Goal: Task Accomplishment & Management: Manage account settings

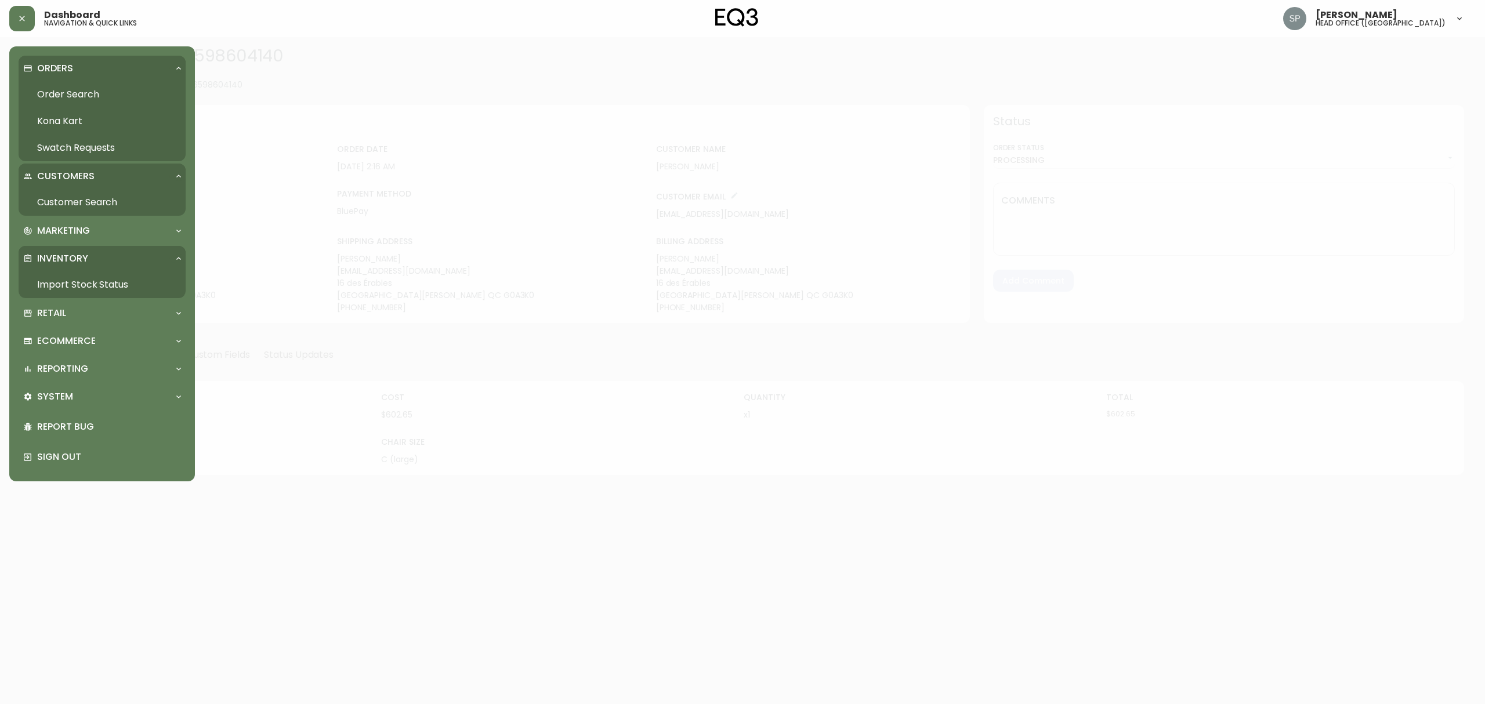
click at [57, 87] on link "Order Search" at bounding box center [102, 94] width 167 height 27
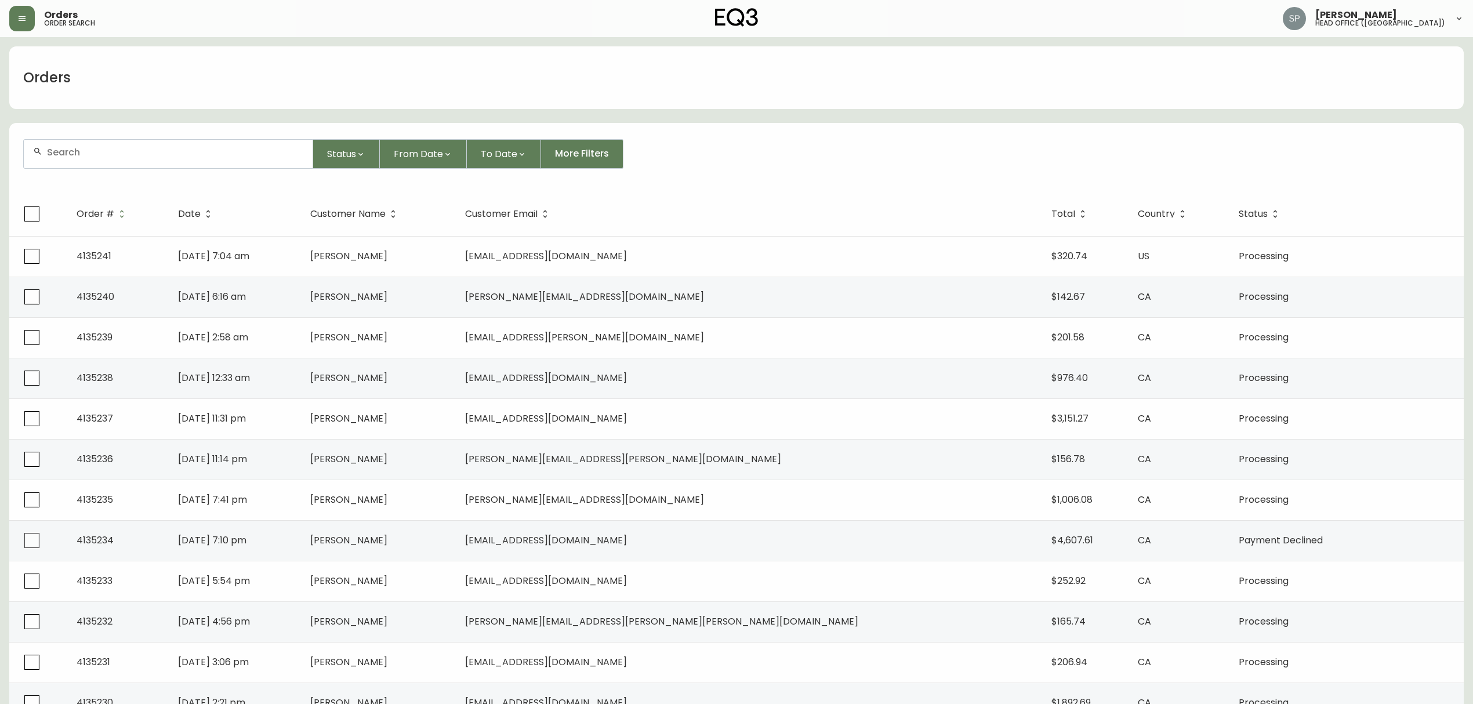
click at [126, 151] on input "text" at bounding box center [175, 152] width 256 height 11
paste input "8570544"
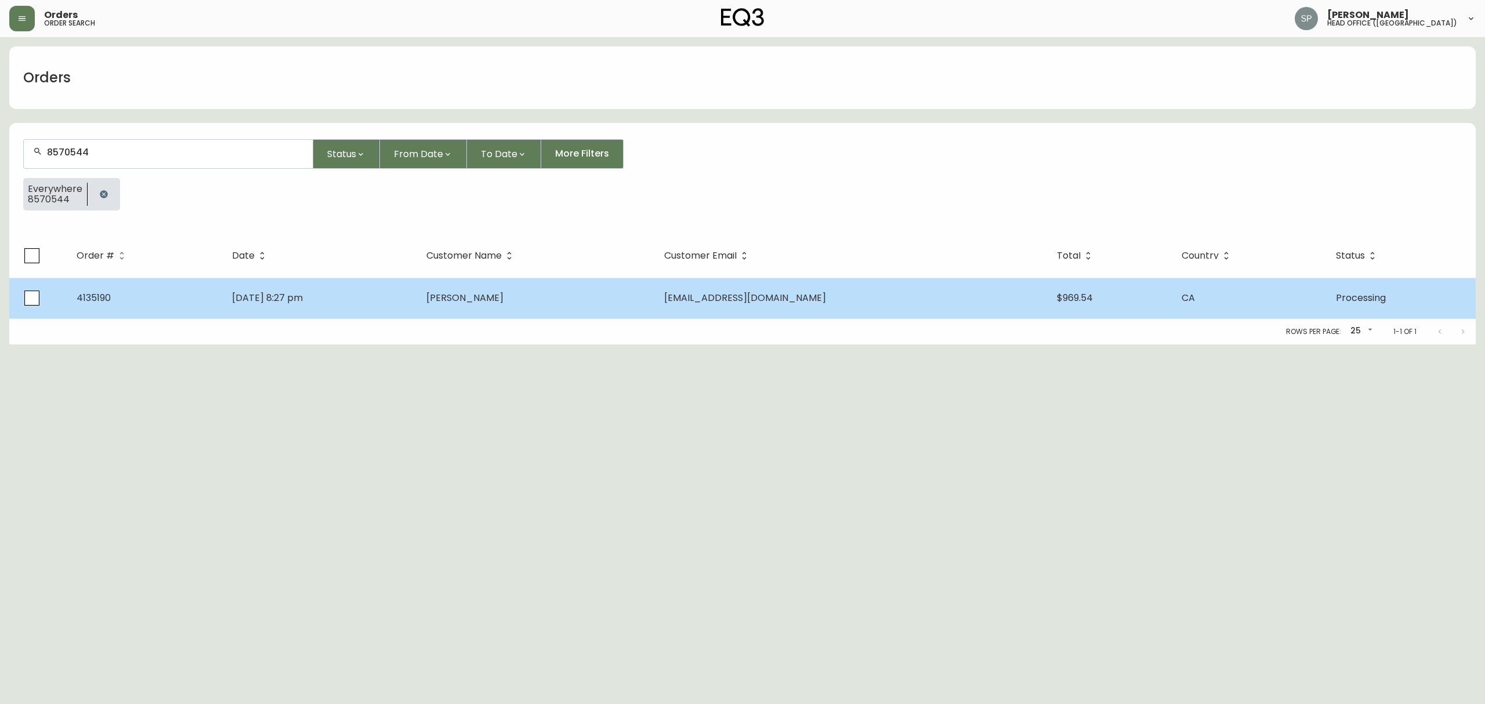
type input "8570544"
click at [557, 286] on td "[PERSON_NAME]" at bounding box center [535, 298] width 237 height 41
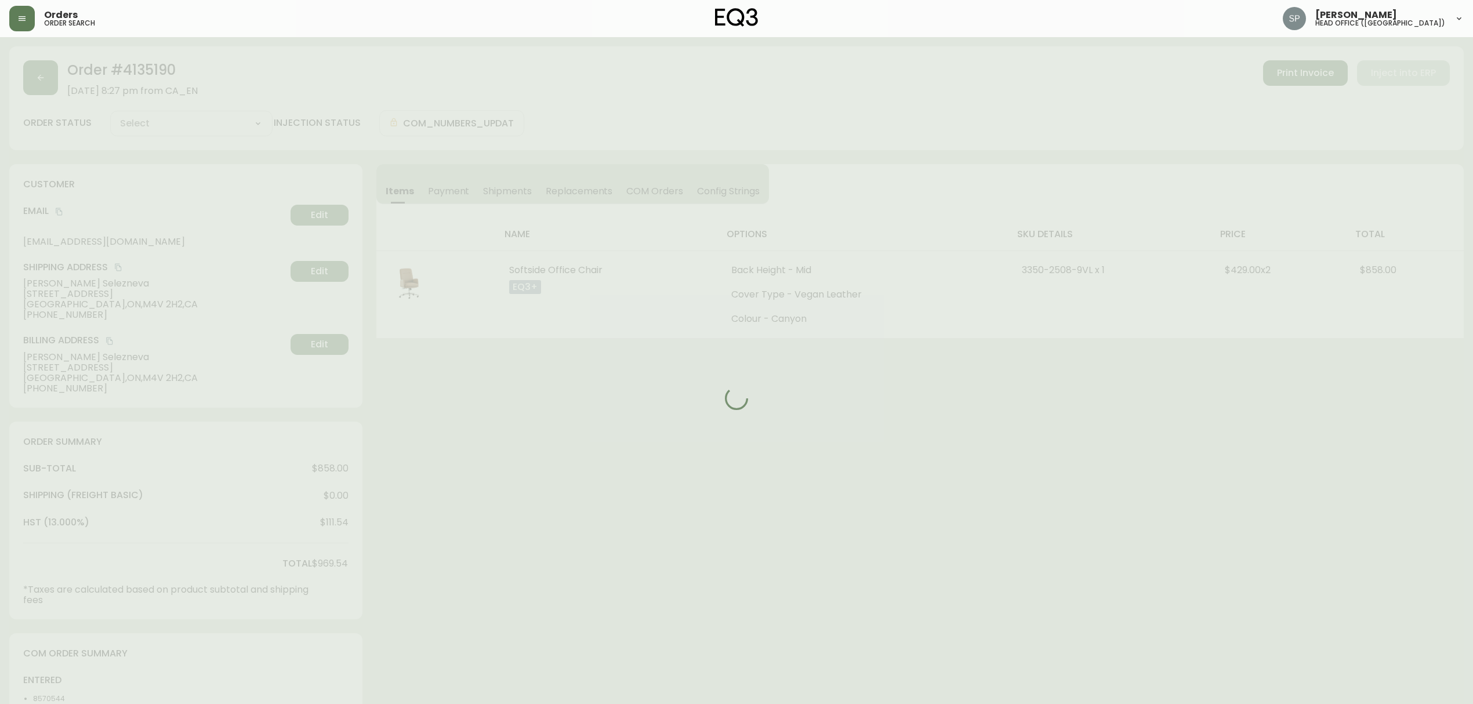
type input "Processing"
select select "PROCESSING"
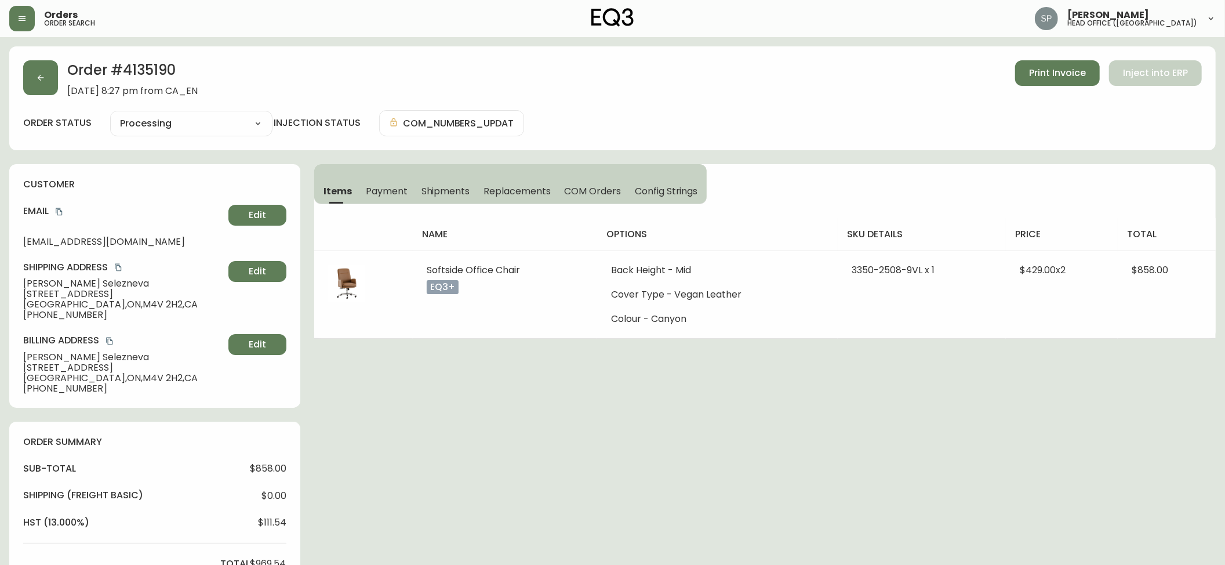
click at [42, 284] on span "[PERSON_NAME]" at bounding box center [123, 283] width 201 height 10
copy span "[PERSON_NAME]"
click at [87, 288] on span "[PERSON_NAME]" at bounding box center [123, 283] width 201 height 10
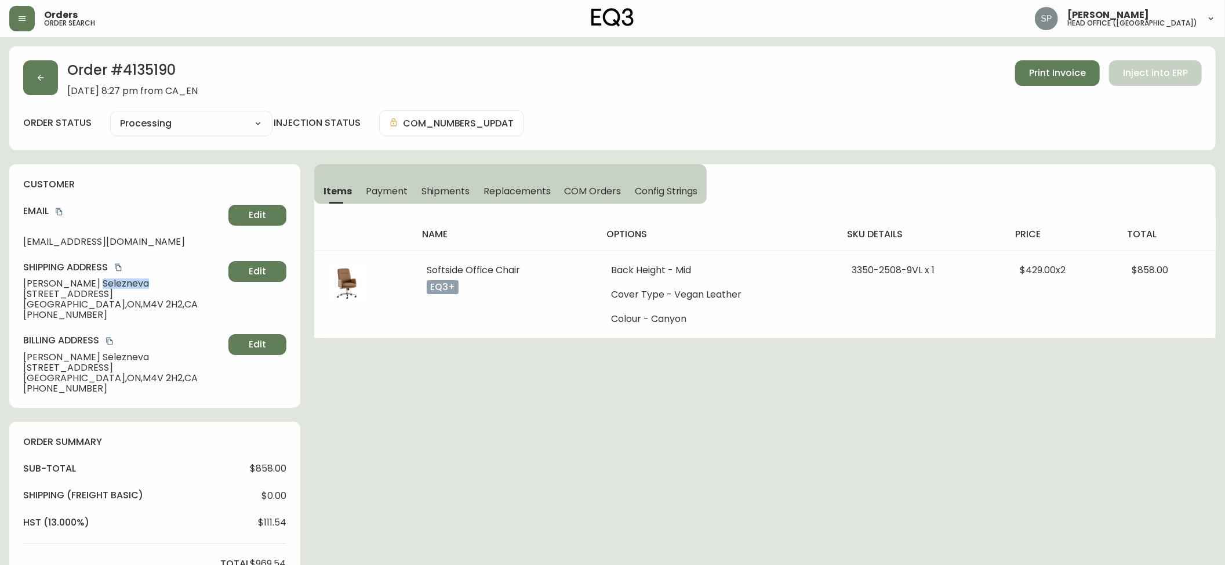
copy span "Selezneva"
drag, startPoint x: 110, startPoint y: 296, endPoint x: 0, endPoint y: 293, distance: 109.6
click at [10, 296] on div "customer Email [EMAIL_ADDRESS][DOMAIN_NAME] Edit Shipping Address [PERSON_NAME]…" at bounding box center [154, 286] width 291 height 244
copy span "[STREET_ADDRESS]"
drag, startPoint x: 63, startPoint y: 212, endPoint x: 12, endPoint y: 204, distance: 51.7
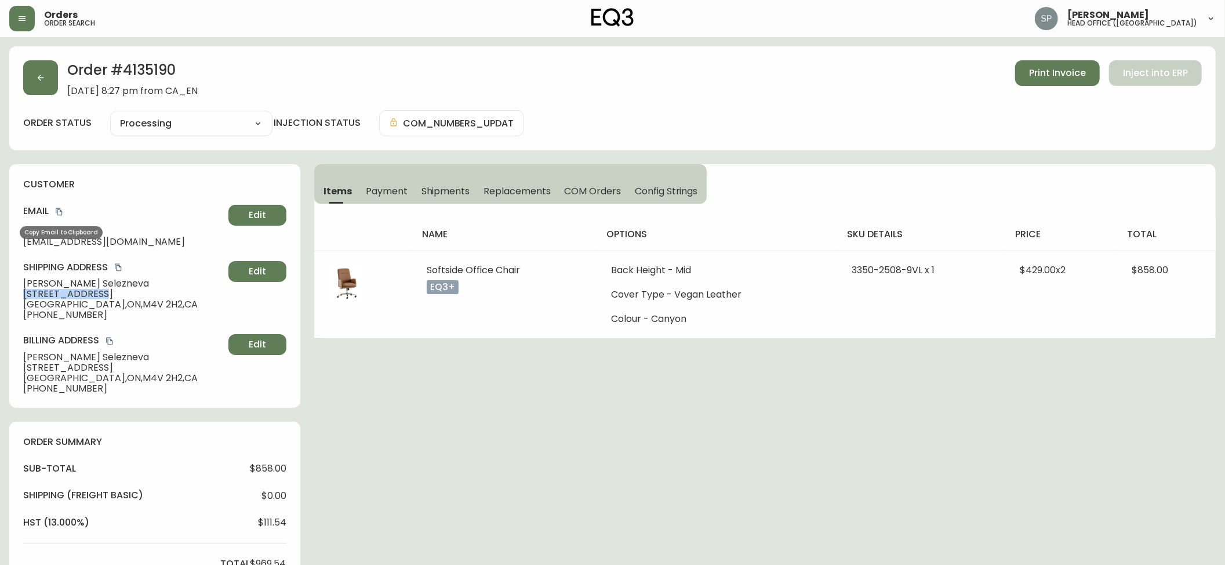
click at [62, 212] on icon "copy" at bounding box center [59, 212] width 6 height 8
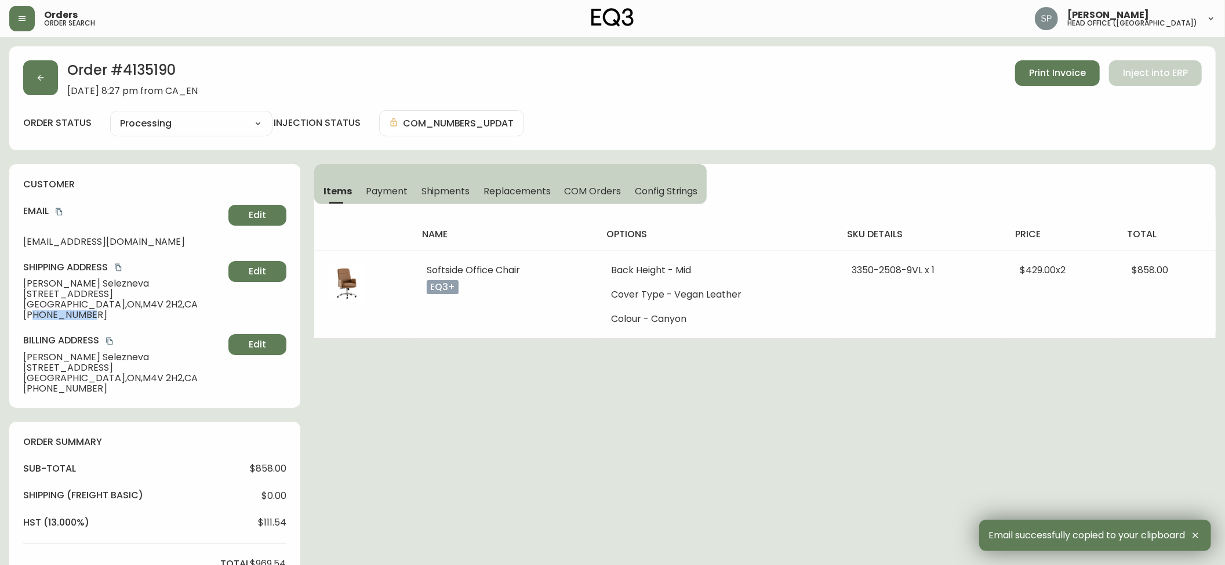
drag, startPoint x: 110, startPoint y: 316, endPoint x: 31, endPoint y: 318, distance: 78.3
click at [31, 318] on span "[PHONE_NUMBER]" at bounding box center [123, 315] width 201 height 10
copy span "4167324212"
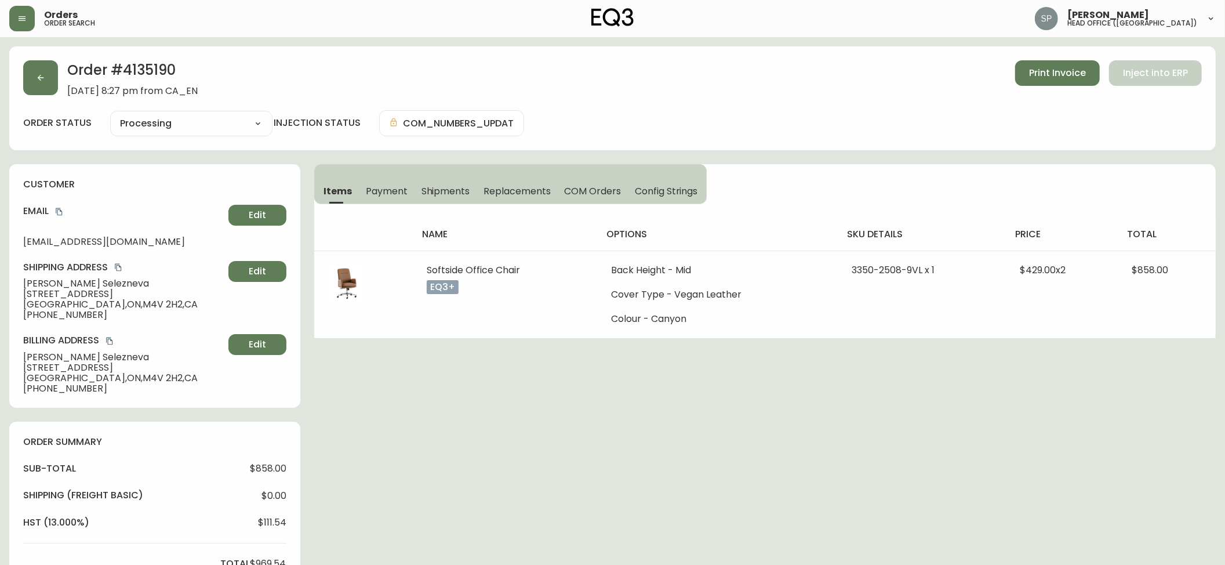
click at [35, 306] on span "[GEOGRAPHIC_DATA] , [GEOGRAPHIC_DATA] , M4V 2H2 , [GEOGRAPHIC_DATA]" at bounding box center [123, 304] width 201 height 10
copy span "[GEOGRAPHIC_DATA]"
click at [70, 304] on span "[GEOGRAPHIC_DATA] , [GEOGRAPHIC_DATA] , M4V 2H2 , [GEOGRAPHIC_DATA]" at bounding box center [123, 304] width 201 height 10
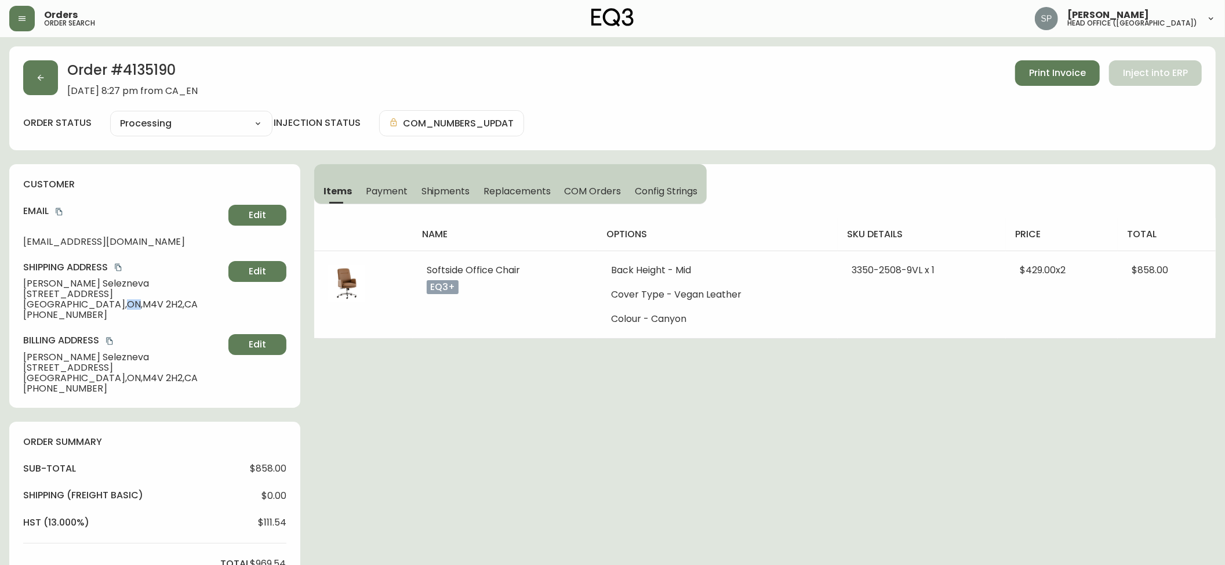
copy span "ON"
drag, startPoint x: 82, startPoint y: 304, endPoint x: 45, endPoint y: 291, distance: 40.0
click at [112, 305] on span "[GEOGRAPHIC_DATA] , [GEOGRAPHIC_DATA] , M4V 2H2 , [GEOGRAPHIC_DATA]" at bounding box center [123, 304] width 201 height 10
copy span "M4V 2"
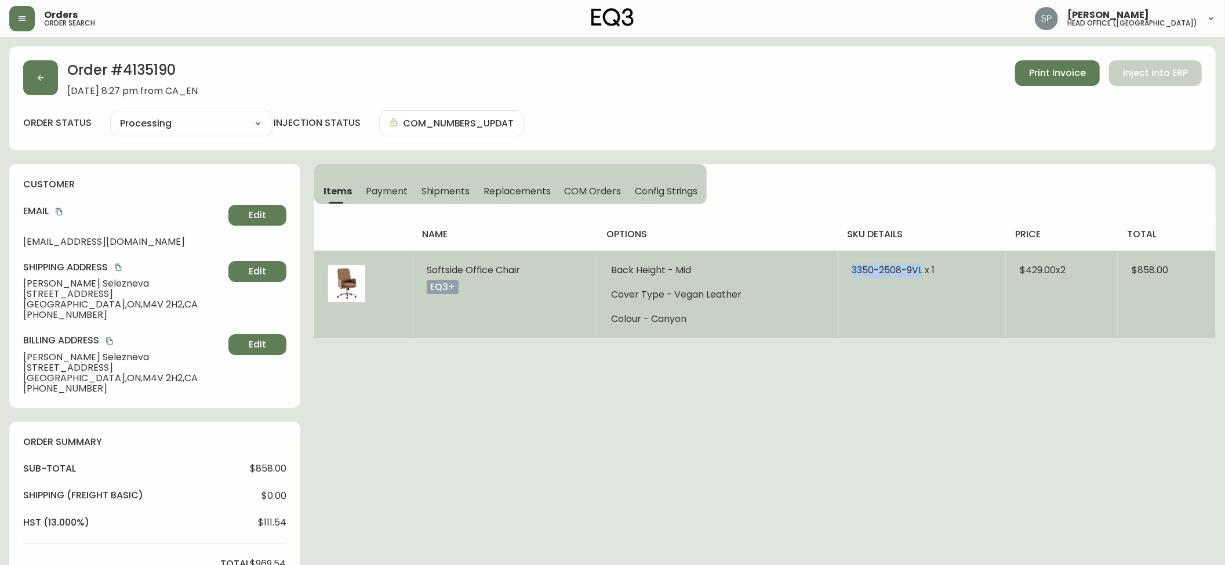
drag, startPoint x: 843, startPoint y: 270, endPoint x: 920, endPoint y: 279, distance: 77.7
click at [920, 279] on td "3350-2508-9VL x 1" at bounding box center [922, 295] width 168 height 88
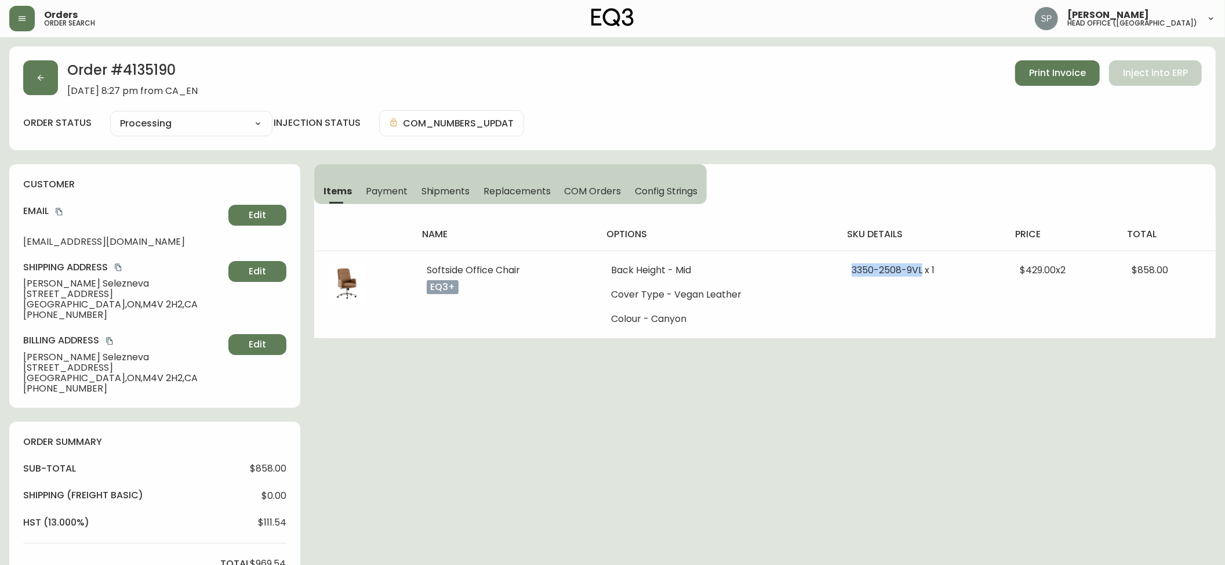
copy span "3350-2508-9VL"
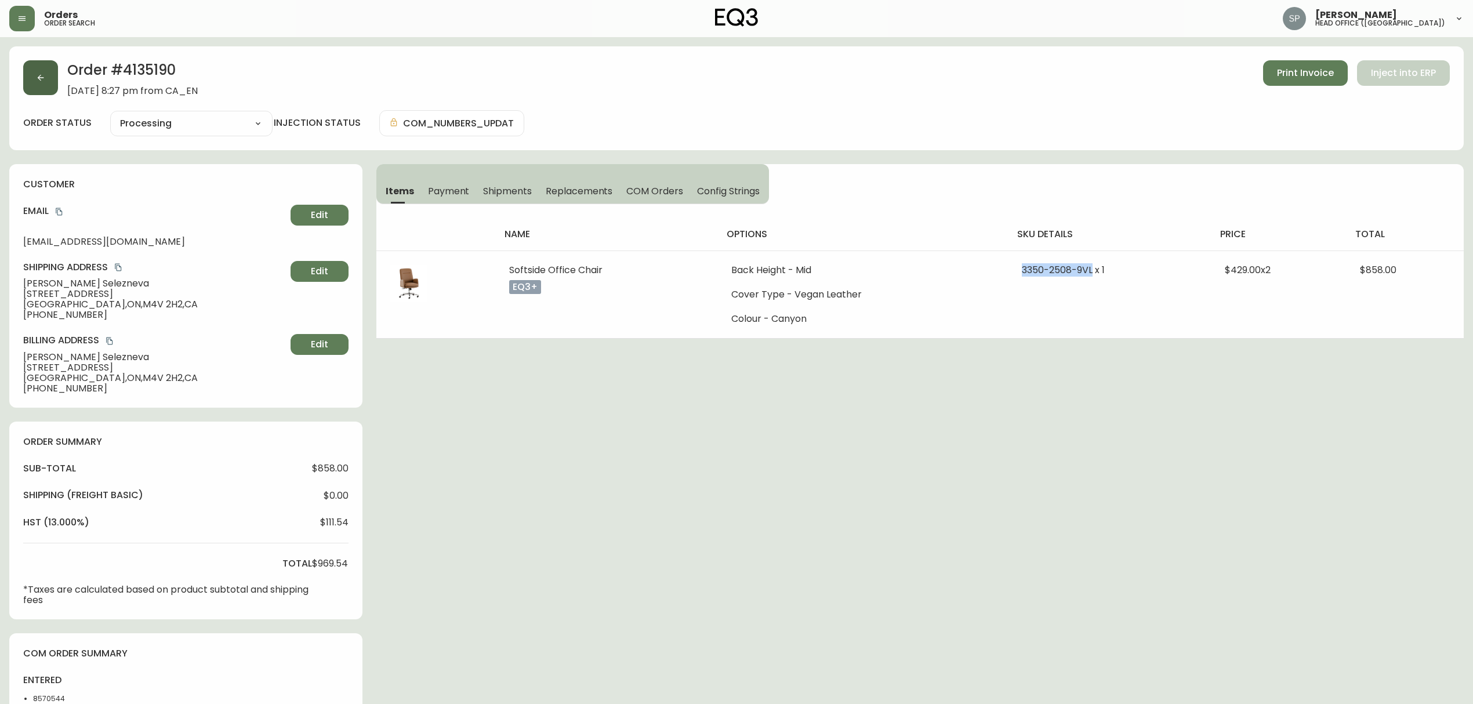
click at [38, 84] on button "button" at bounding box center [40, 77] width 35 height 35
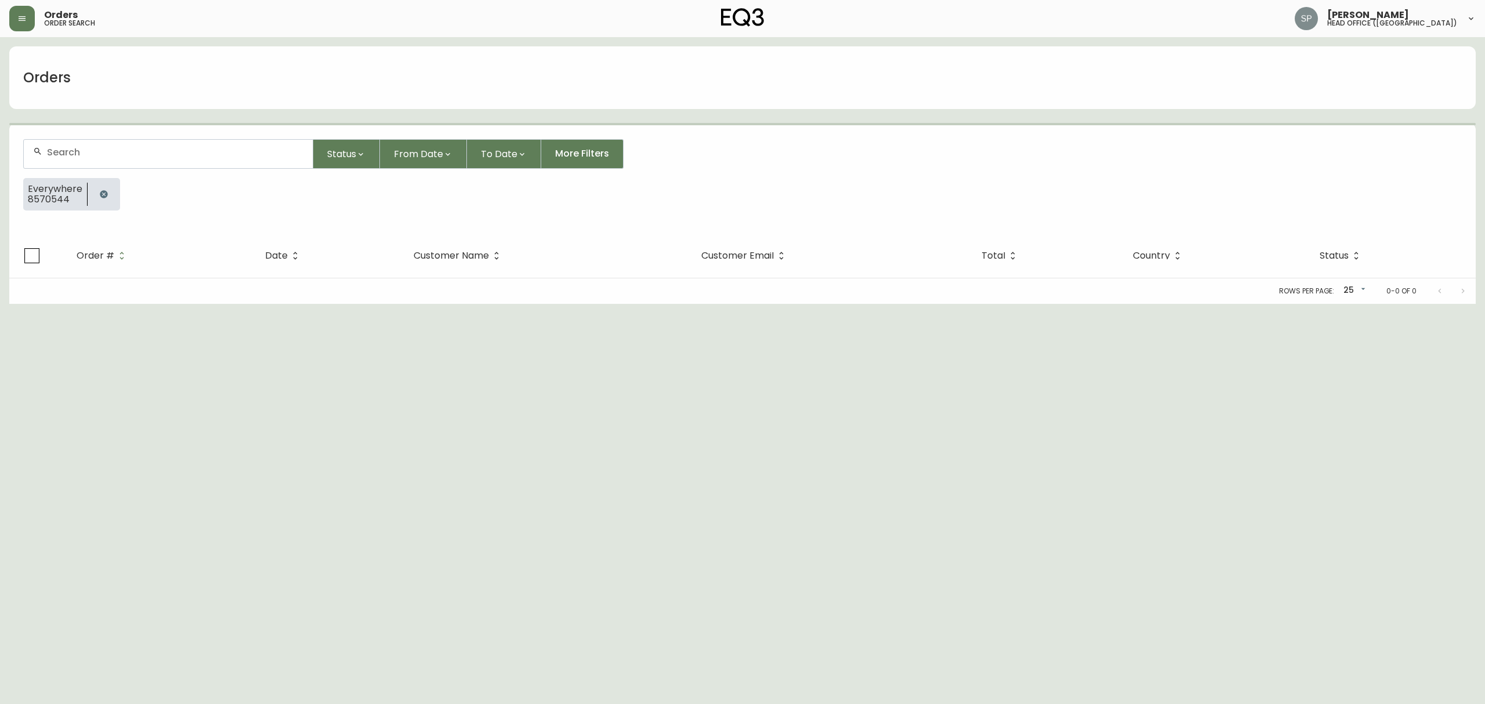
click at [129, 154] on input "text" at bounding box center [175, 152] width 256 height 11
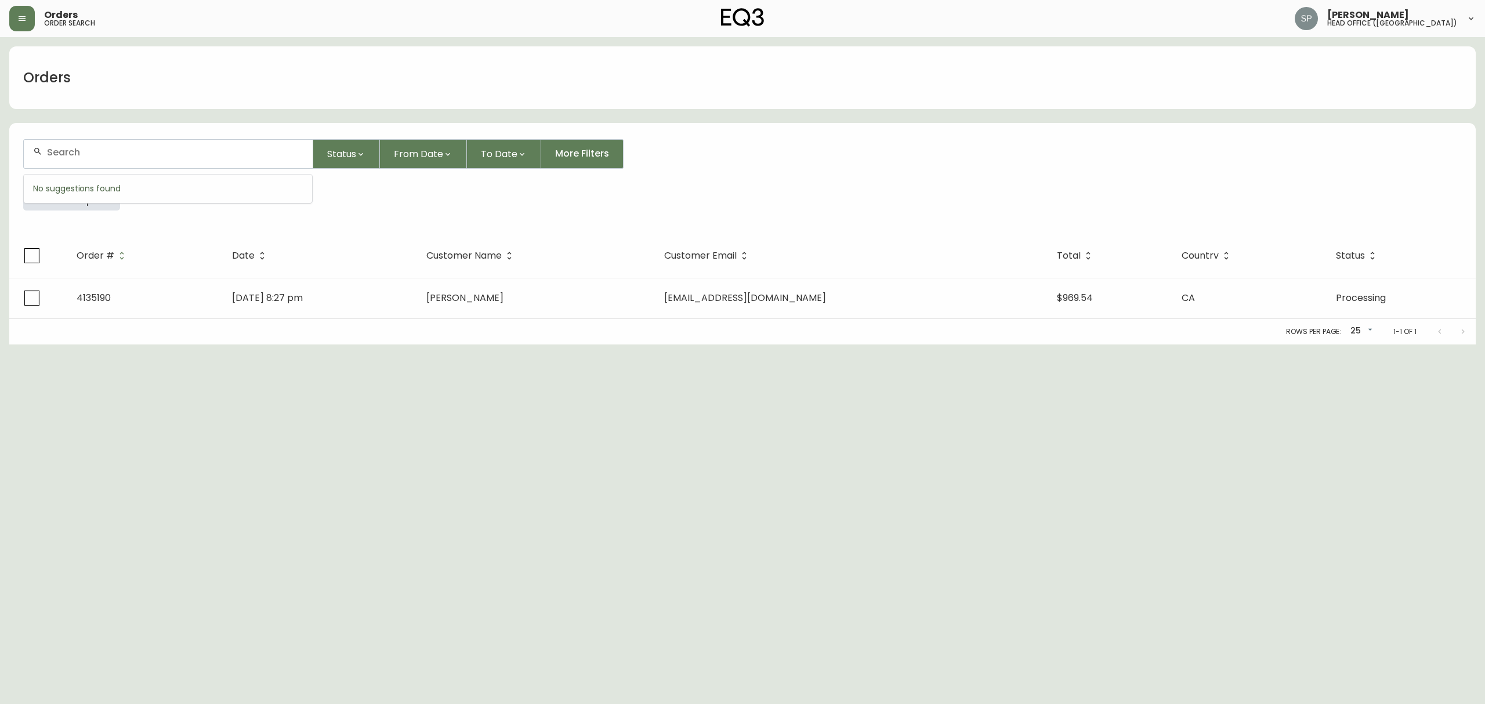
paste input "4134356"
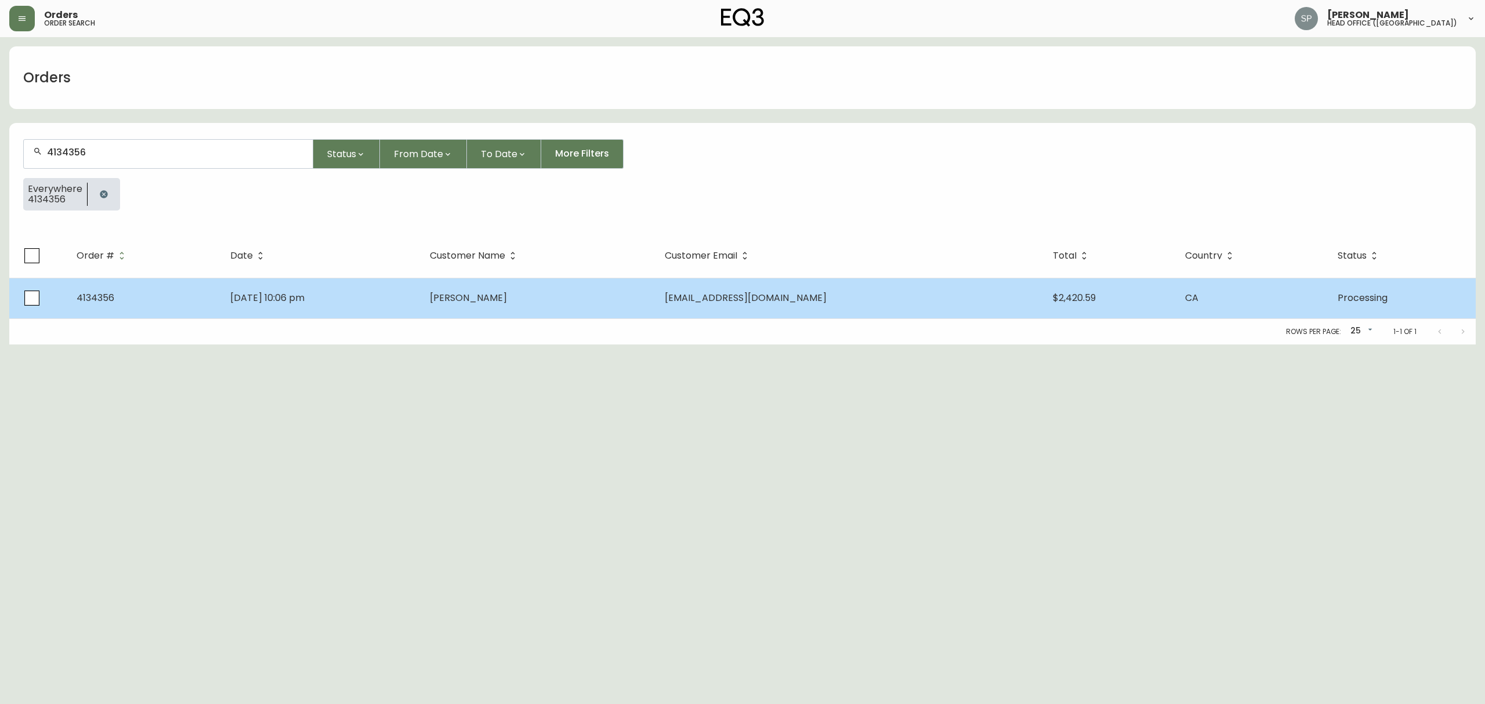
type input "4134356"
click at [304, 293] on span "[DATE] 10:06 pm" at bounding box center [267, 297] width 74 height 13
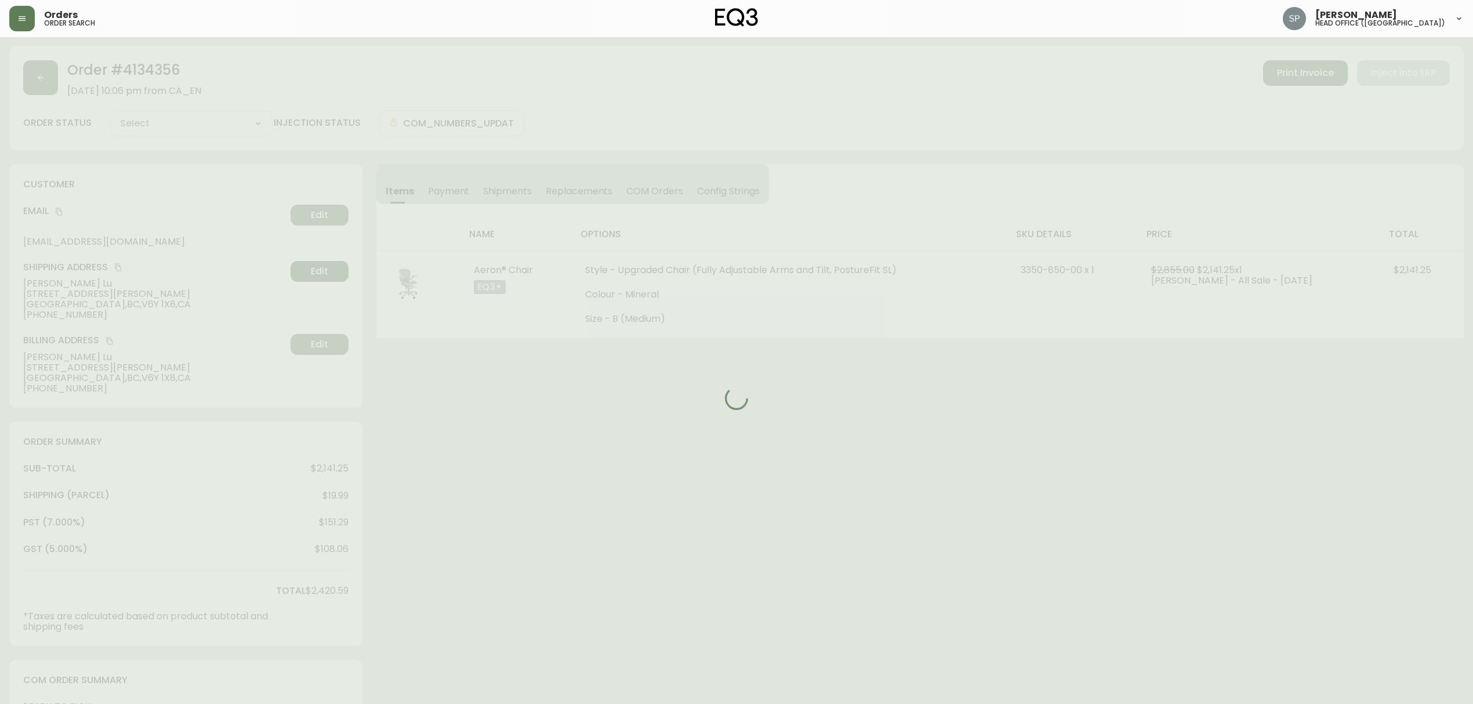
type input "Processing"
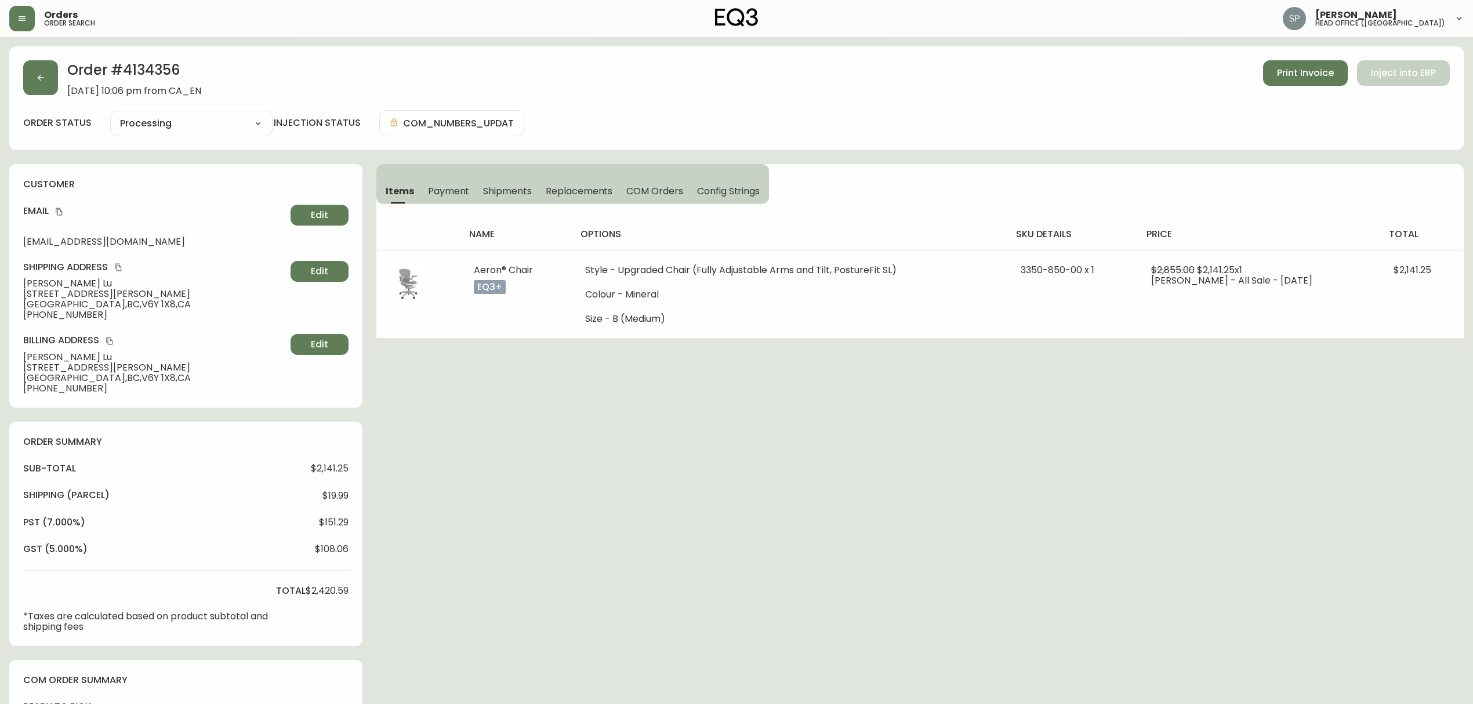
click at [191, 130] on select "Cancelled Fully Shipped Processing Partially Shipped" at bounding box center [191, 123] width 162 height 17
click at [110, 115] on select "Cancelled Fully Shipped Processing Partially Shipped" at bounding box center [191, 123] width 162 height 17
select select "PROCESSING"
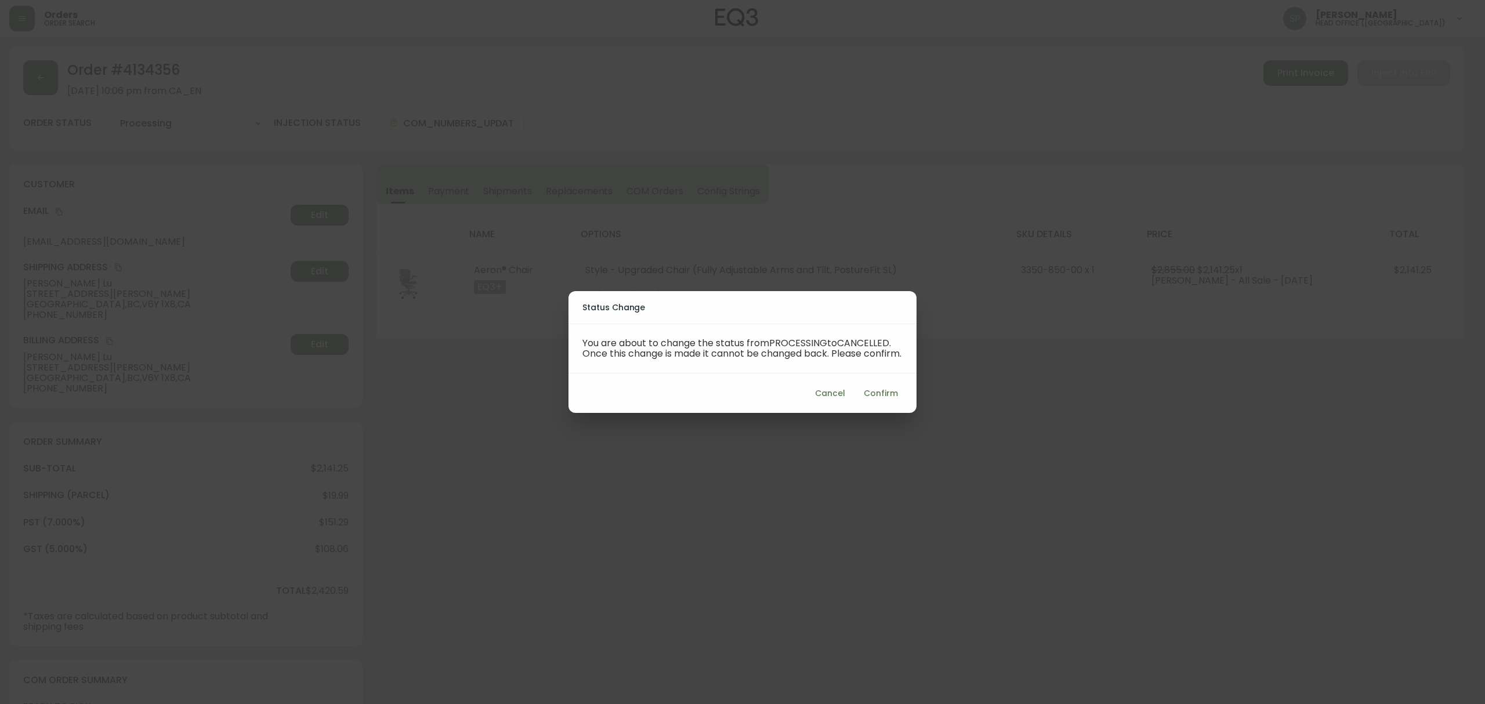
click at [885, 400] on span "Confirm" at bounding box center [881, 393] width 34 height 14
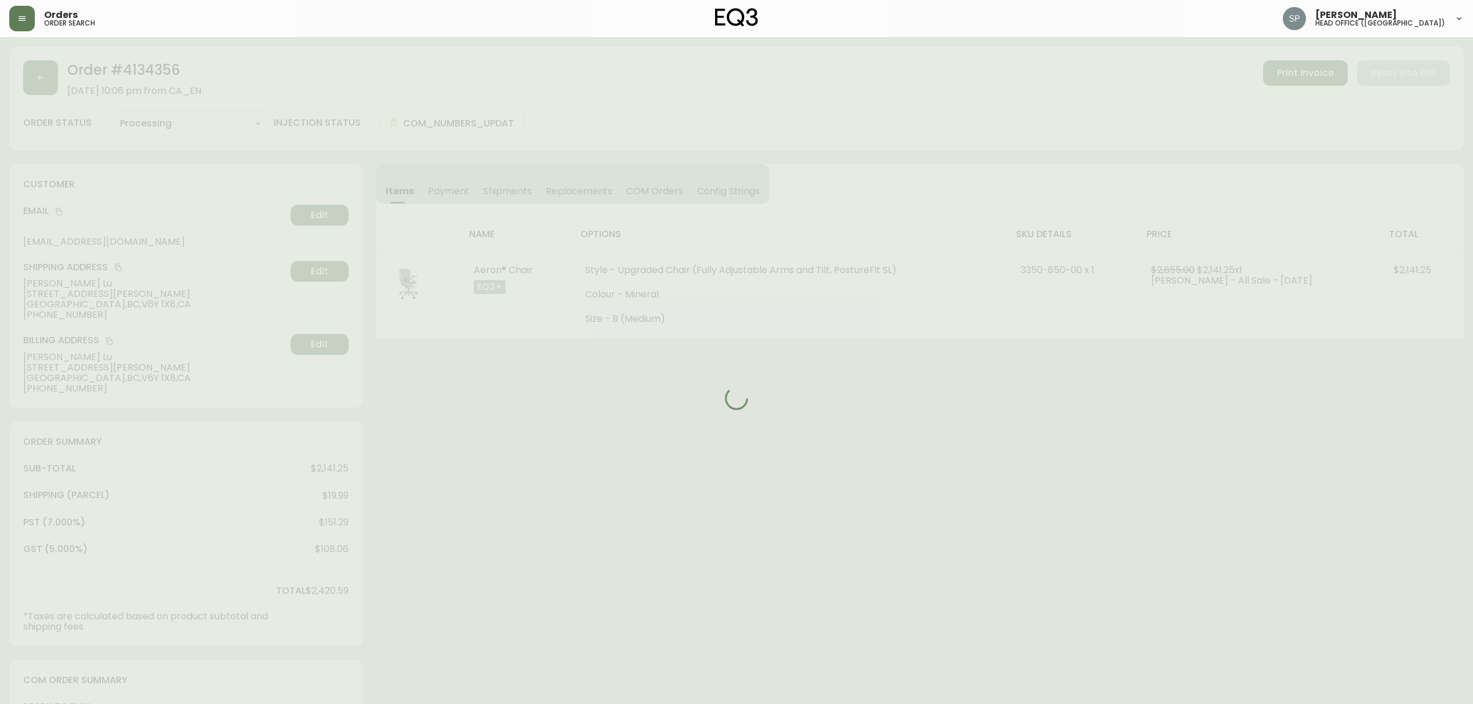
type input "Cancelled"
select select "CANCELLED"
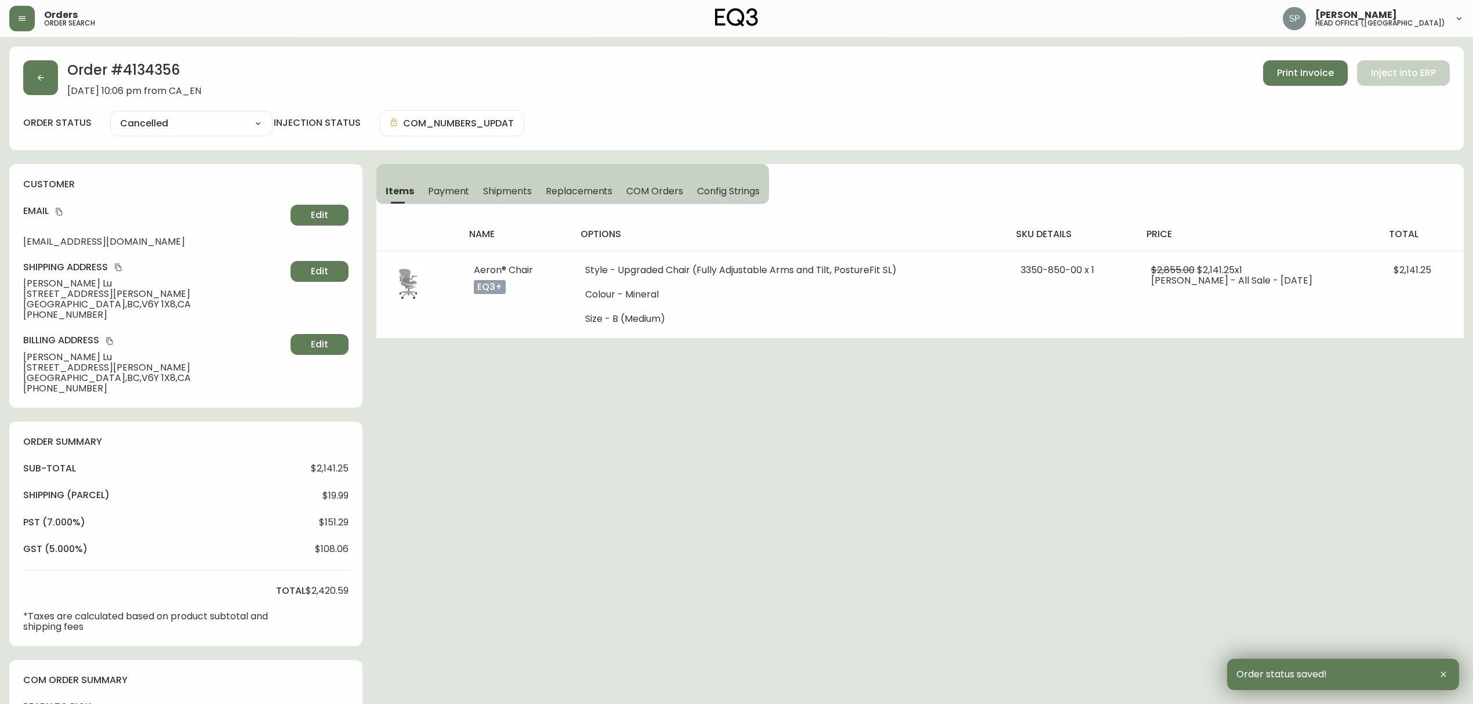
click at [228, 448] on h4 "order summary" at bounding box center [185, 442] width 325 height 13
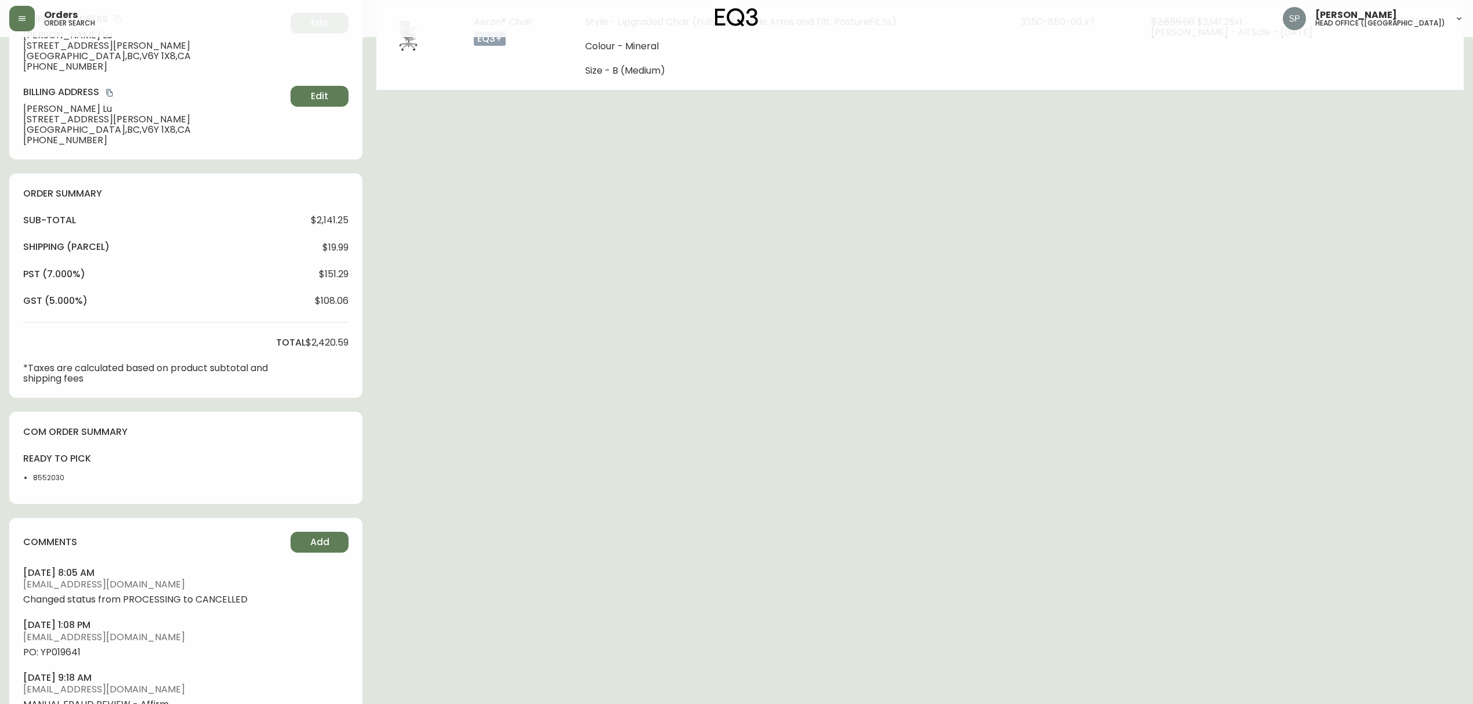
scroll to position [309, 0]
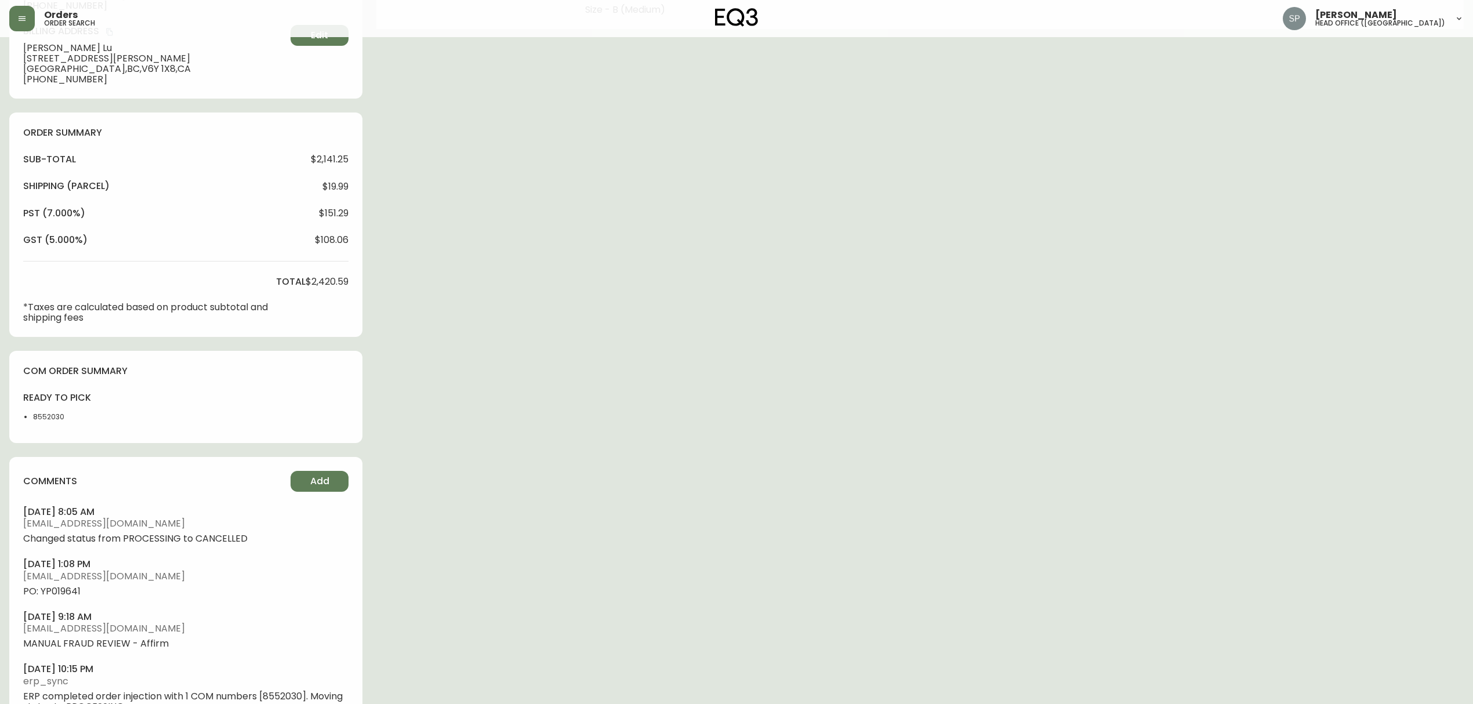
click at [43, 418] on li "8552030" at bounding box center [63, 417] width 61 height 10
copy li "8552030"
drag, startPoint x: 96, startPoint y: 590, endPoint x: 46, endPoint y: 601, distance: 50.5
click at [46, 601] on ul "[DATE] 8:05 am [EMAIL_ADDRESS][DOMAIN_NAME] Changed status from PROCESSING to C…" at bounding box center [185, 609] width 325 height 206
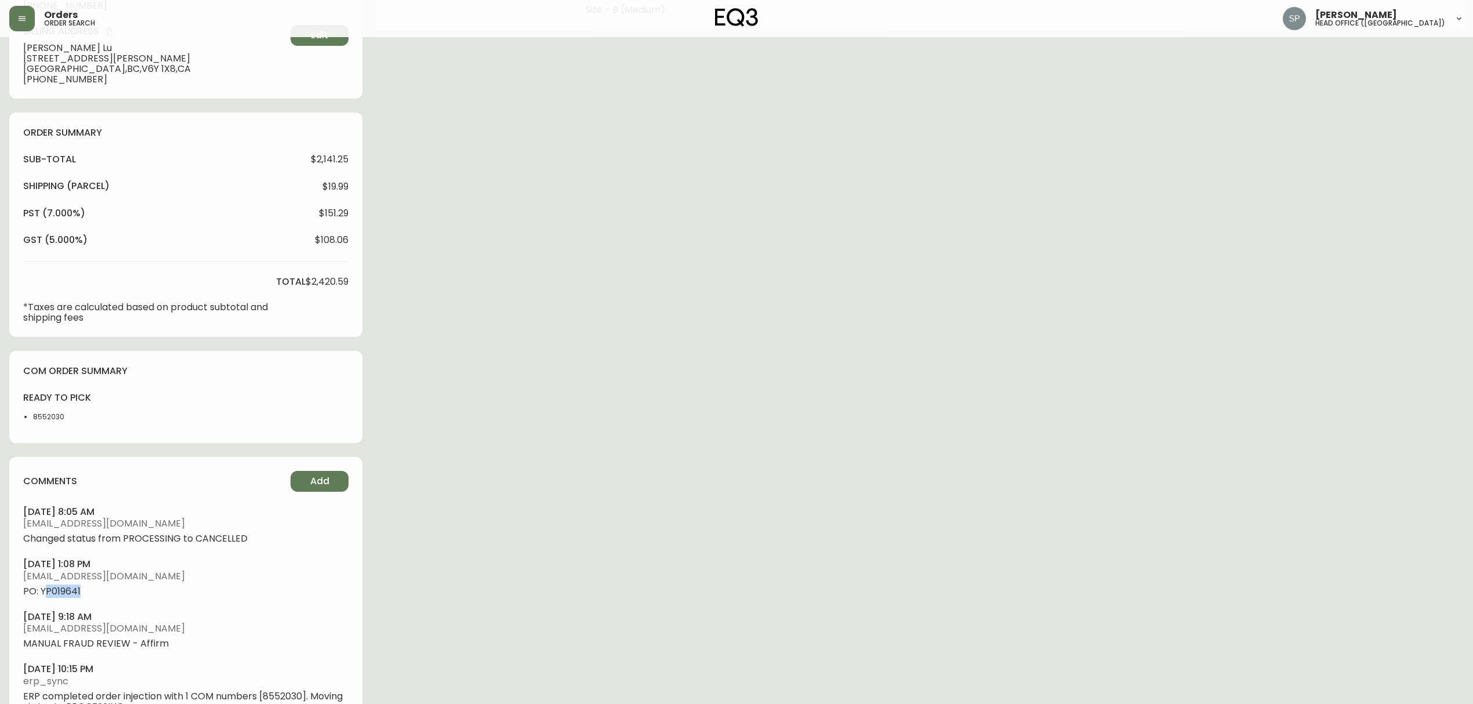
copy span "P019641"
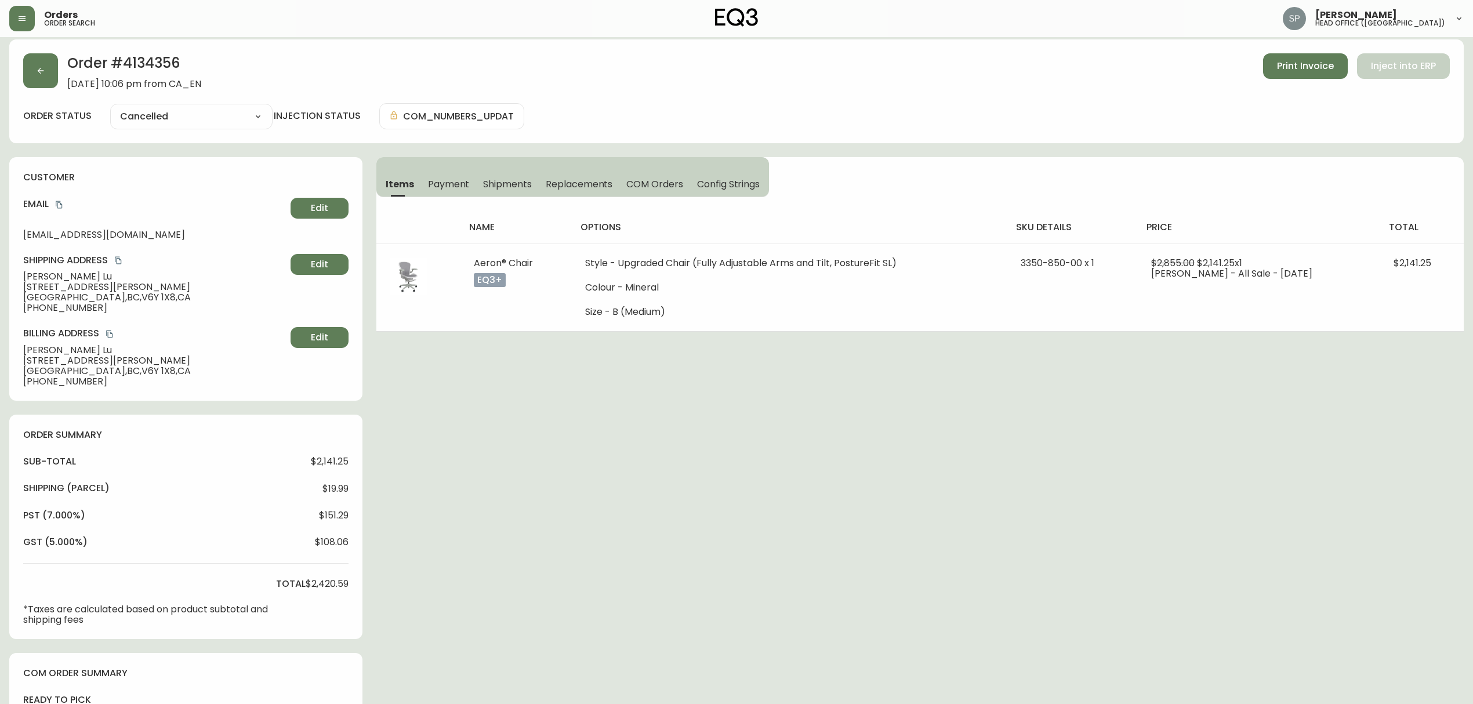
scroll to position [0, 0]
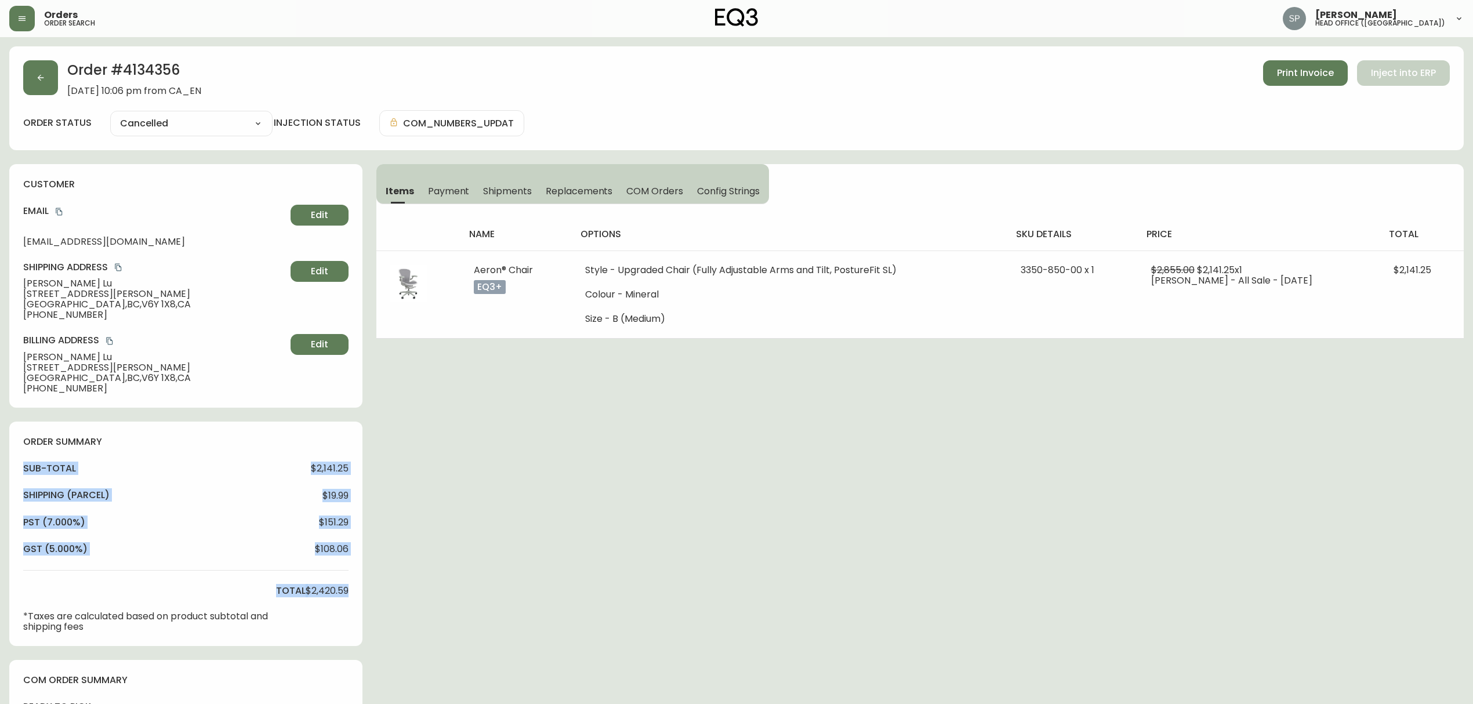
drag, startPoint x: 353, startPoint y: 590, endPoint x: 12, endPoint y: 471, distance: 361.3
click at [12, 471] on div "order summary sub-total $2,141.25 Shipping ( Parcel ) $19.99 pst (7.000%) $151.…" at bounding box center [185, 534] width 353 height 224
click at [48, 79] on button "button" at bounding box center [40, 77] width 35 height 35
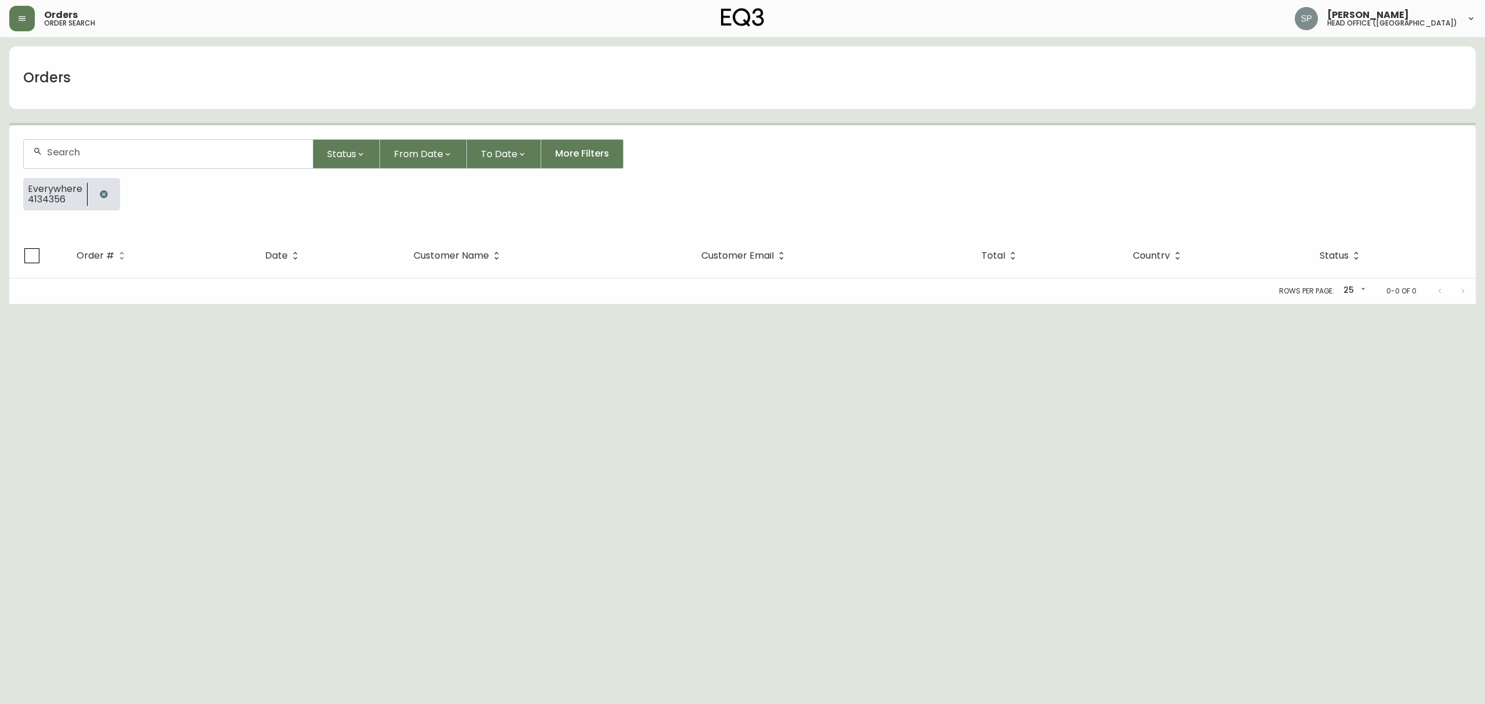
click at [130, 147] on input "text" at bounding box center [175, 152] width 256 height 11
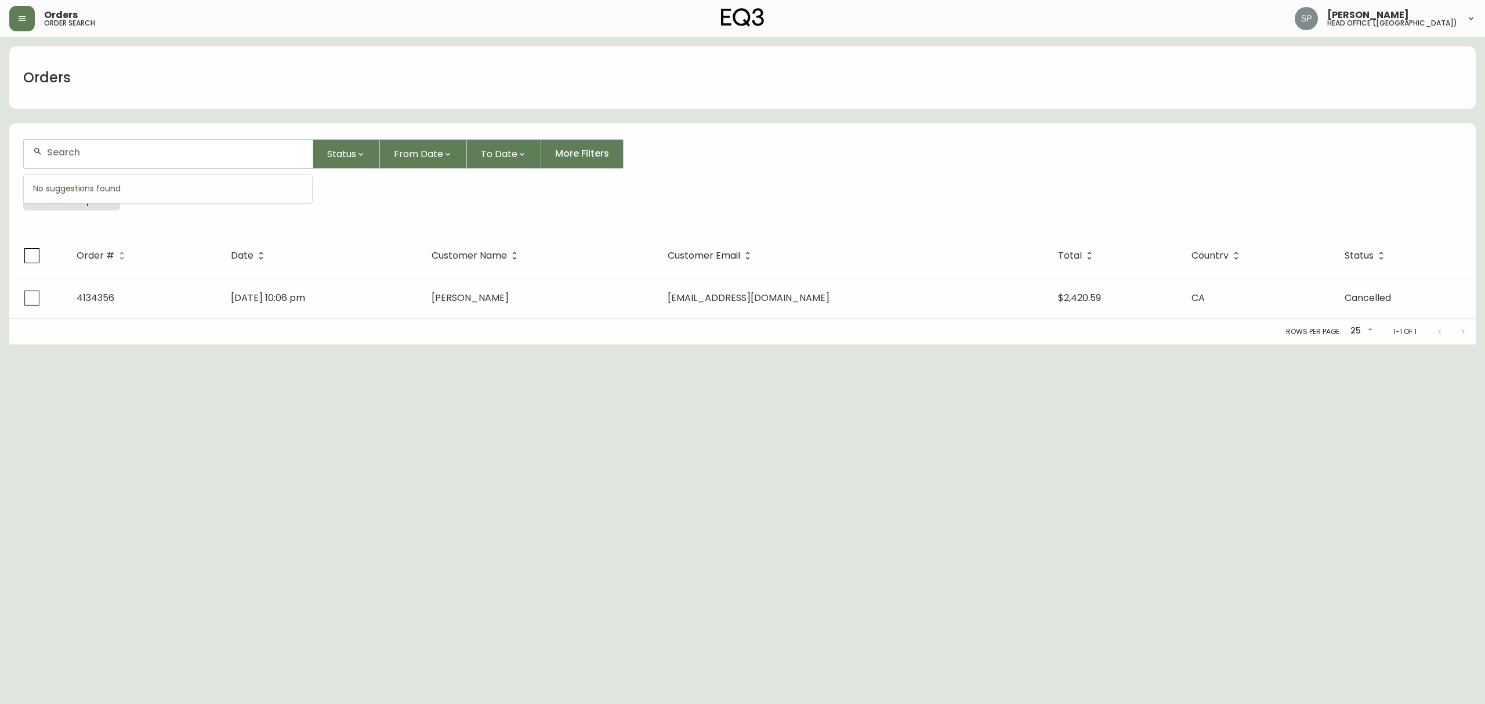
paste input "4134197"
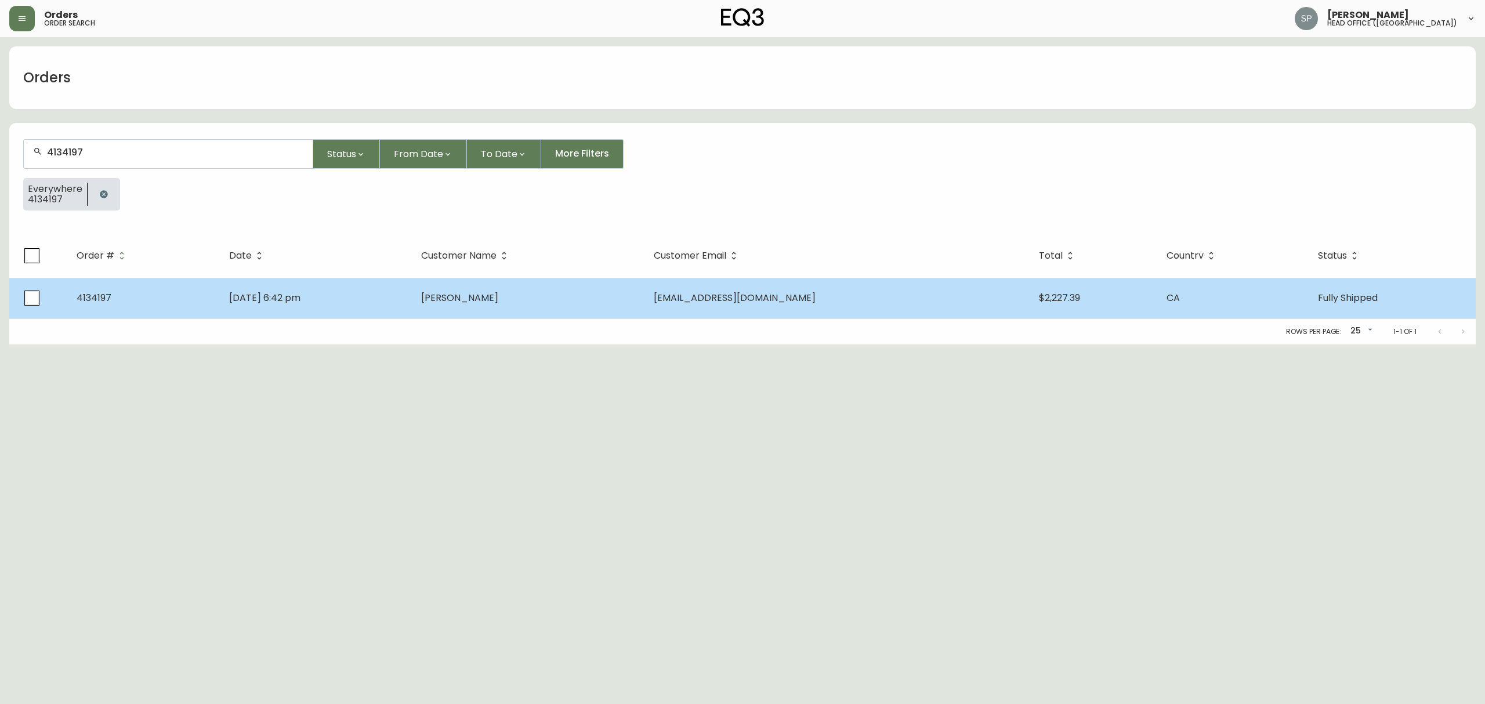
type input "4134197"
click at [955, 291] on td "[EMAIL_ADDRESS][DOMAIN_NAME]" at bounding box center [836, 298] width 385 height 41
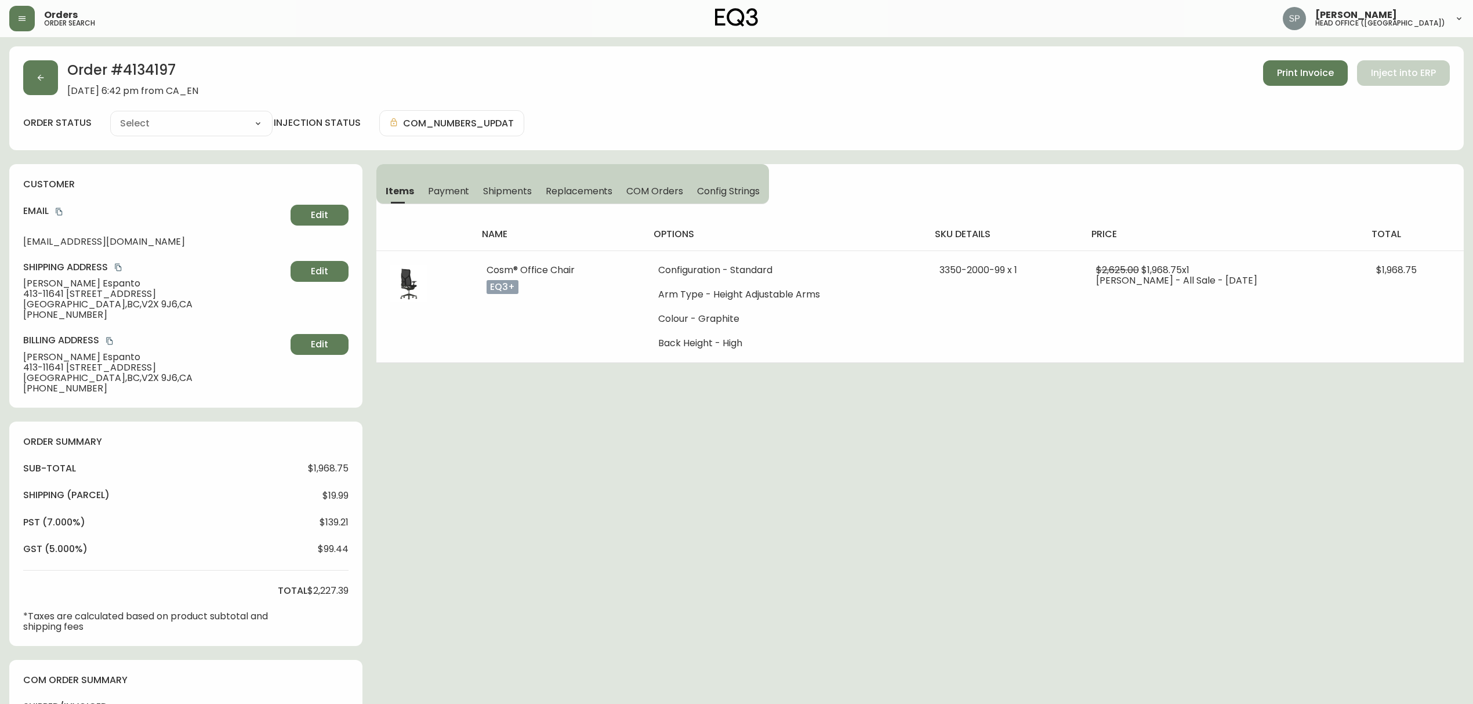
type input "Fully Shipped"
select select "FULLY_SHIPPED"
drag, startPoint x: 87, startPoint y: 281, endPoint x: 12, endPoint y: 281, distance: 74.8
click at [12, 281] on div "customer Email [EMAIL_ADDRESS][DOMAIN_NAME] Edit Shipping Address [PERSON_NAME]…" at bounding box center [185, 286] width 353 height 244
drag, startPoint x: 92, startPoint y: 293, endPoint x: 0, endPoint y: 295, distance: 91.6
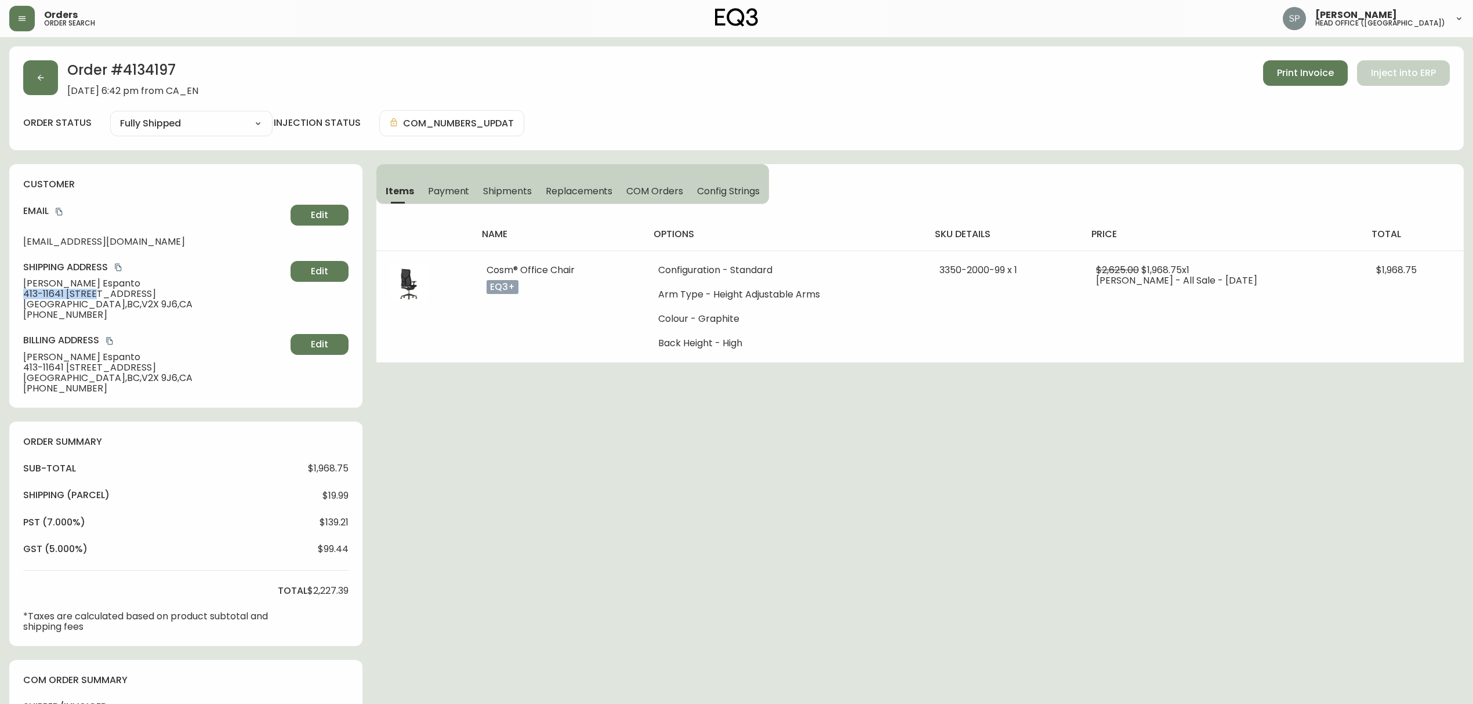
click at [0, 295] on main "Order # 4134197 [DATE] 6:42 pm from CA_EN Print Invoice Inject into ERP order s…" at bounding box center [736, 584] width 1473 height 1094
drag, startPoint x: 102, startPoint y: 305, endPoint x: 137, endPoint y: 306, distance: 34.8
click at [137, 306] on span "[GEOGRAPHIC_DATA] , [GEOGRAPHIC_DATA] , V2X 9J6 , [GEOGRAPHIC_DATA]" at bounding box center [154, 304] width 263 height 10
click at [110, 304] on span "[GEOGRAPHIC_DATA] , [GEOGRAPHIC_DATA] , V2X 9J6 , [GEOGRAPHIC_DATA]" at bounding box center [154, 304] width 263 height 10
drag, startPoint x: 100, startPoint y: 304, endPoint x: 136, endPoint y: 304, distance: 35.4
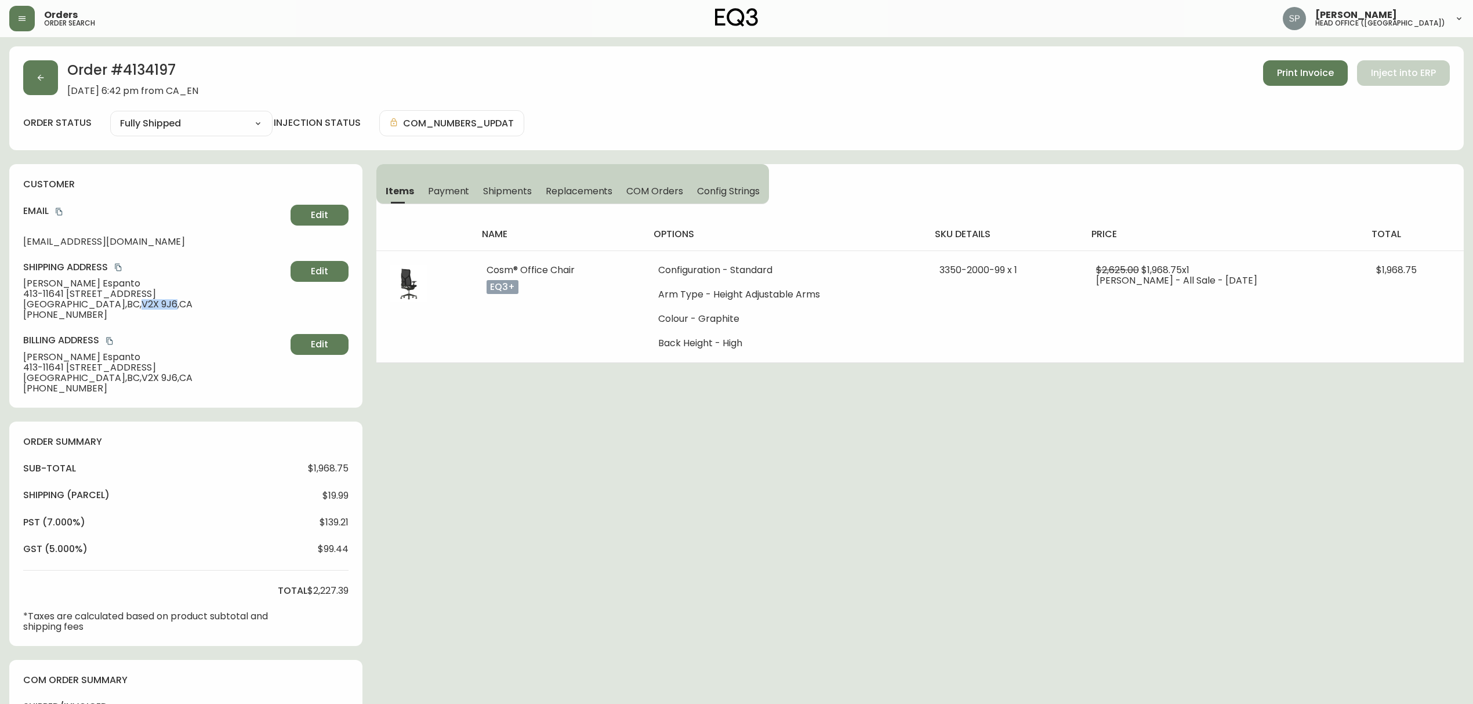
click at [136, 304] on span "[GEOGRAPHIC_DATA] , [GEOGRAPHIC_DATA] , V2X 9J6 , [GEOGRAPHIC_DATA]" at bounding box center [154, 304] width 263 height 10
click at [58, 212] on icon "copy" at bounding box center [59, 212] width 6 height 8
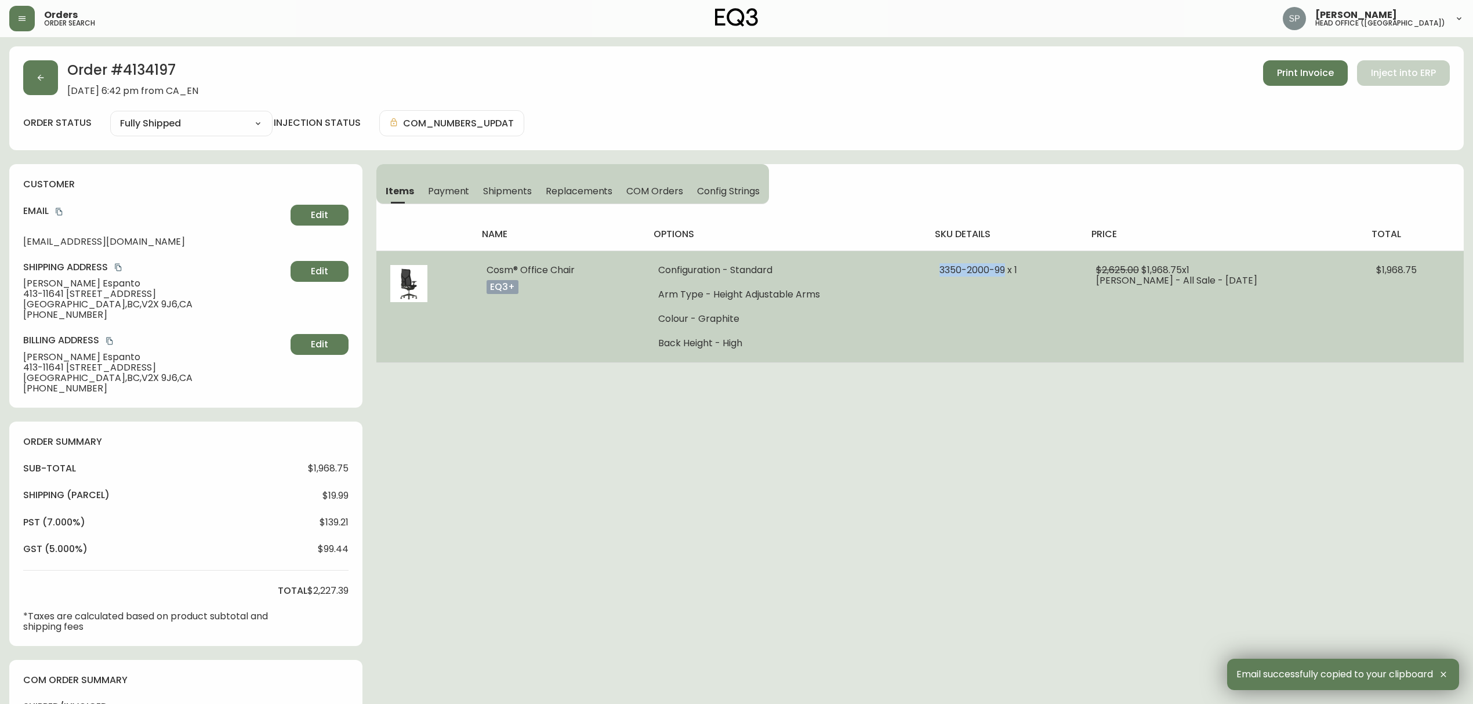
drag, startPoint x: 949, startPoint y: 271, endPoint x: 1014, endPoint y: 277, distance: 64.6
click at [1014, 277] on td "3350-2000-99 x 1" at bounding box center [1004, 307] width 157 height 112
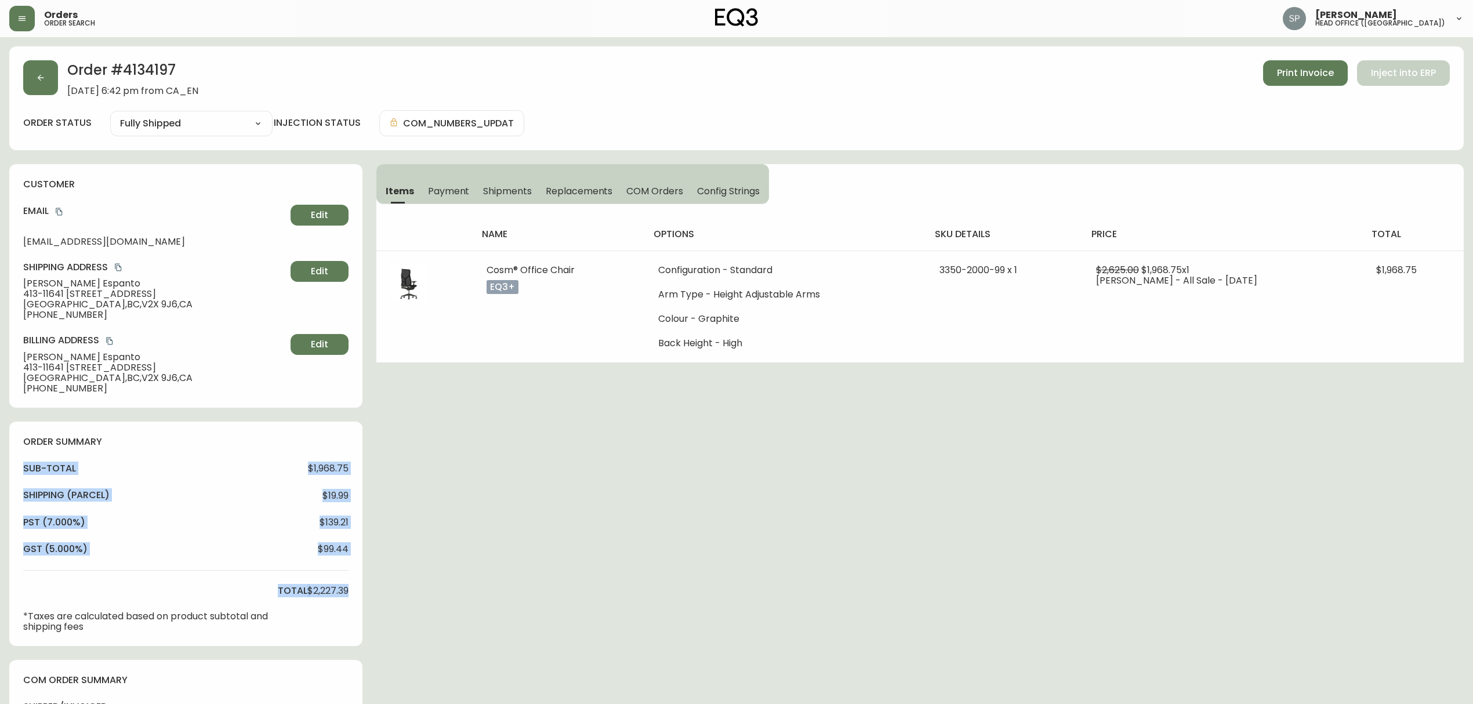
drag, startPoint x: 351, startPoint y: 592, endPoint x: 10, endPoint y: 476, distance: 360.6
click at [10, 476] on div "order summary sub-total $1,968.75 Shipping ( Parcel ) $19.99 pst (7.000%) $139.…" at bounding box center [185, 534] width 353 height 224
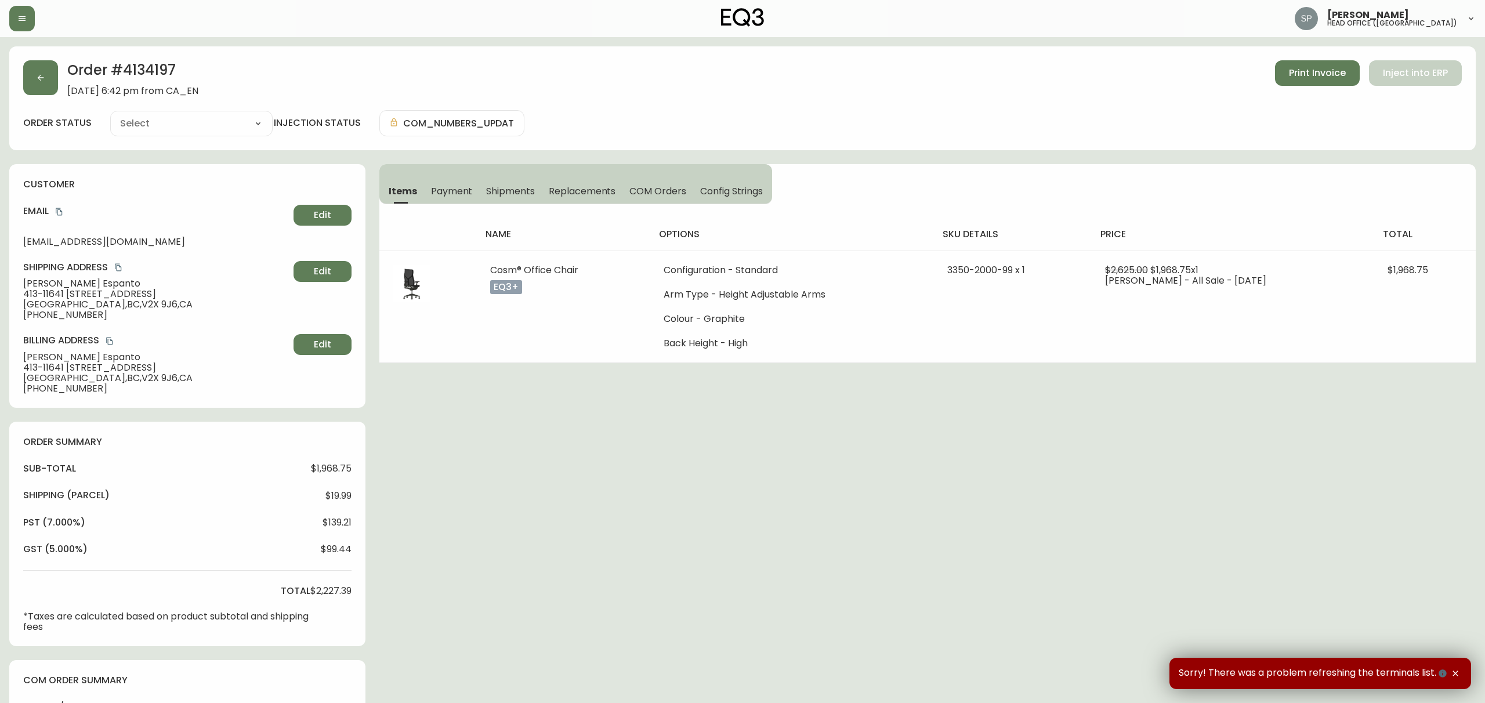
type input "Fully Shipped"
select select "FULLY_SHIPPED"
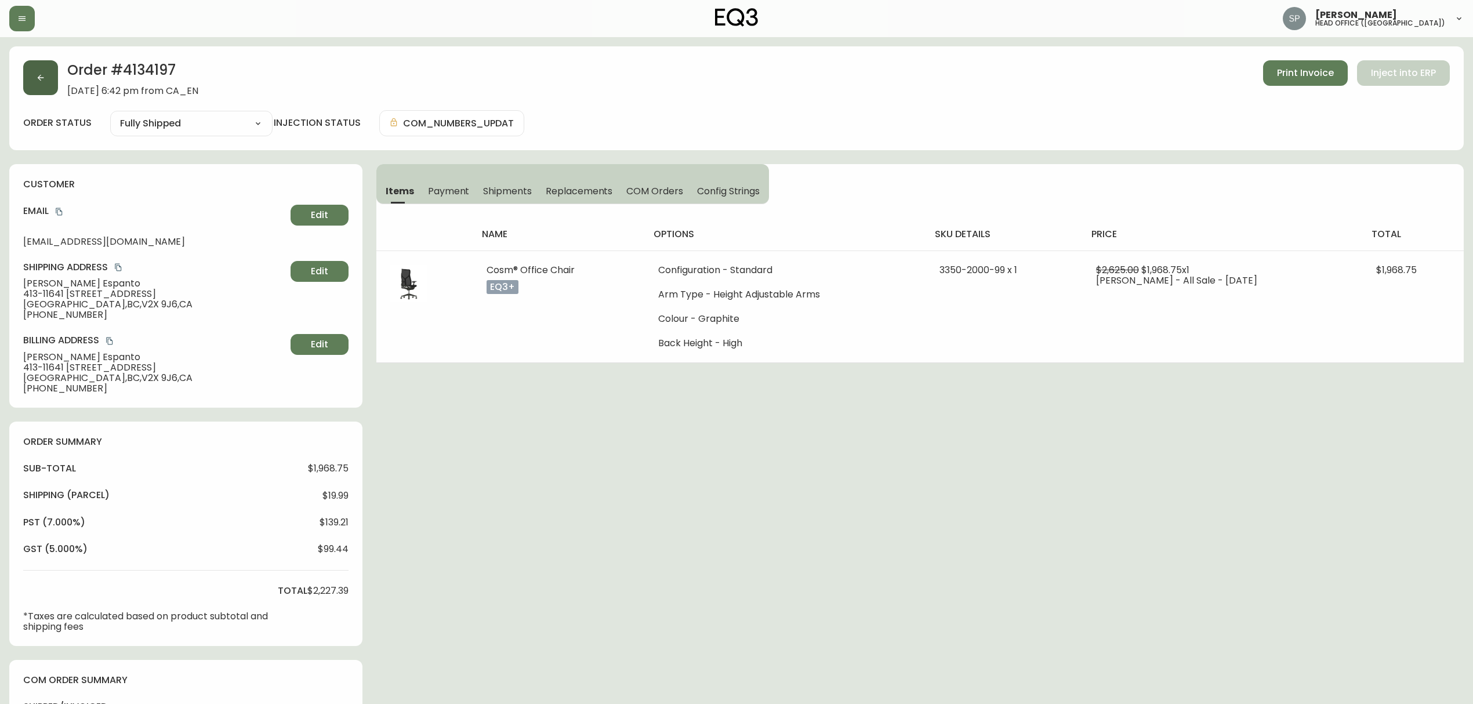
click at [39, 74] on icon "button" at bounding box center [40, 77] width 9 height 9
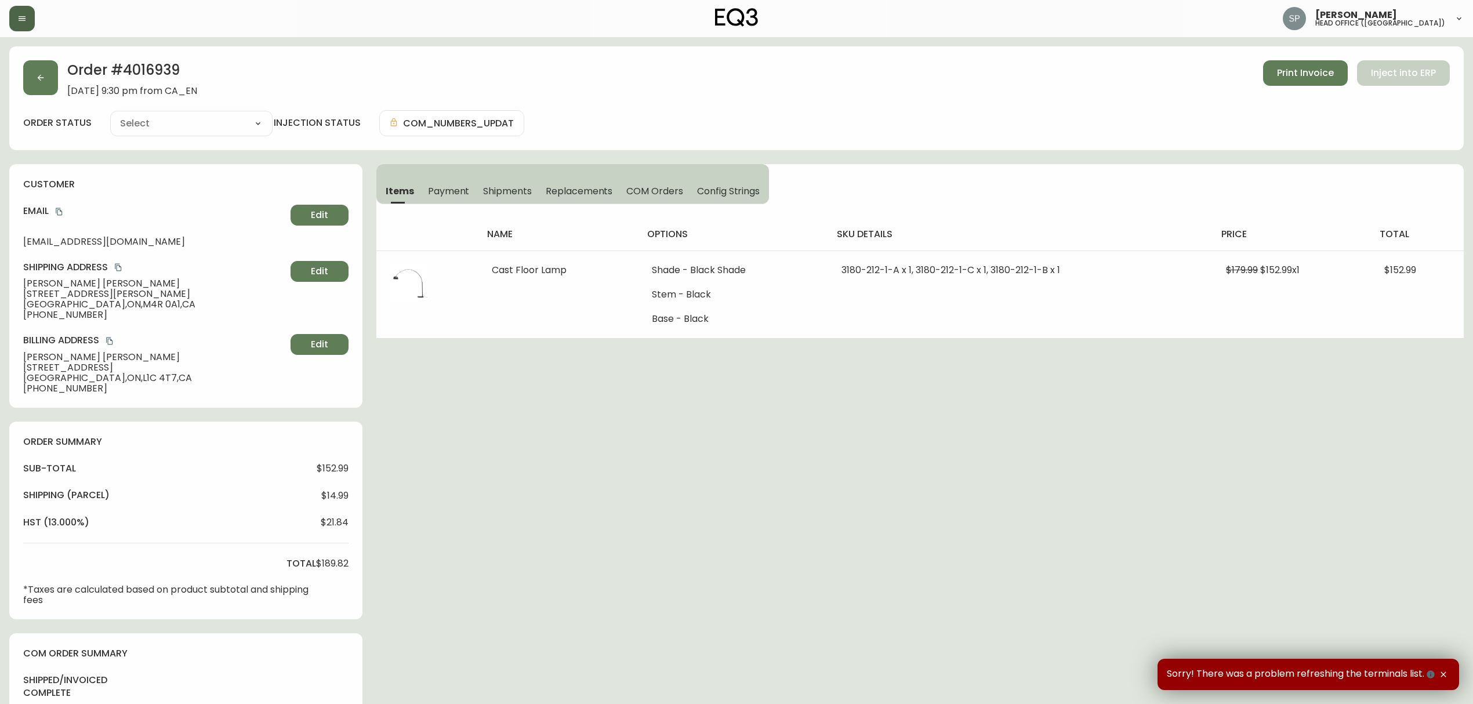
type input "Fully Shipped"
select select "FULLY_SHIPPED"
click at [22, 17] on icon "button" at bounding box center [21, 18] width 9 height 9
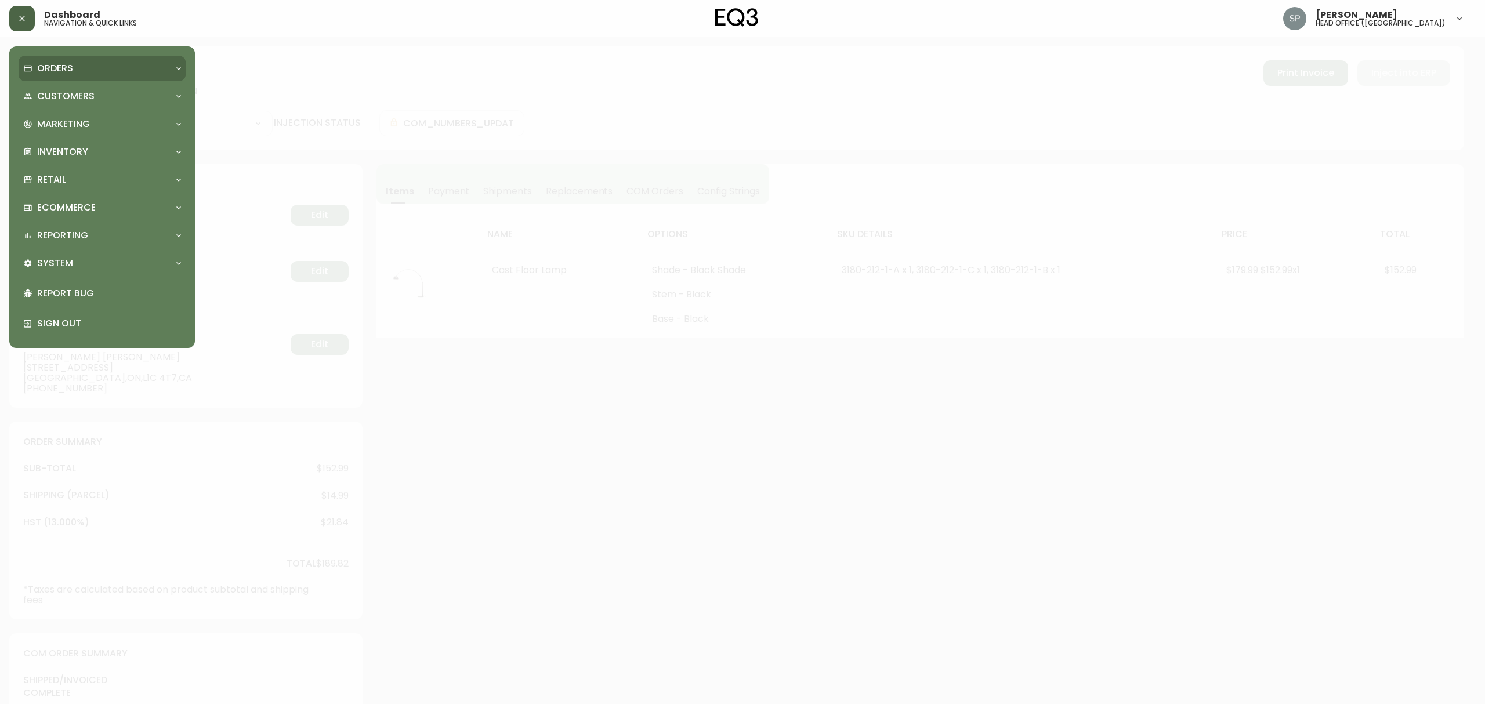
click at [50, 68] on p "Orders" at bounding box center [55, 68] width 36 height 13
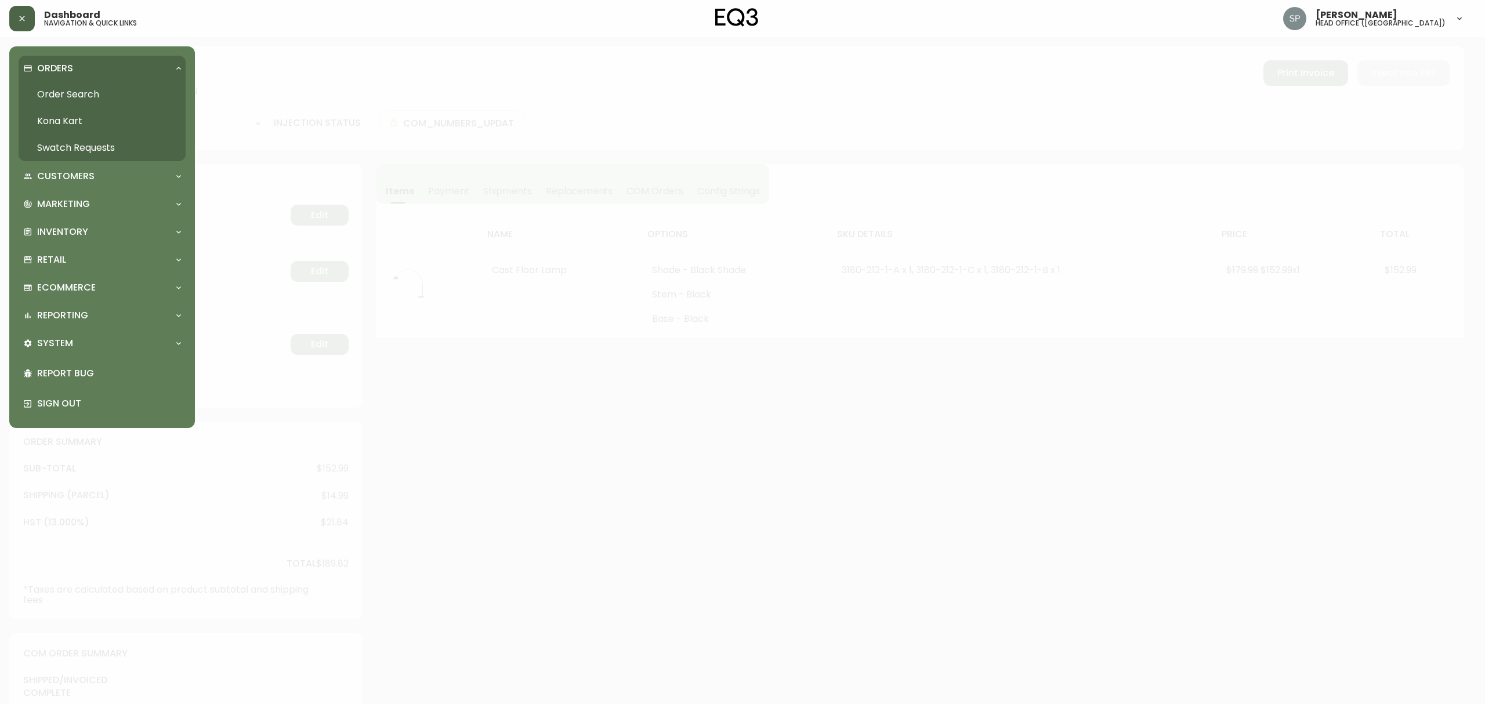
click at [61, 93] on link "Order Search" at bounding box center [102, 94] width 167 height 27
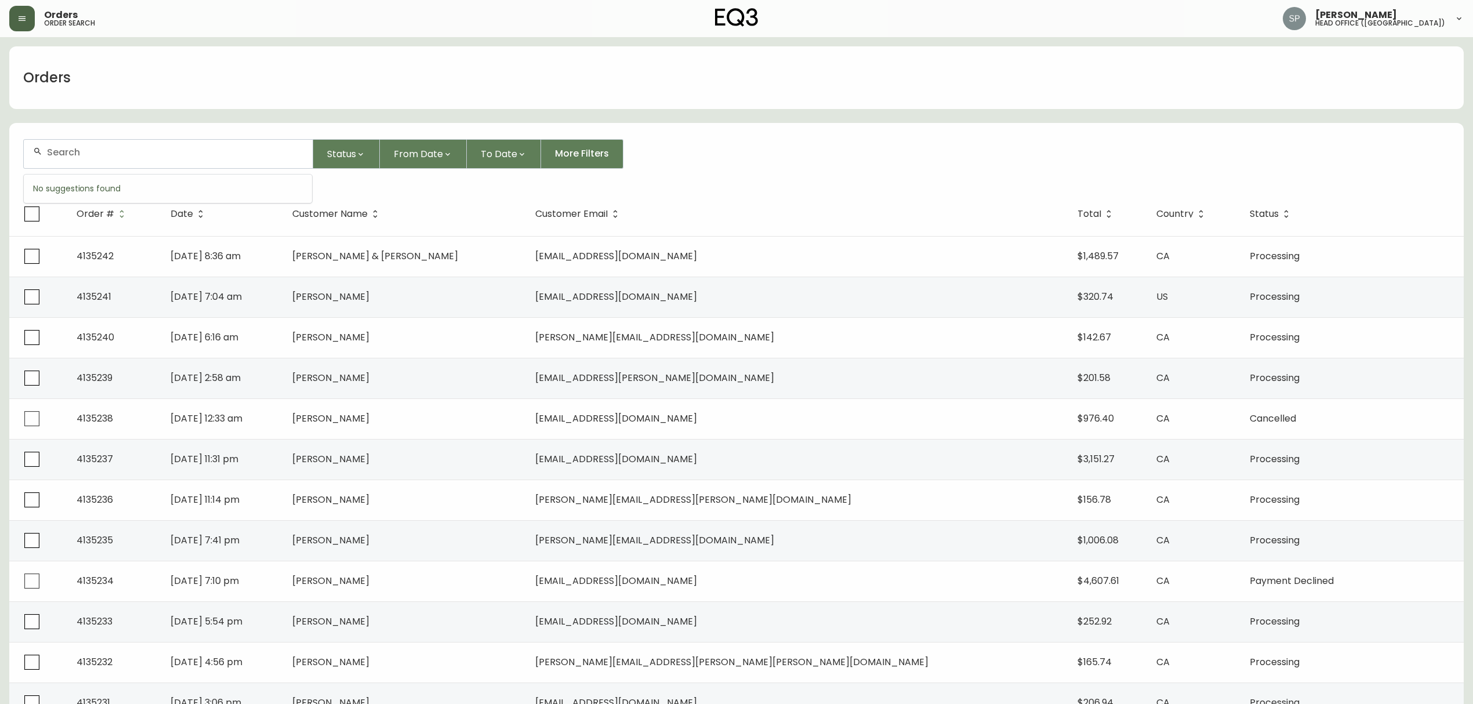
click at [129, 151] on input "text" at bounding box center [175, 152] width 256 height 11
paste input "4134584"
type input "4134584"
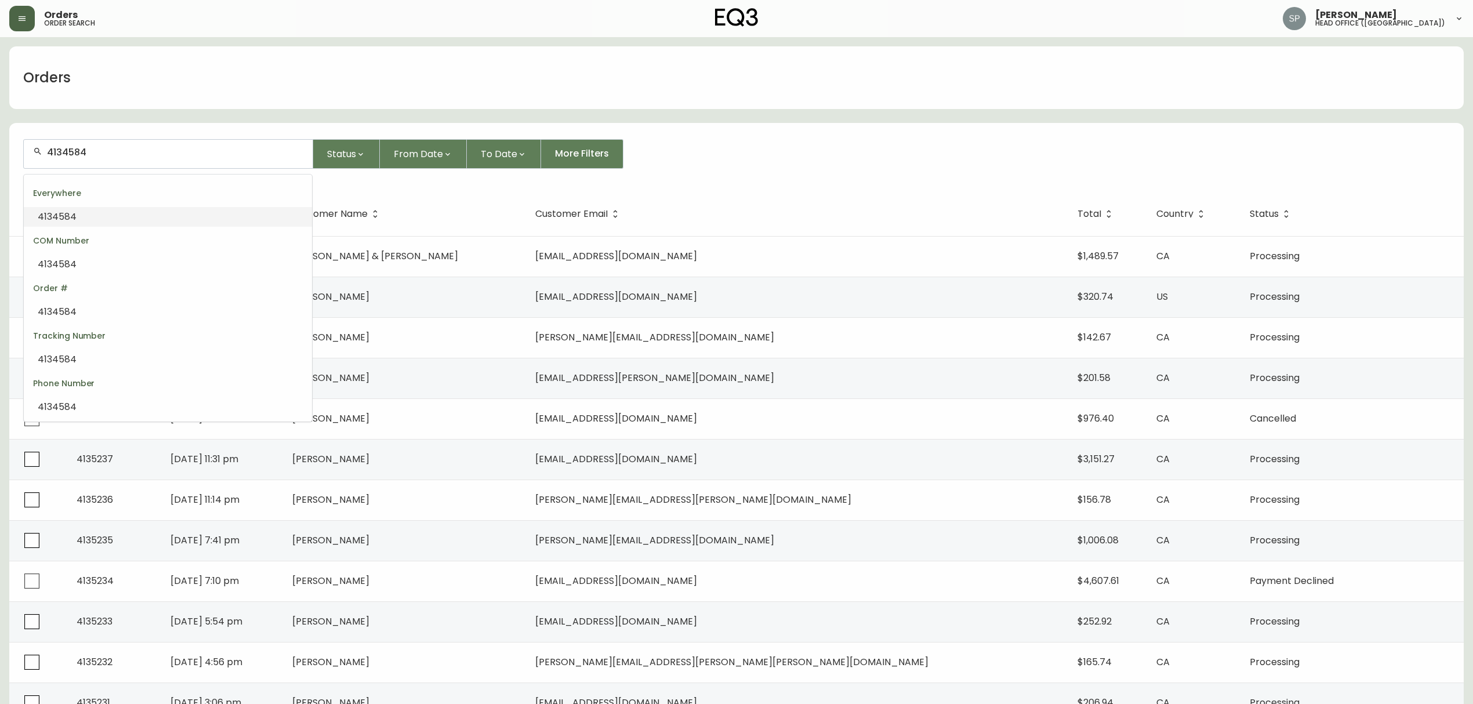
click at [152, 209] on li "4134584" at bounding box center [168, 217] width 288 height 20
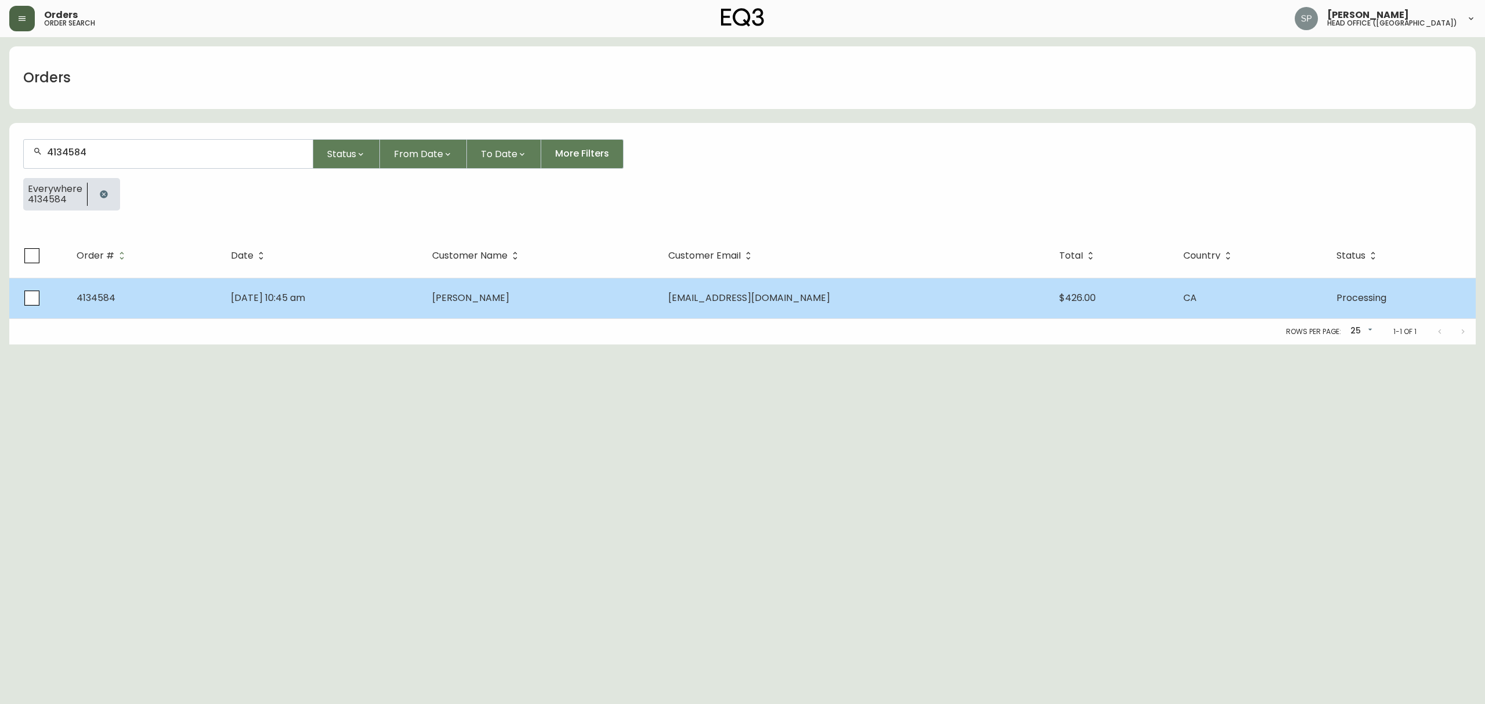
click at [340, 293] on td "Aug 09 2025, 10:45 am" at bounding box center [322, 298] width 201 height 41
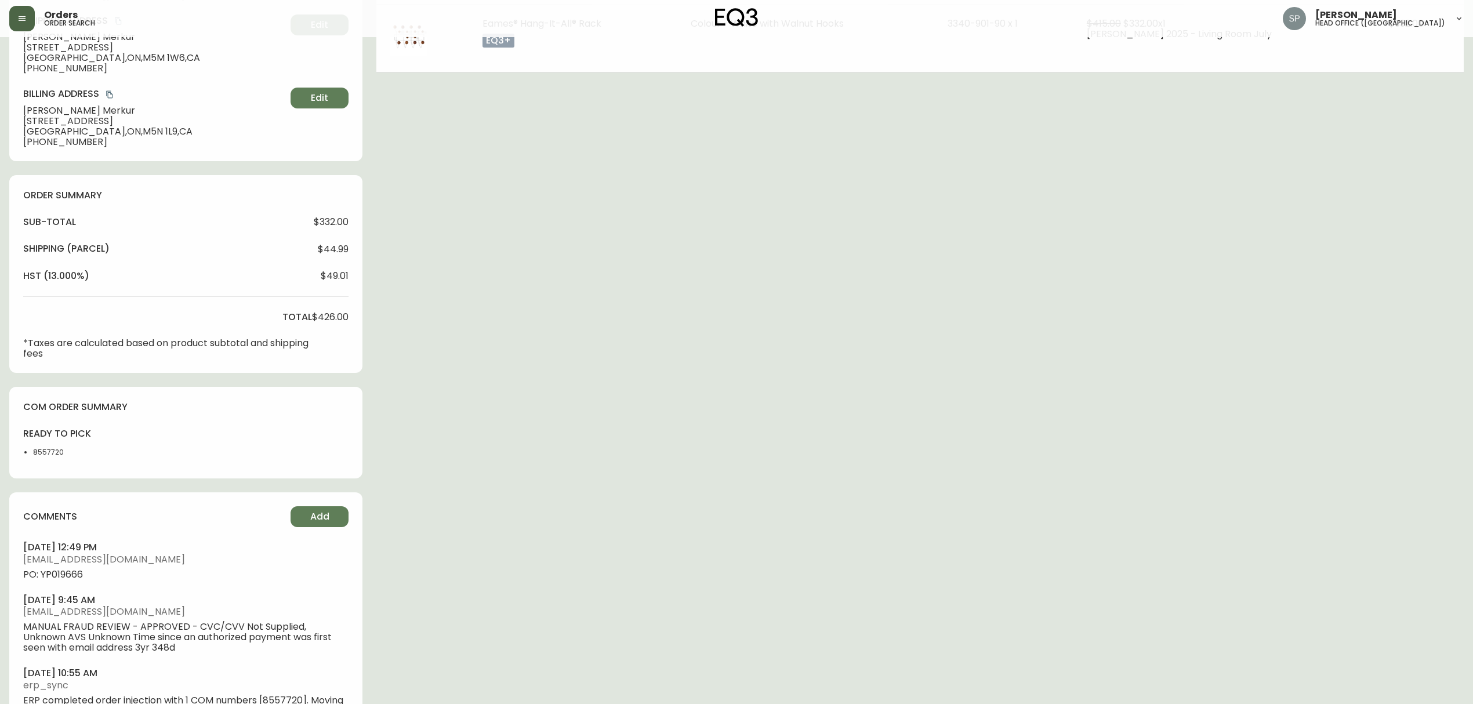
scroll to position [292, 0]
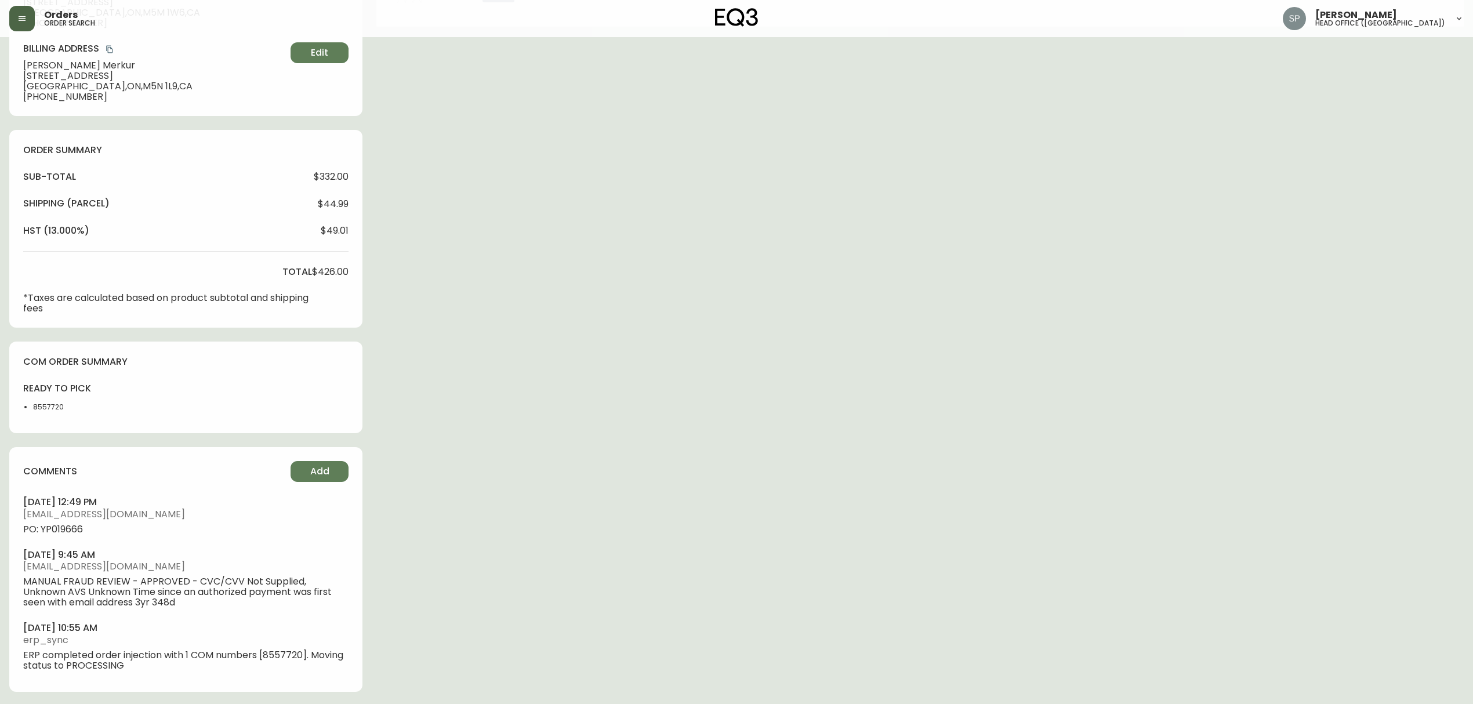
type input "Processing"
select select "PROCESSING"
click at [61, 534] on span "PO: YP019666" at bounding box center [185, 529] width 325 height 10
copy span "YP019666"
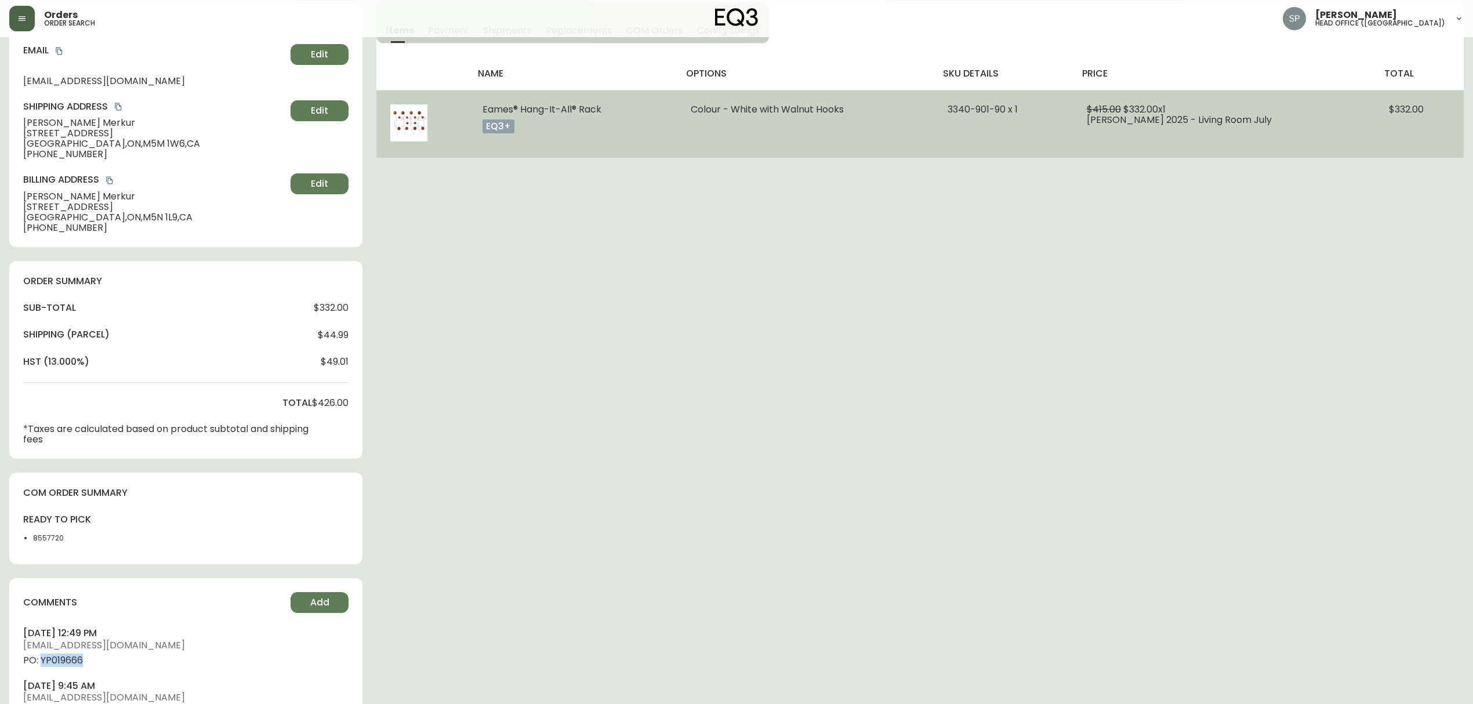
scroll to position [0, 0]
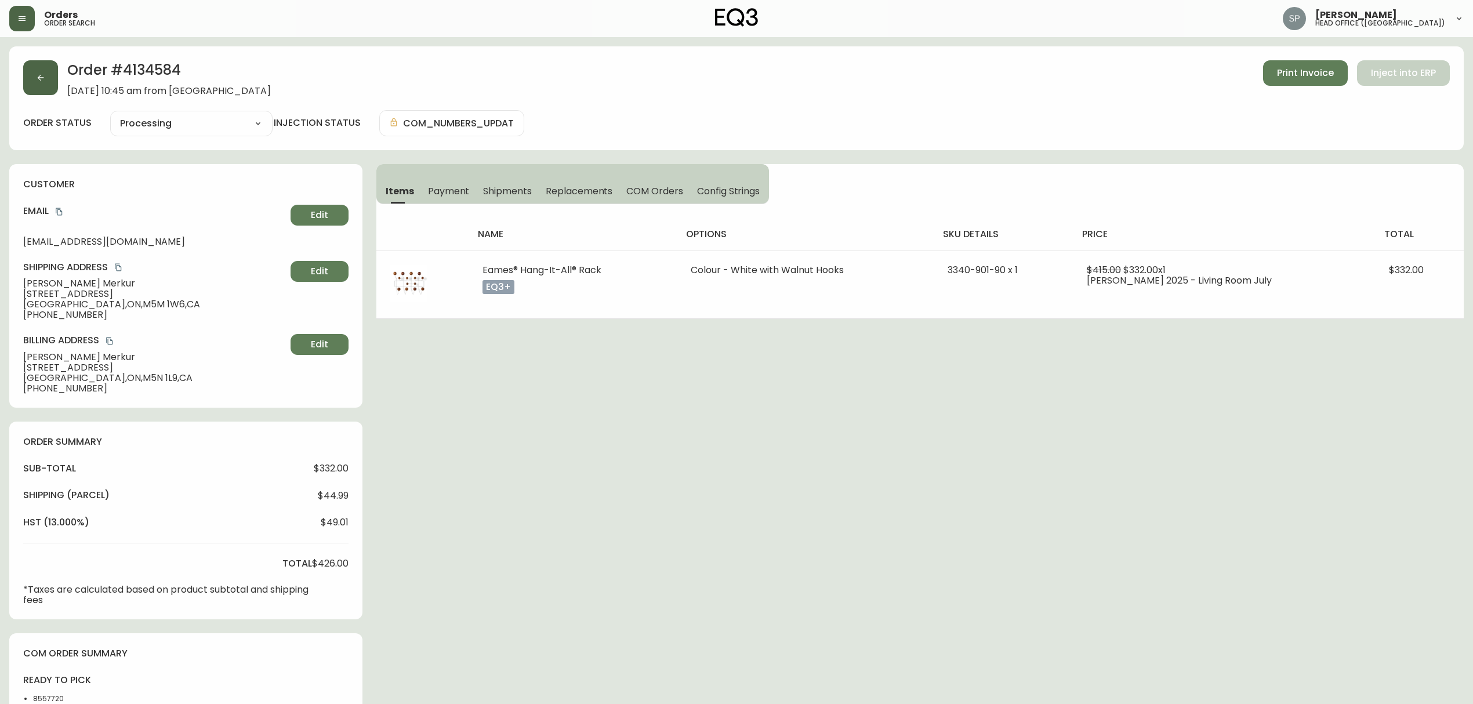
click at [39, 78] on icon "button" at bounding box center [41, 78] width 6 height 6
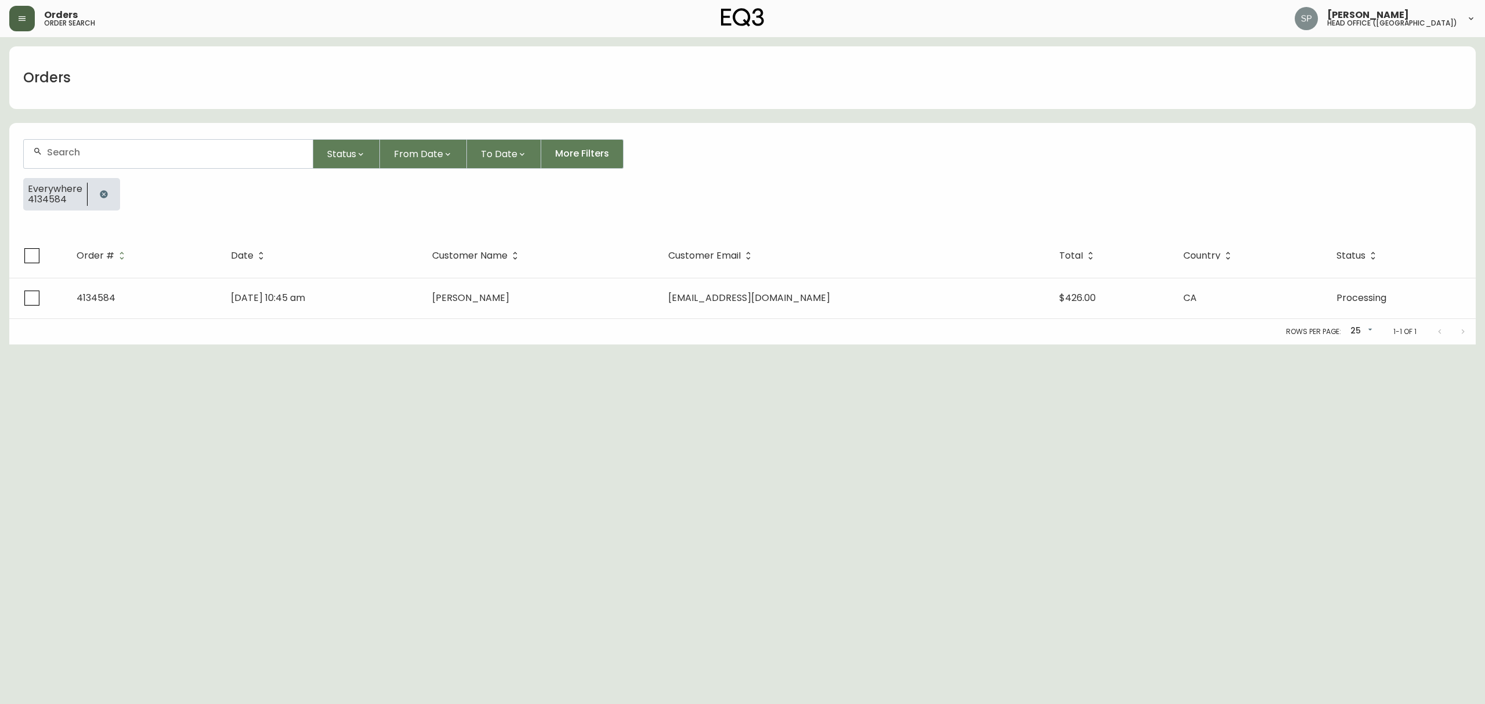
click at [133, 135] on form "Status From Date To Date More Filters Everywhere 4134584" at bounding box center [742, 179] width 1466 height 108
click at [136, 157] on input "text" at bounding box center [175, 152] width 256 height 11
paste input "4134626"
type input "4134626"
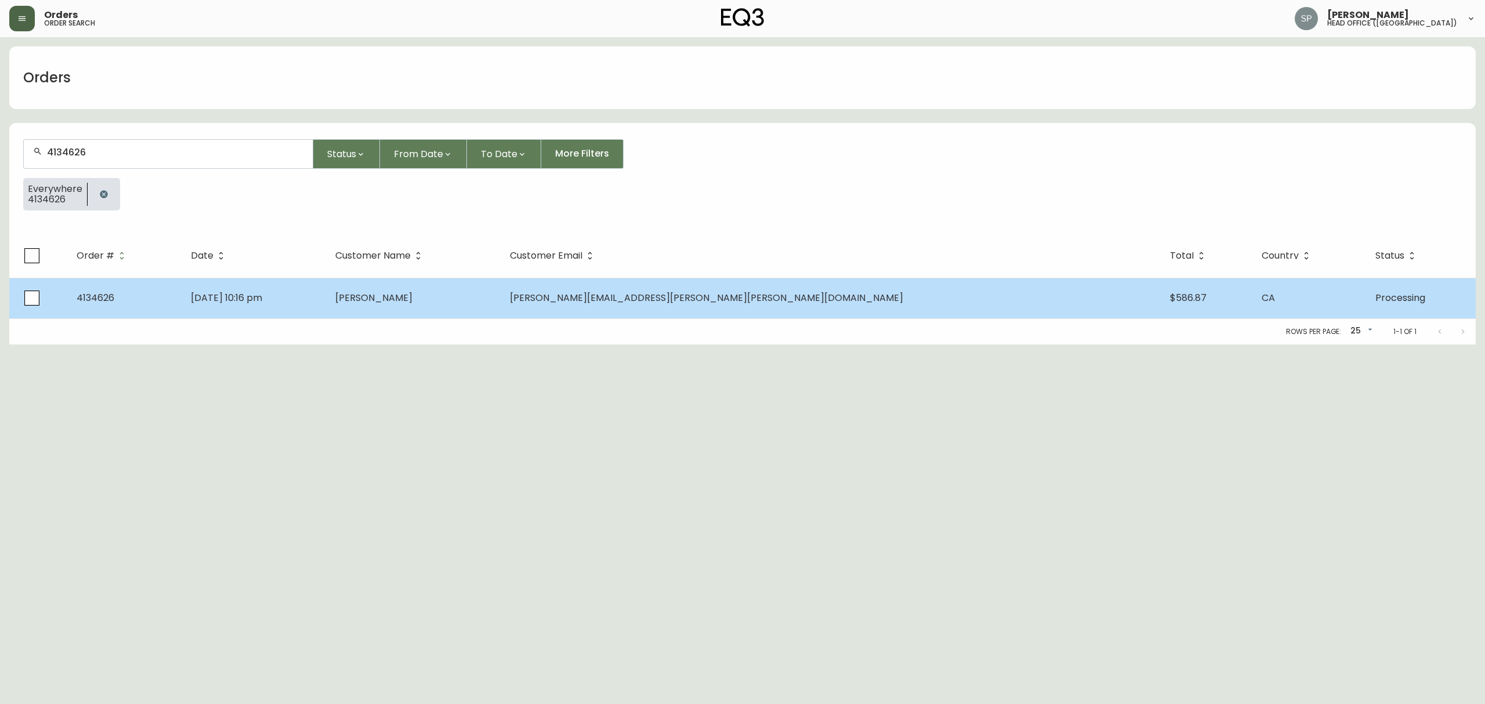
click at [325, 309] on td "Aug 12 2025, 10:16 pm" at bounding box center [254, 298] width 144 height 41
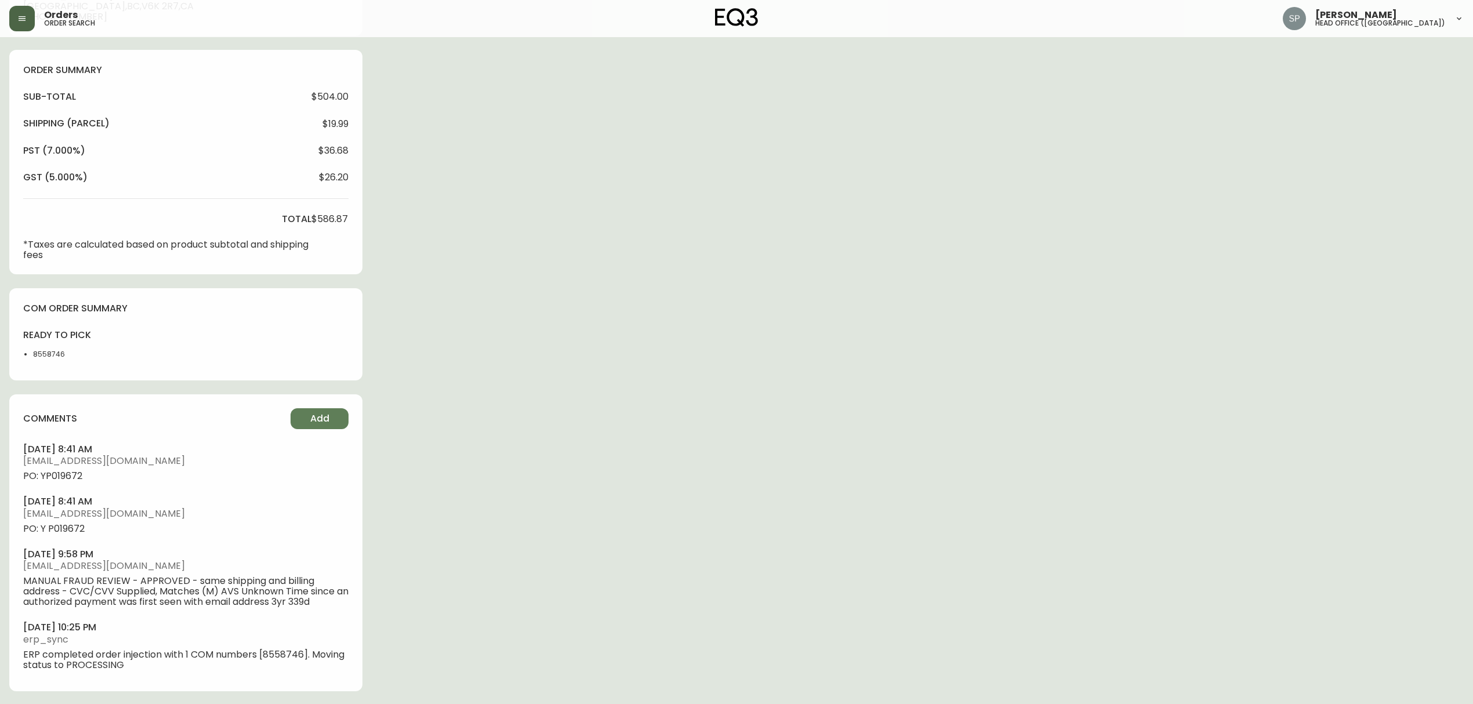
type input "Processing"
select select "PROCESSING"
click at [68, 477] on span "PO: YP019672" at bounding box center [185, 475] width 325 height 10
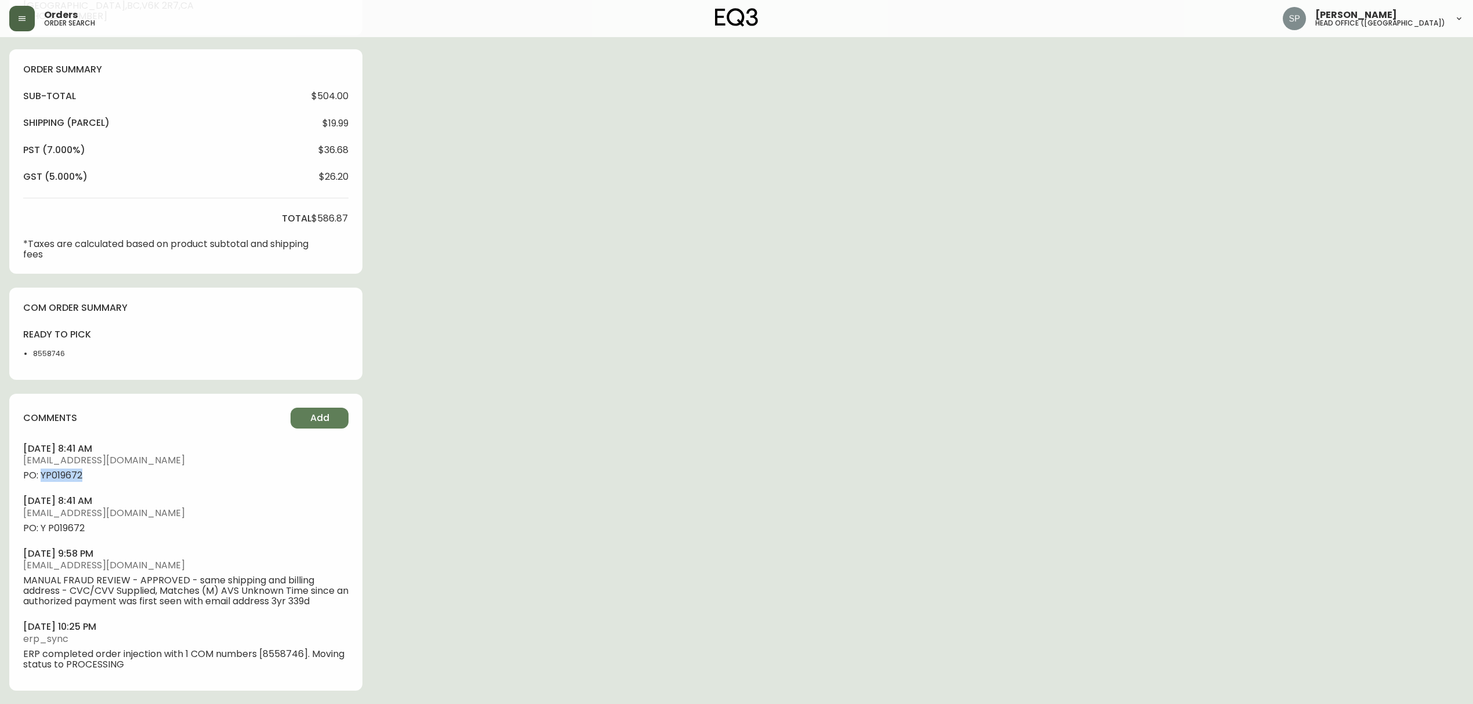
copy span "YP019672"
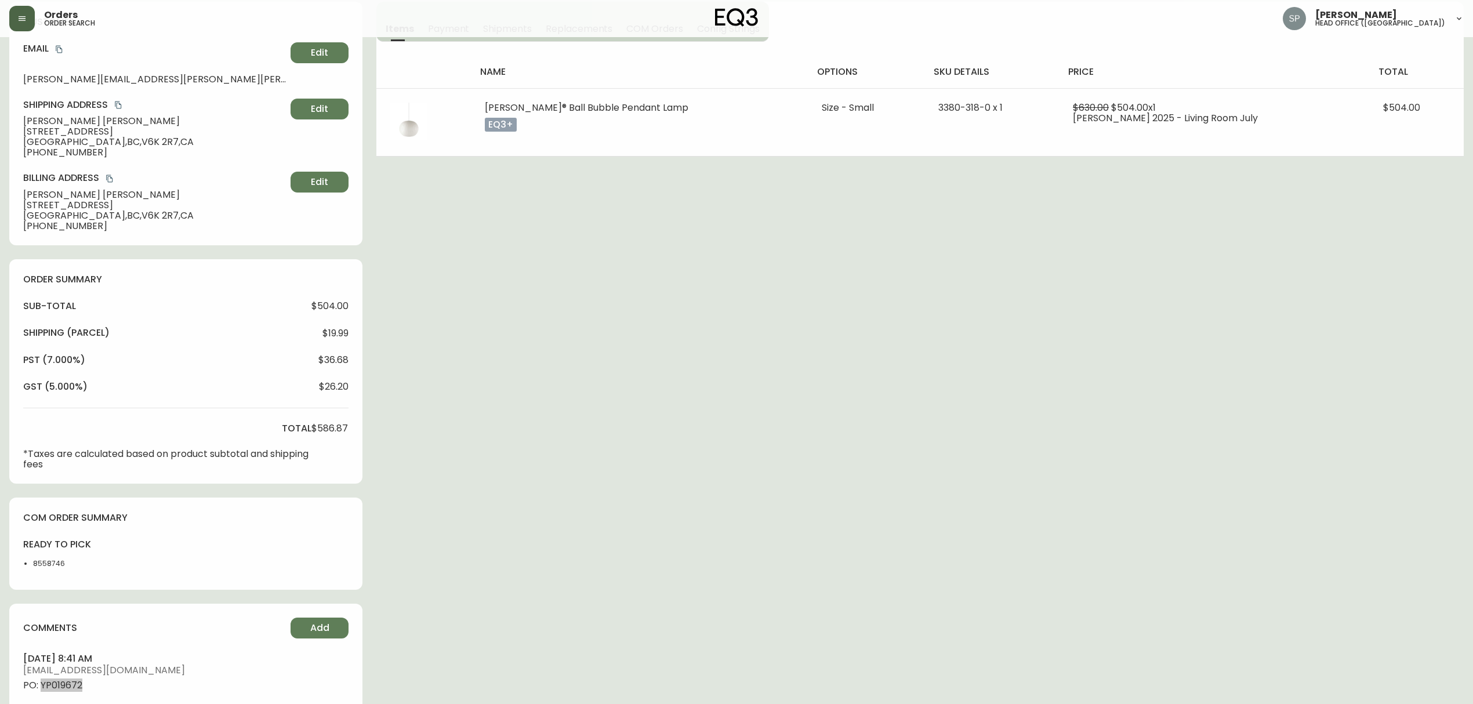
scroll to position [0, 0]
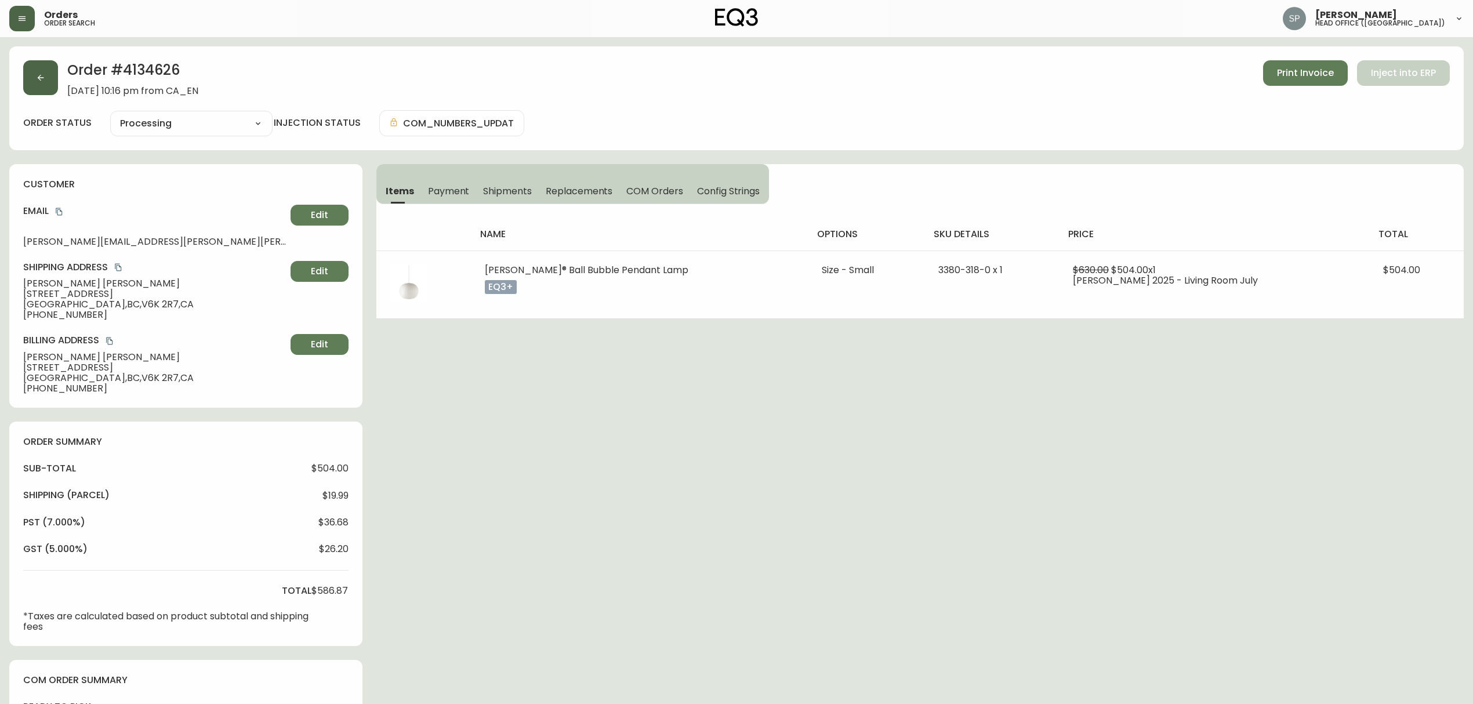
click at [38, 78] on icon "button" at bounding box center [41, 78] width 6 height 6
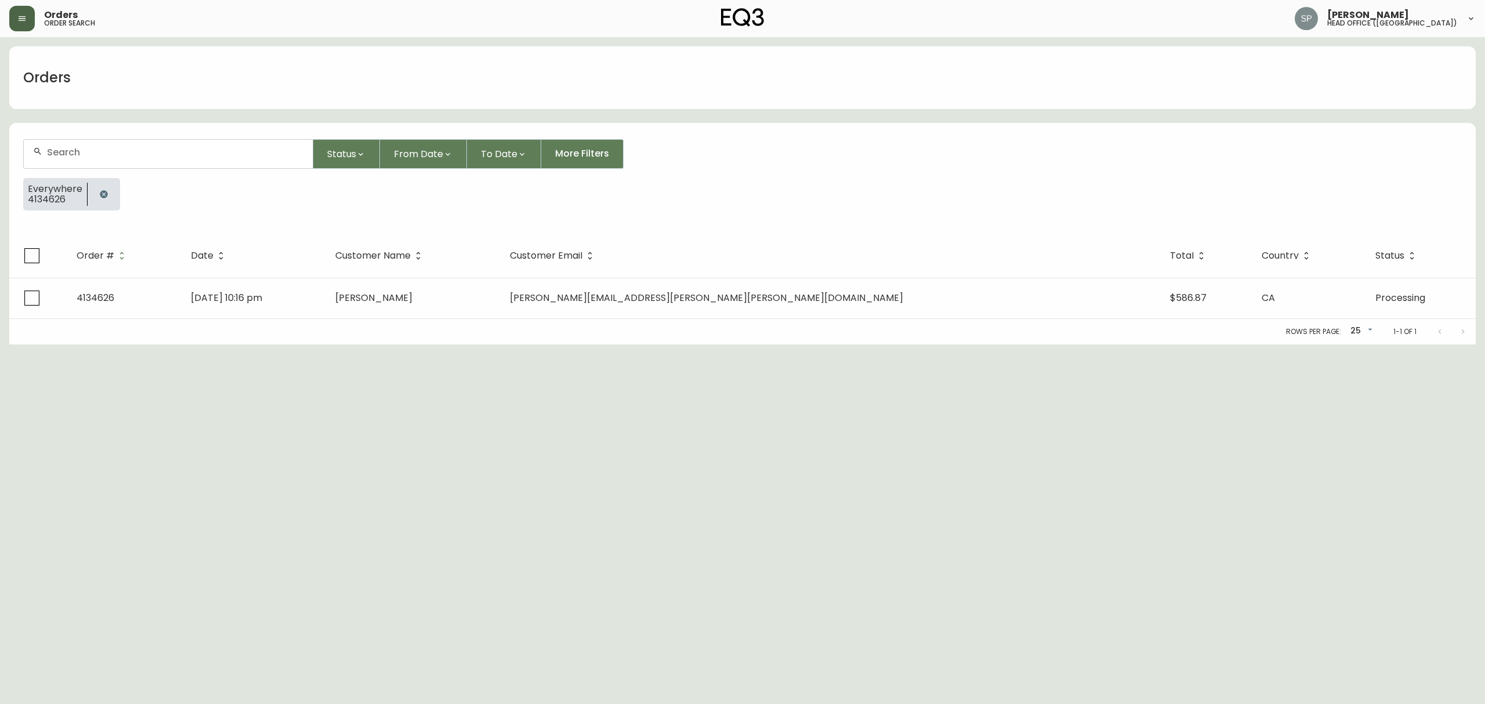
drag, startPoint x: 164, startPoint y: 151, endPoint x: 172, endPoint y: 159, distance: 11.5
click at [165, 151] on input "text" at bounding box center [175, 152] width 256 height 11
paste input "4134660"
type input "4134660"
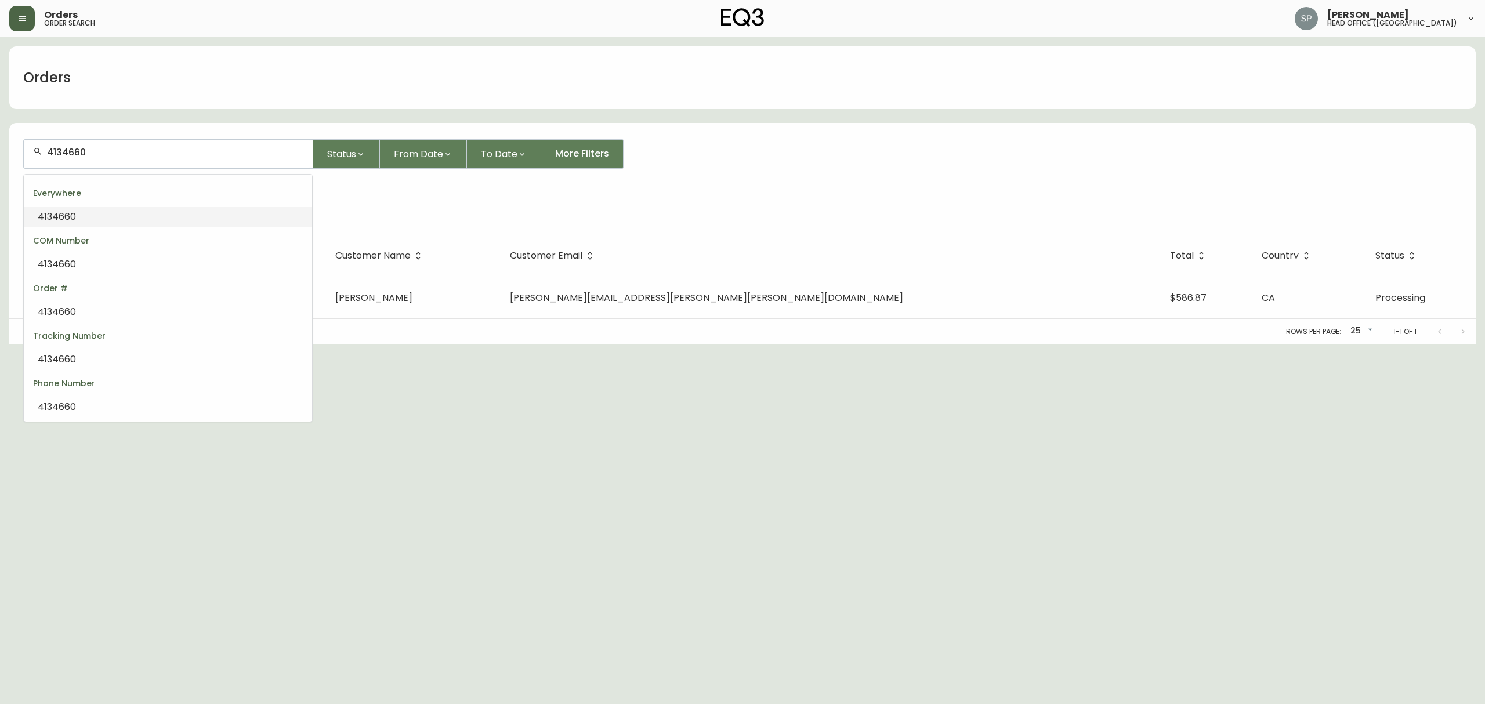
click at [160, 216] on li "4134660" at bounding box center [168, 217] width 288 height 20
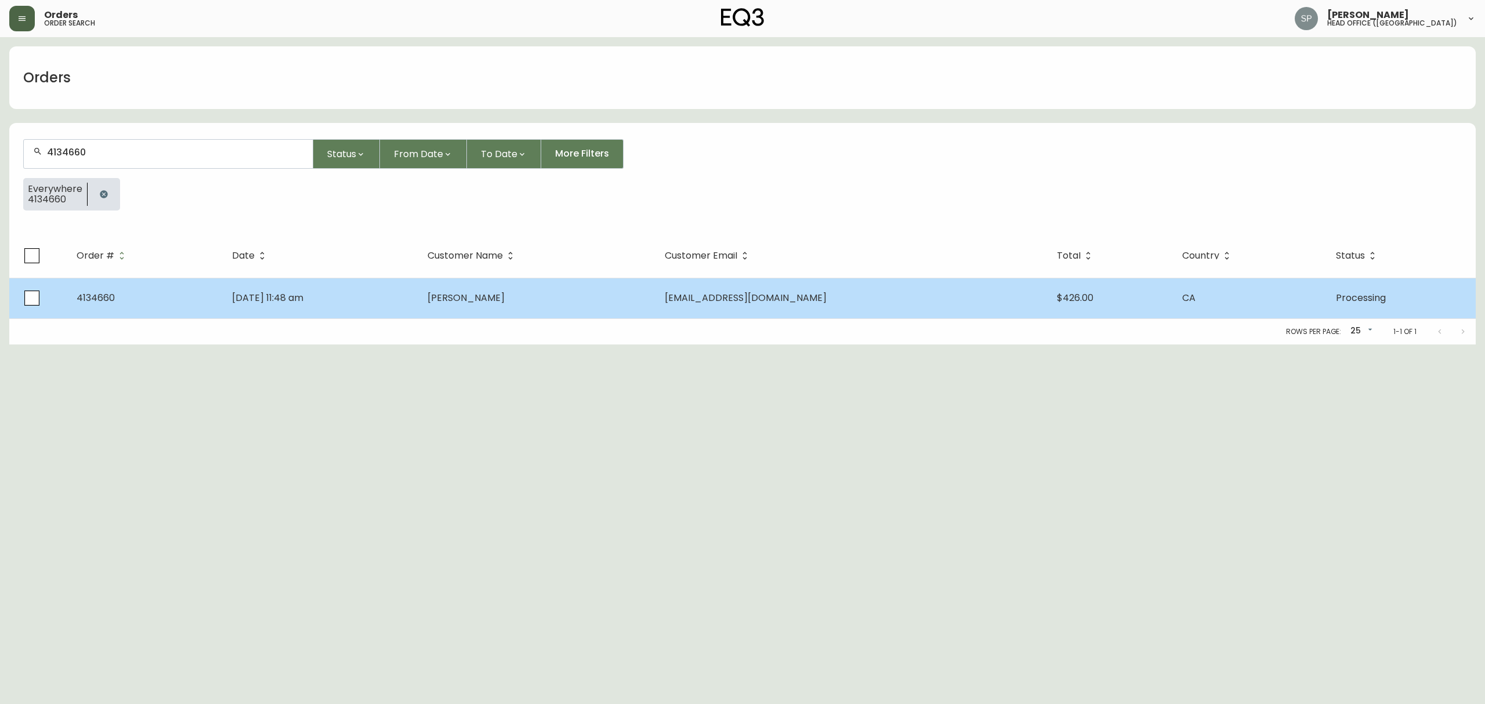
click at [592, 296] on td "Adelaide Utman" at bounding box center [536, 298] width 237 height 41
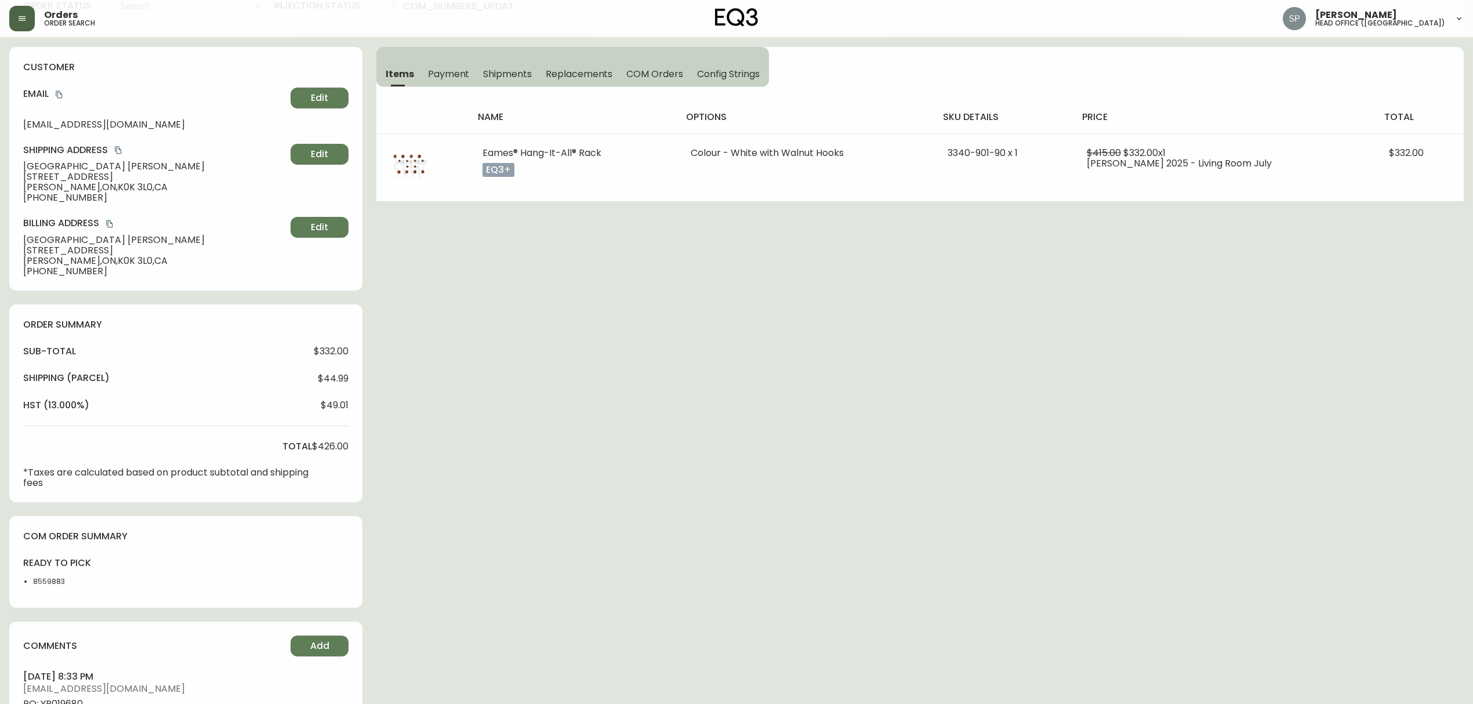
type input "Processing"
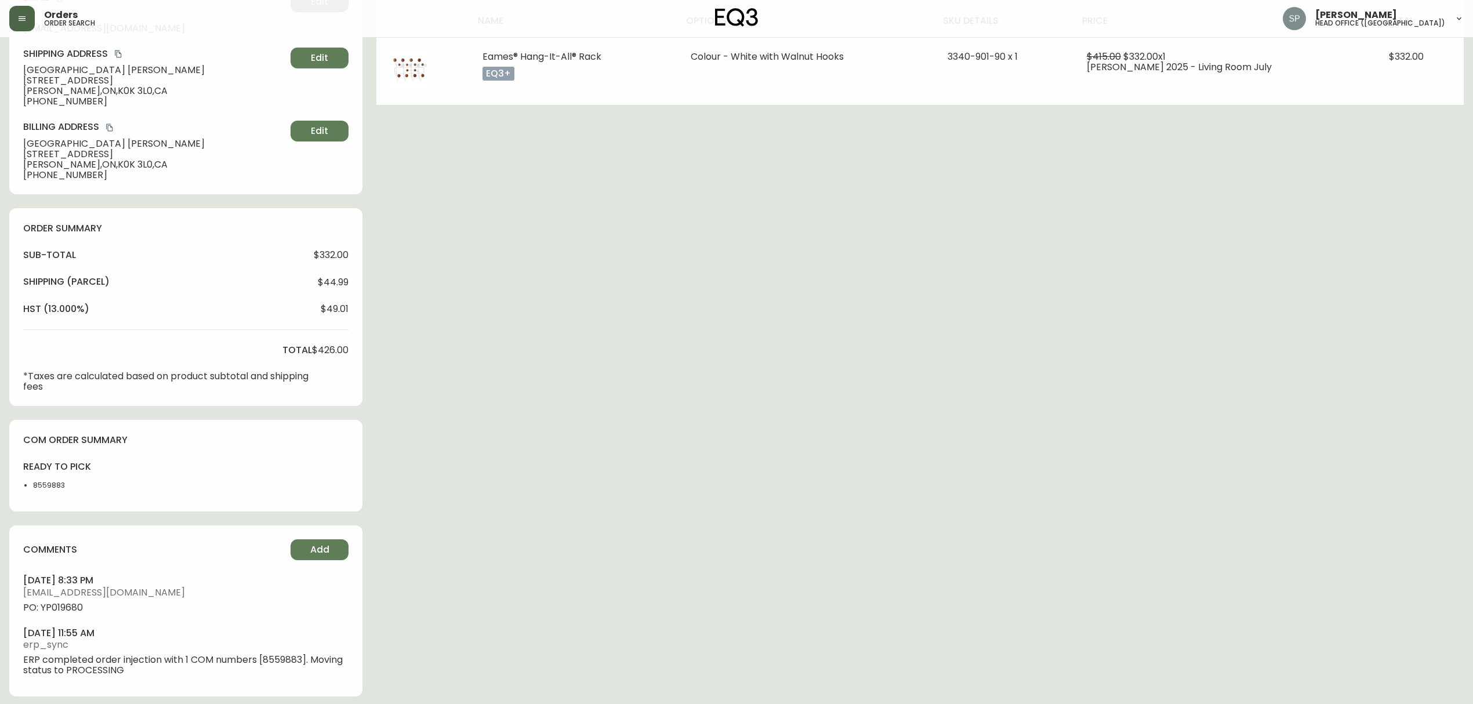
scroll to position [219, 0]
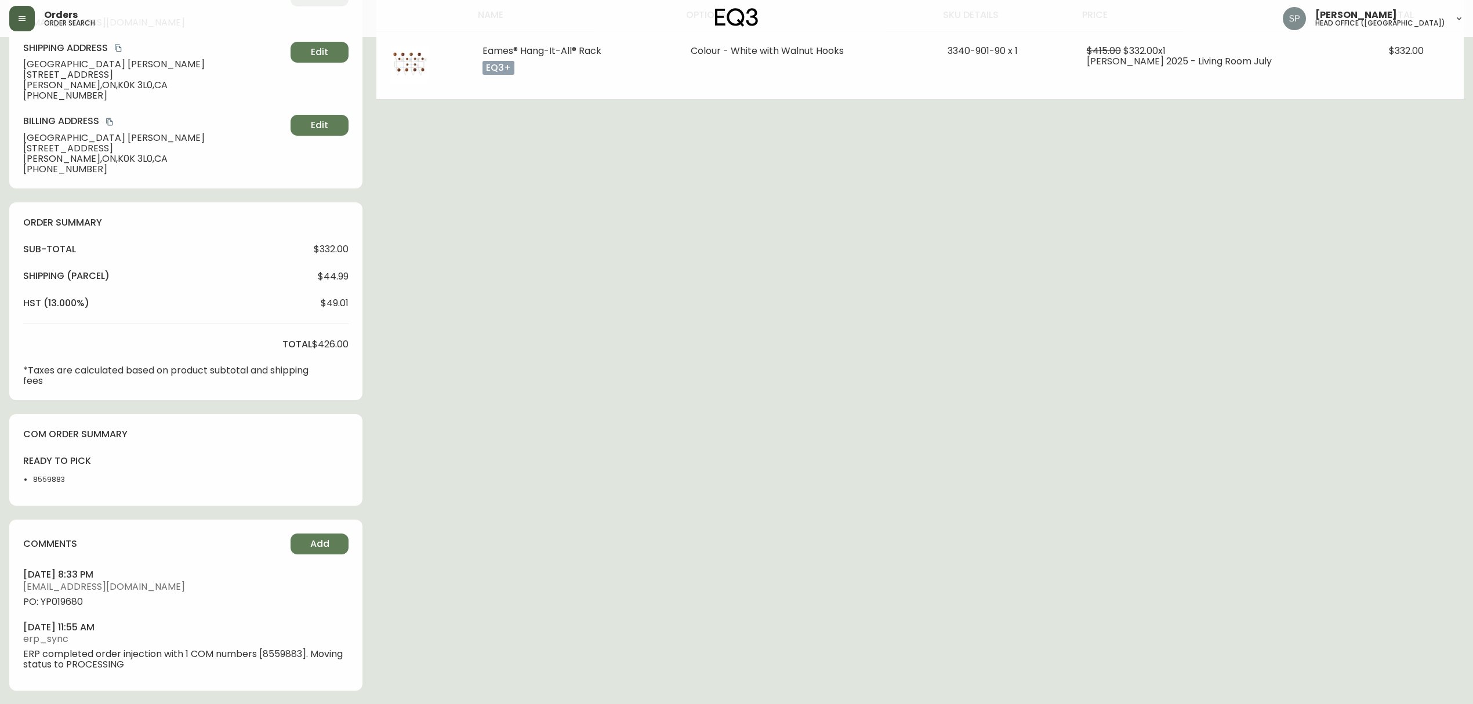
select select "PROCESSING"
click at [68, 600] on span "PO: YP019680" at bounding box center [185, 602] width 325 height 10
copy span "YP019680"
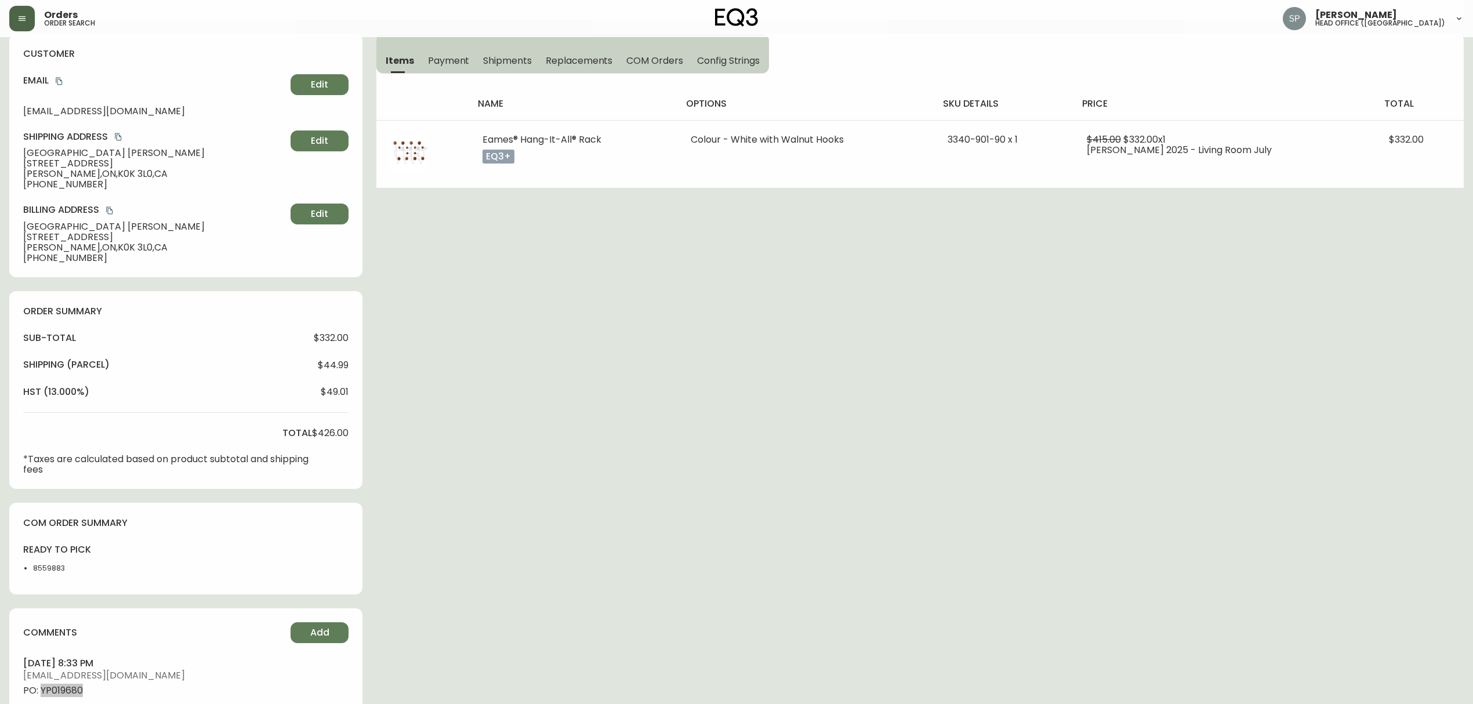
scroll to position [0, 0]
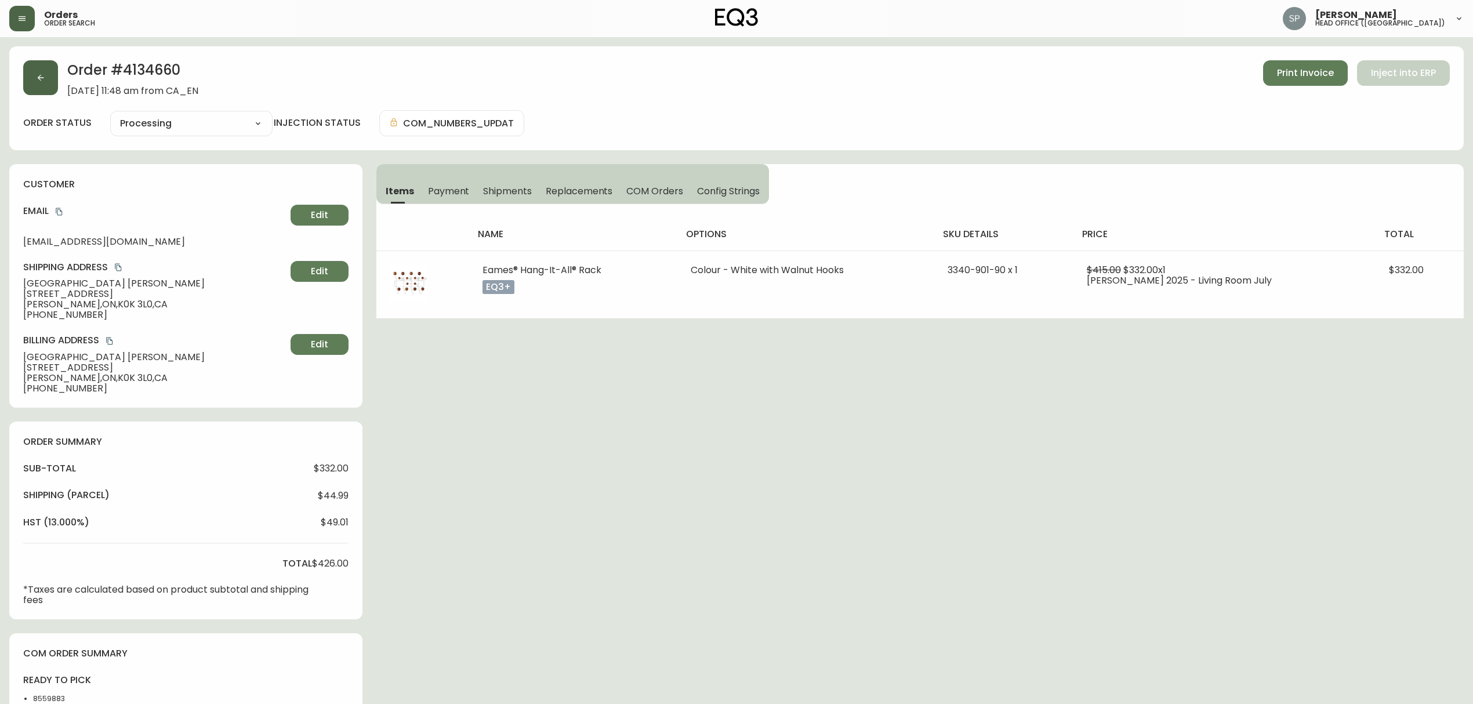
click at [43, 77] on icon "button" at bounding box center [41, 78] width 6 height 6
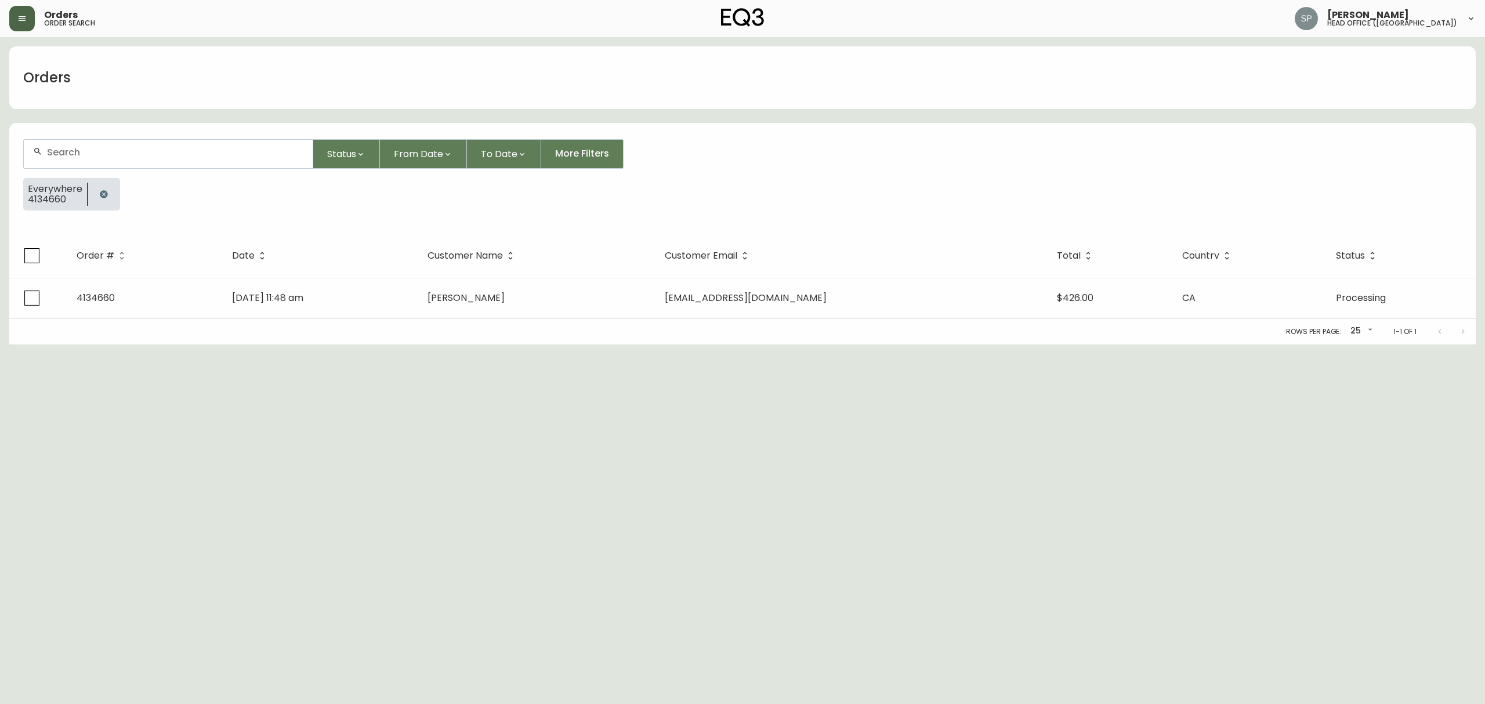
click at [135, 153] on input "text" at bounding box center [175, 152] width 256 height 11
paste input "4134339"
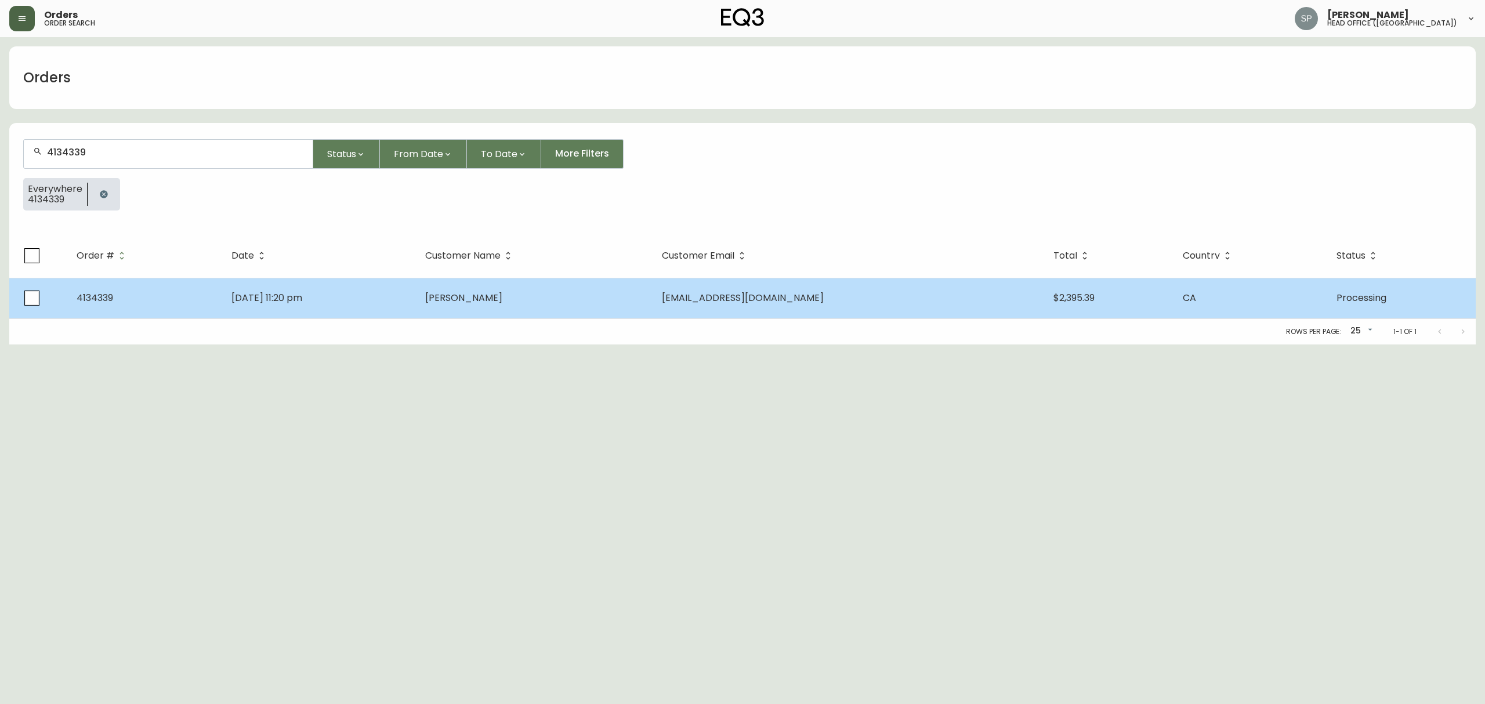
type input "4134339"
click at [416, 298] on td "Jul 26 2025, 11:20 pm" at bounding box center [319, 298] width 194 height 41
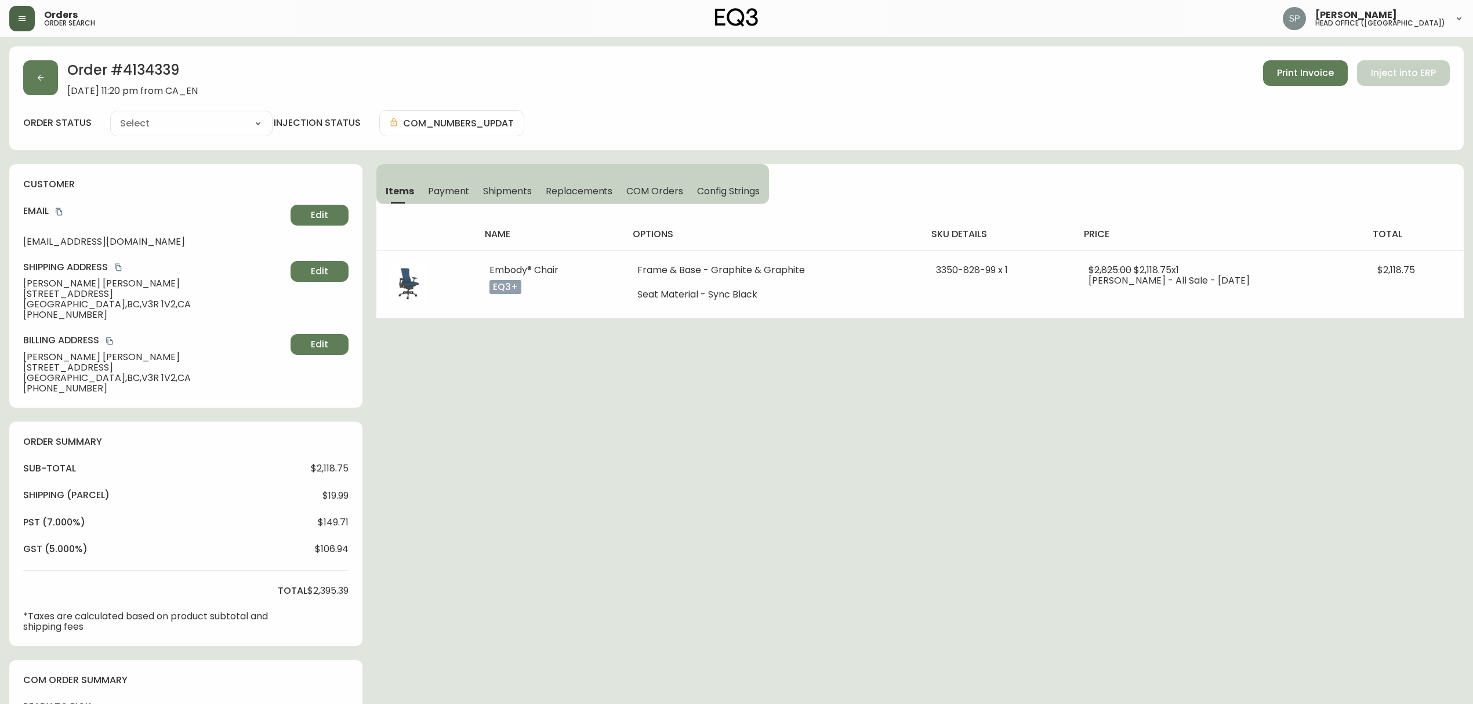
scroll to position [330, 0]
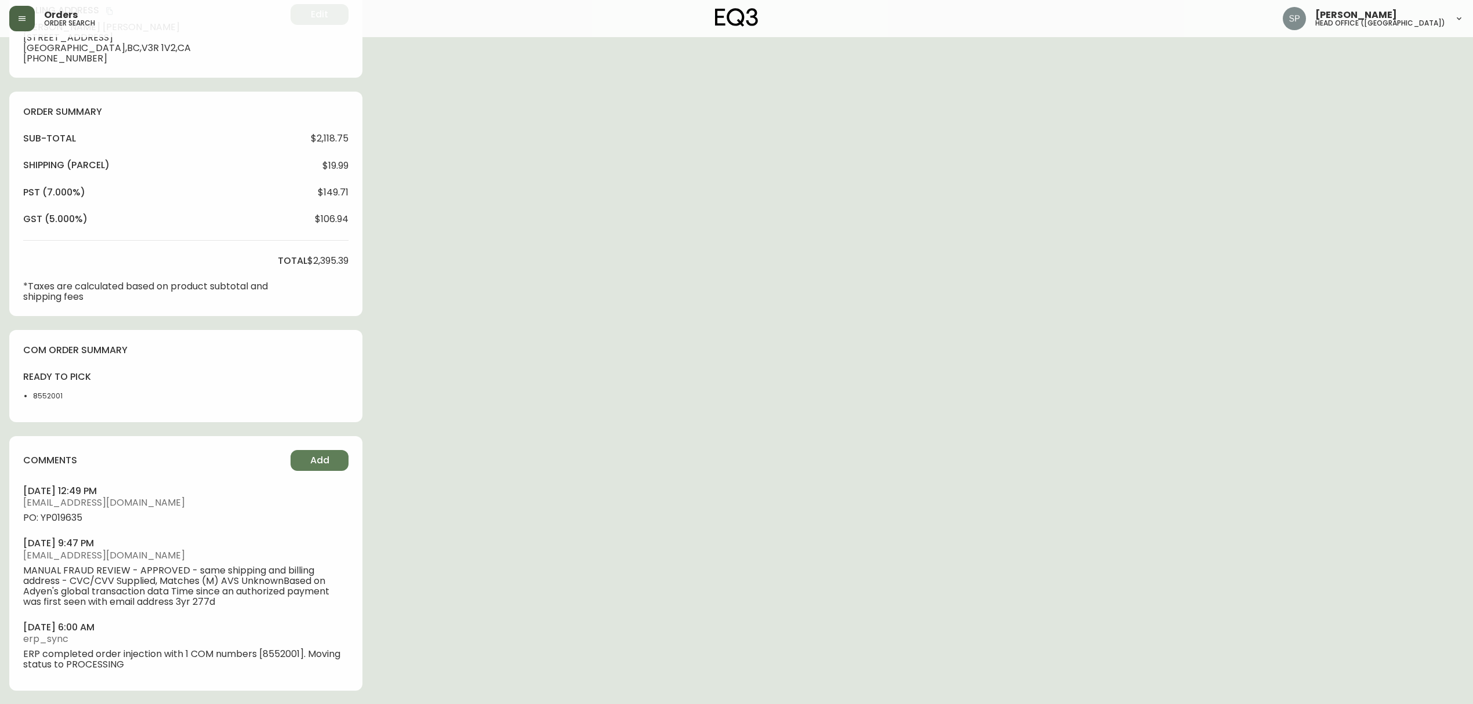
type input "Processing"
select select "PROCESSING"
click at [63, 520] on span "PO: YP019635" at bounding box center [185, 518] width 325 height 10
copy span "YP019635"
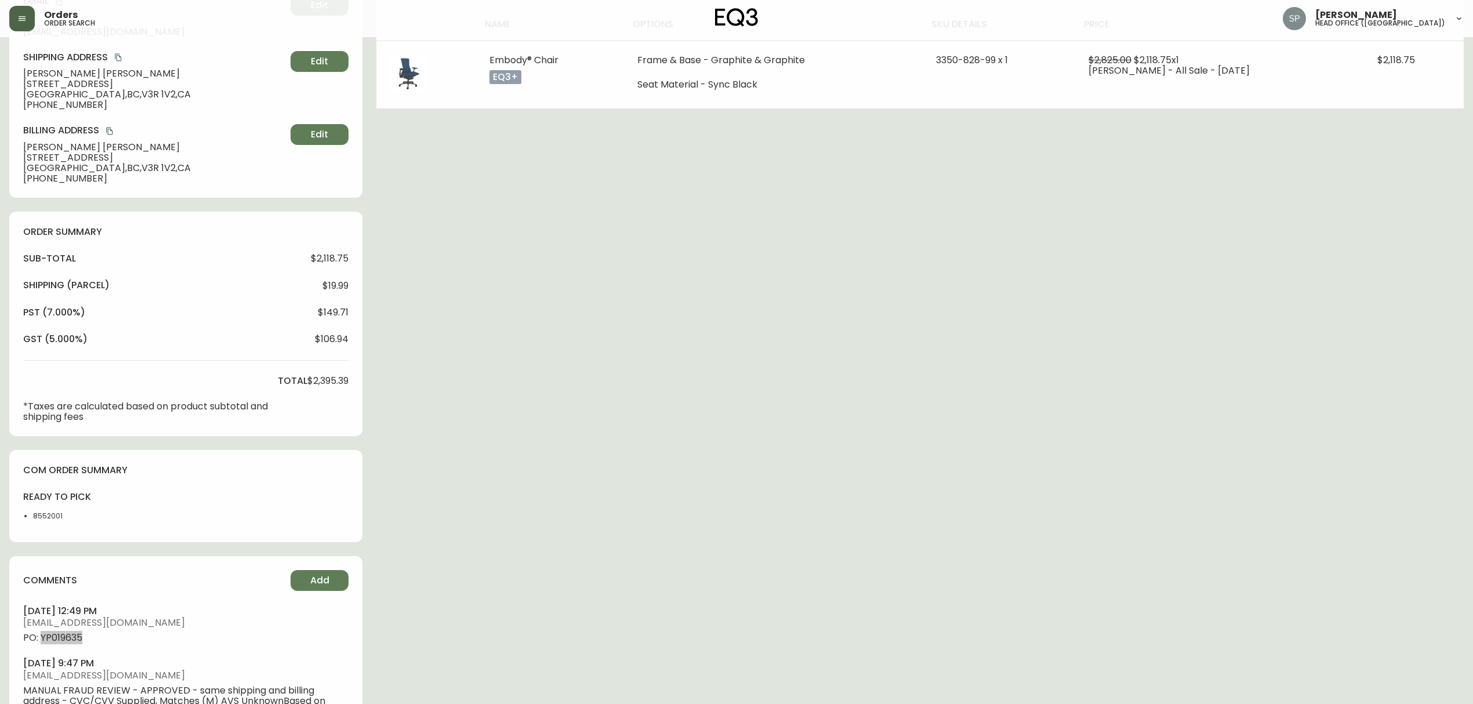
scroll to position [0, 0]
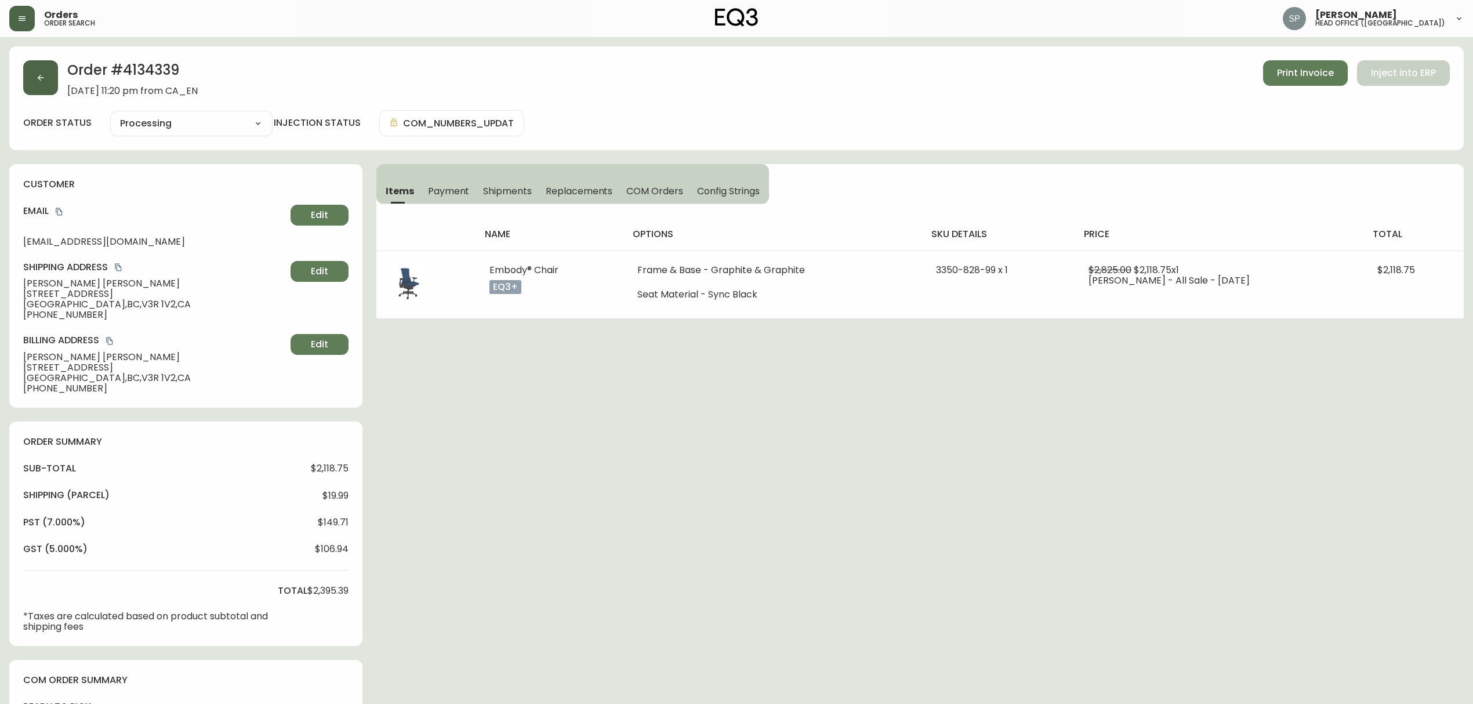
click at [38, 82] on icon "button" at bounding box center [40, 77] width 9 height 9
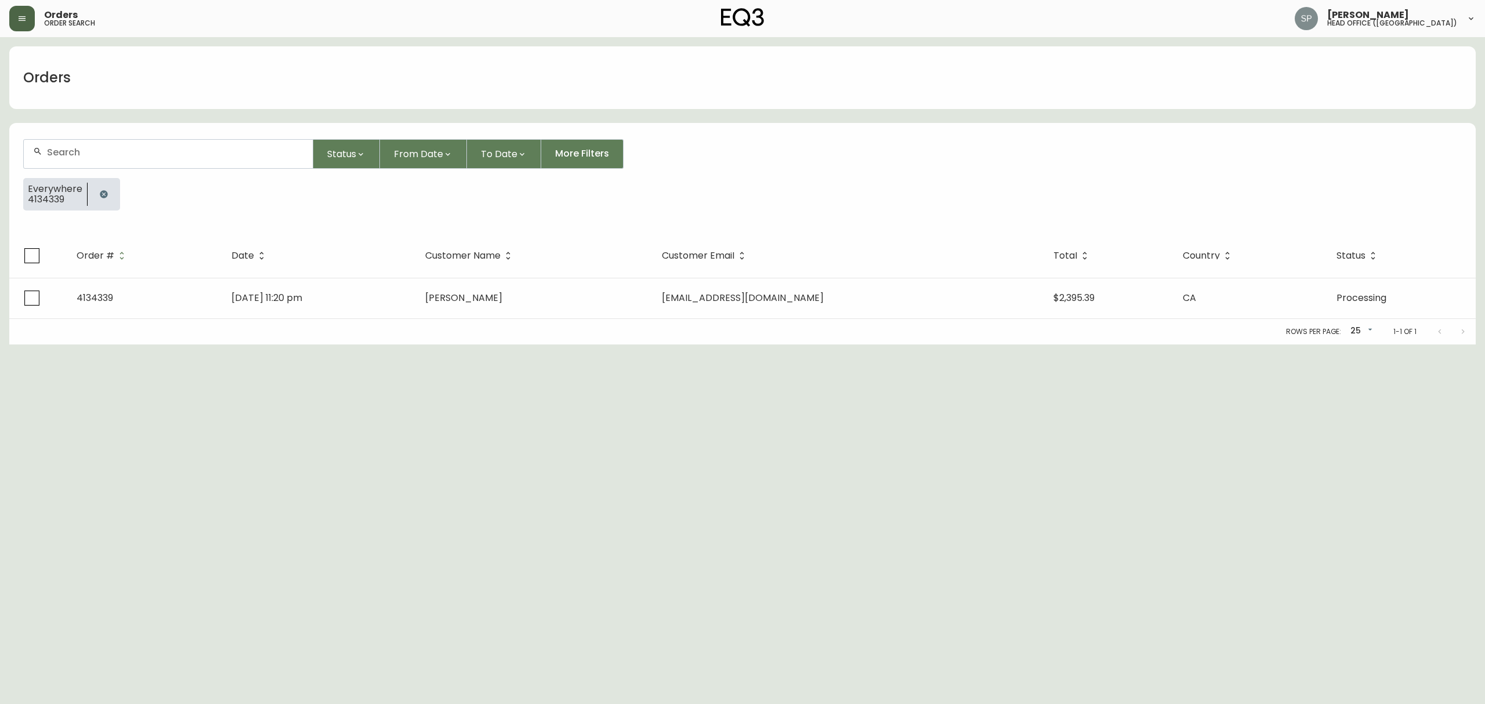
click at [157, 151] on input "text" at bounding box center [175, 152] width 256 height 11
paste input "4134845"
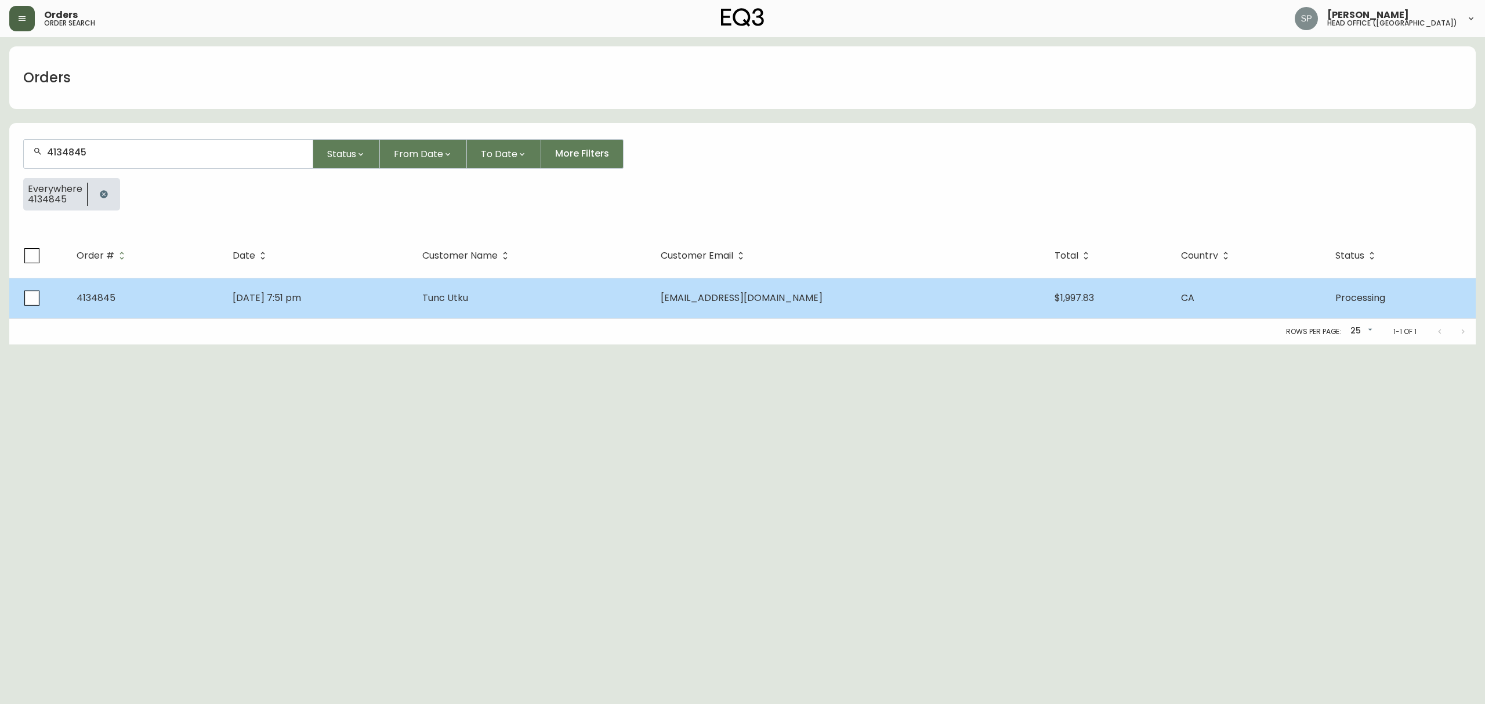
type input "4134845"
click at [396, 288] on td "Aug 25 2025, 7:51 pm" at bounding box center [318, 298] width 190 height 41
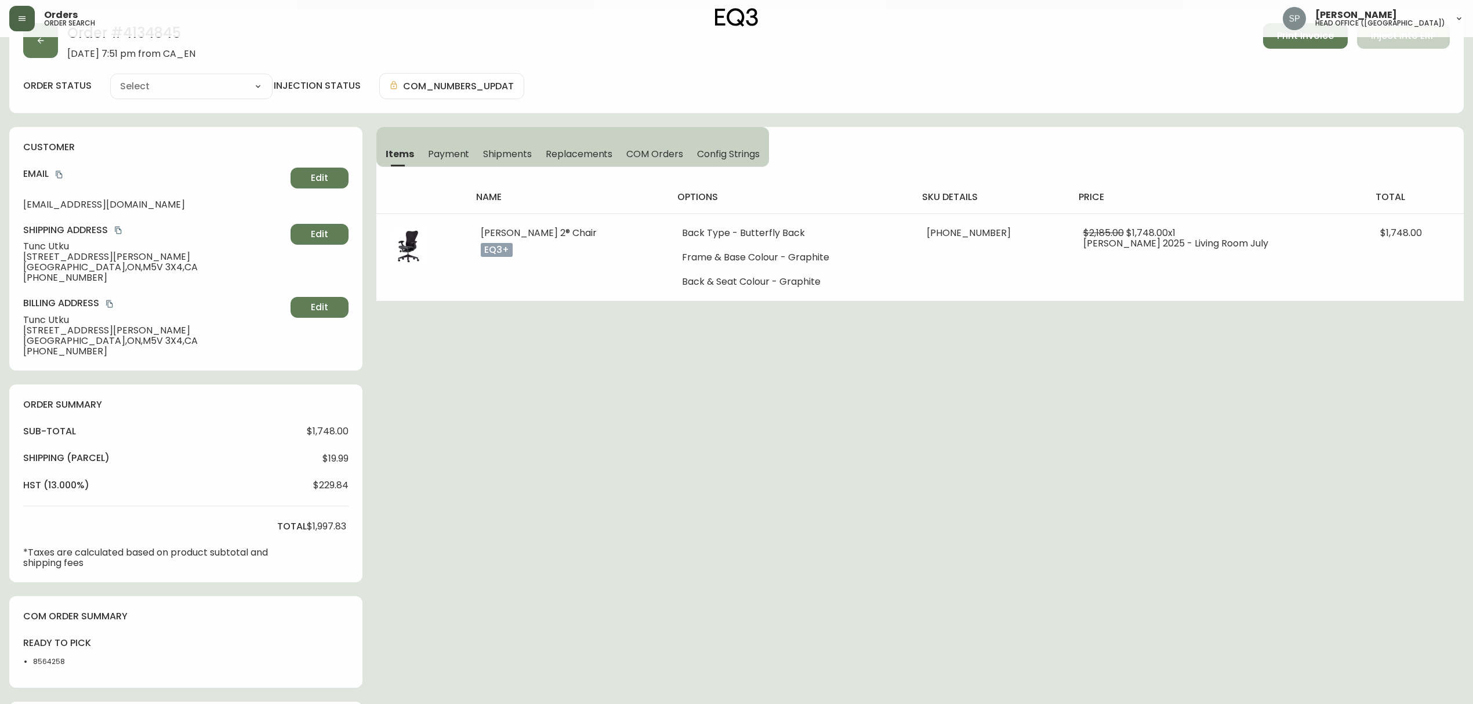
scroll to position [219, 0]
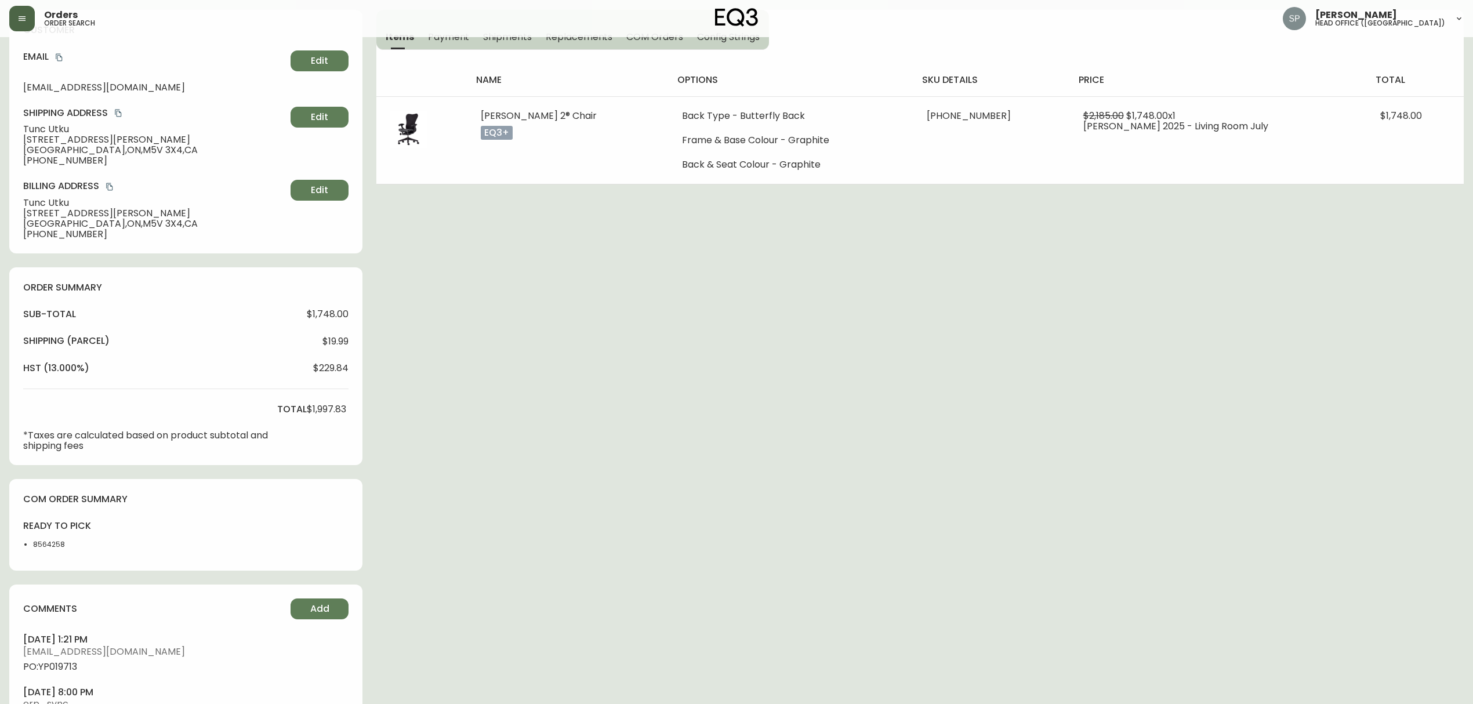
type input "Processing"
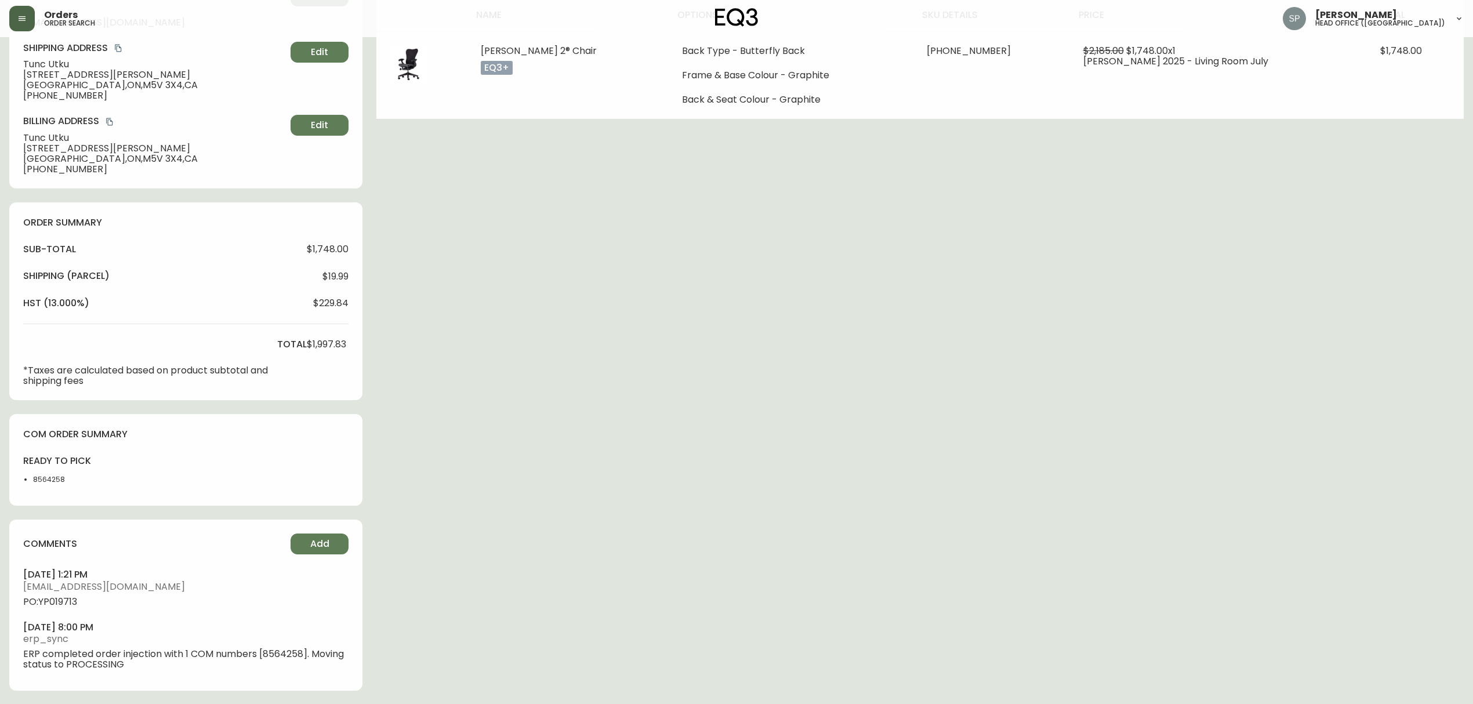
select select "PROCESSING"
click at [61, 611] on ul "august 29, 2025 at 1:21 pm rcustodio@eq3.ca PO:YP019713 august 25, 2025 at 8:00…" at bounding box center [185, 618] width 325 height 101
copy span "YP019713"
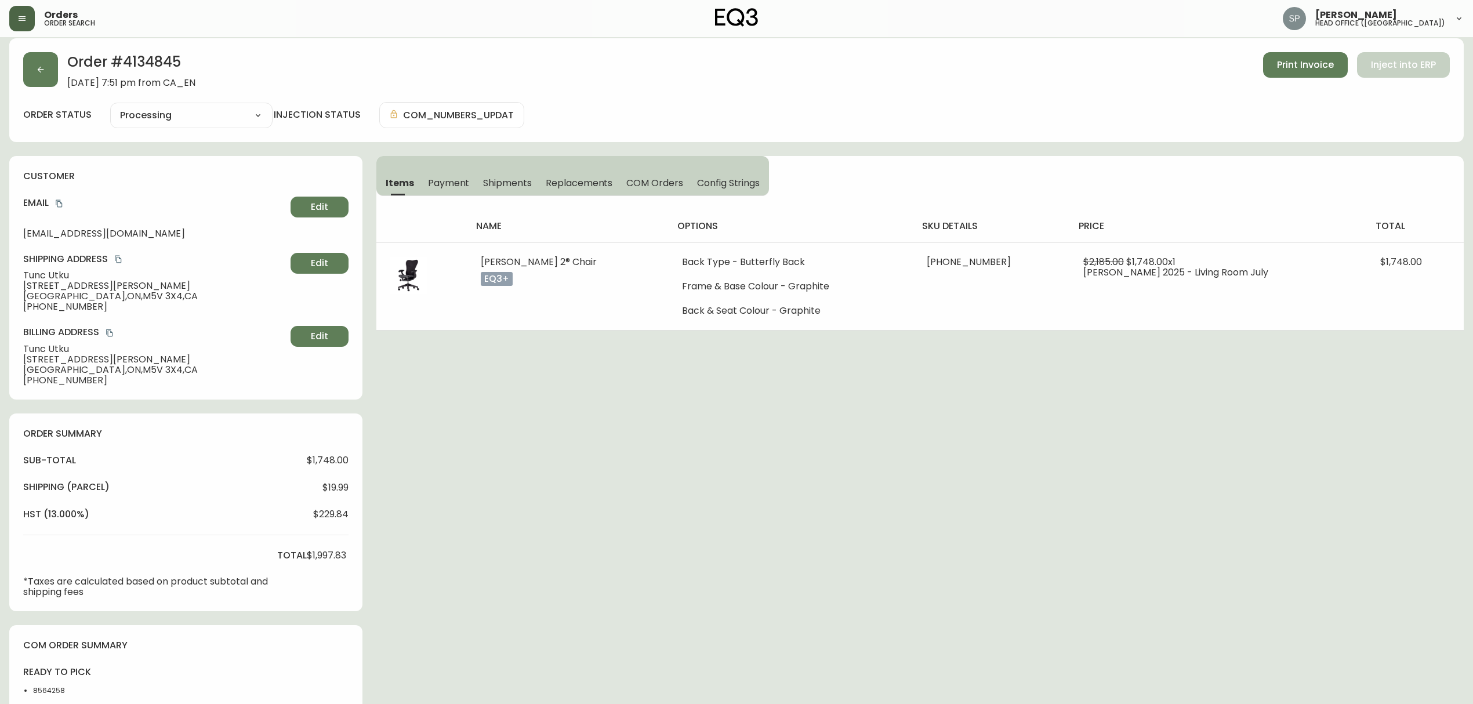
scroll to position [0, 0]
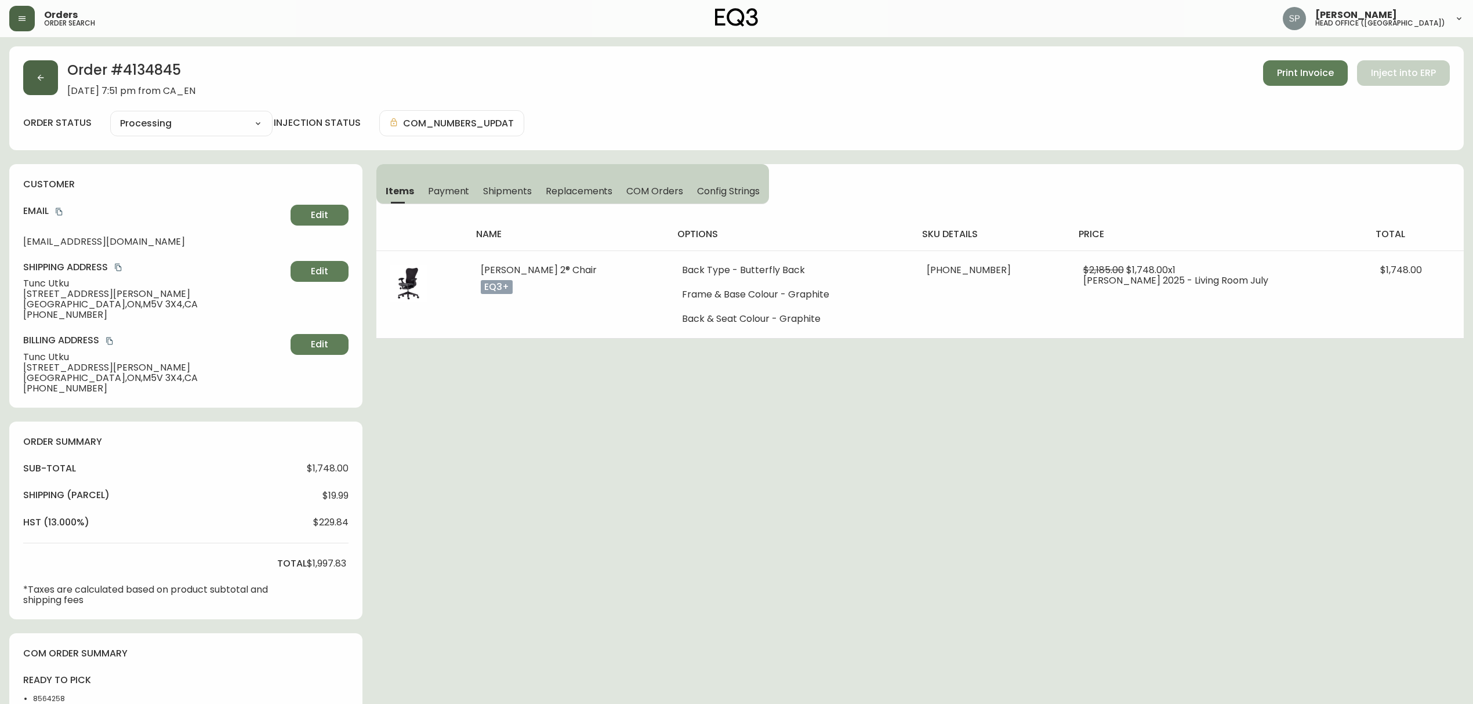
click at [42, 82] on button "button" at bounding box center [40, 77] width 35 height 35
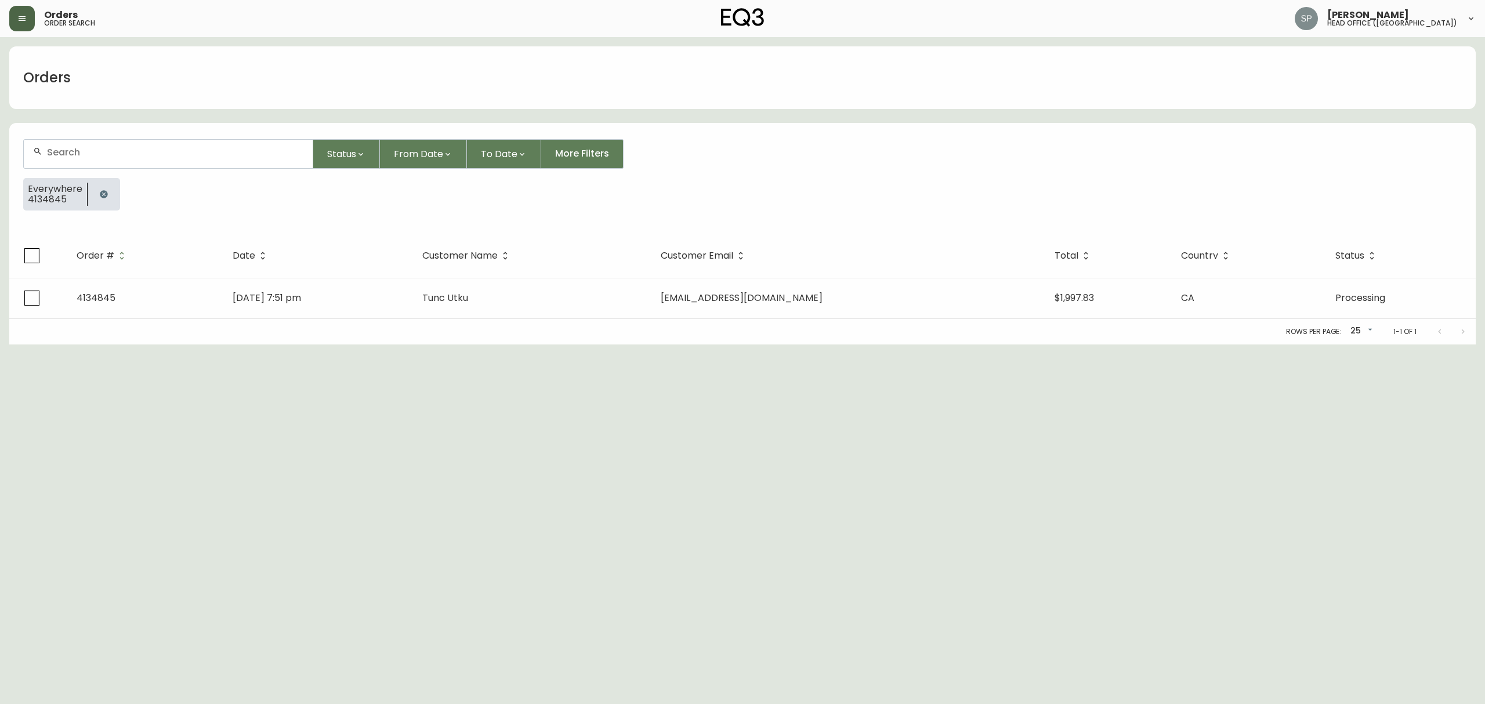
click at [115, 145] on div at bounding box center [168, 154] width 289 height 28
paste input "4134734"
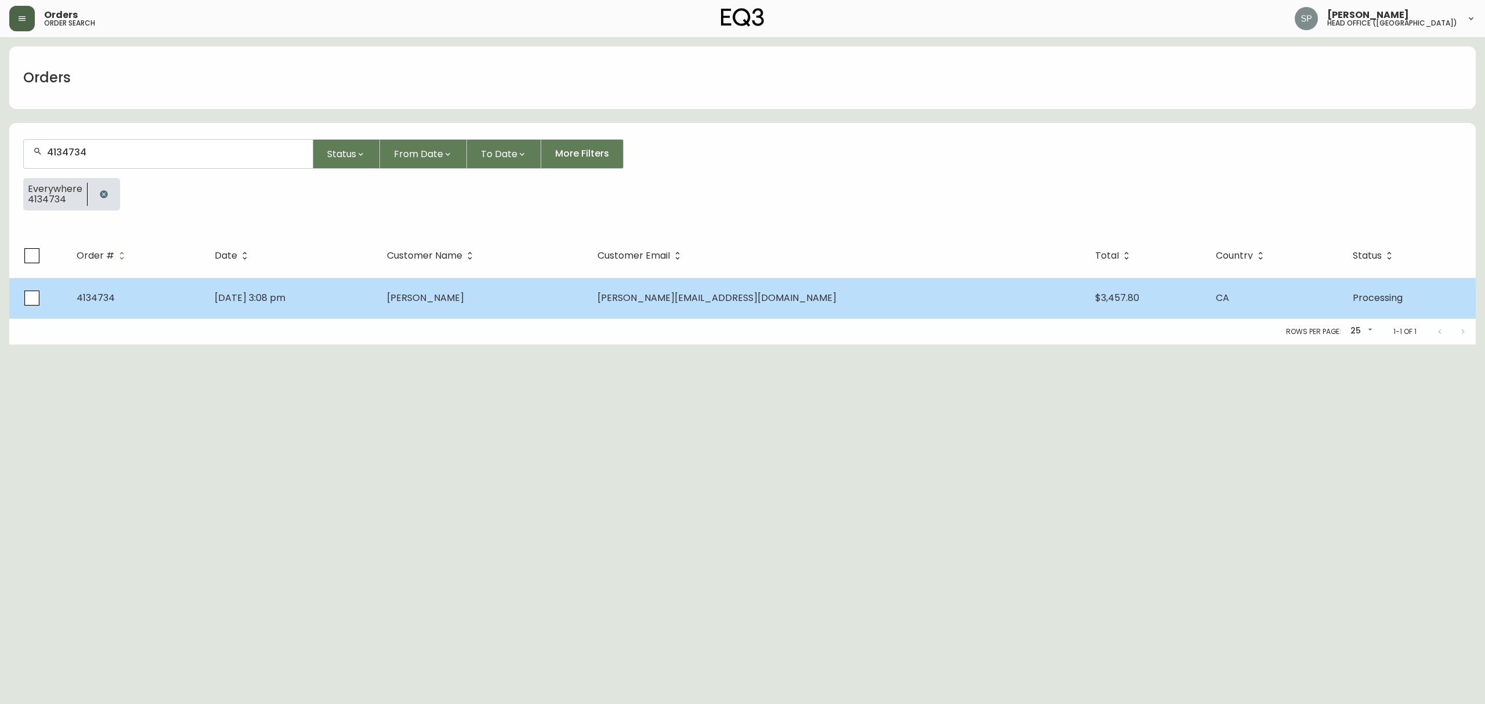
type input "4134734"
click at [371, 297] on td "Aug 21 2025, 3:08 pm" at bounding box center [291, 298] width 172 height 41
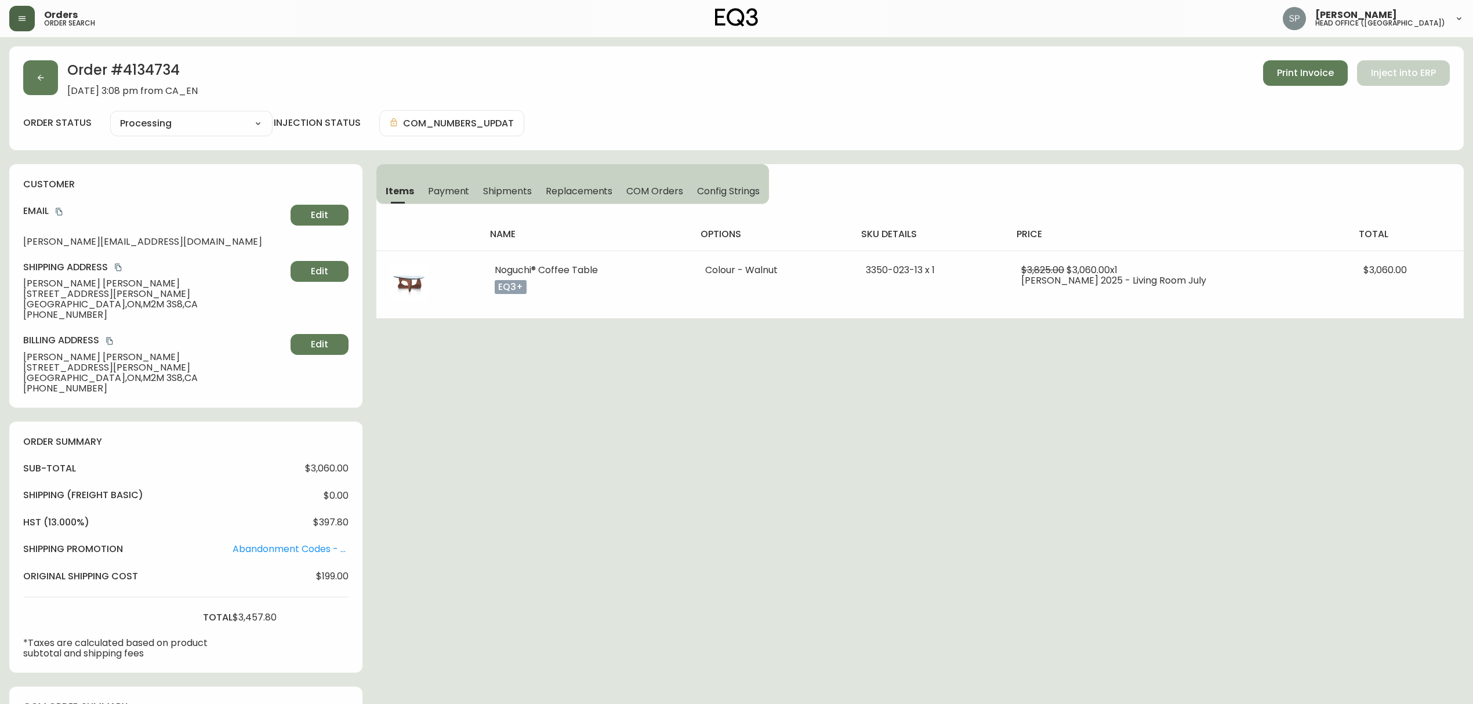
type input "Processing"
select select "PROCESSING"
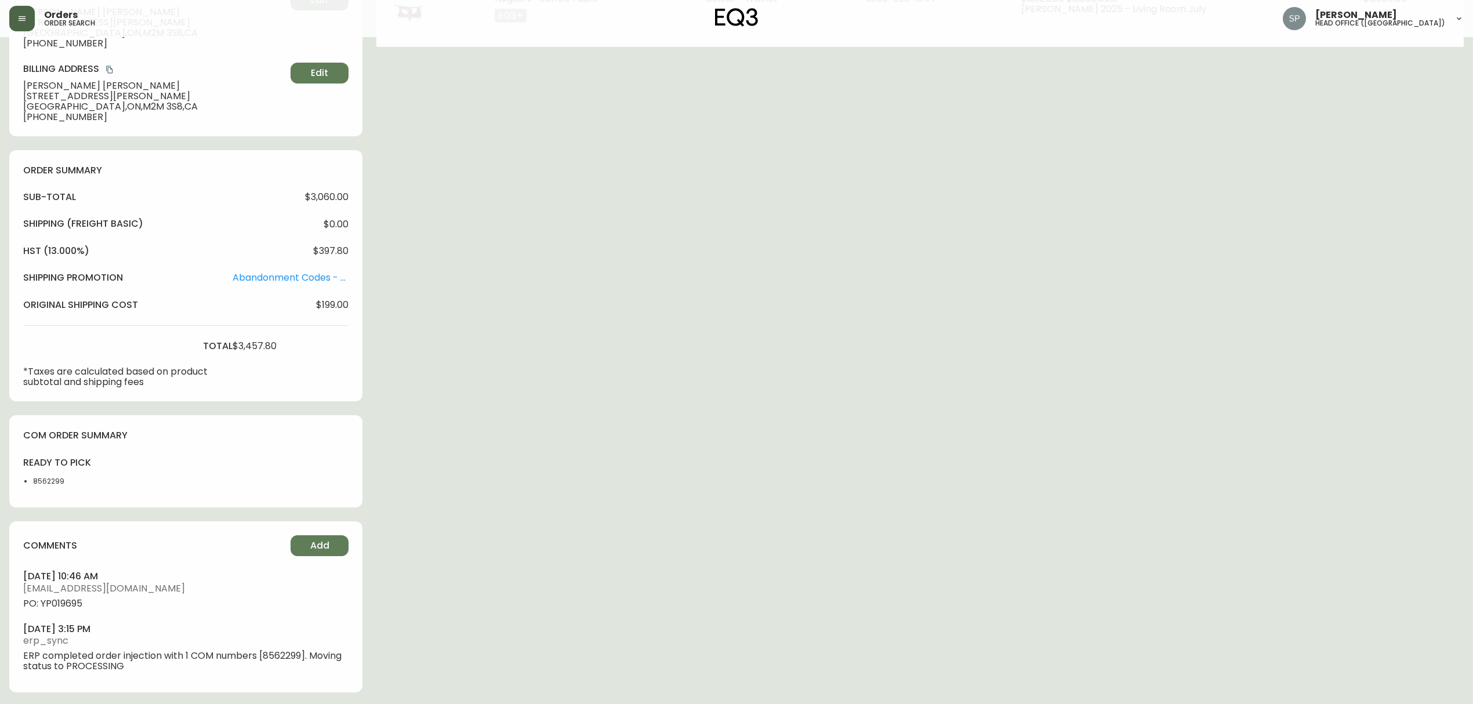
scroll to position [274, 0]
click at [50, 479] on li "8562299" at bounding box center [63, 479] width 61 height 10
click at [66, 599] on span "PO: YP019695" at bounding box center [185, 601] width 325 height 10
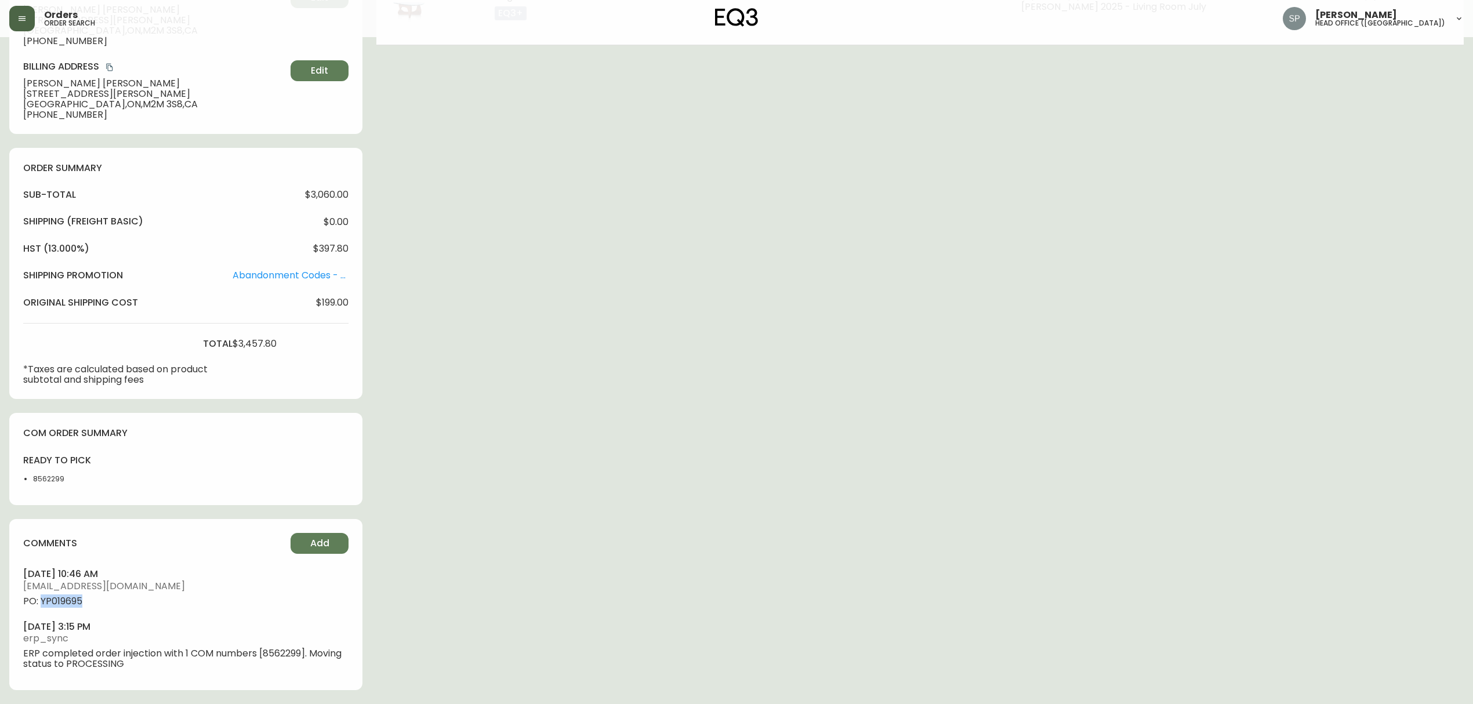
copy span "YP019695"
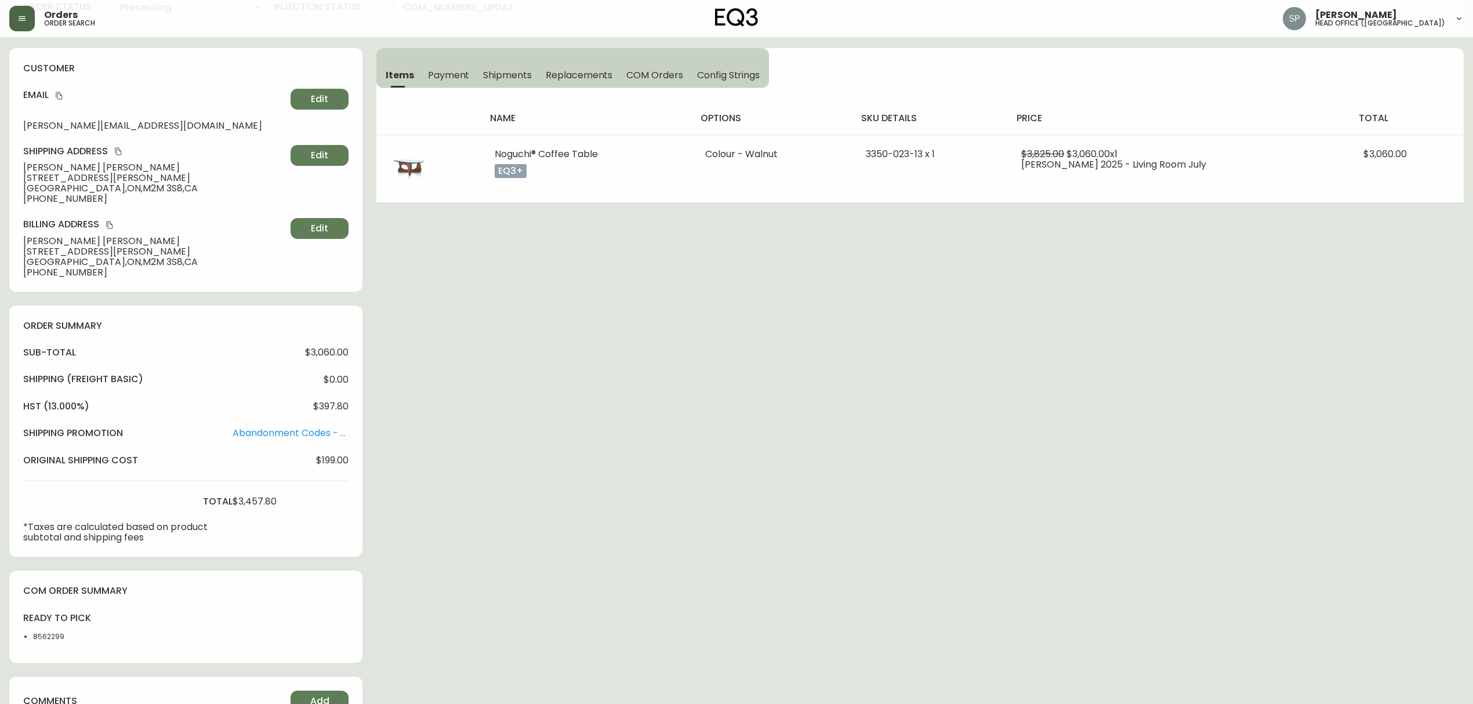
scroll to position [0, 0]
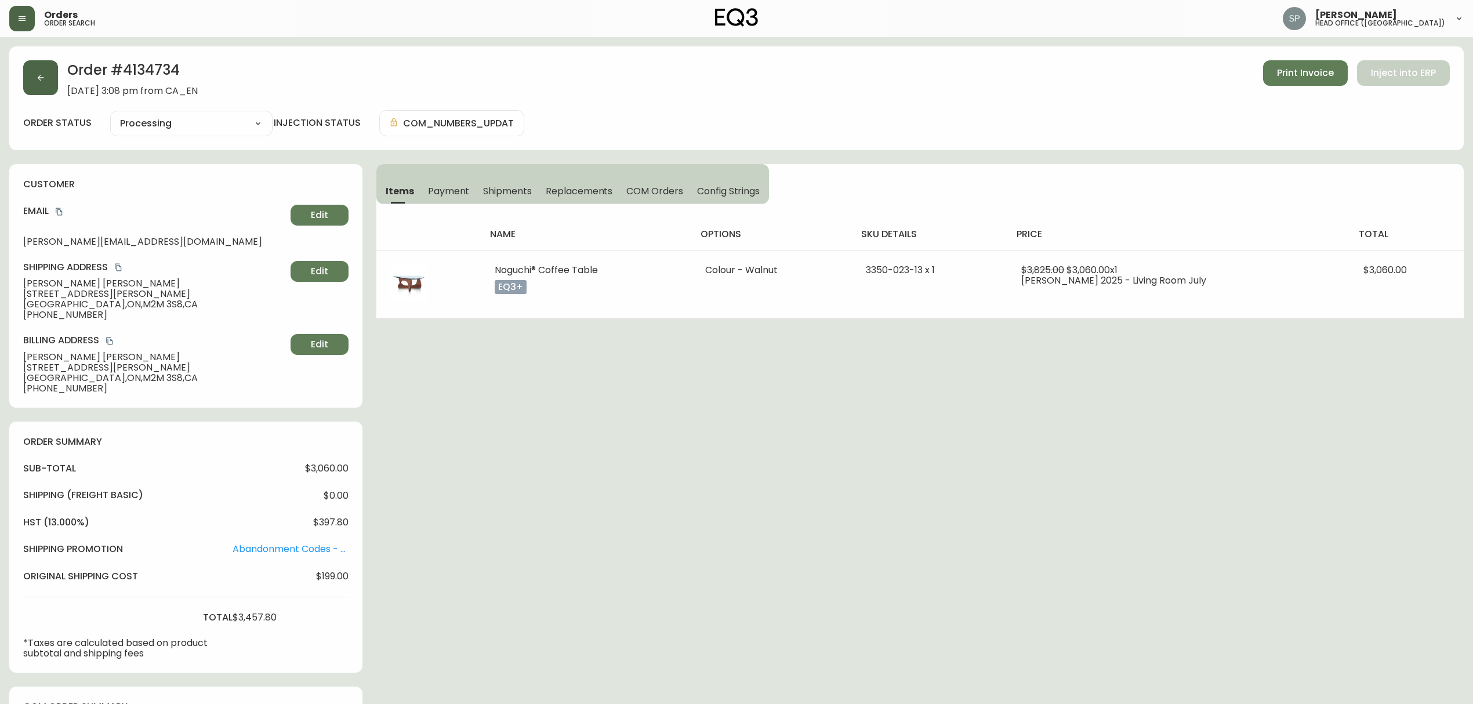
click at [36, 82] on button "button" at bounding box center [40, 77] width 35 height 35
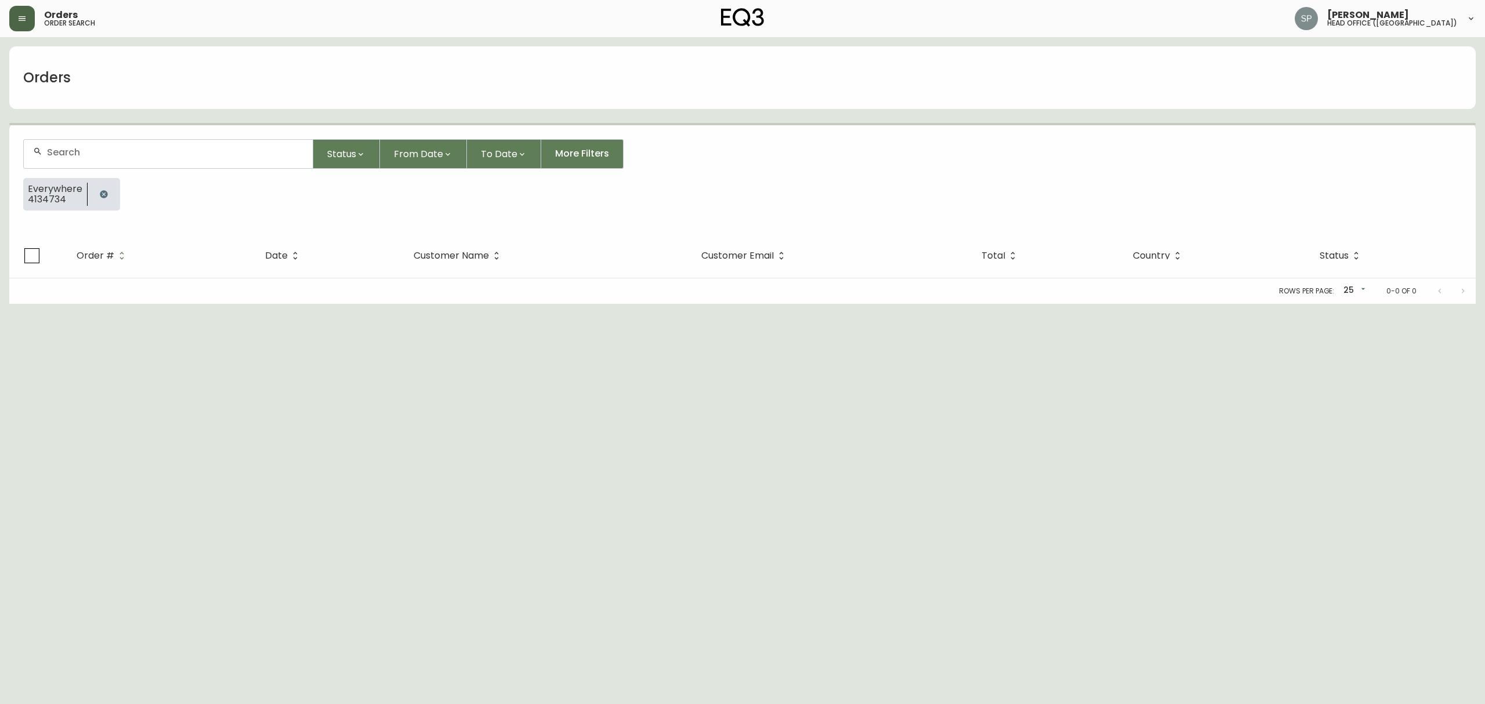
click at [148, 140] on div at bounding box center [168, 154] width 289 height 28
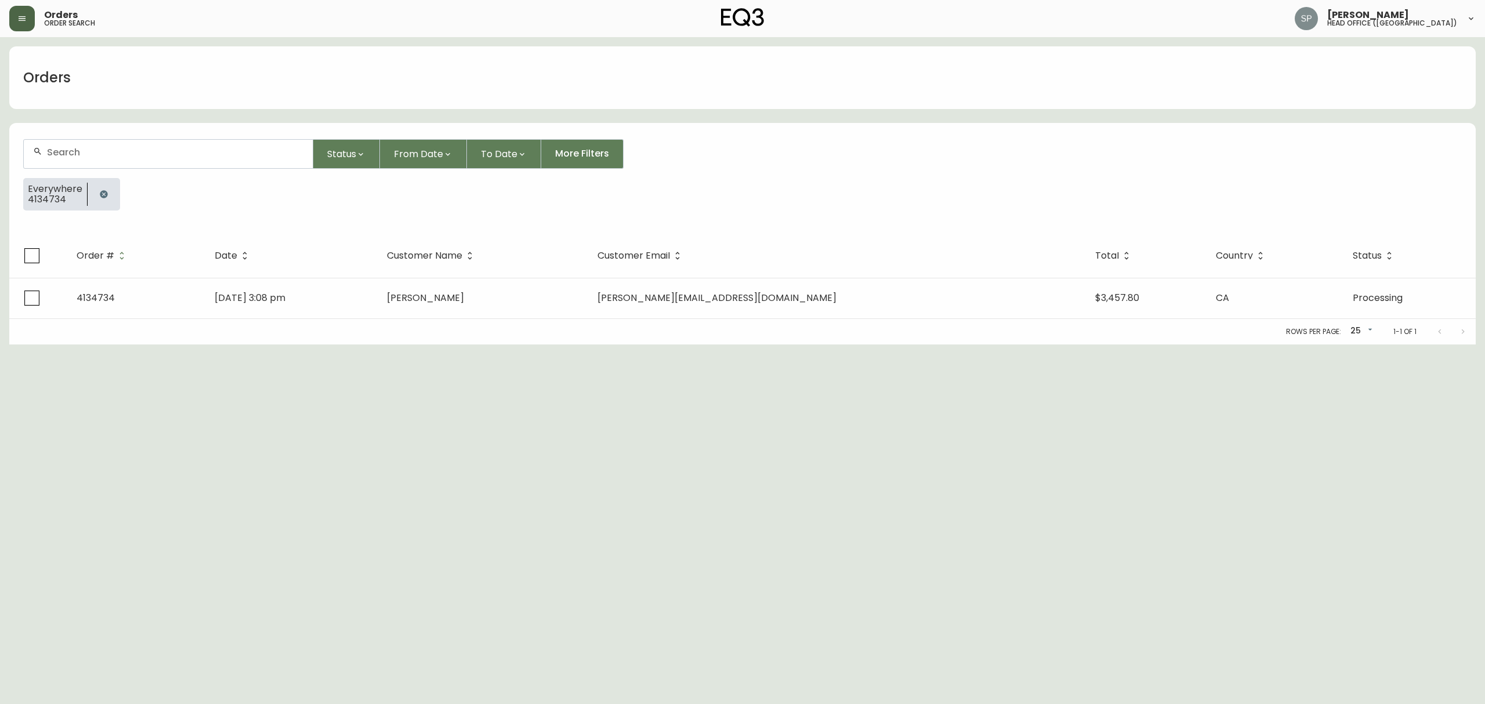
paste input "4134825"
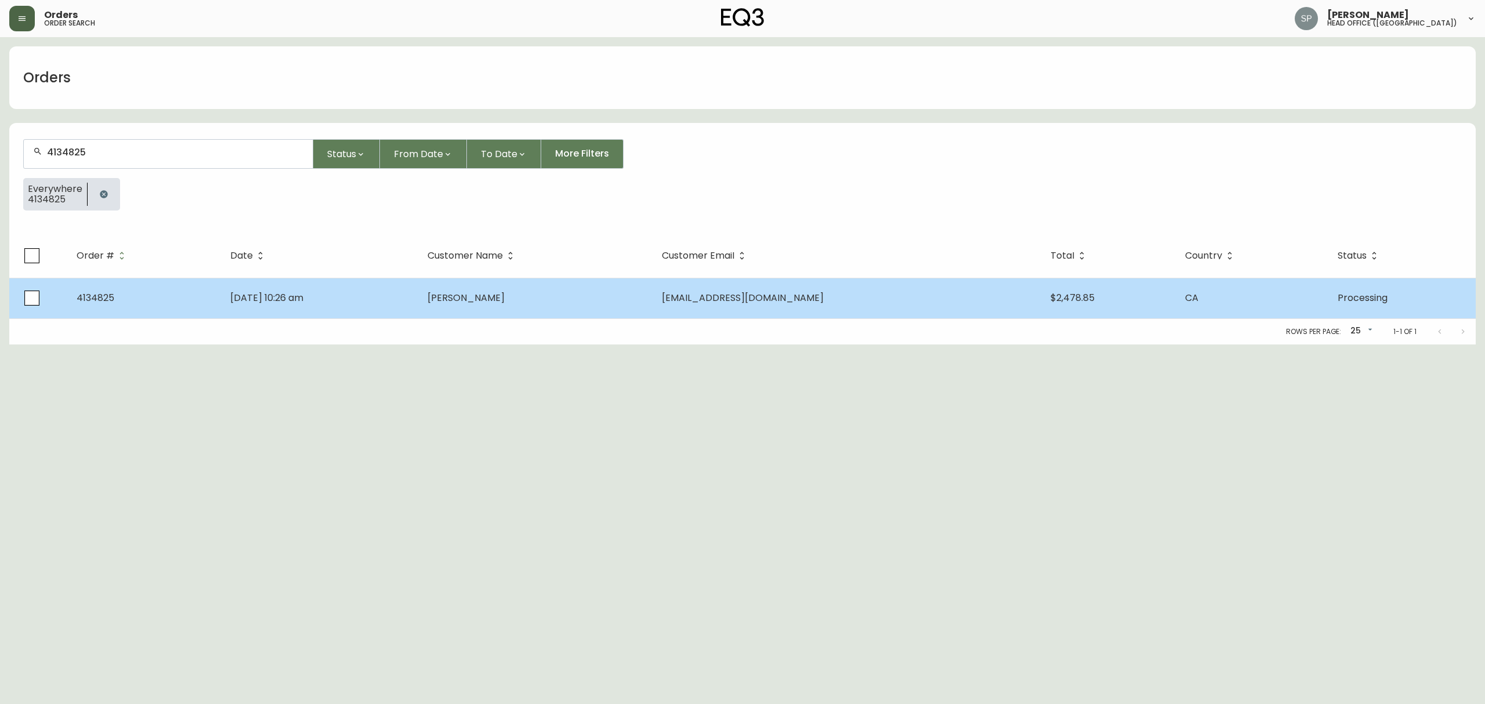
type input "4134825"
click at [303, 304] on span "Aug 25 2025, 10:26 am" at bounding box center [266, 297] width 73 height 13
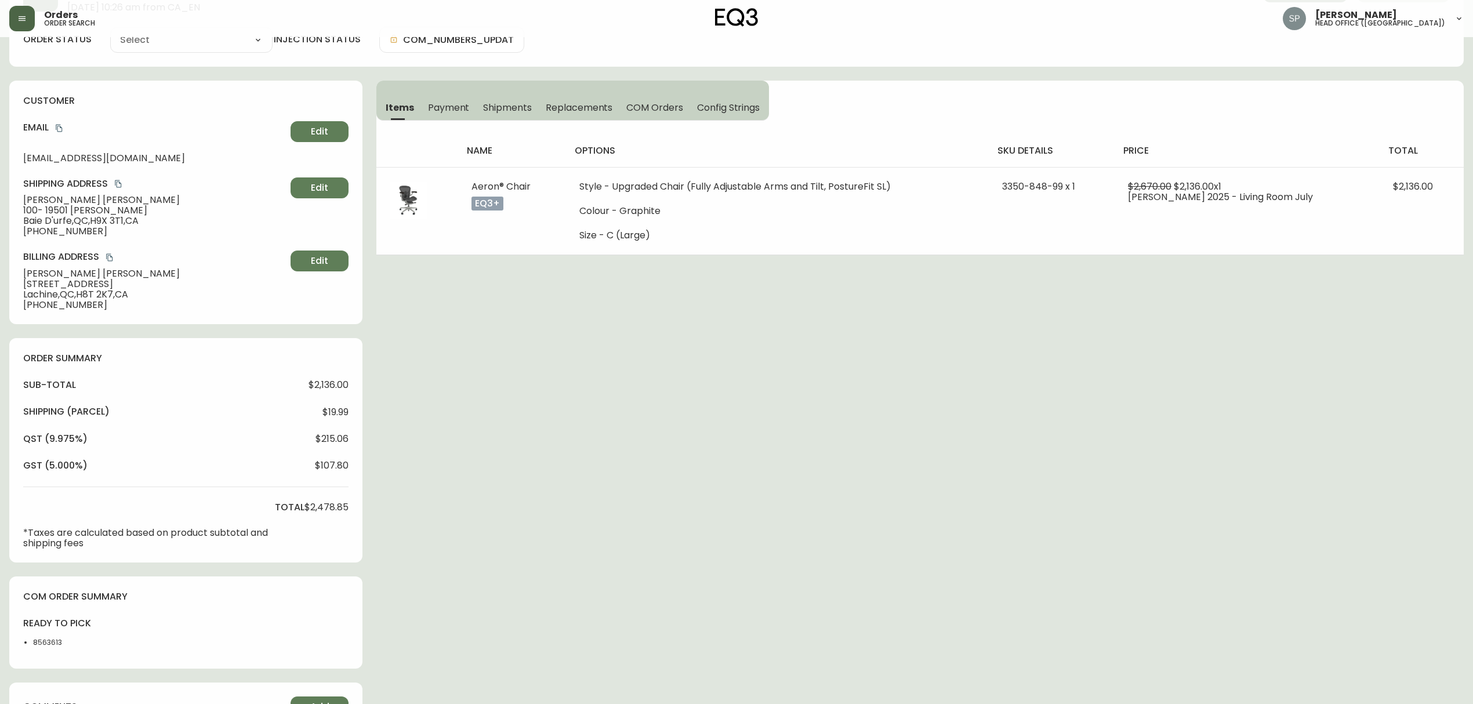
type input "Processing"
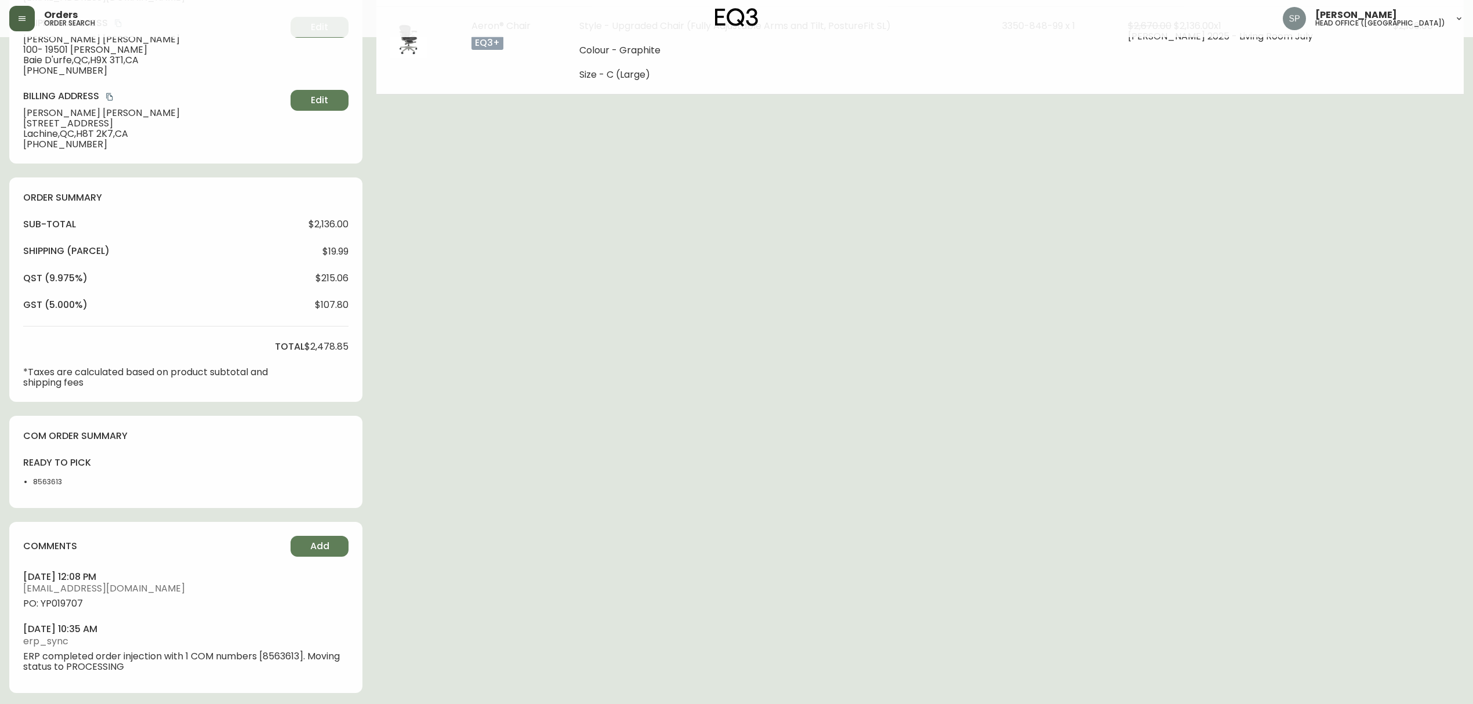
select select "PROCESSING"
click at [68, 599] on span "PO: YP019707" at bounding box center [185, 601] width 325 height 10
copy span "YP019707"
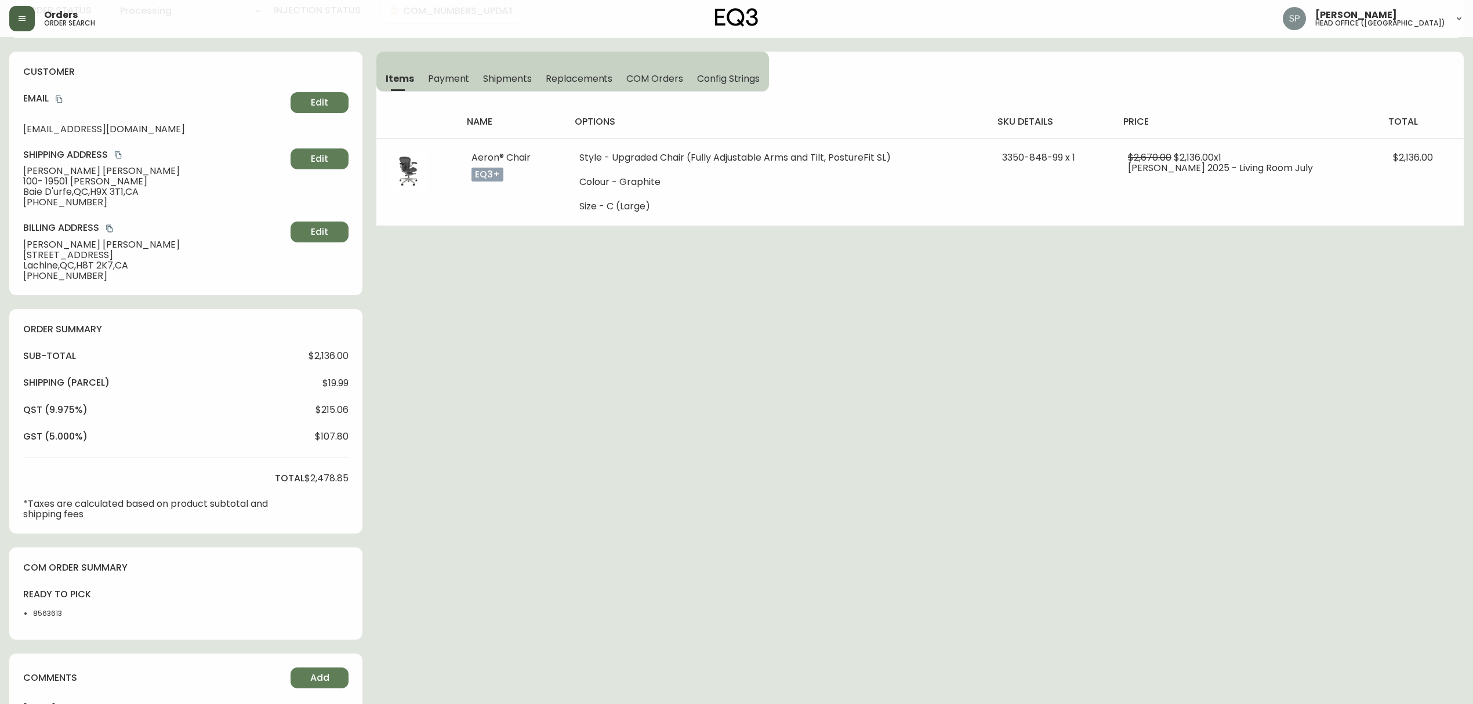
scroll to position [0, 0]
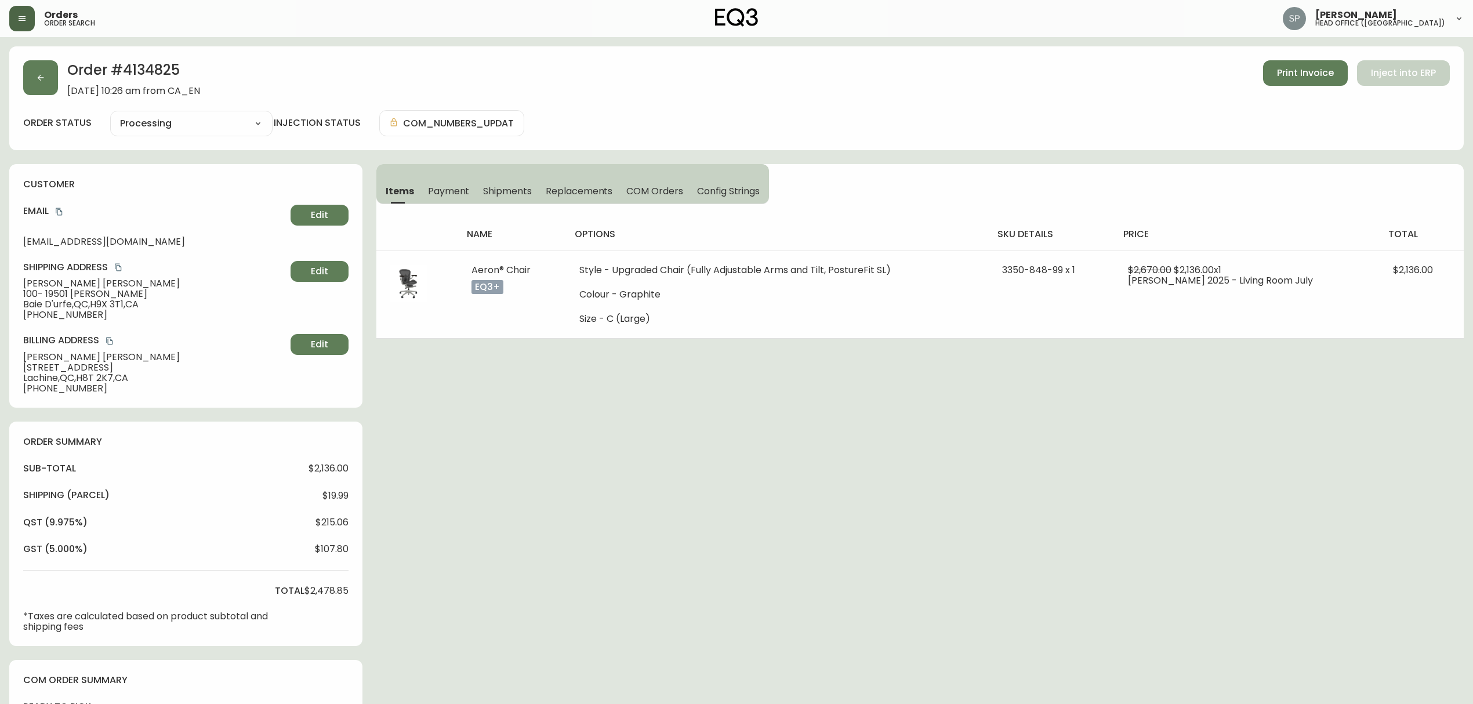
drag, startPoint x: 1, startPoint y: 59, endPoint x: 35, endPoint y: 79, distance: 39.8
click at [2, 59] on main "Order # 4134825 August 25, 2025 at 10:26 am from CA_EN Print Invoice Inject int…" at bounding box center [736, 494] width 1473 height 914
click at [39, 80] on icon "button" at bounding box center [40, 77] width 9 height 9
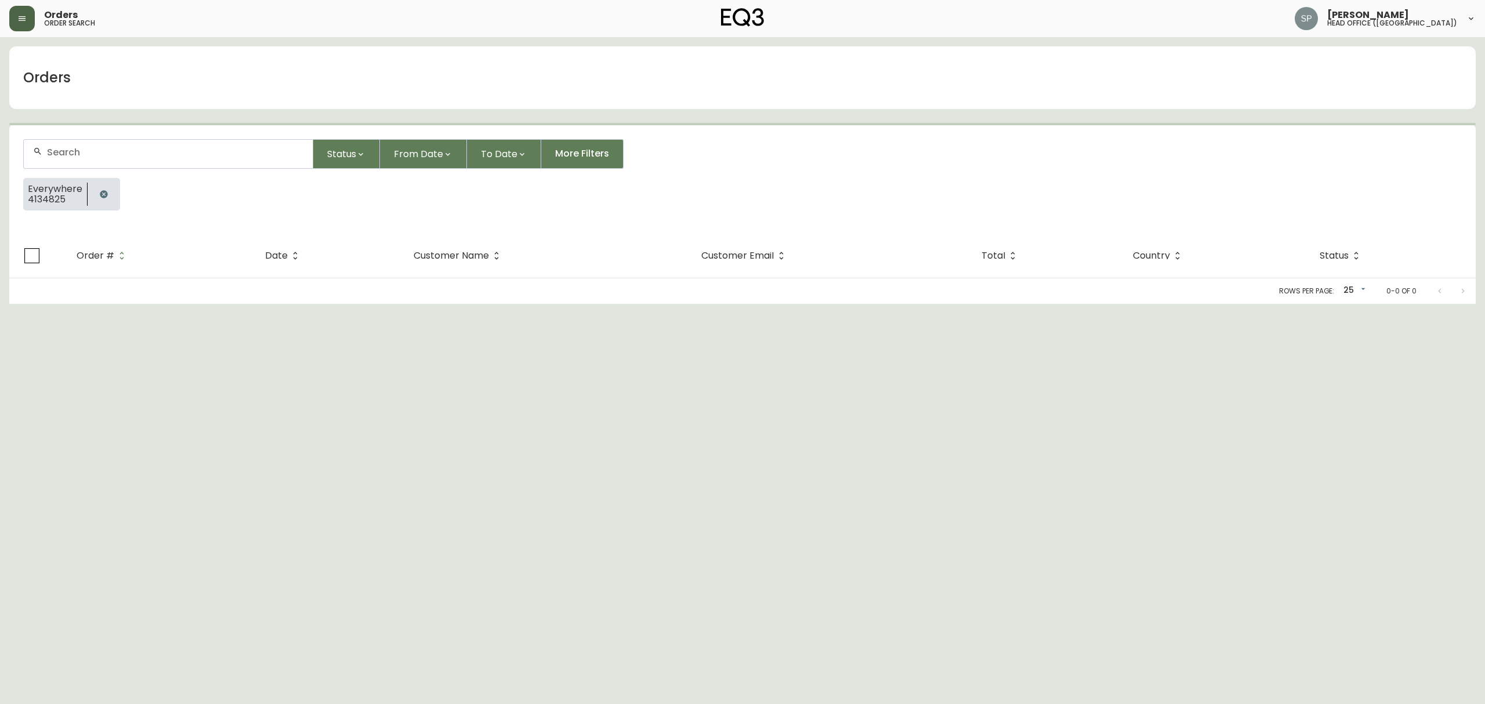
click at [128, 125] on form "Status From Date To Date More Filters Everywhere 4134825" at bounding box center [742, 179] width 1466 height 108
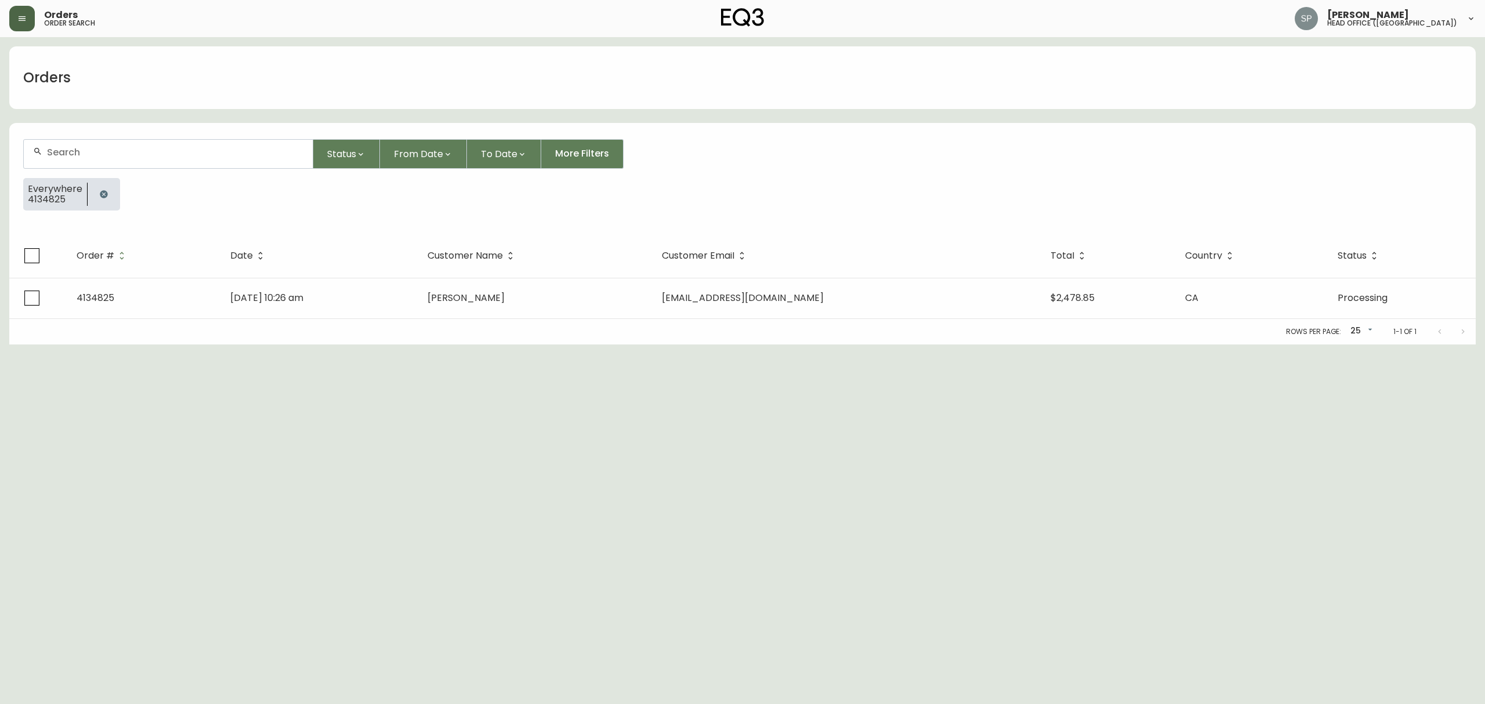
click at [148, 152] on input "text" at bounding box center [175, 152] width 256 height 11
paste input "4134856"
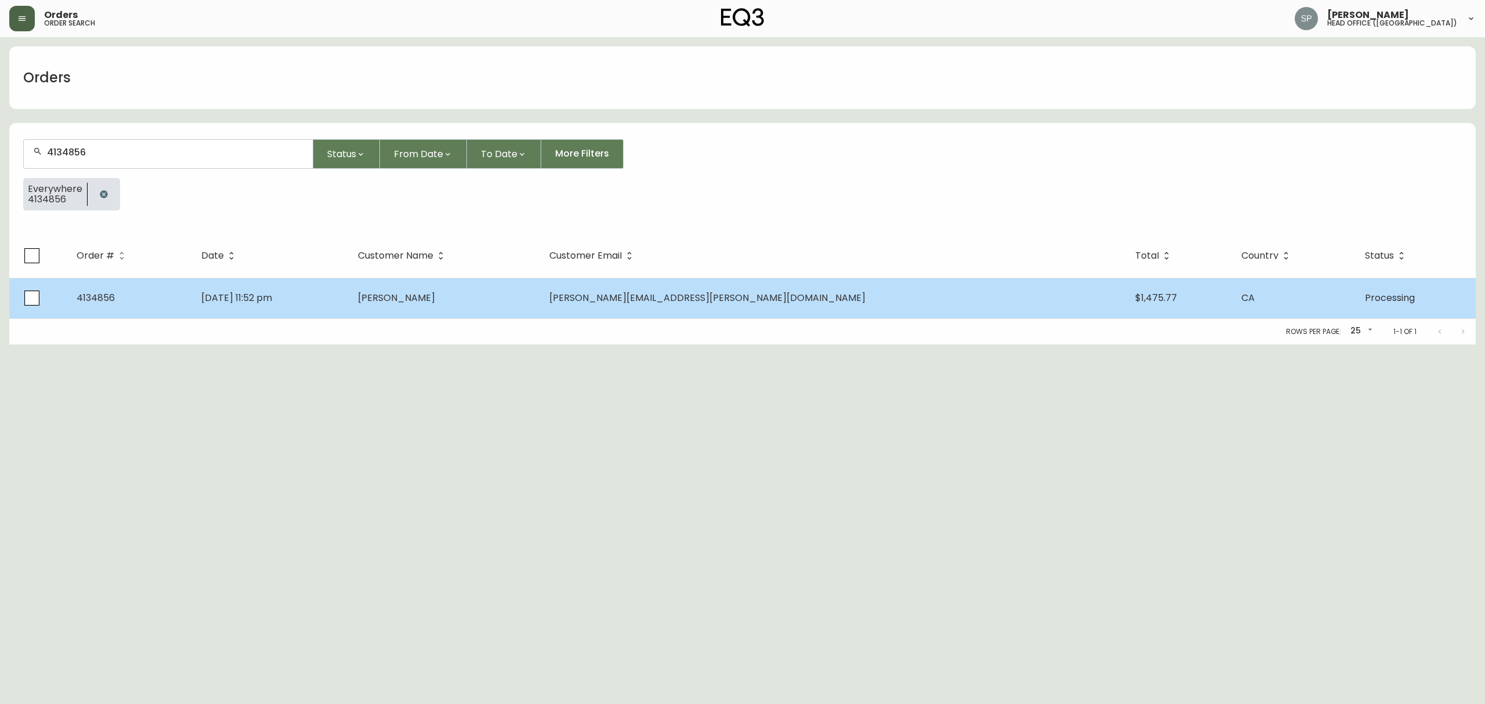
type input "4134856"
click at [272, 300] on span "Aug 25 2025, 11:52 pm" at bounding box center [236, 297] width 71 height 13
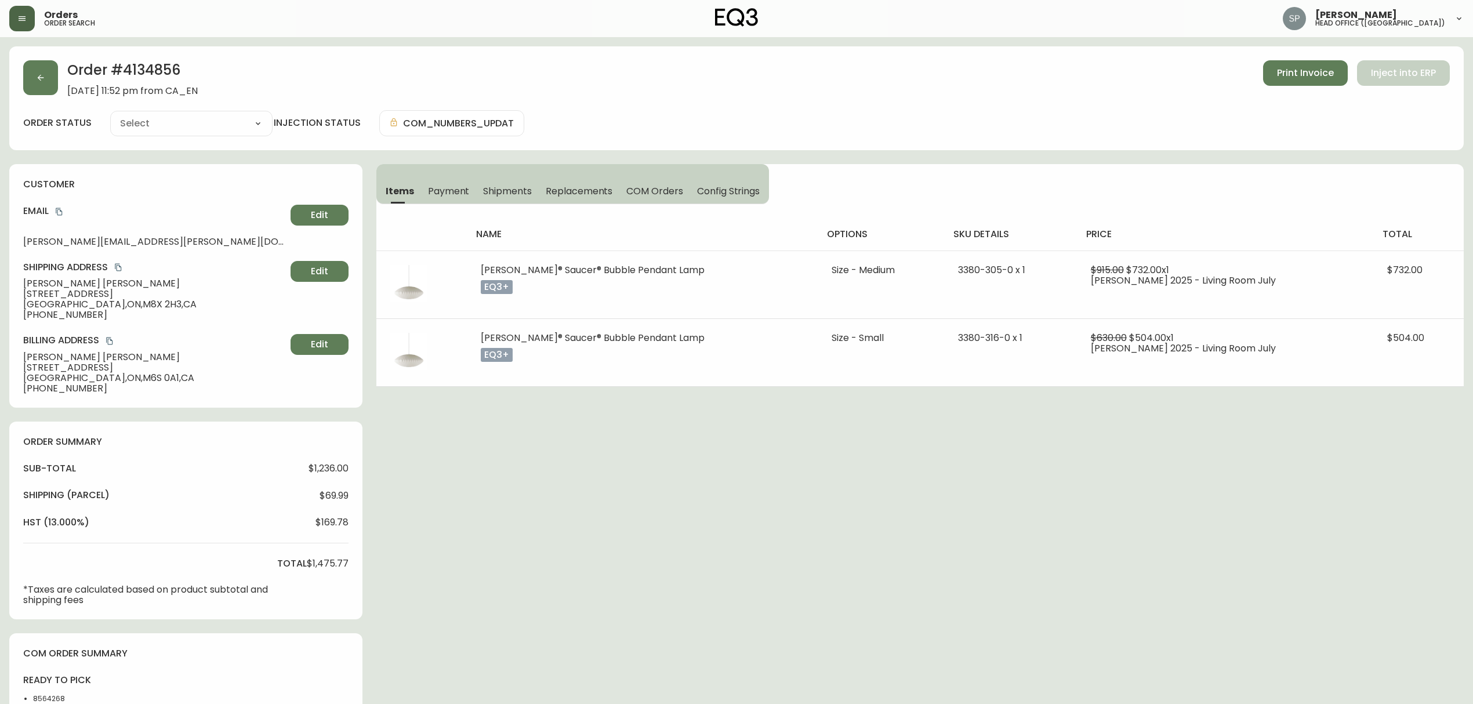
type input "Processing"
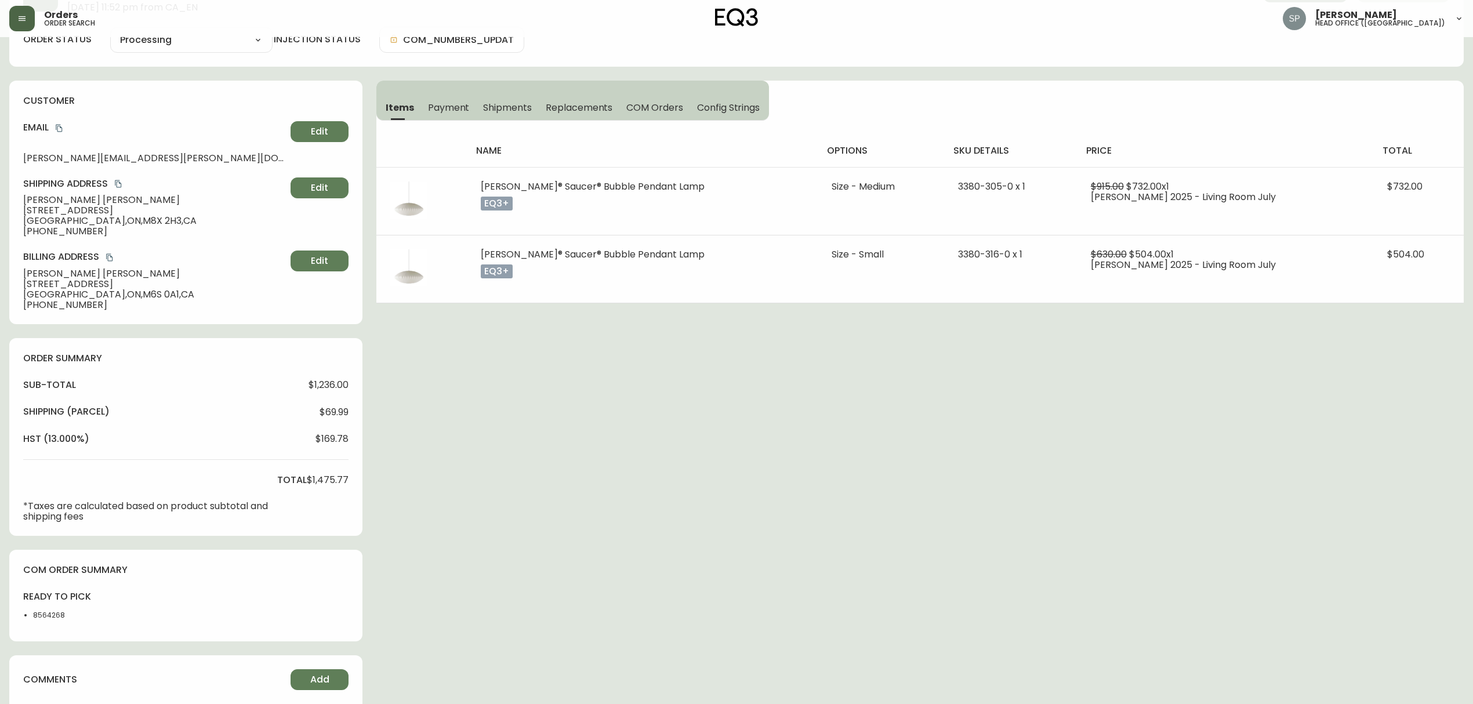
select select "PROCESSING"
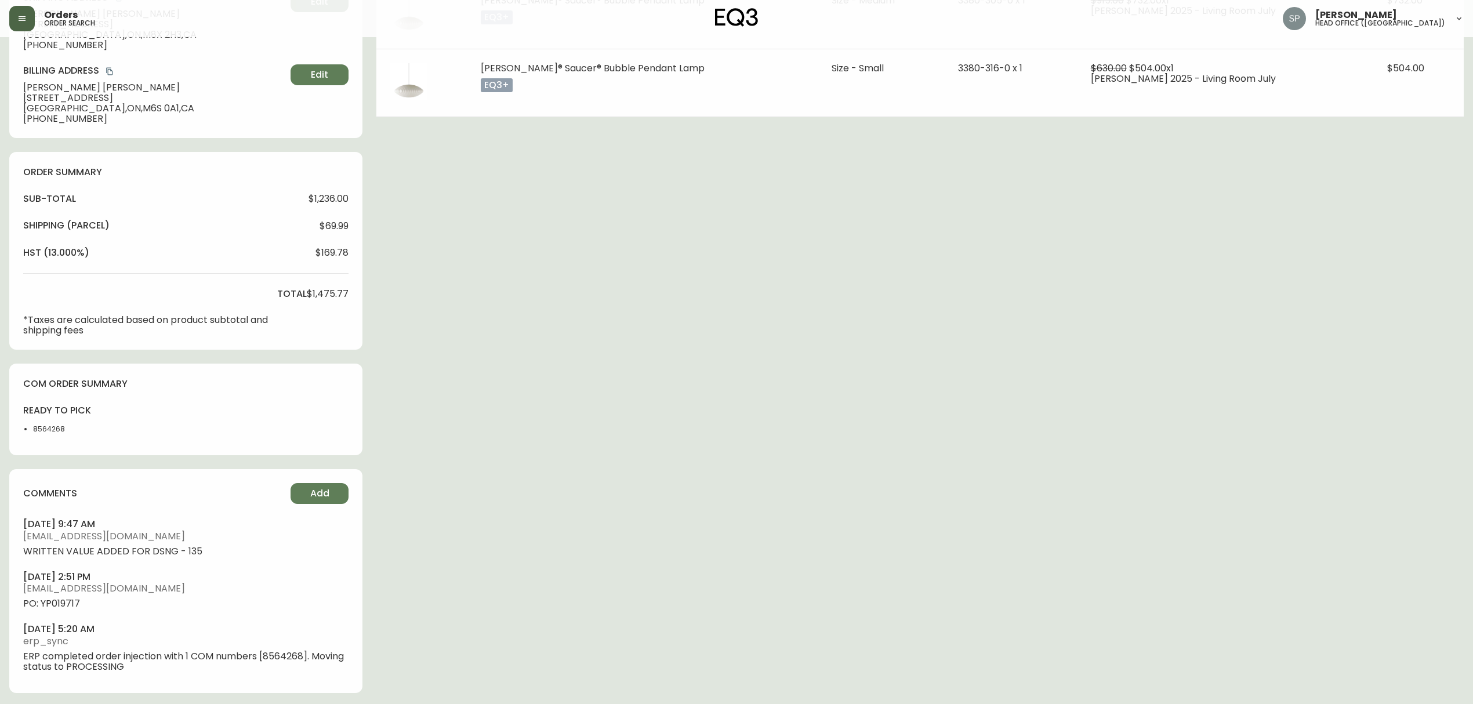
scroll to position [272, 0]
click at [77, 602] on span "PO: YP019717" at bounding box center [185, 601] width 325 height 10
click at [65, 609] on ul "september 05, 2025 at 9:47 am rcustodio@eq3.ca WRITTEN VALUE ADDED FOR DSNG - 1…" at bounding box center [185, 593] width 325 height 154
click at [63, 602] on span "PO: YP019717" at bounding box center [185, 601] width 325 height 10
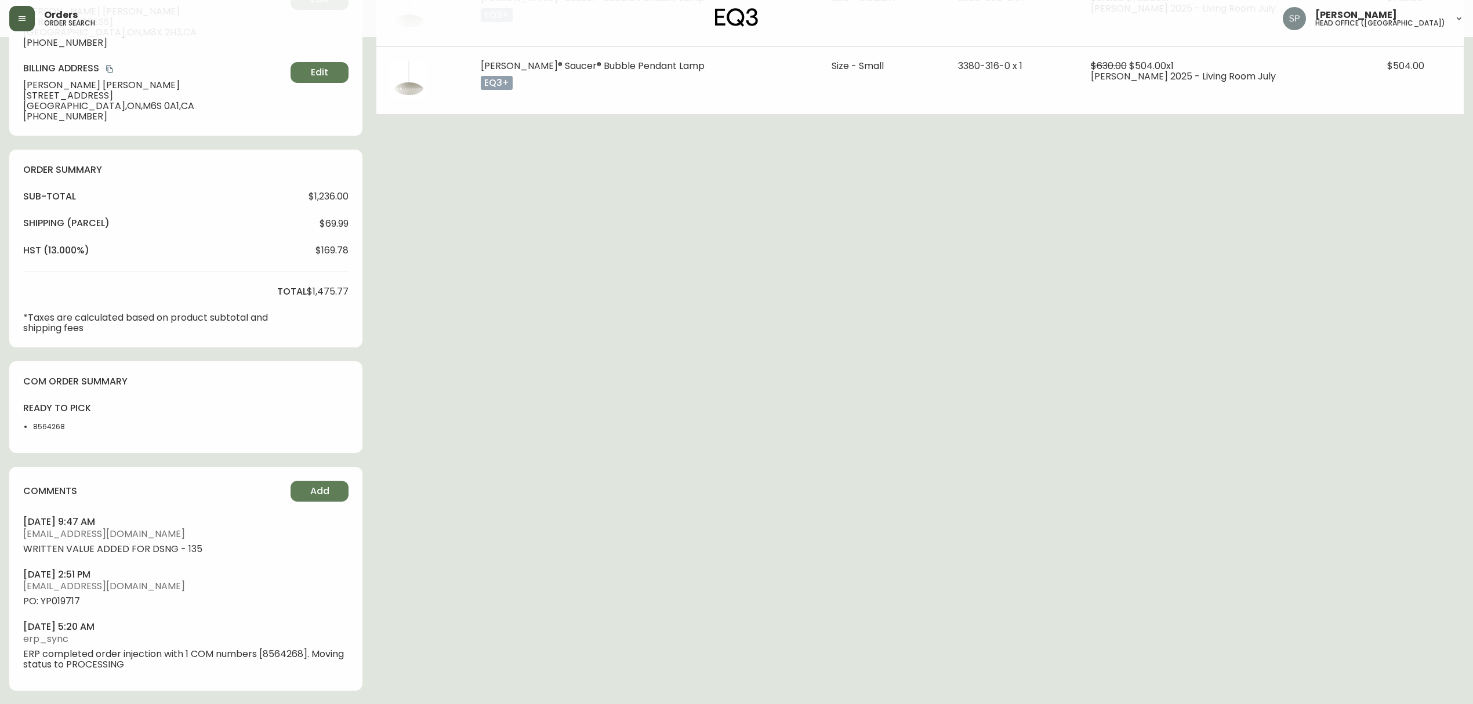
click at [66, 602] on span "PO: YP019717" at bounding box center [185, 601] width 325 height 10
copy span "YP019717"
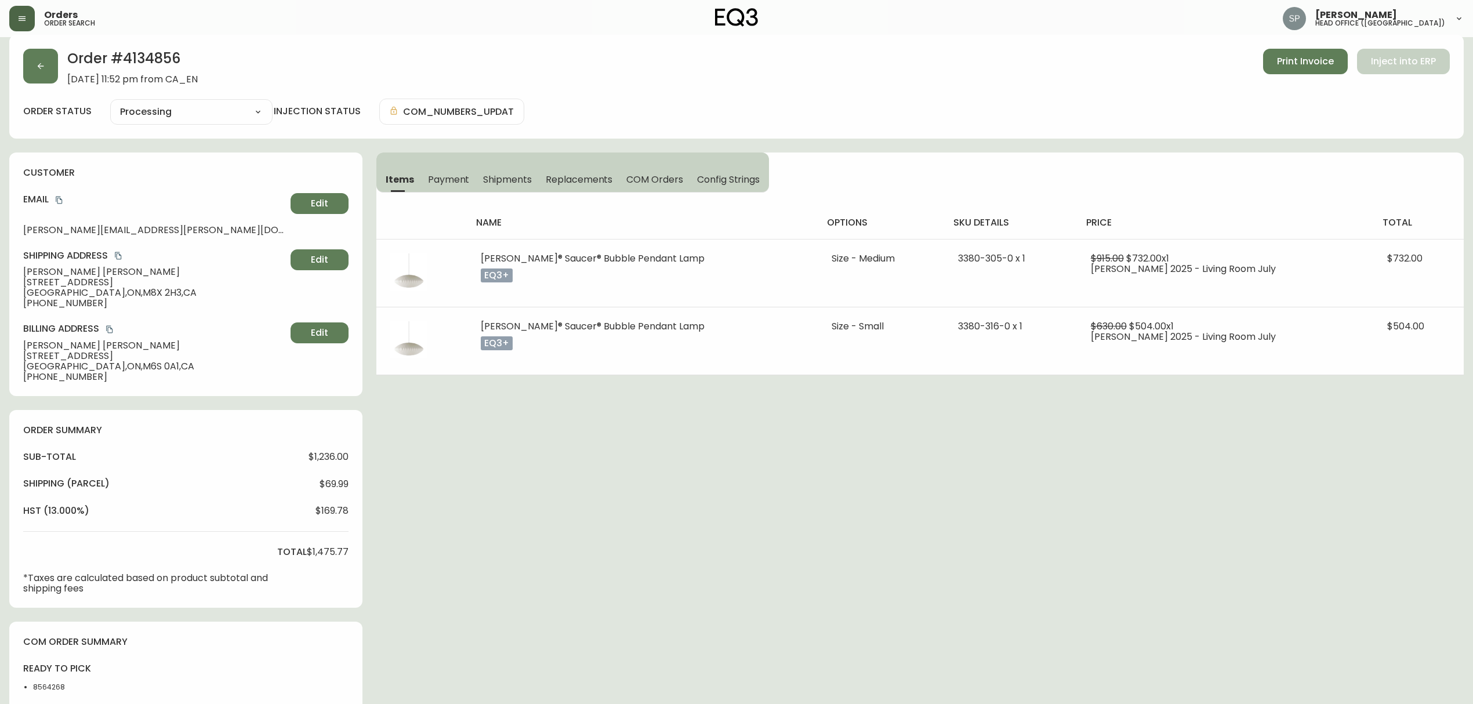
scroll to position [0, 0]
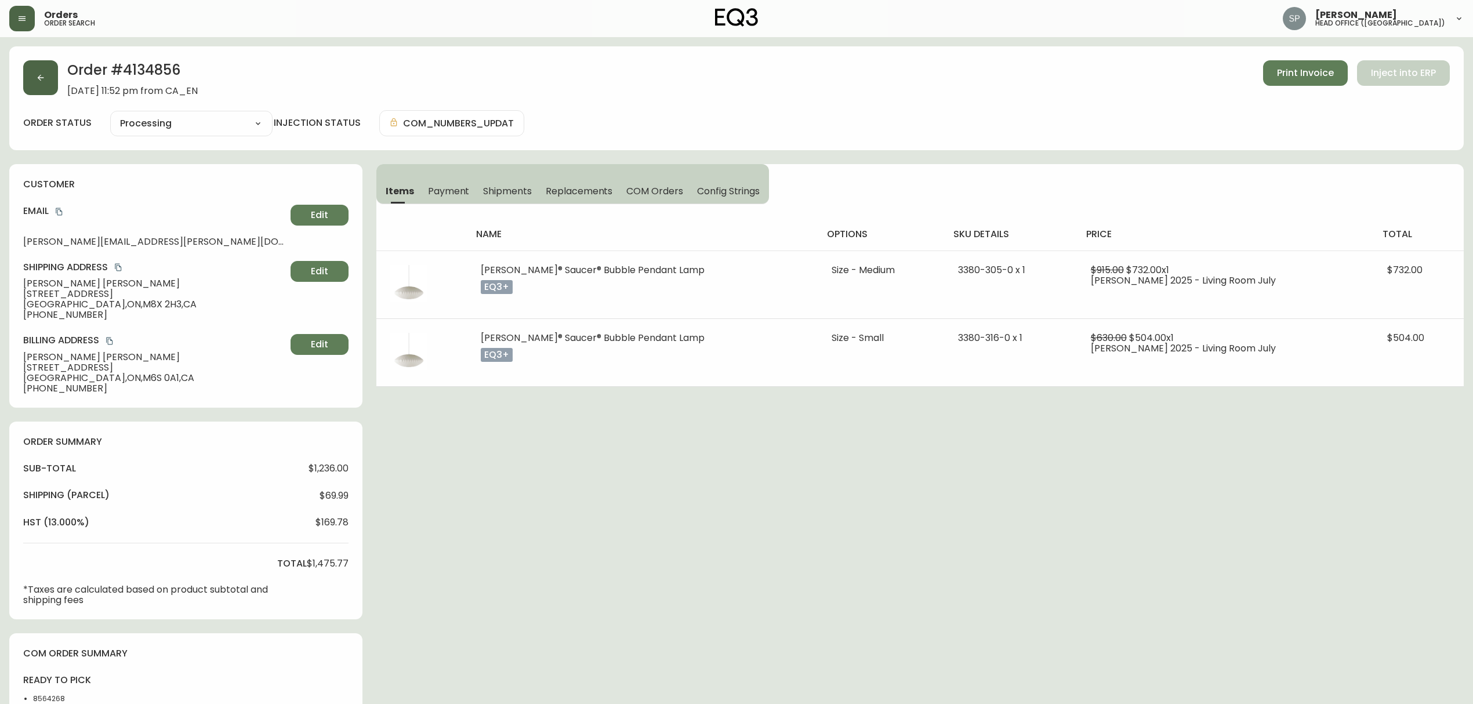
click at [45, 84] on button "button" at bounding box center [40, 77] width 35 height 35
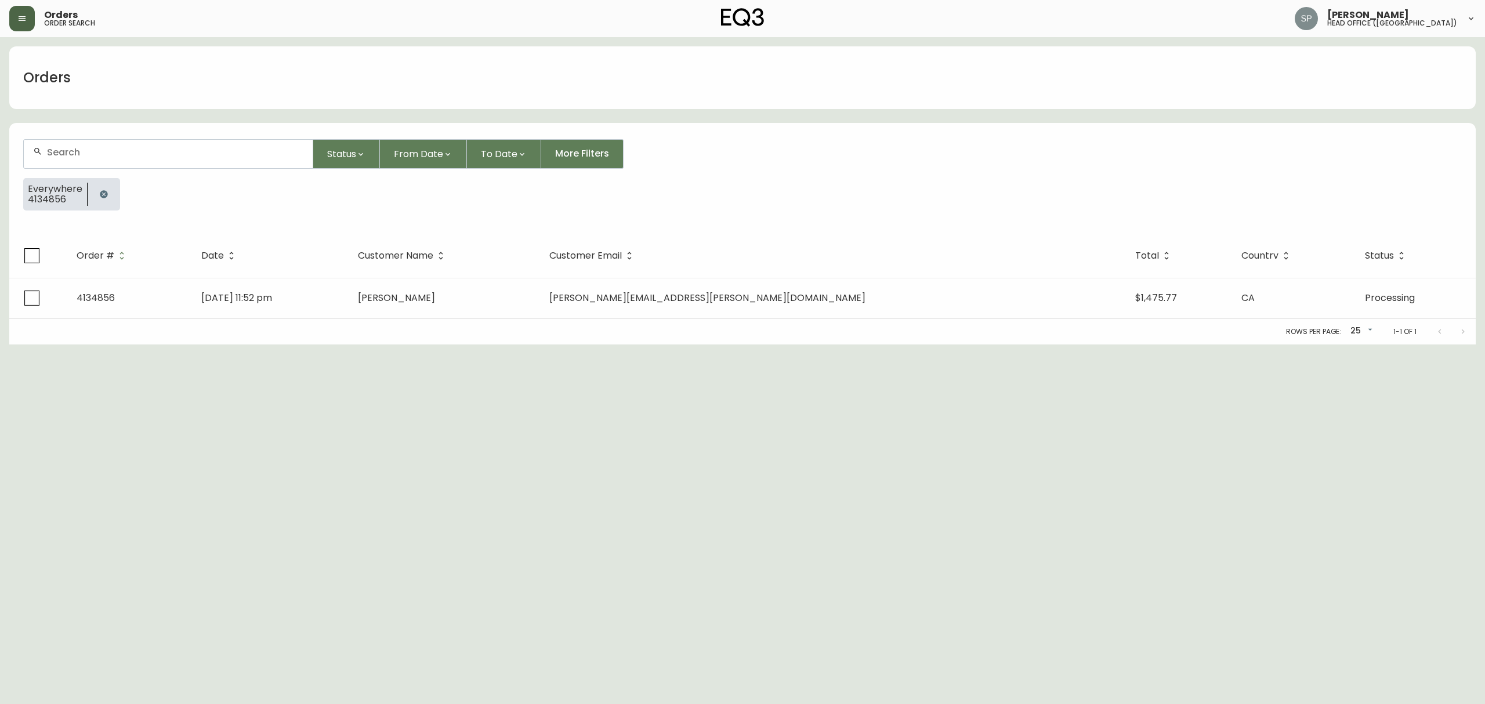
click at [115, 147] on input "text" at bounding box center [175, 152] width 256 height 11
paste input "4134580"
type input "4134580"
click at [291, 274] on th "Date" at bounding box center [292, 256] width 175 height 44
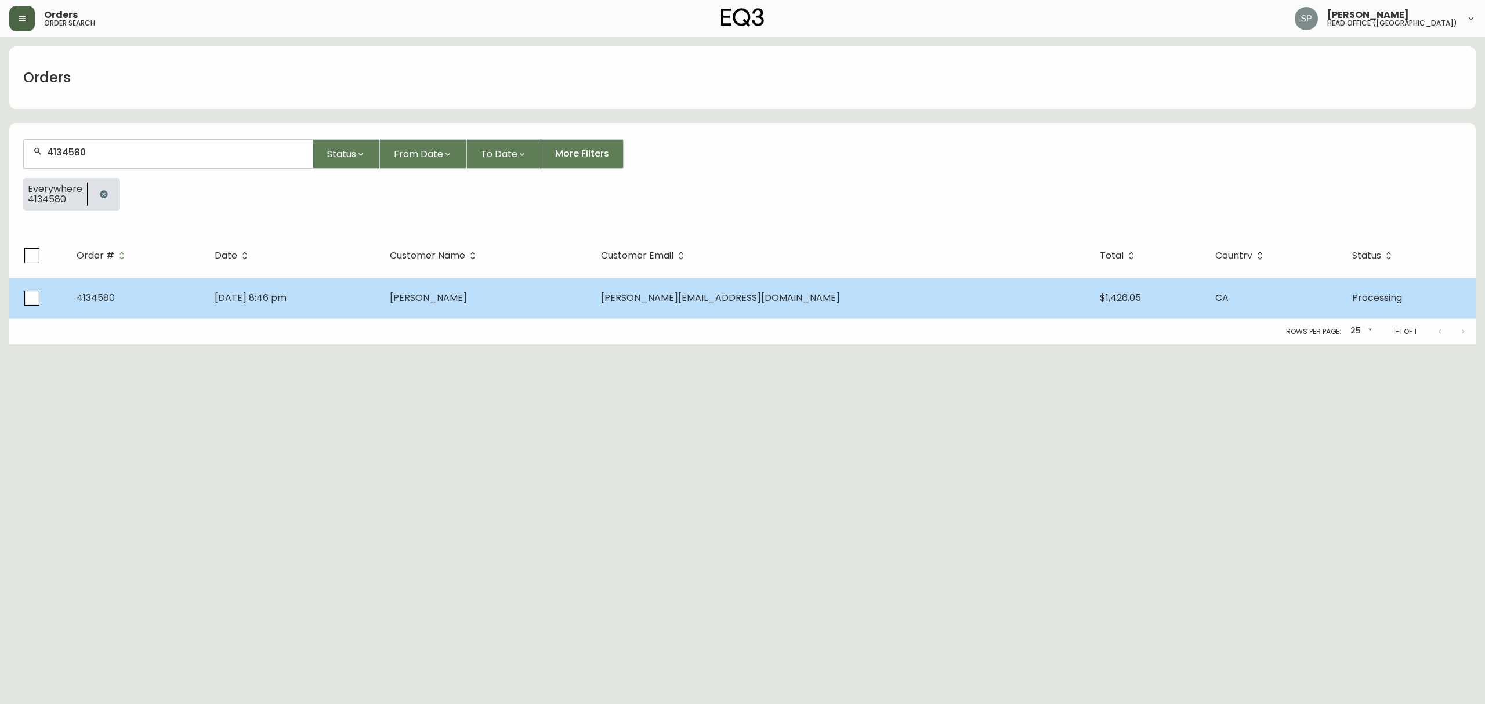
click at [292, 288] on td "Aug 08 2025, 8:46 pm" at bounding box center [292, 298] width 175 height 41
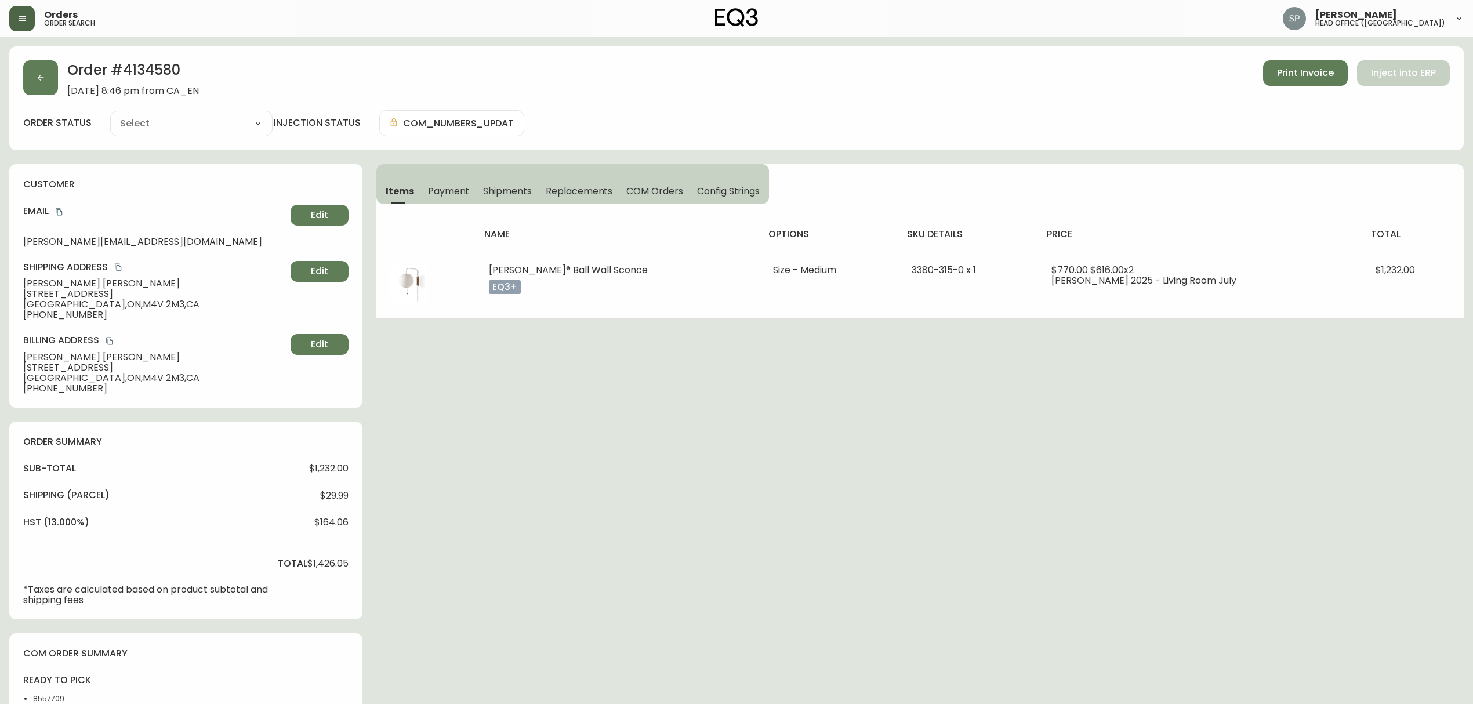
type input "Processing"
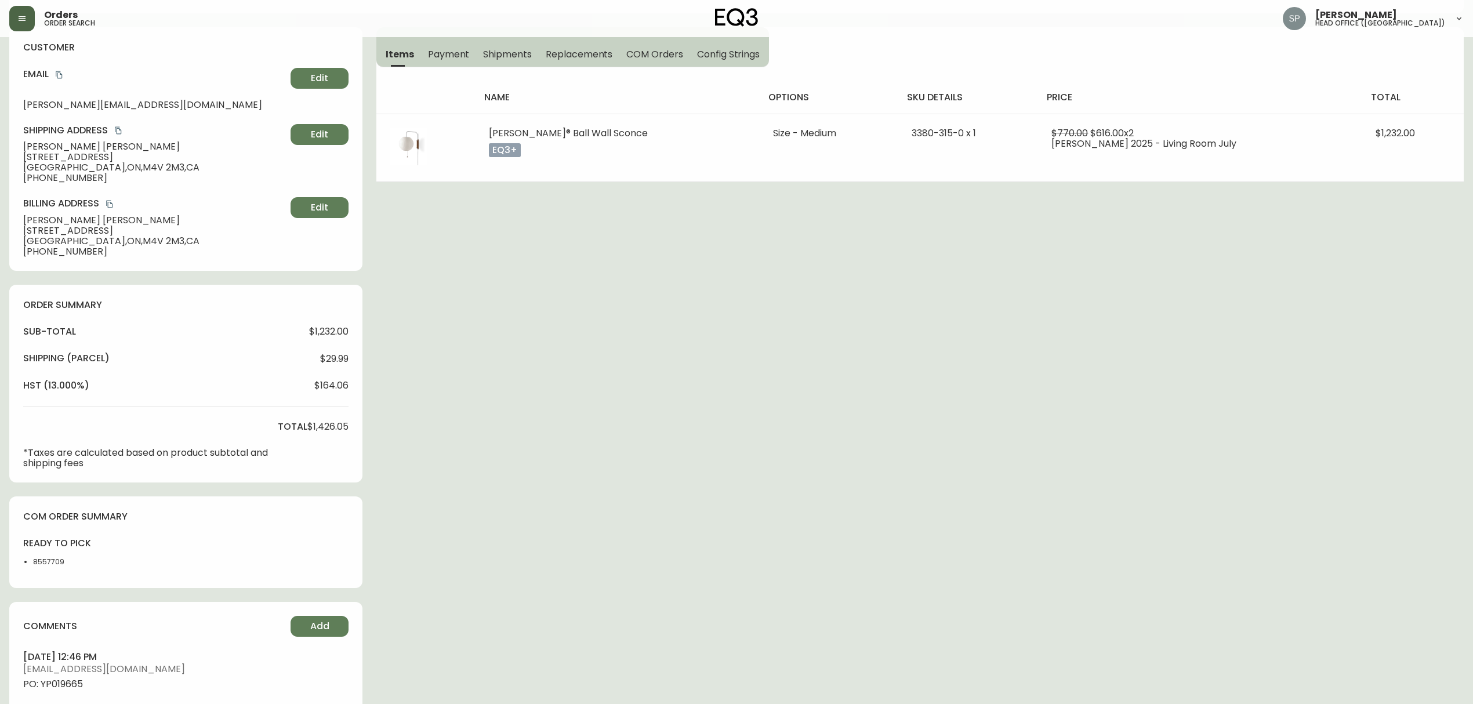
select select "PROCESSING"
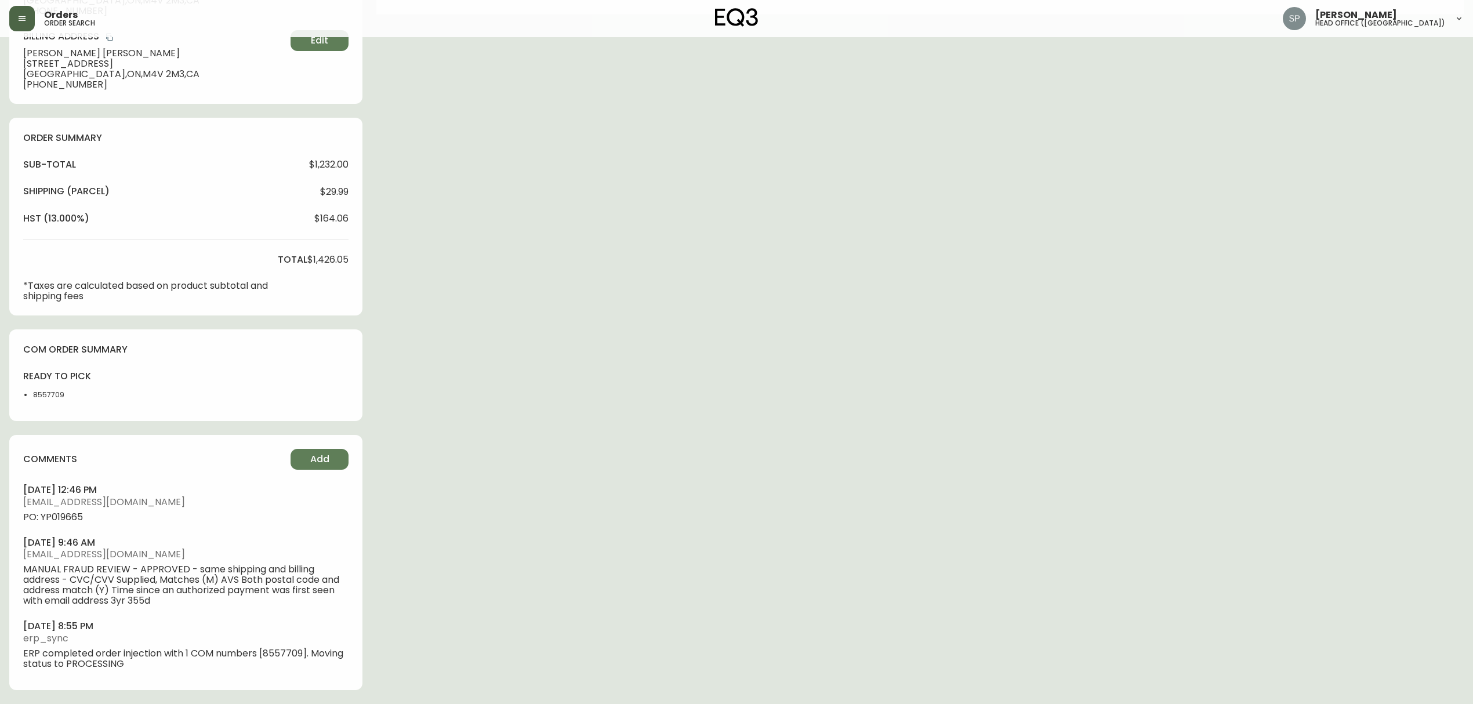
click at [70, 518] on span "PO: YP019665" at bounding box center [185, 517] width 325 height 10
copy span "YP019665"
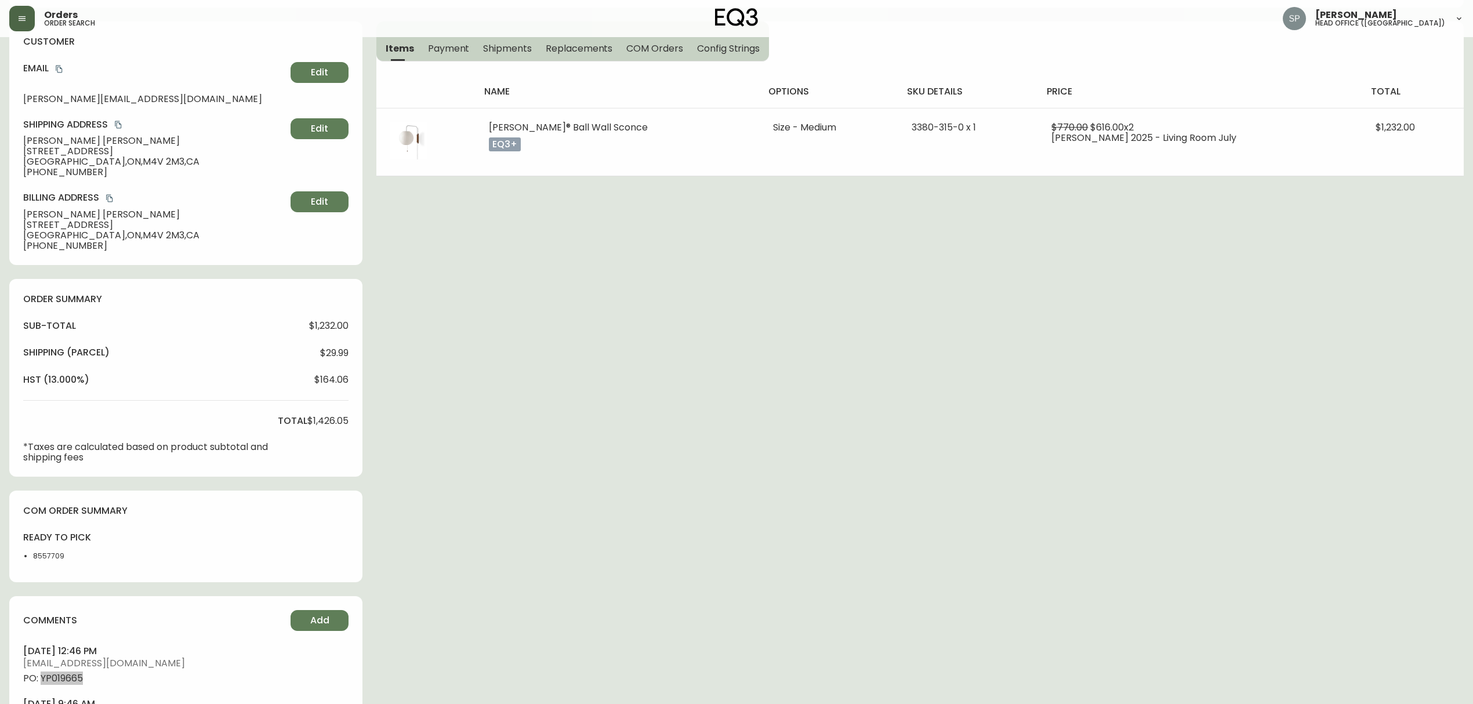
scroll to position [0, 0]
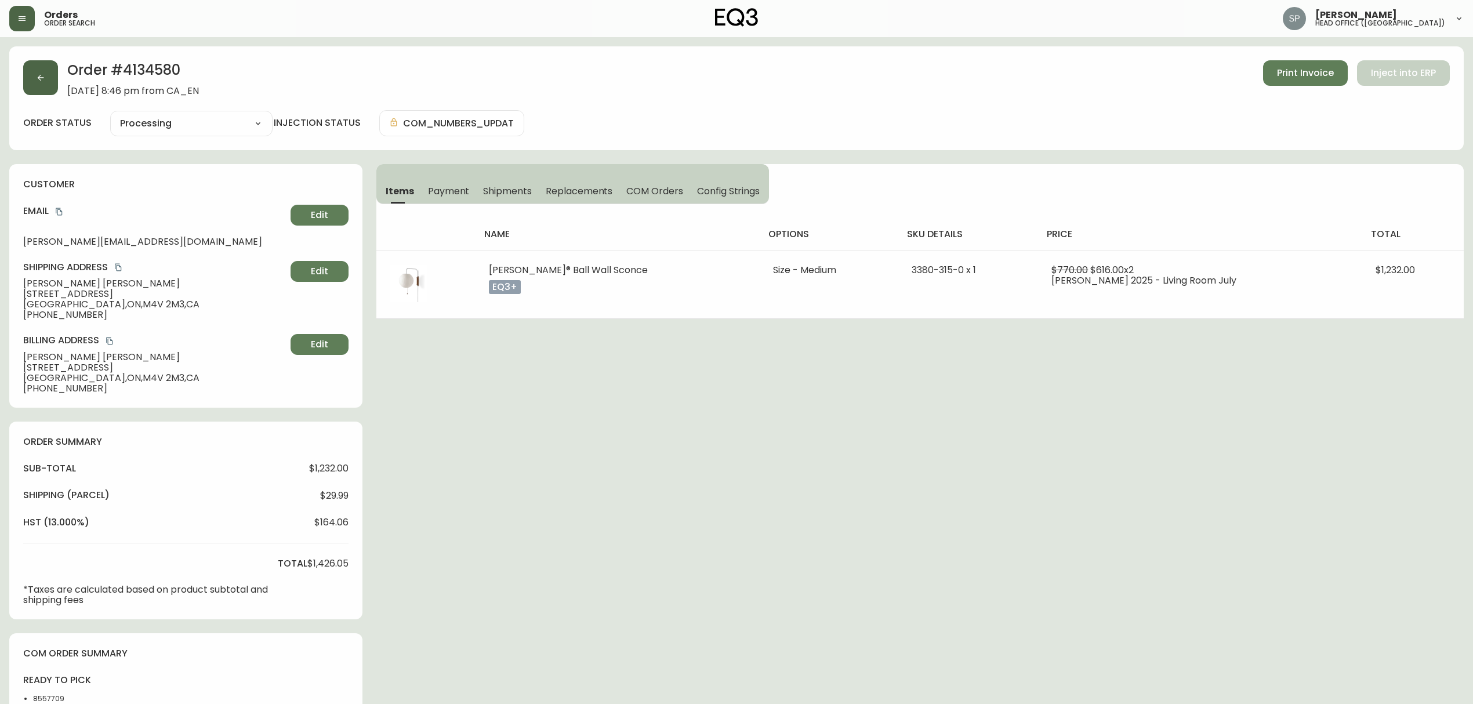
click at [52, 84] on button "button" at bounding box center [40, 77] width 35 height 35
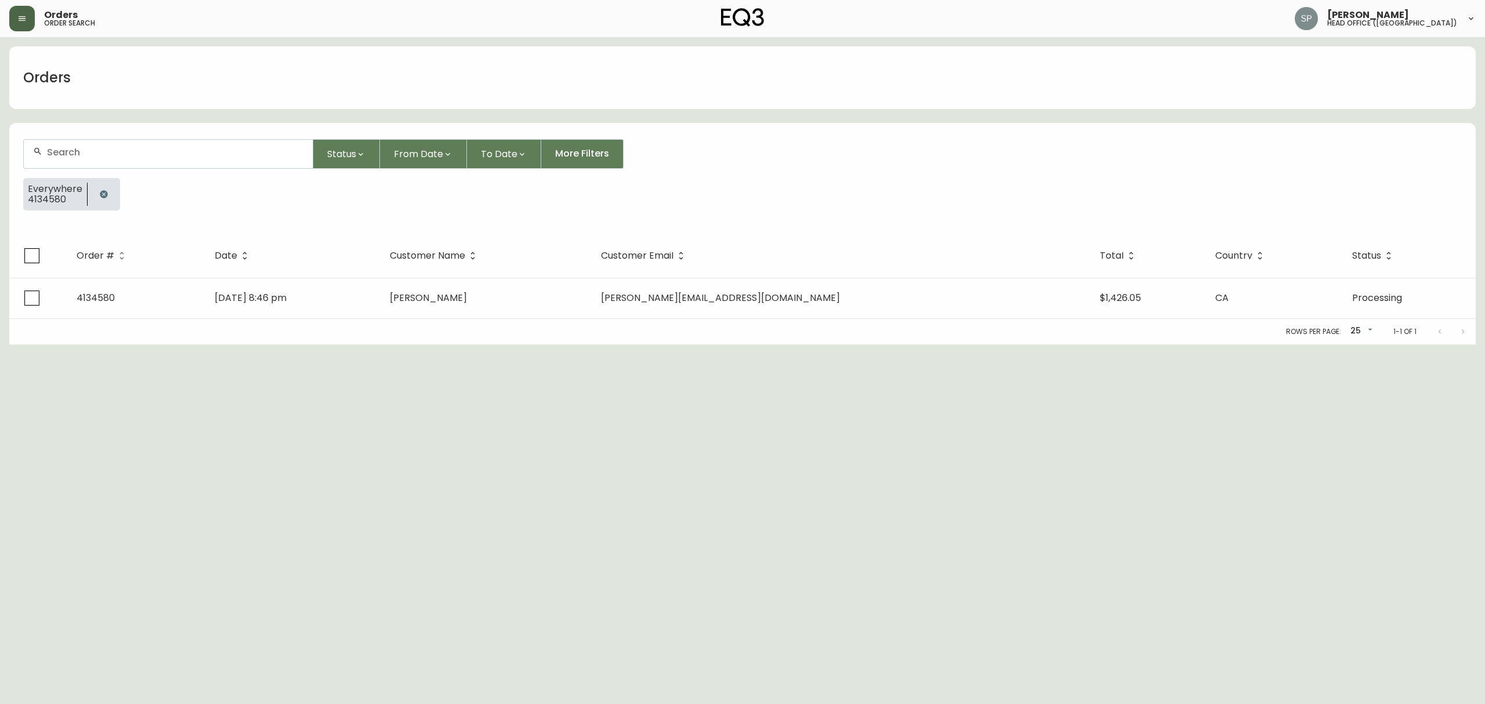
click at [160, 154] on input "text" at bounding box center [175, 152] width 256 height 11
paste input "4134354"
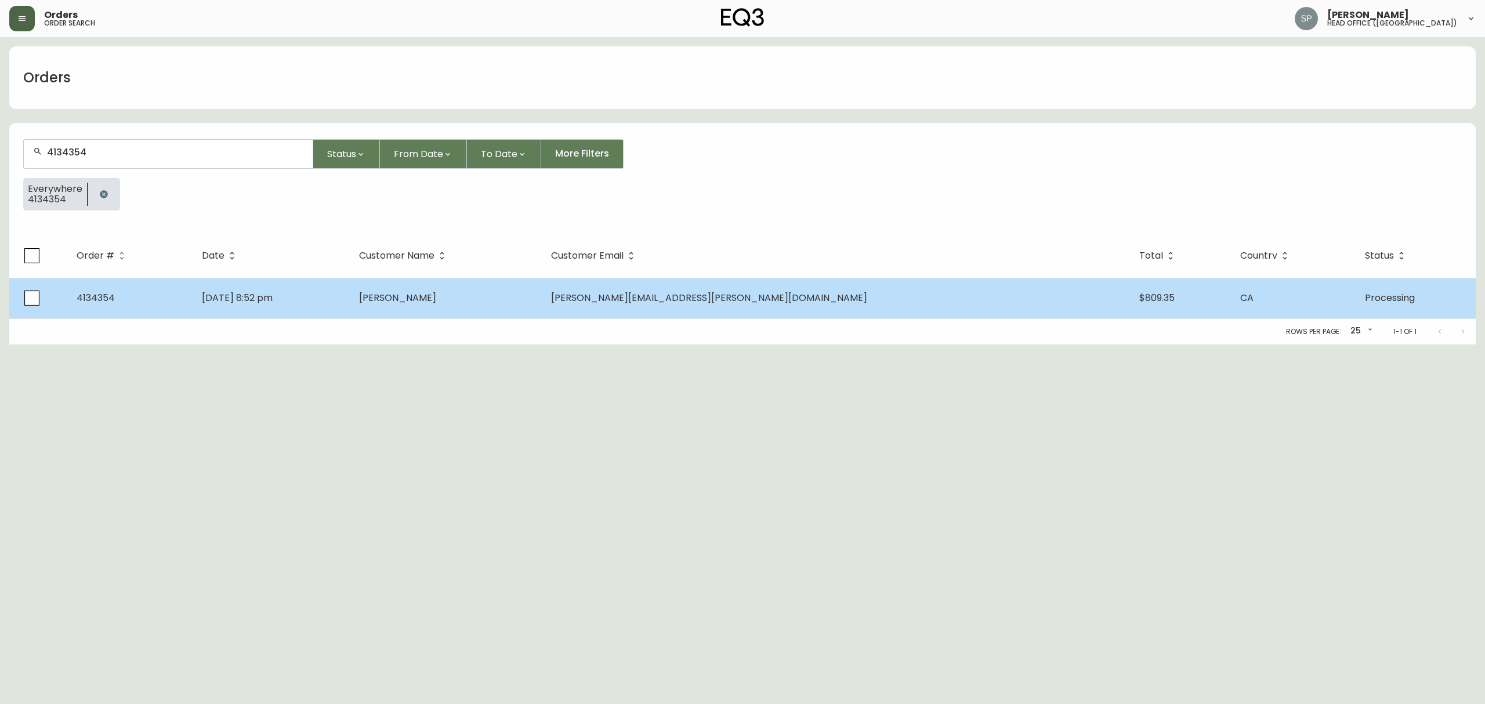
type input "4134354"
click at [331, 315] on td "Jul 27 2025, 8:52 pm" at bounding box center [271, 298] width 157 height 41
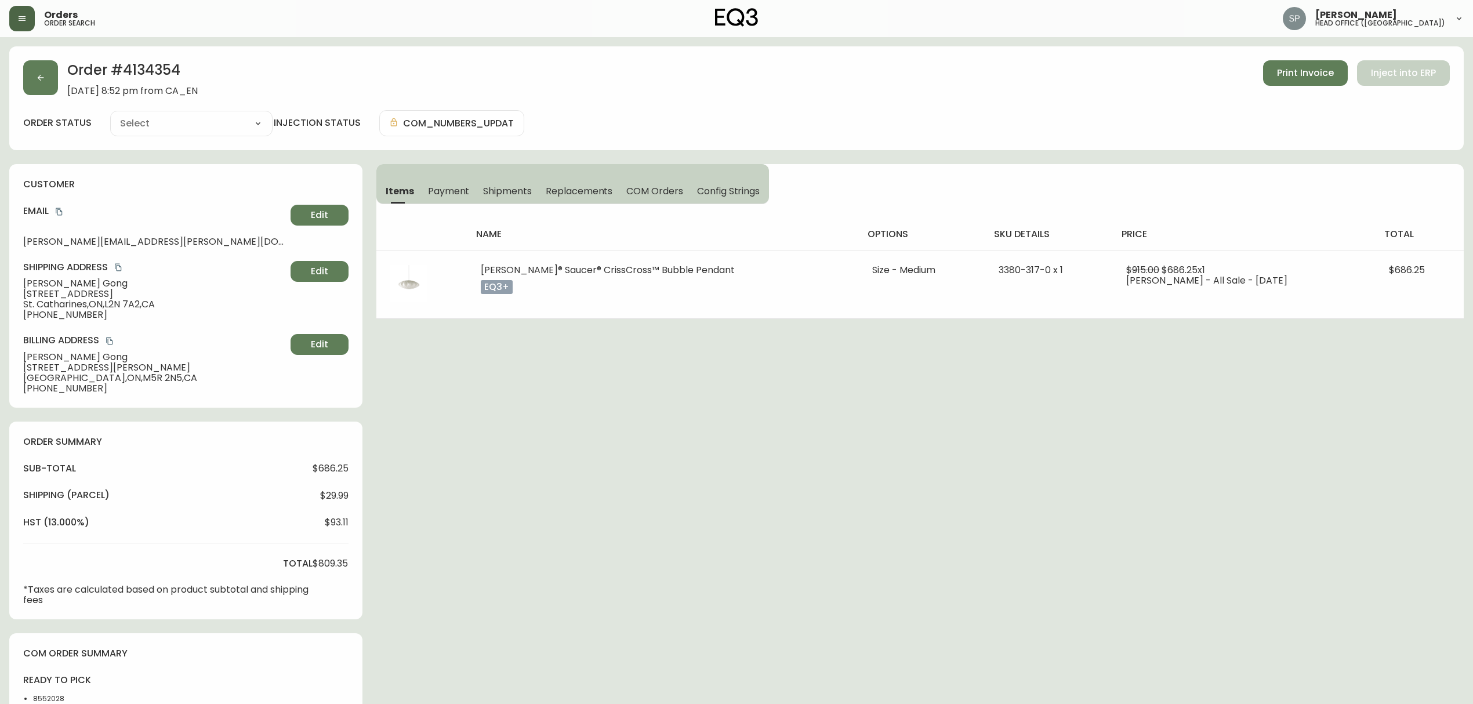
type input "Processing"
select select "PROCESSING"
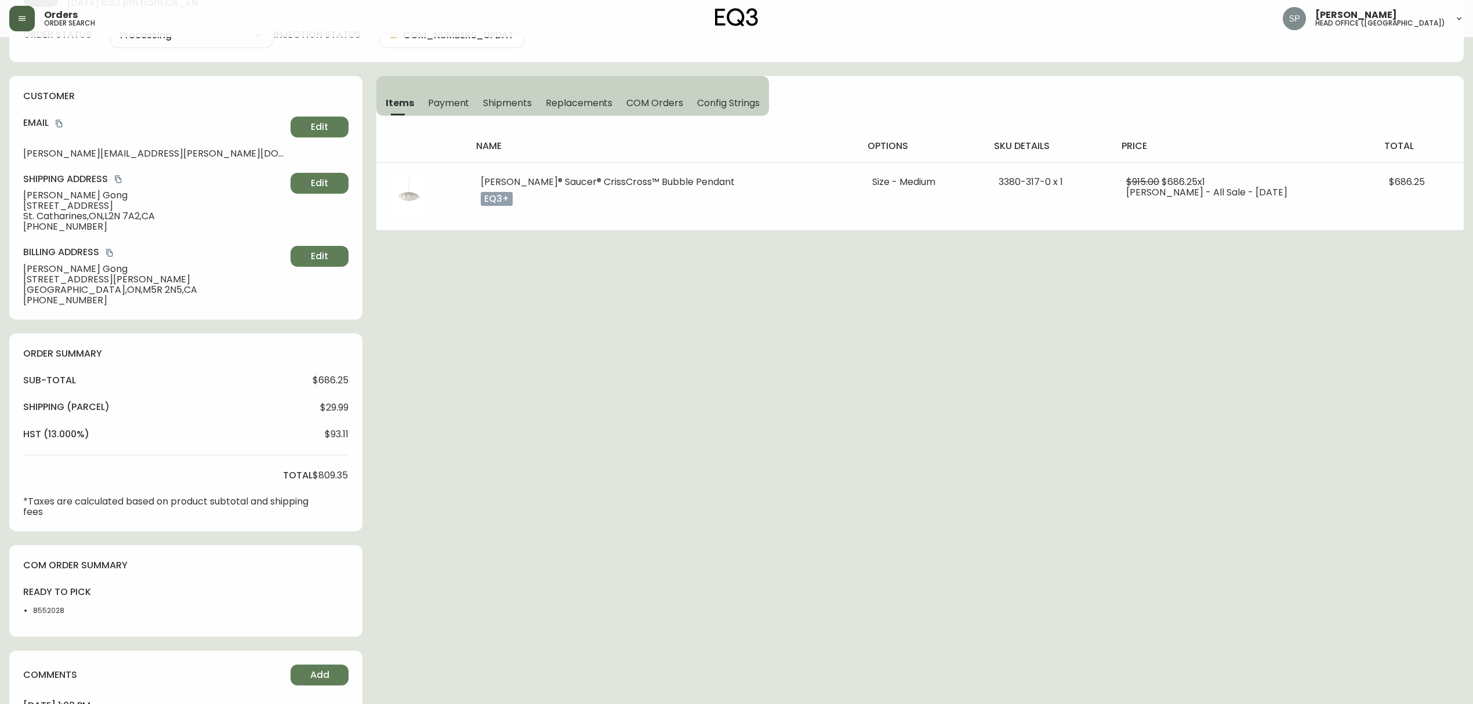
scroll to position [293, 0]
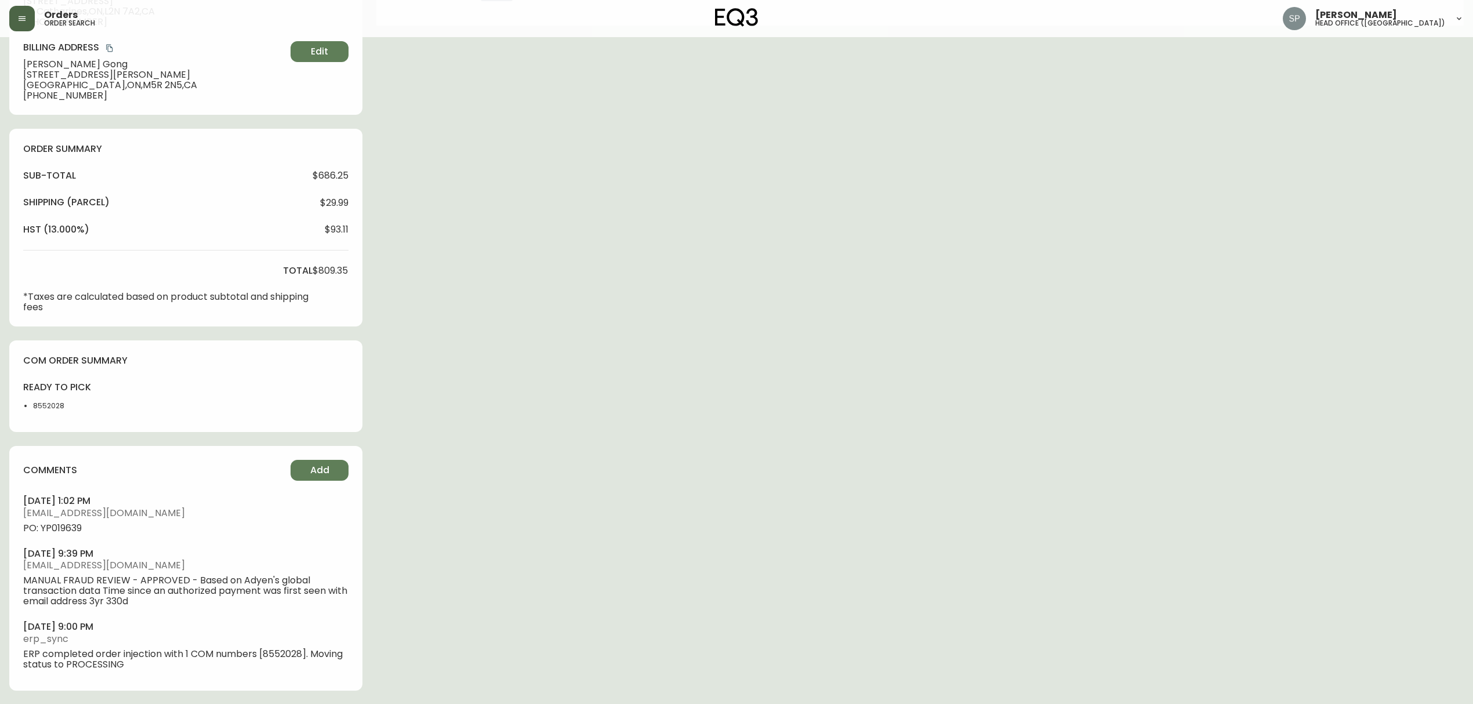
click at [64, 536] on ul "july 29, 2025 at 1:02 pm rcustodio@eq3.ca PO: YP019639 july 27, 2025 at 9:39 pm…" at bounding box center [185, 582] width 325 height 175
copy span "YP019639"
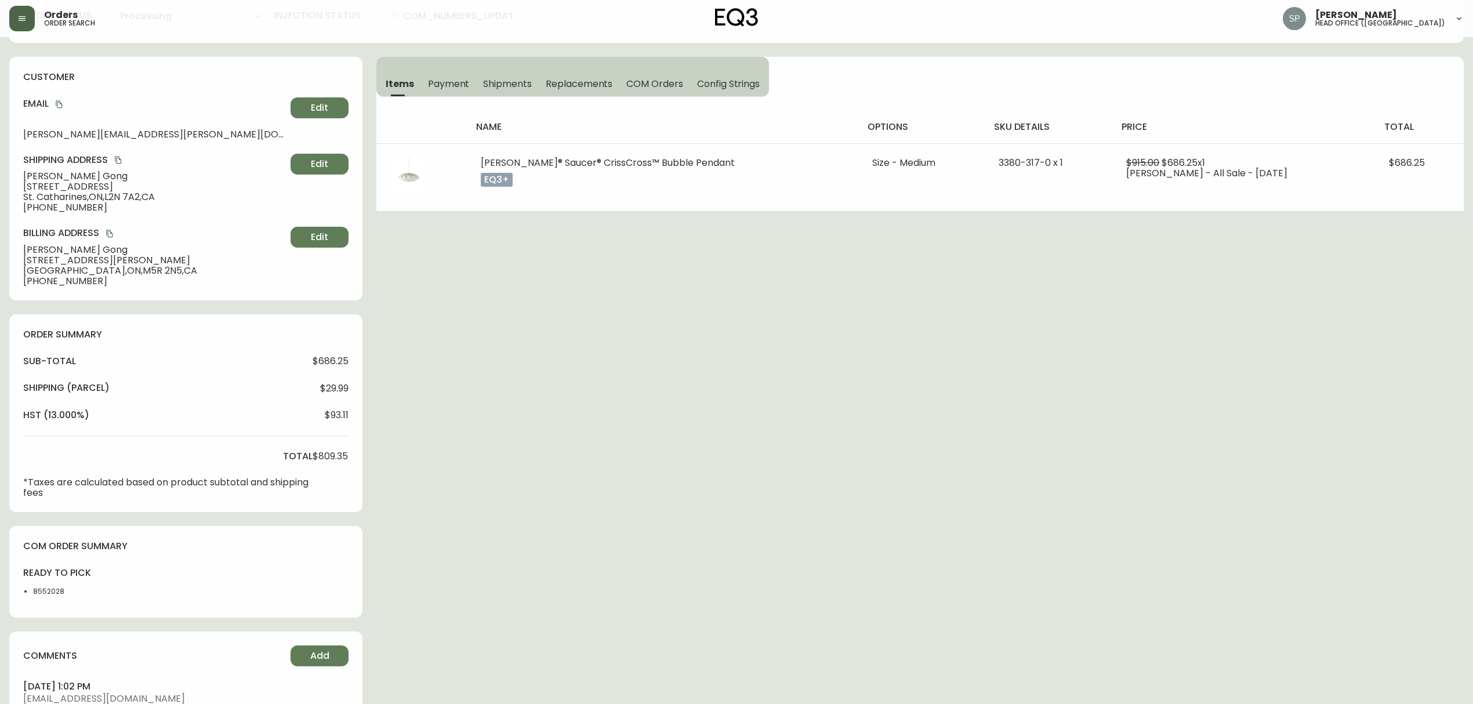
scroll to position [0, 0]
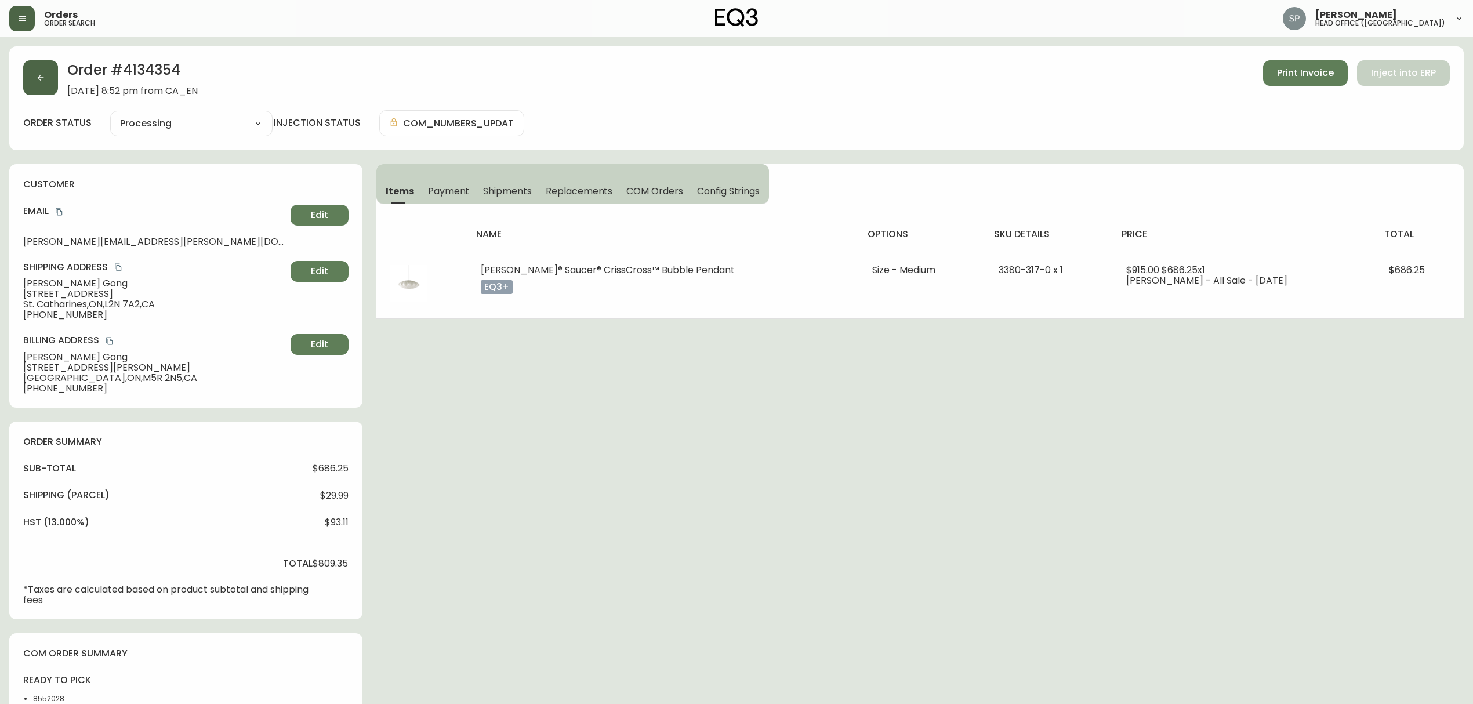
click at [52, 89] on button "button" at bounding box center [40, 77] width 35 height 35
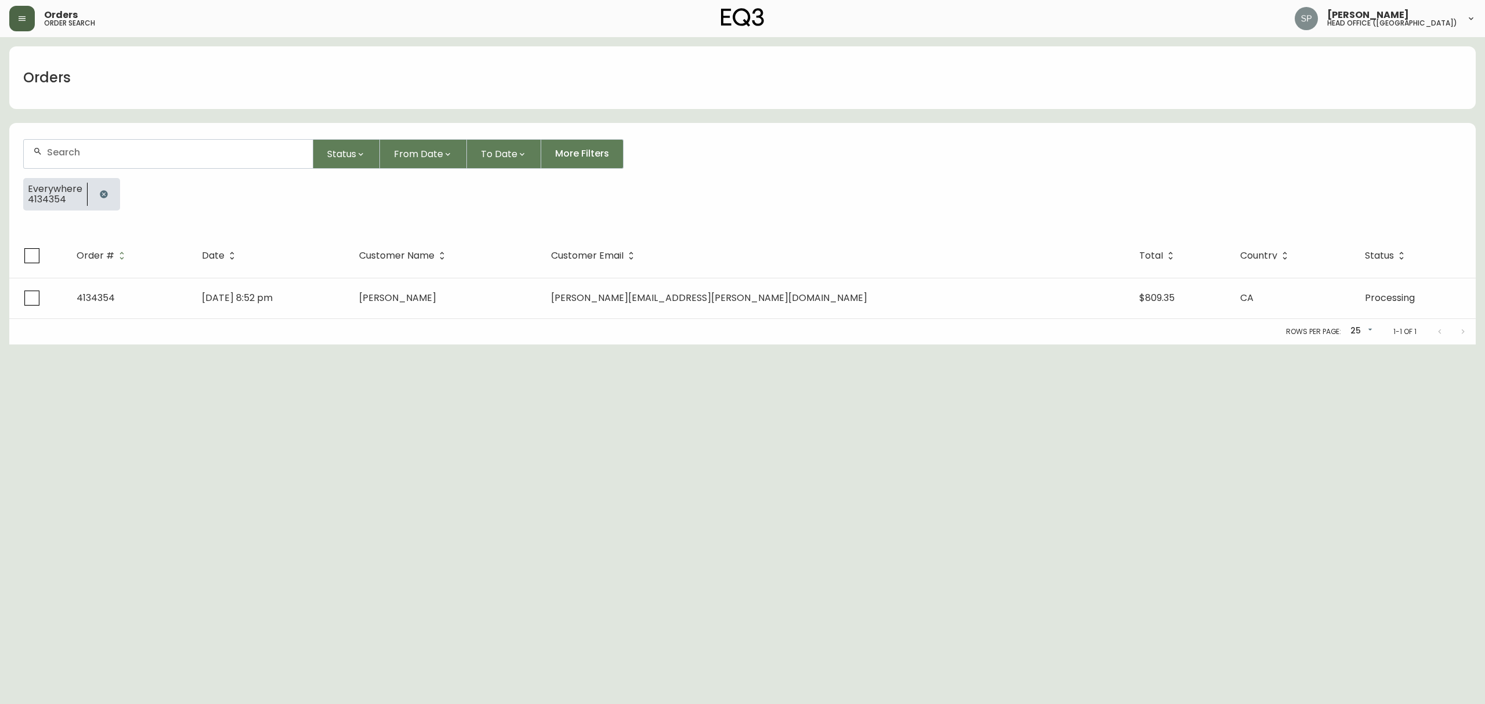
click at [119, 149] on input "text" at bounding box center [175, 152] width 256 height 11
paste input "4134355"
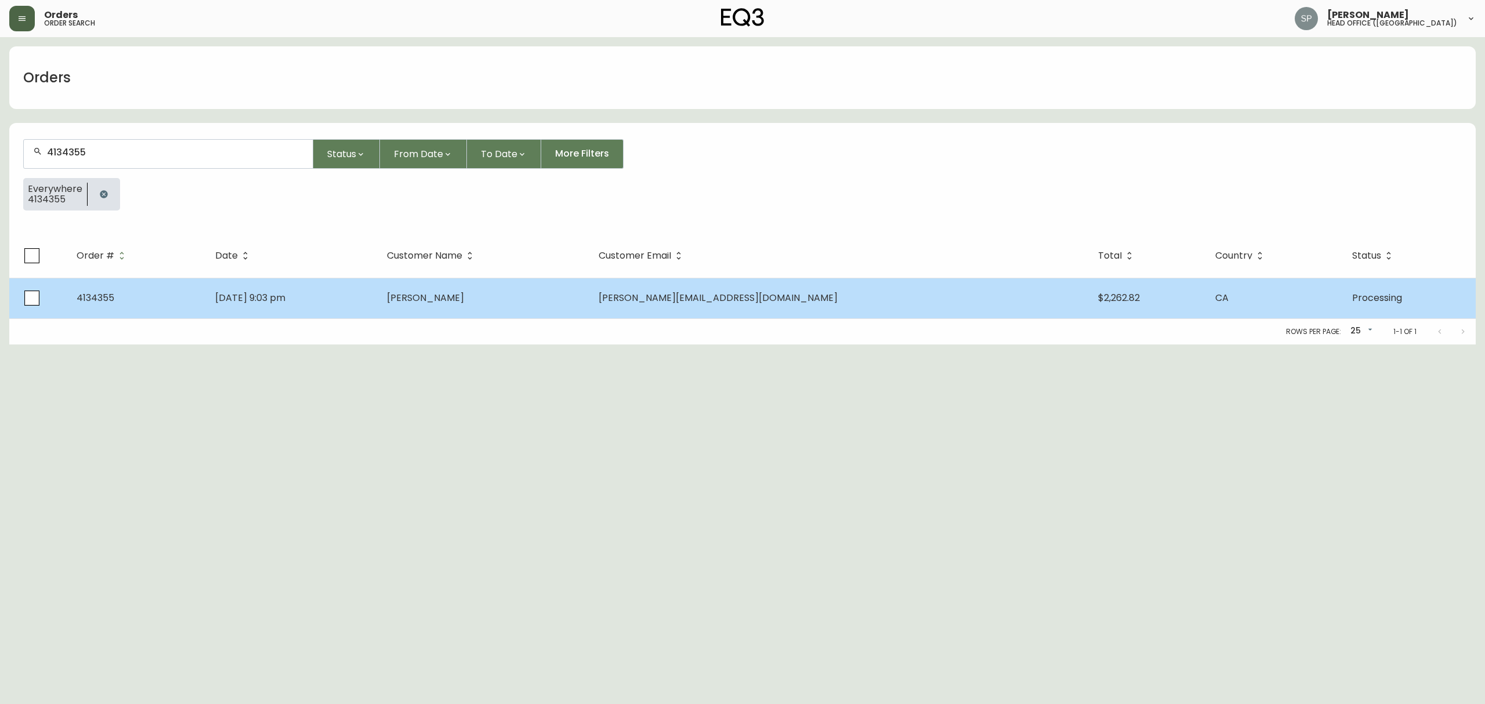
type input "4134355"
click at [362, 283] on td "Jul 27 2025, 9:03 pm" at bounding box center [292, 298] width 172 height 41
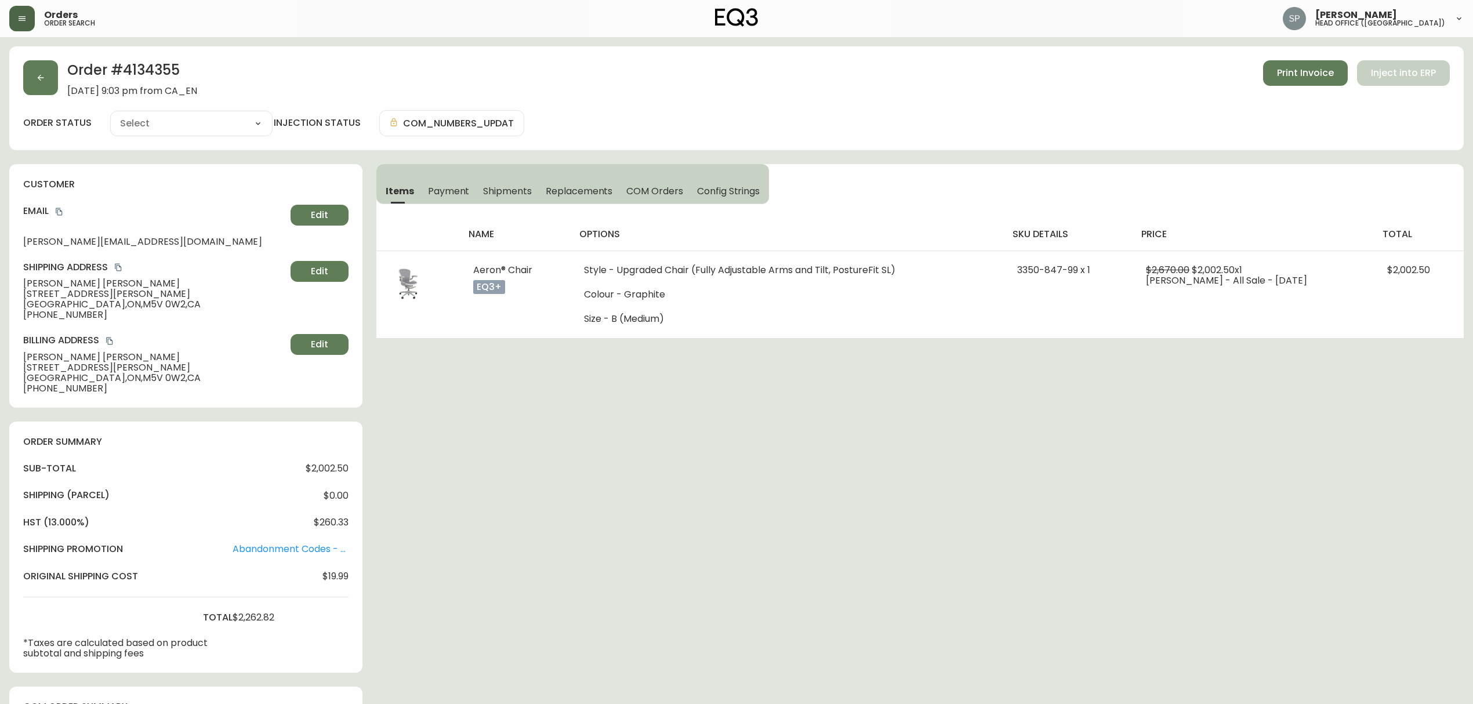
type input "Processing"
select select "PROCESSING"
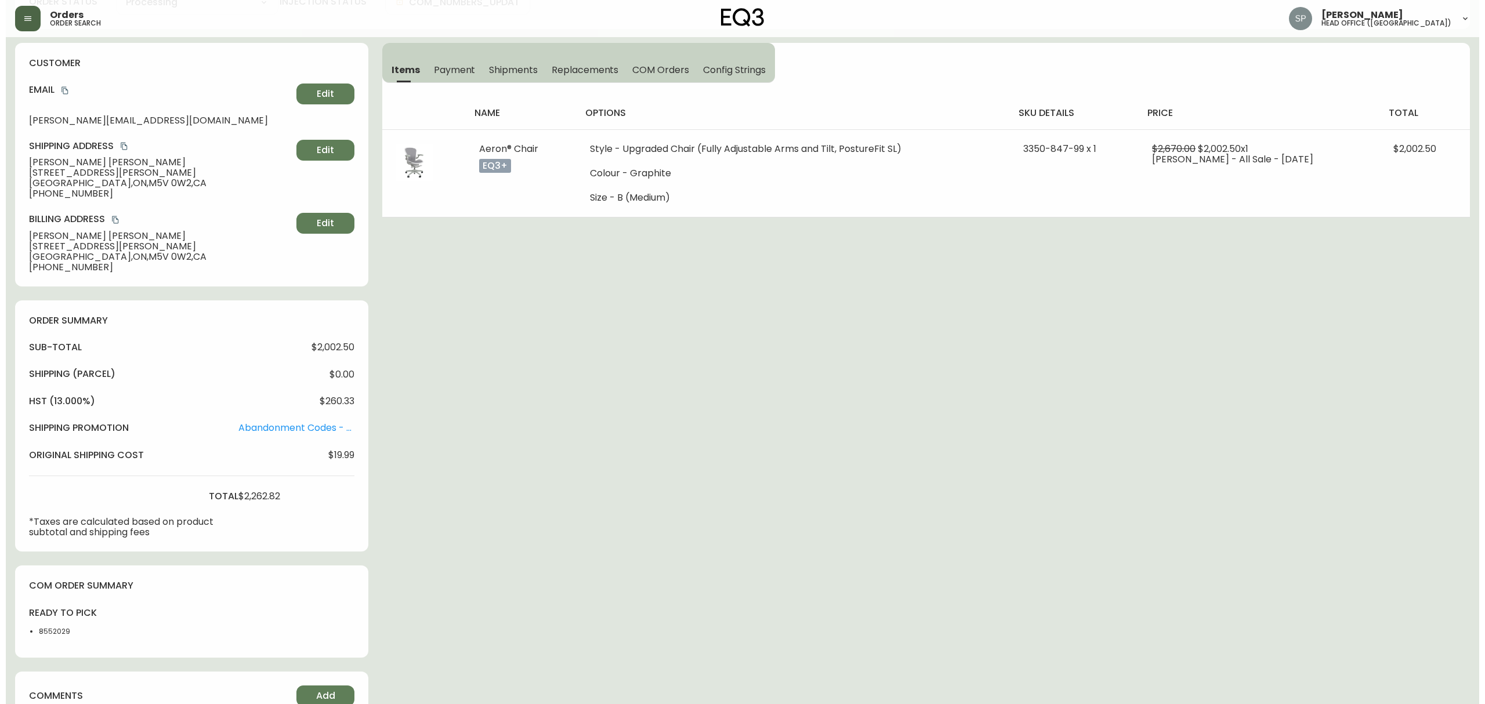
scroll to position [347, 0]
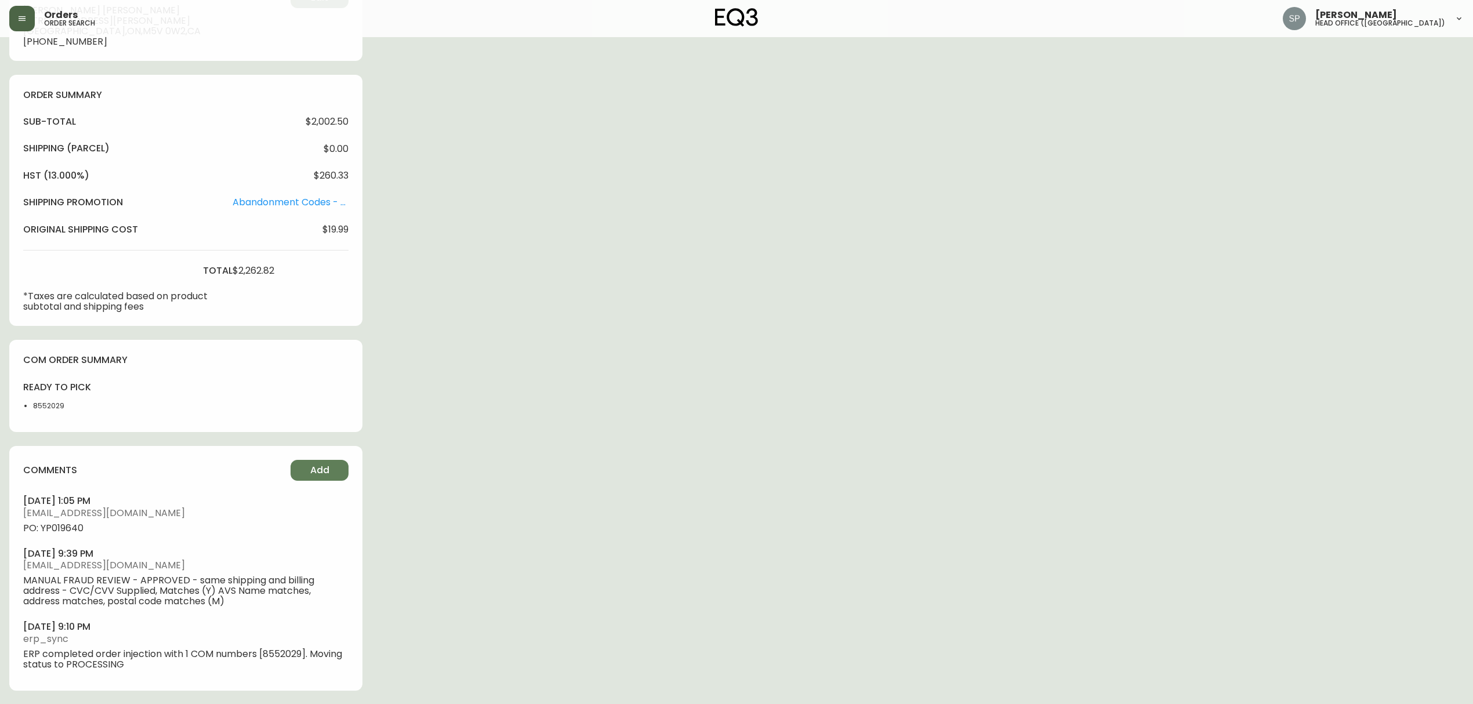
click at [70, 530] on span "PO: YP019640" at bounding box center [185, 528] width 325 height 10
drag, startPoint x: 31, startPoint y: 23, endPoint x: 37, endPoint y: 36, distance: 14.3
click at [31, 23] on button "button" at bounding box center [22, 19] width 26 height 26
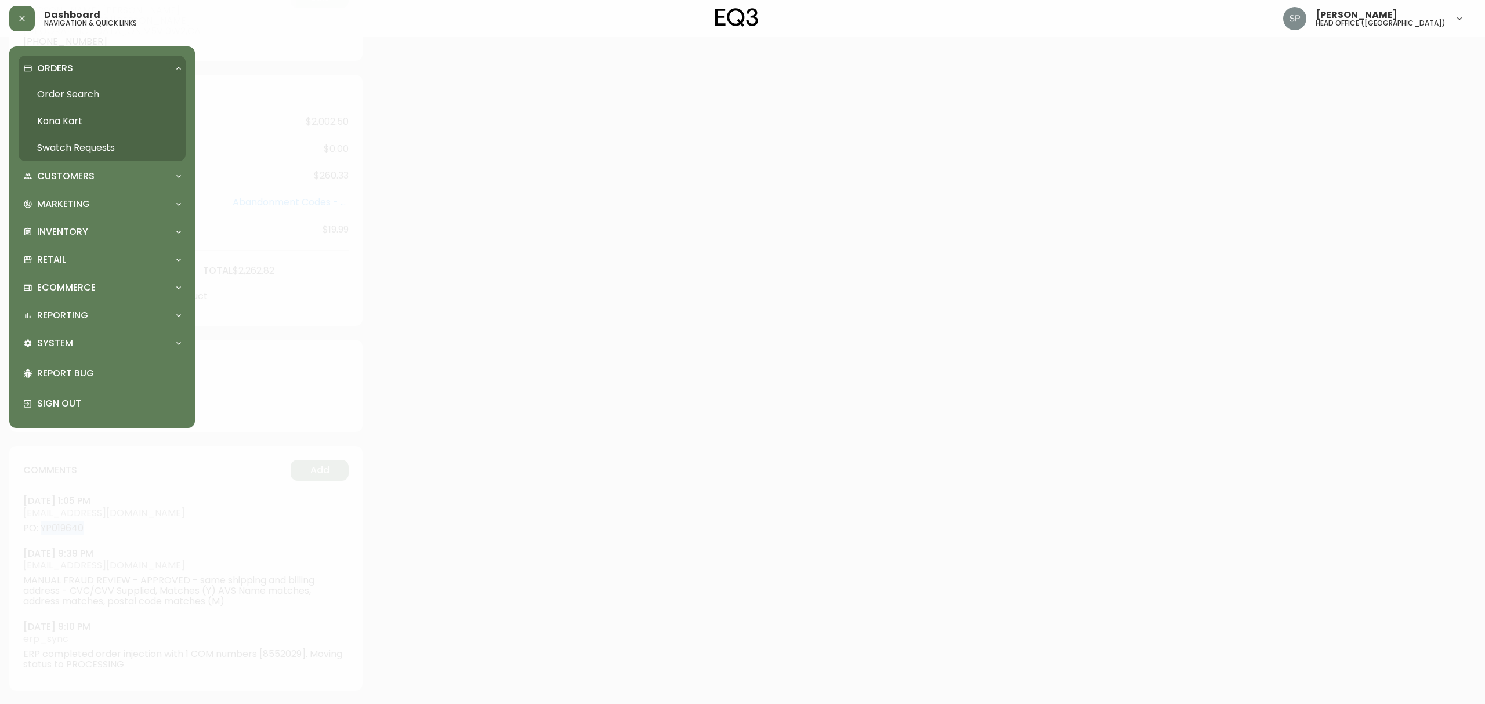
click at [88, 93] on link "Order Search" at bounding box center [102, 94] width 167 height 27
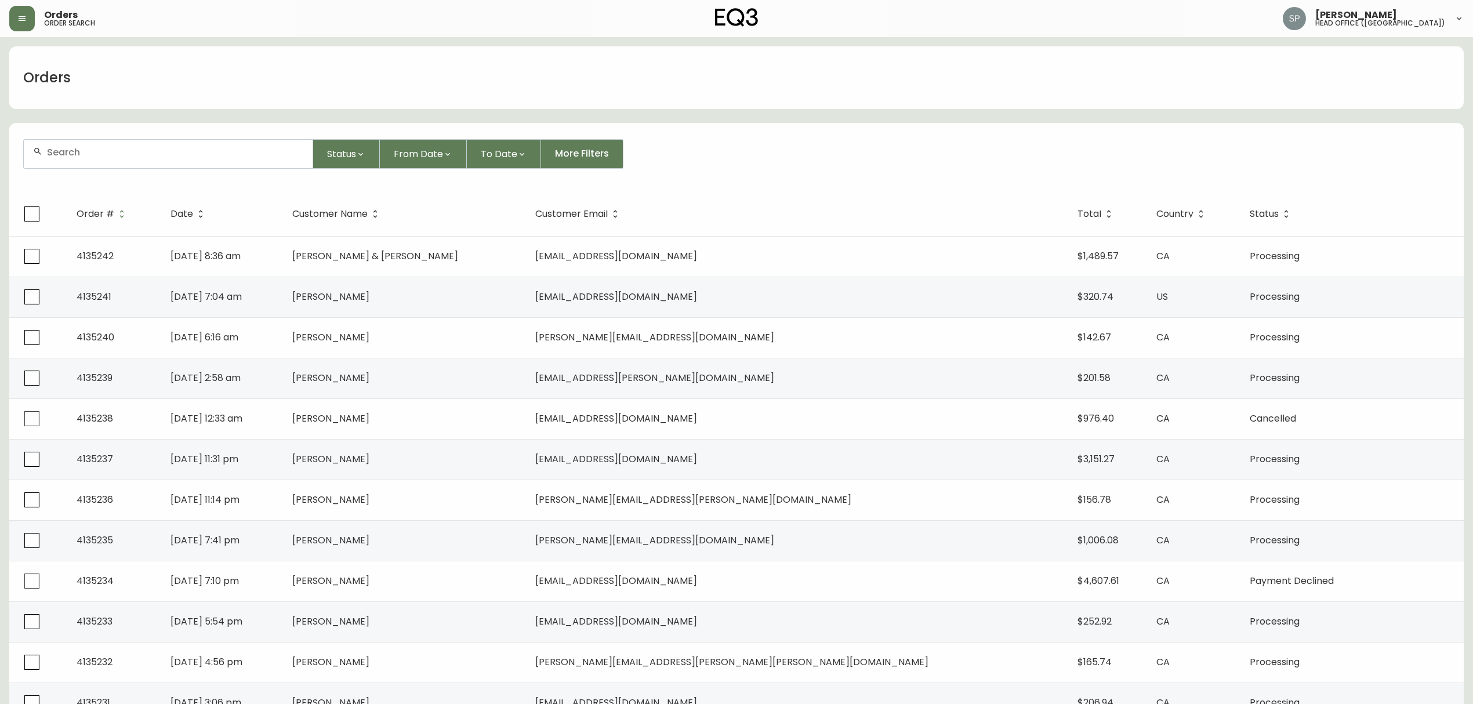
click at [130, 142] on div at bounding box center [168, 154] width 289 height 28
paste input "4134584"
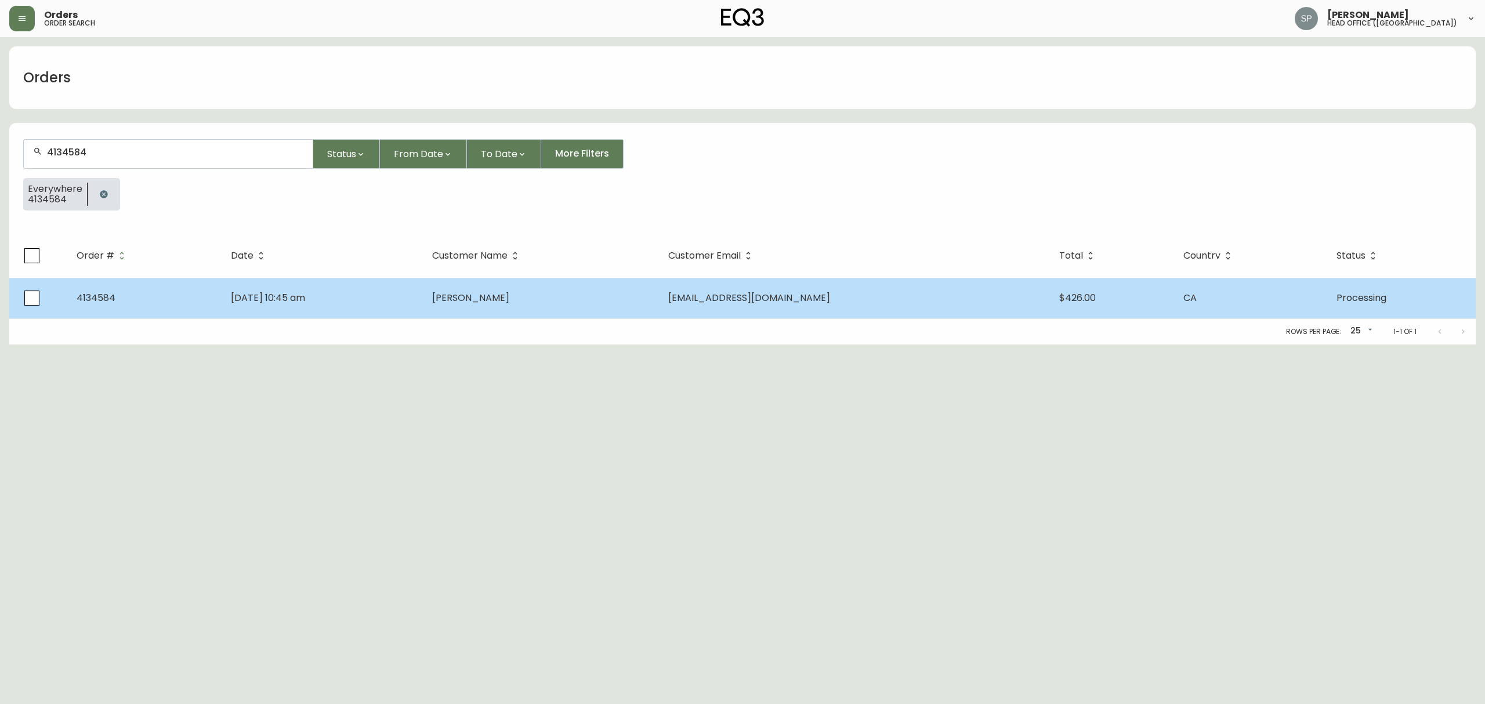
type input "4134584"
click at [423, 292] on td "Aug 09 2025, 10:45 am" at bounding box center [322, 298] width 201 height 41
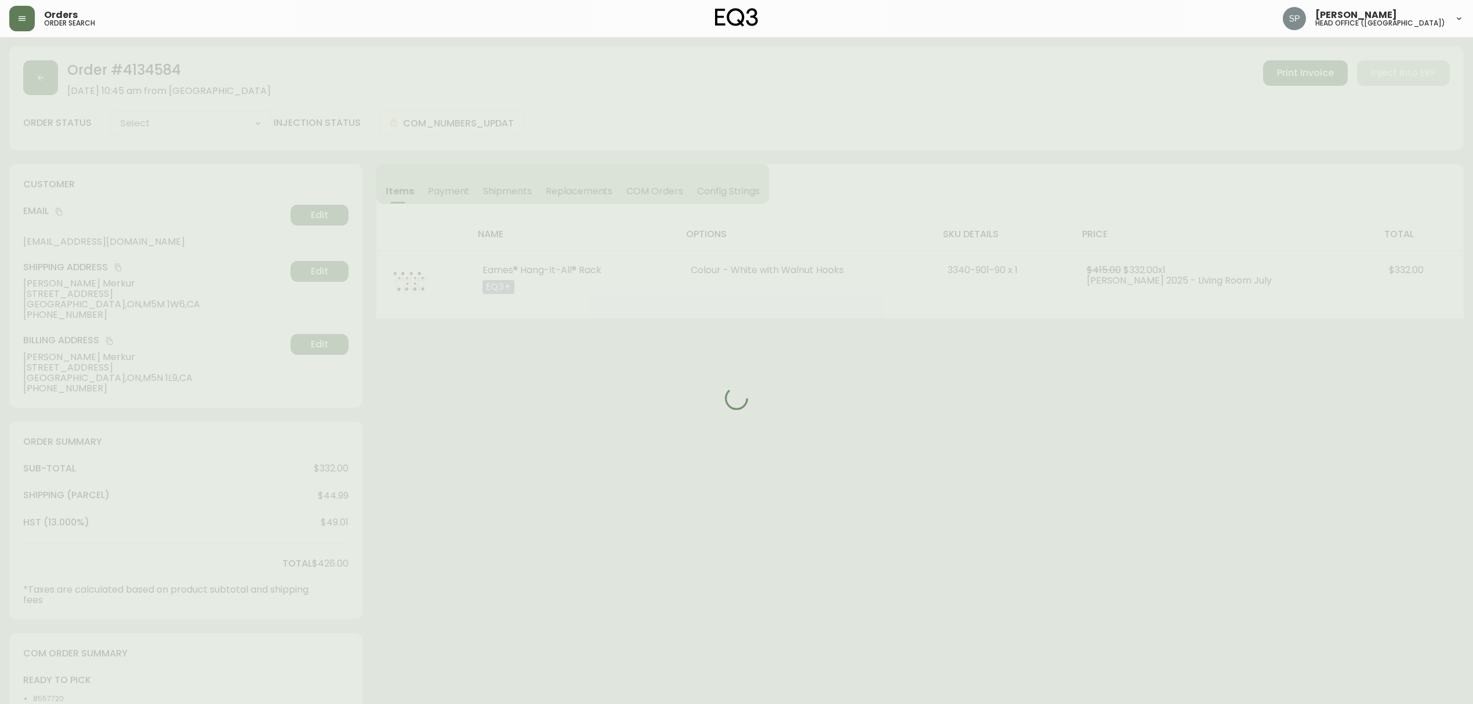
type input "Processing"
select select "PROCESSING"
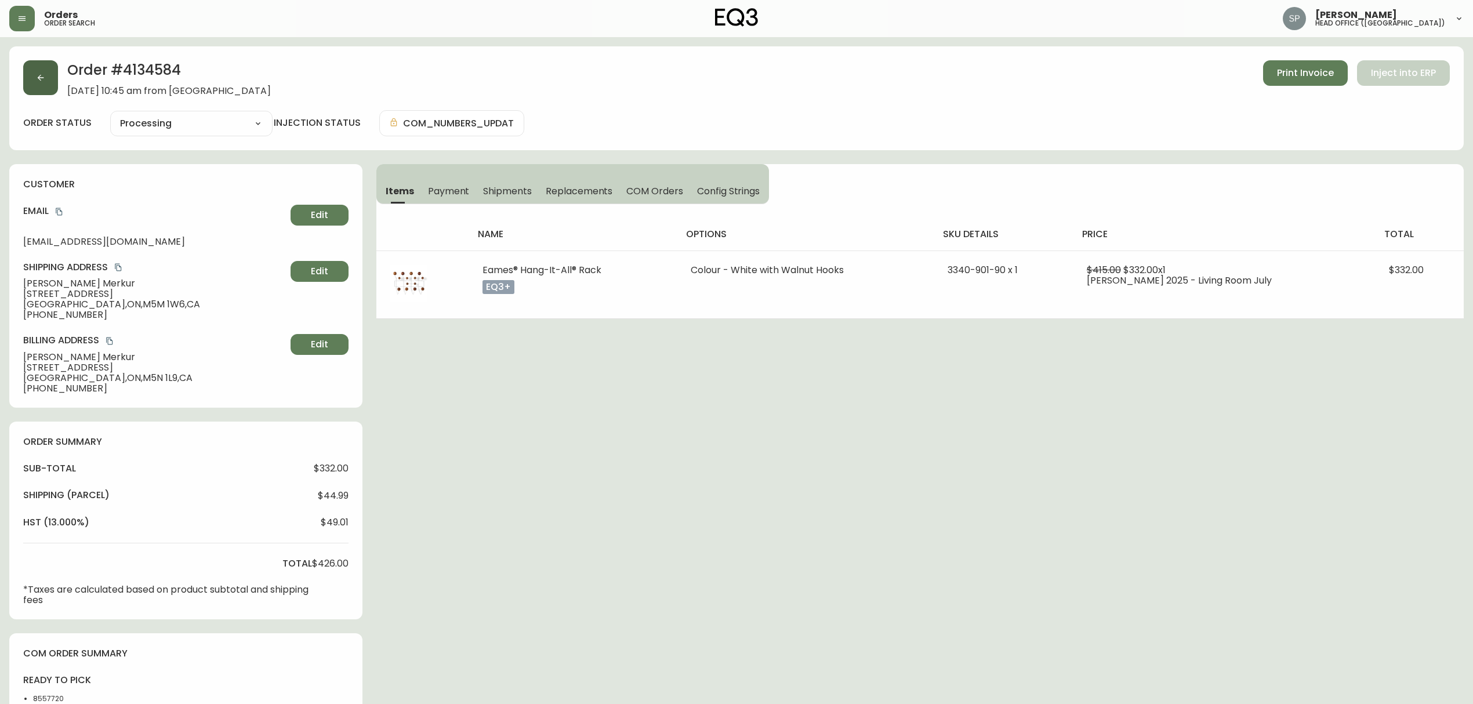
click at [36, 75] on icon "button" at bounding box center [40, 77] width 9 height 9
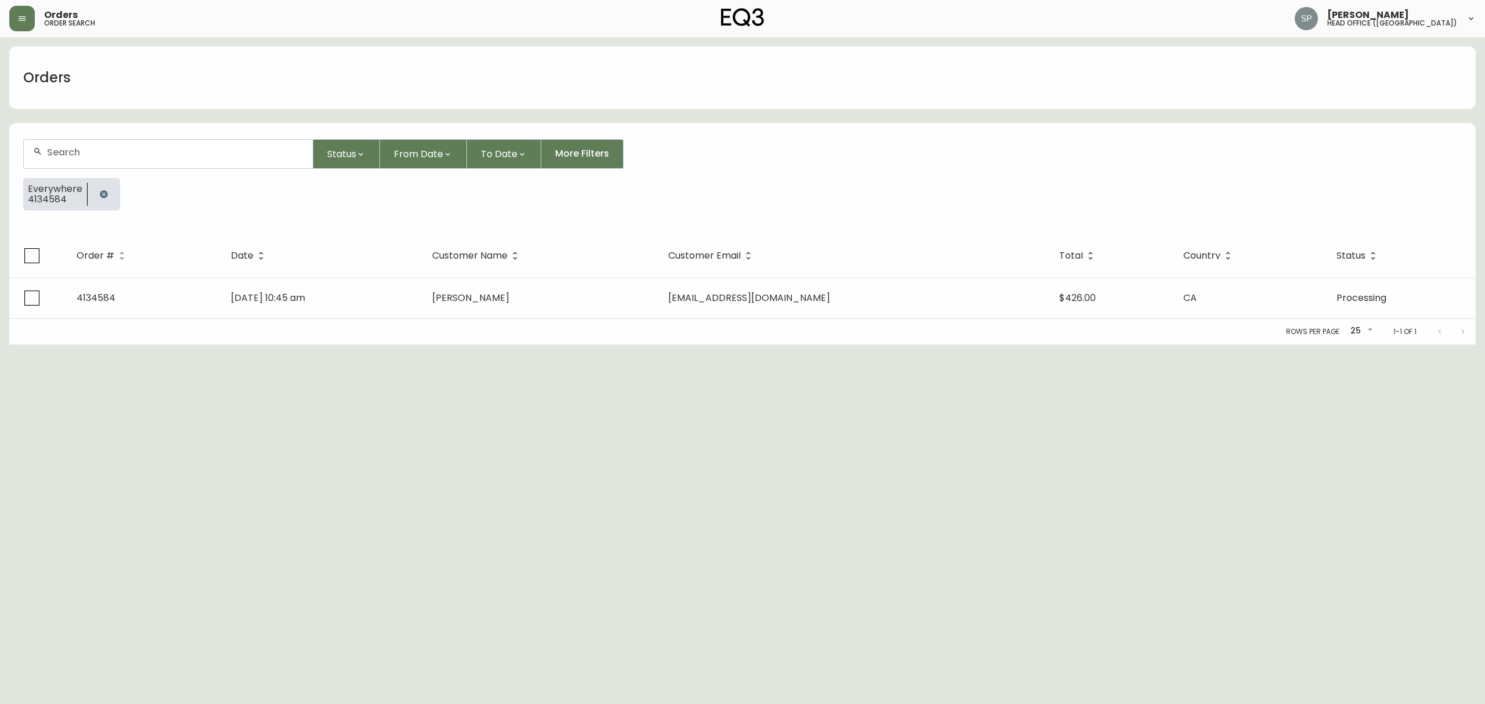
click at [139, 151] on input "text" at bounding box center [175, 152] width 256 height 11
paste input "4134626"
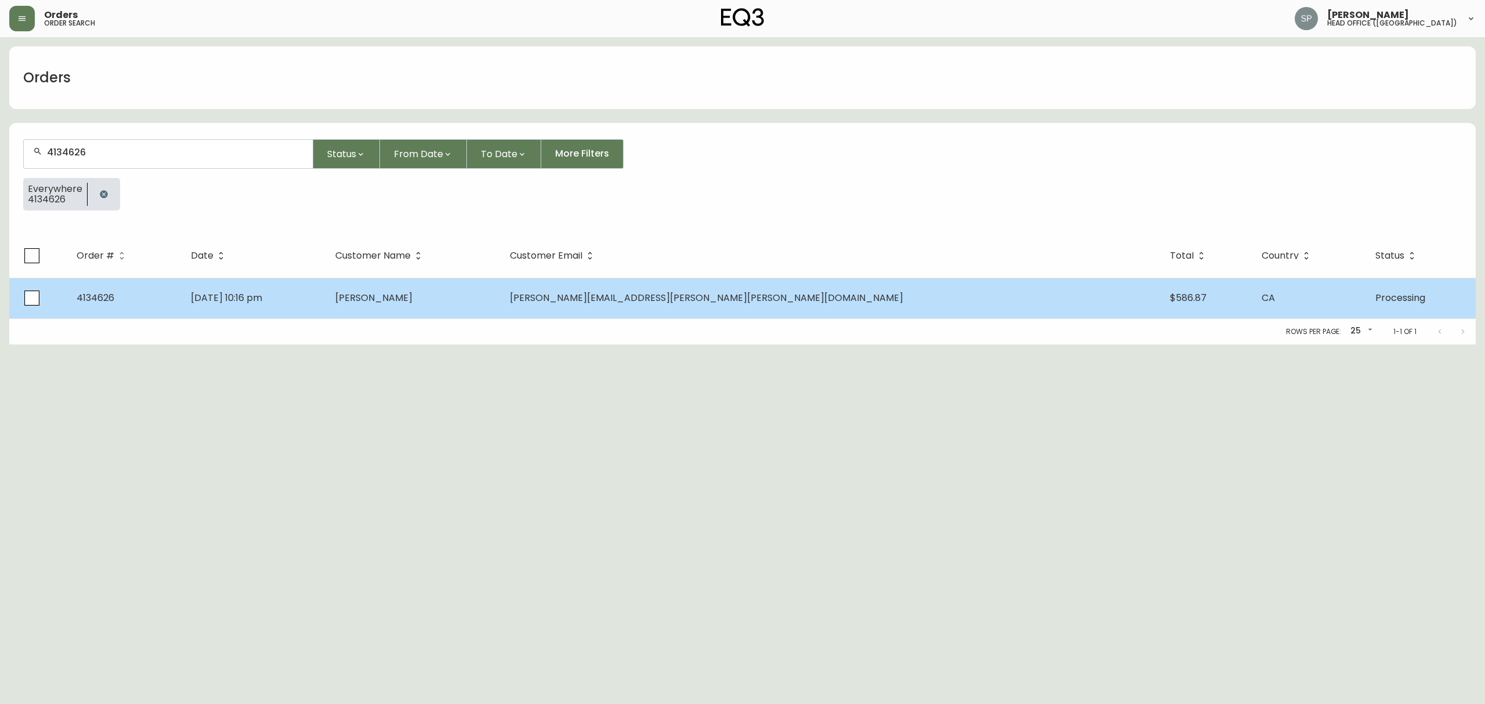
type input "4134626"
click at [325, 316] on td "Aug 12 2025, 10:16 pm" at bounding box center [254, 298] width 144 height 41
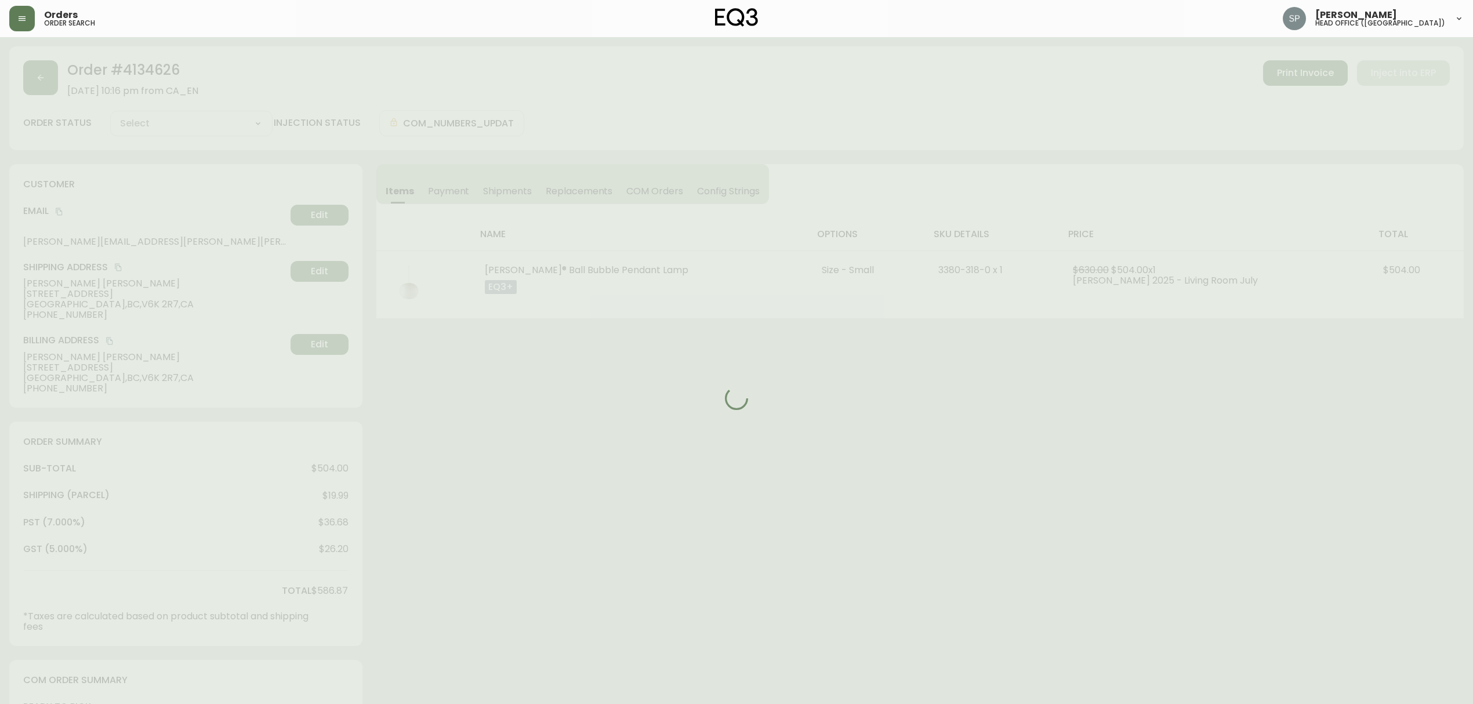
type input "Processing"
select select "PROCESSING"
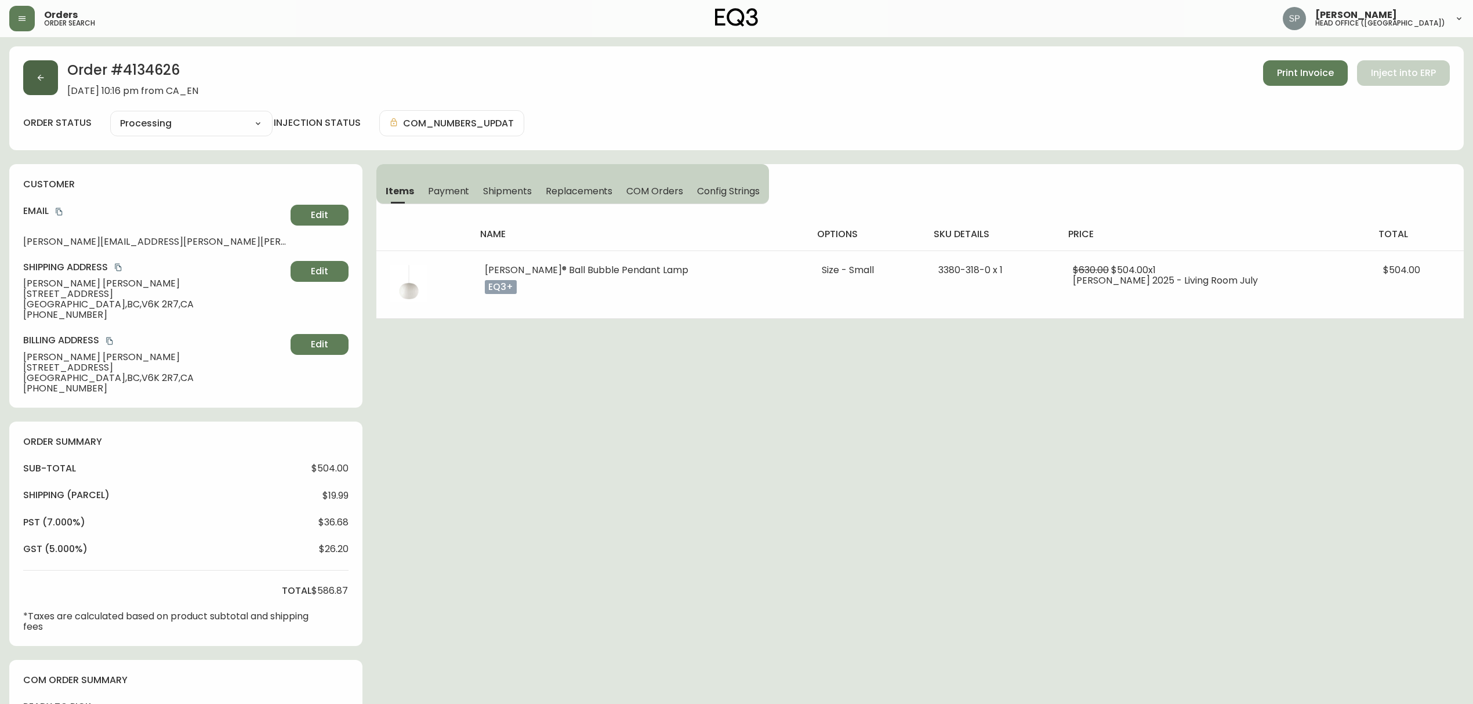
click at [31, 79] on button "button" at bounding box center [40, 77] width 35 height 35
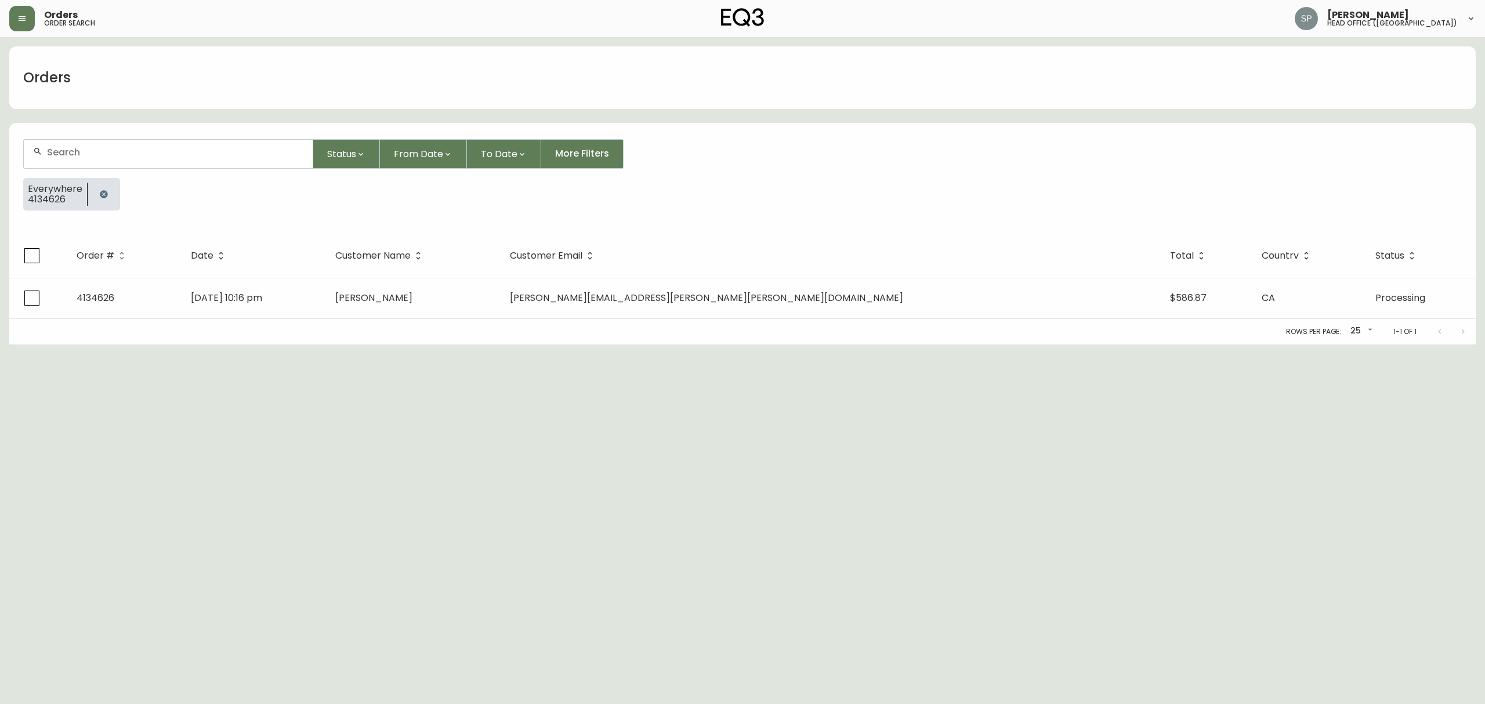
drag, startPoint x: 152, startPoint y: 133, endPoint x: 157, endPoint y: 142, distance: 9.4
click at [153, 135] on form "Status From Date To Date More Filters Everywhere 4134626" at bounding box center [742, 179] width 1466 height 108
click at [168, 155] on input "text" at bounding box center [175, 152] width 256 height 11
paste input "4134660"
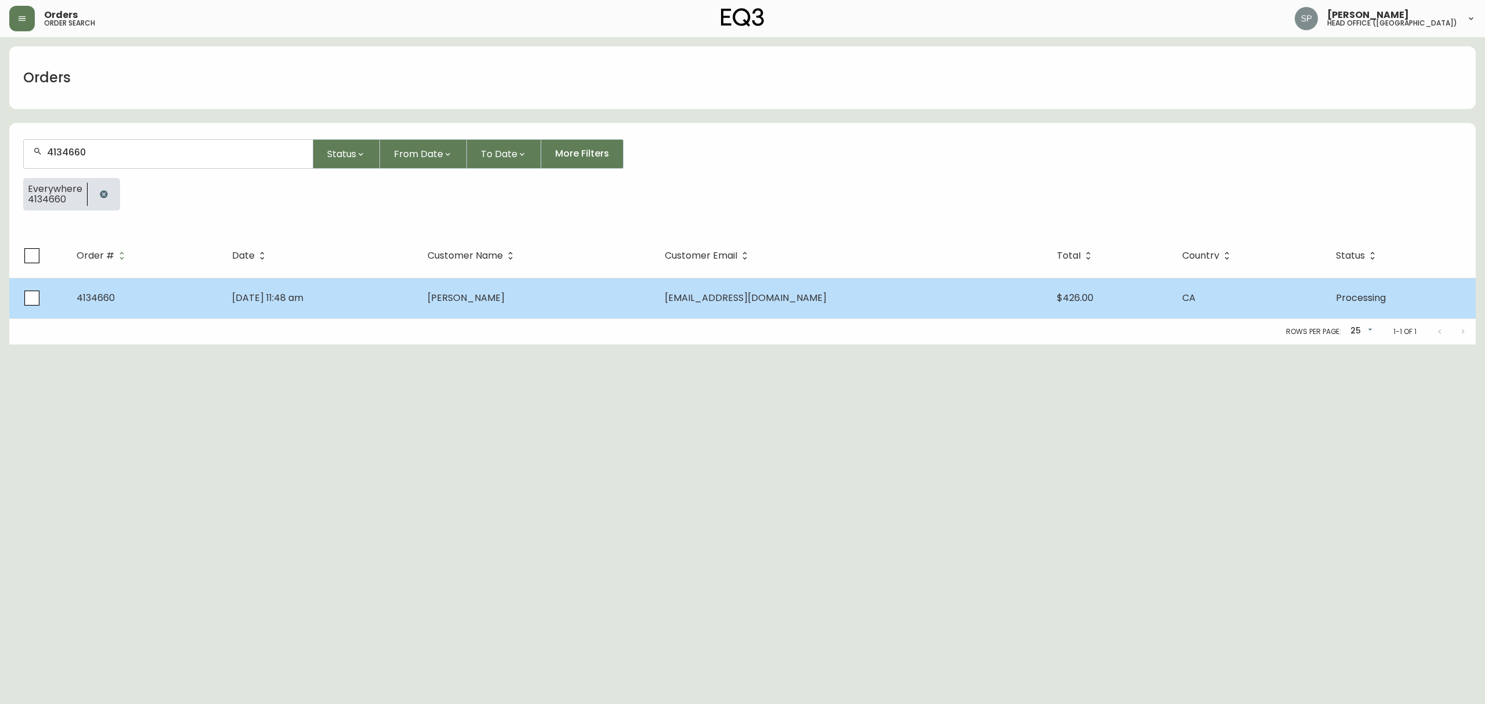
type input "4134660"
click at [505, 291] on span "Adelaide Utman" at bounding box center [465, 297] width 77 height 13
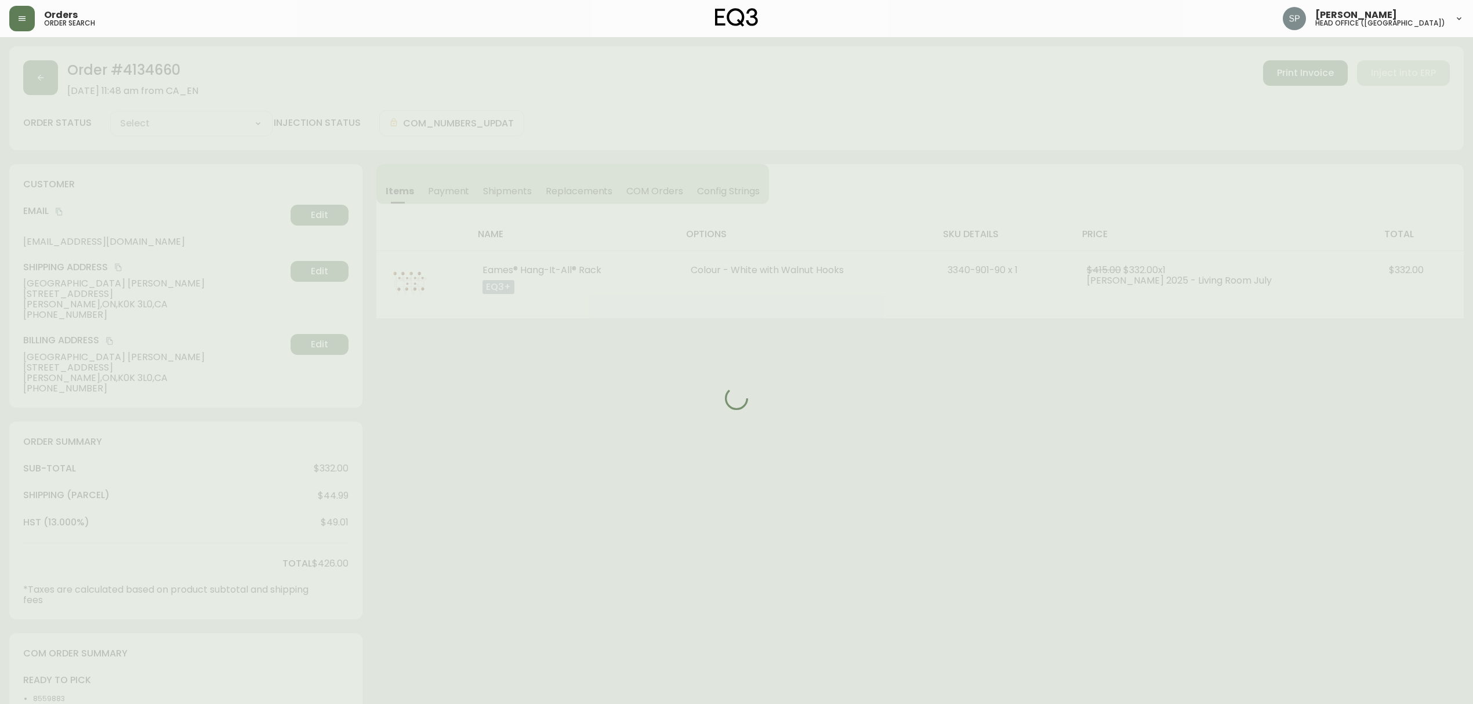
type input "Processing"
select select "PROCESSING"
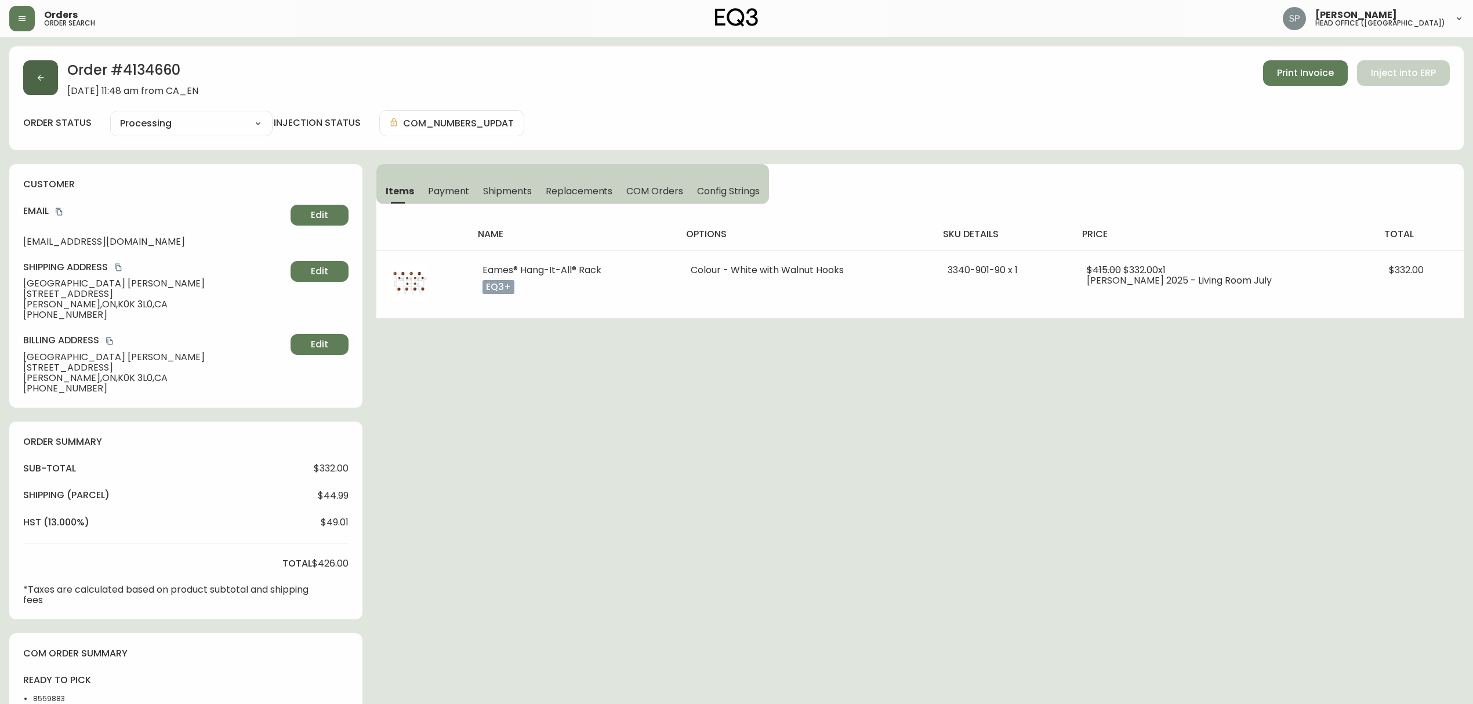
click at [26, 91] on button "button" at bounding box center [40, 77] width 35 height 35
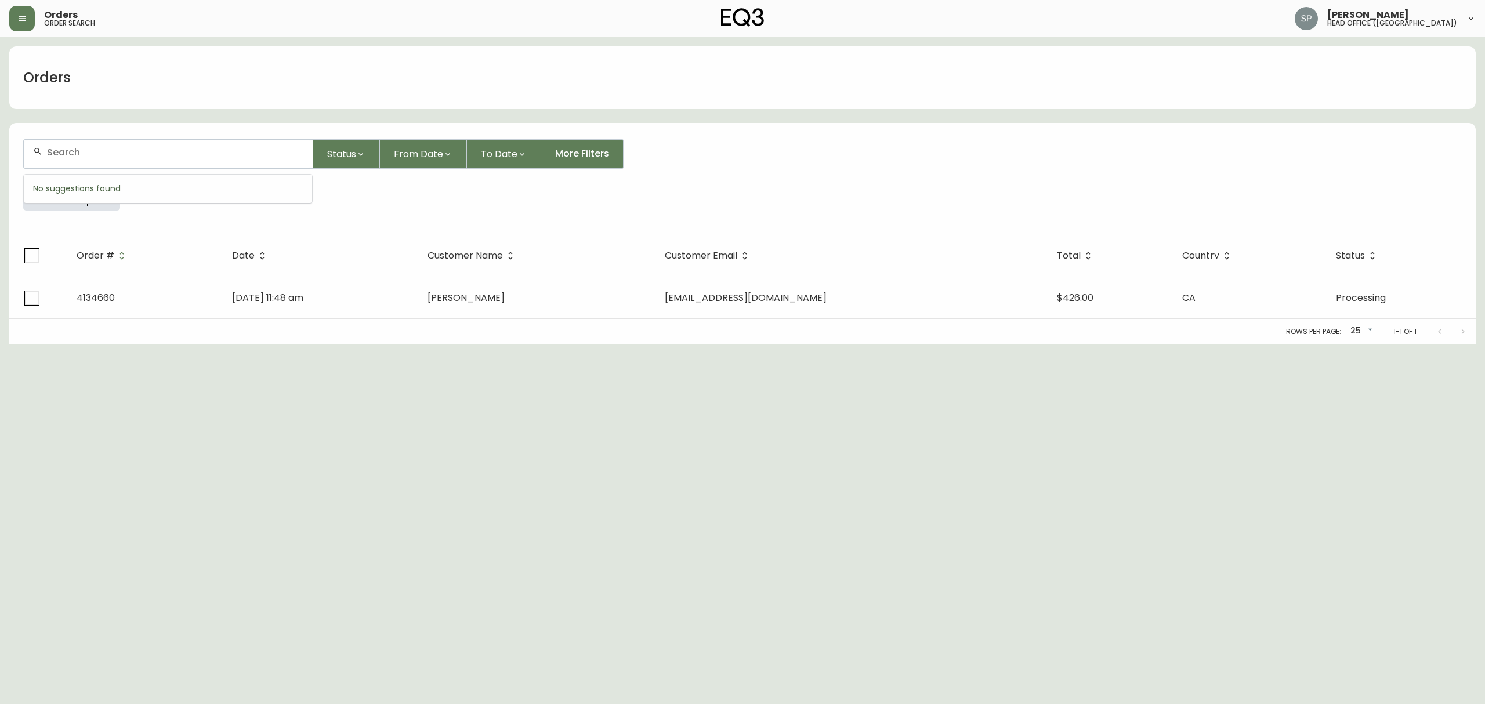
click at [157, 151] on input "text" at bounding box center [175, 152] width 256 height 11
paste input "4134339"
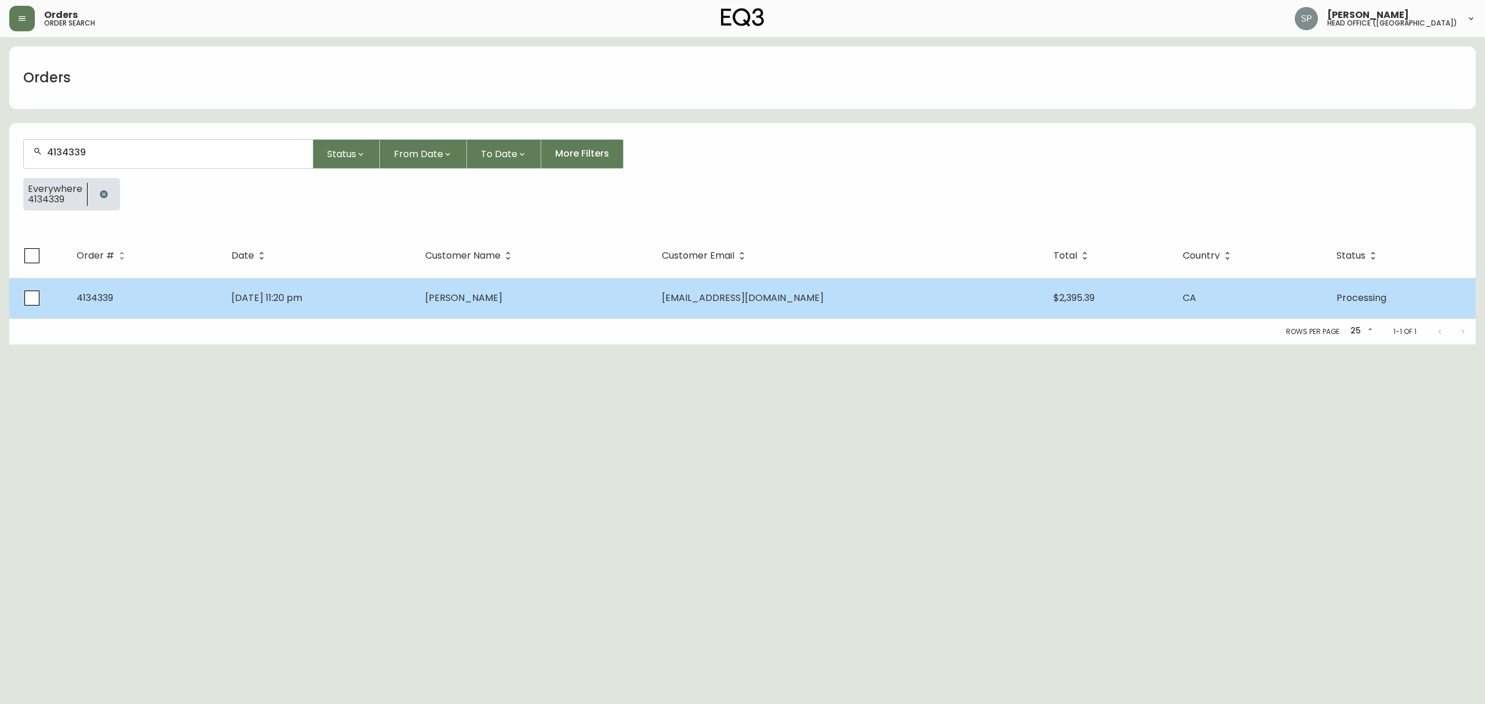
type input "4134339"
click at [416, 315] on td "Jul 26 2025, 11:20 pm" at bounding box center [319, 298] width 194 height 41
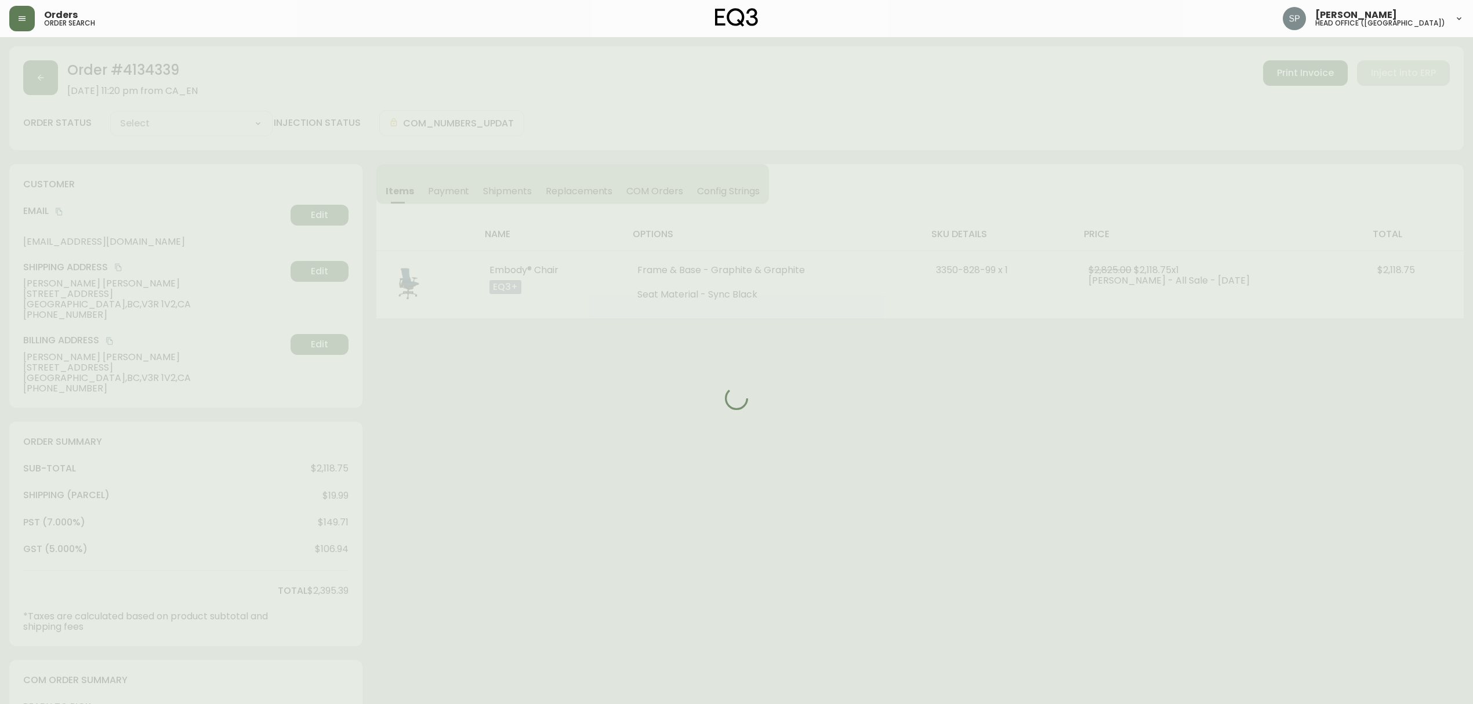
type input "Processing"
select select "PROCESSING"
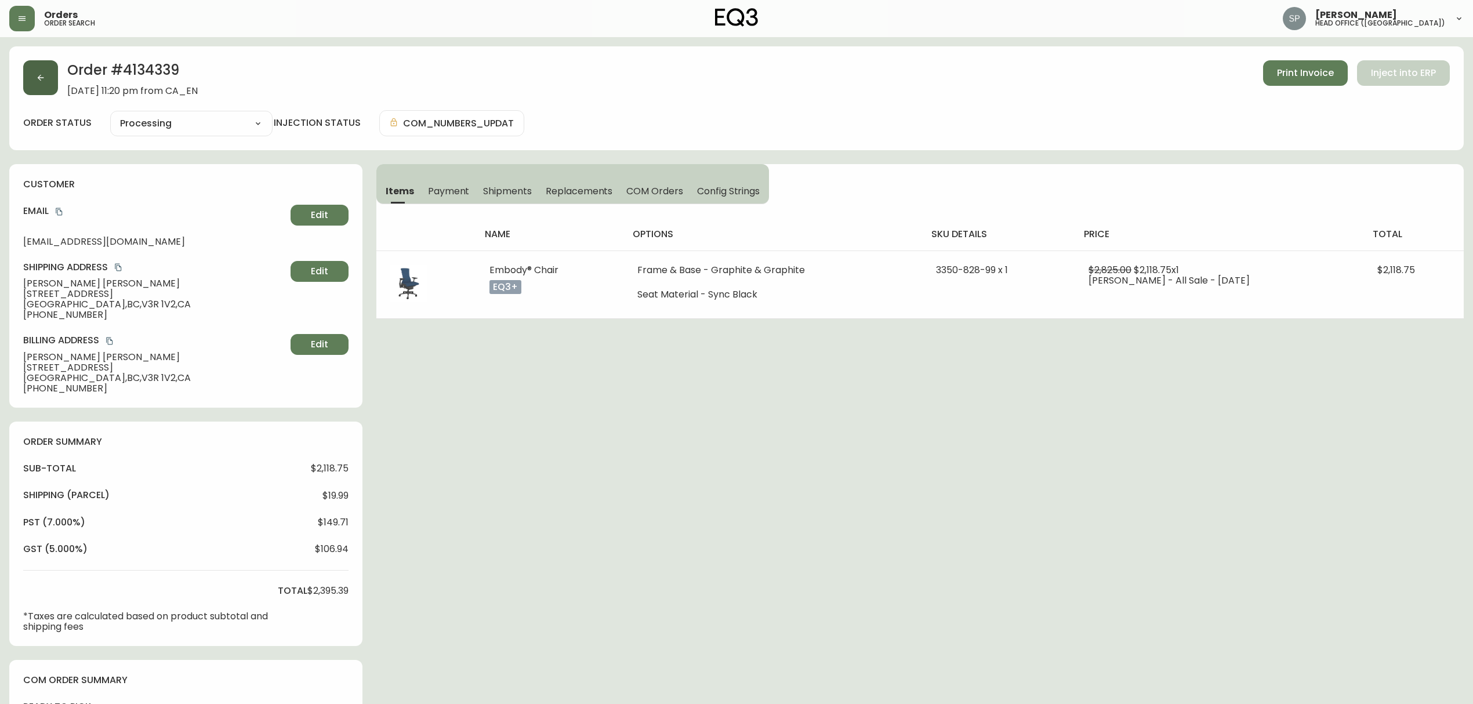
click at [43, 77] on icon "button" at bounding box center [40, 77] width 9 height 9
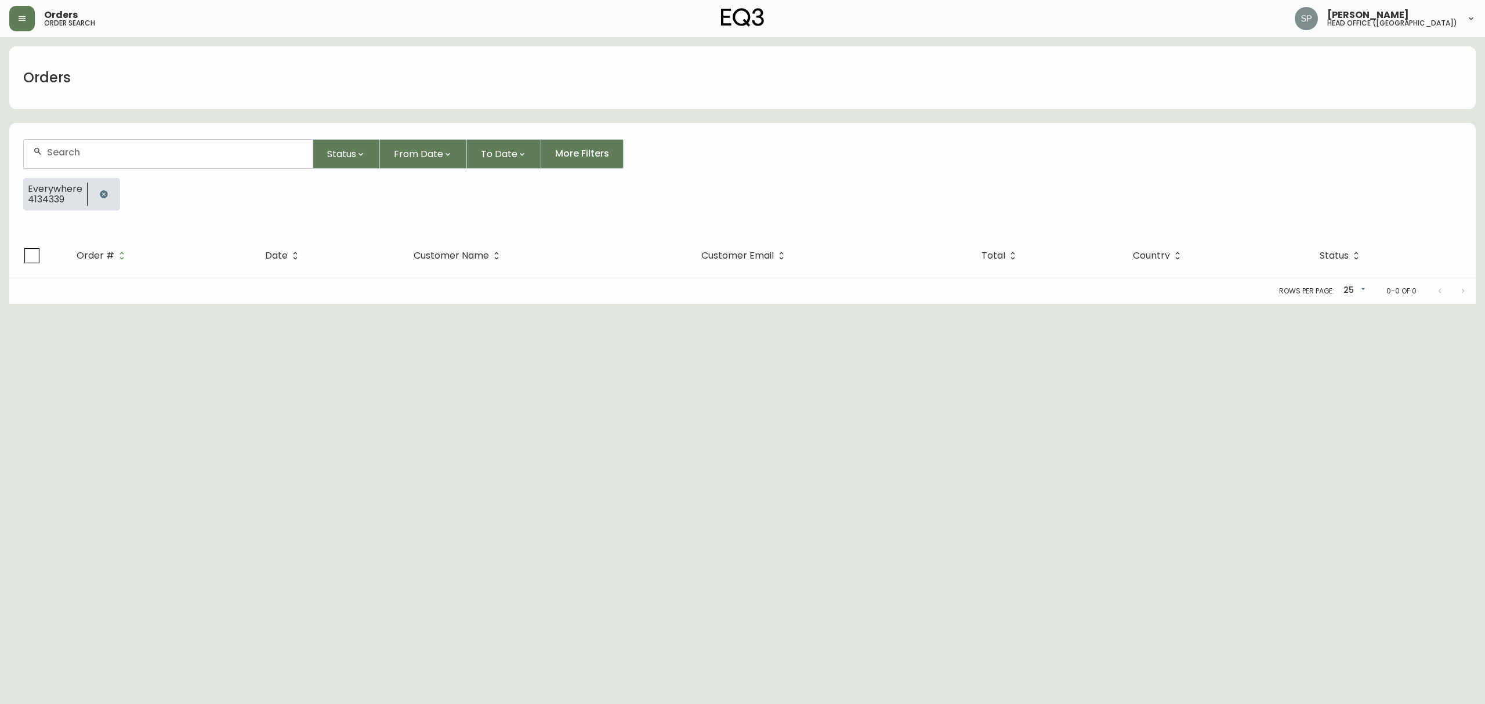
click at [117, 136] on form "Status From Date To Date More Filters Everywhere 4134339" at bounding box center [742, 179] width 1466 height 108
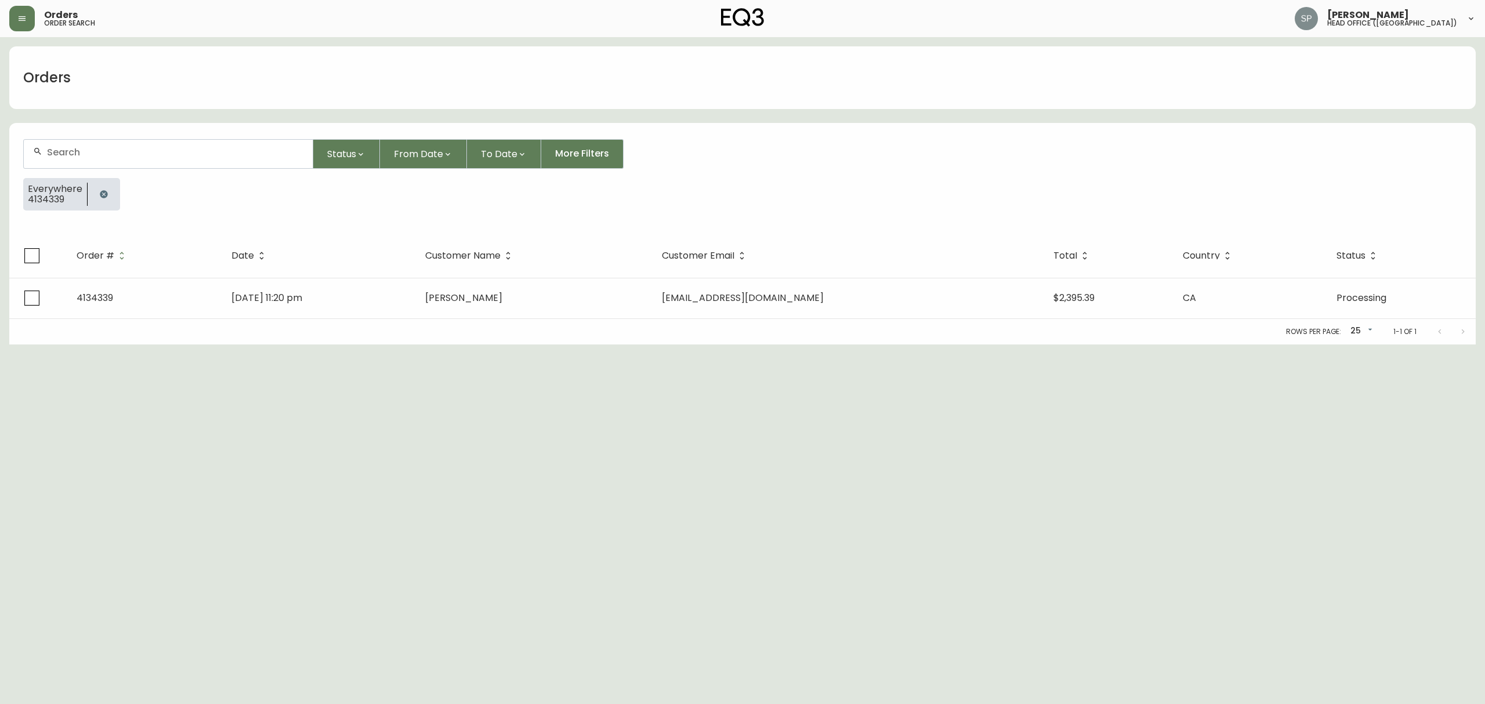
click at [137, 148] on input "text" at bounding box center [175, 152] width 256 height 11
paste input "4134845"
type input "4134845"
click at [469, 323] on div "Rows per page: 25 25 1-1 of 1" at bounding box center [742, 332] width 1466 height 26
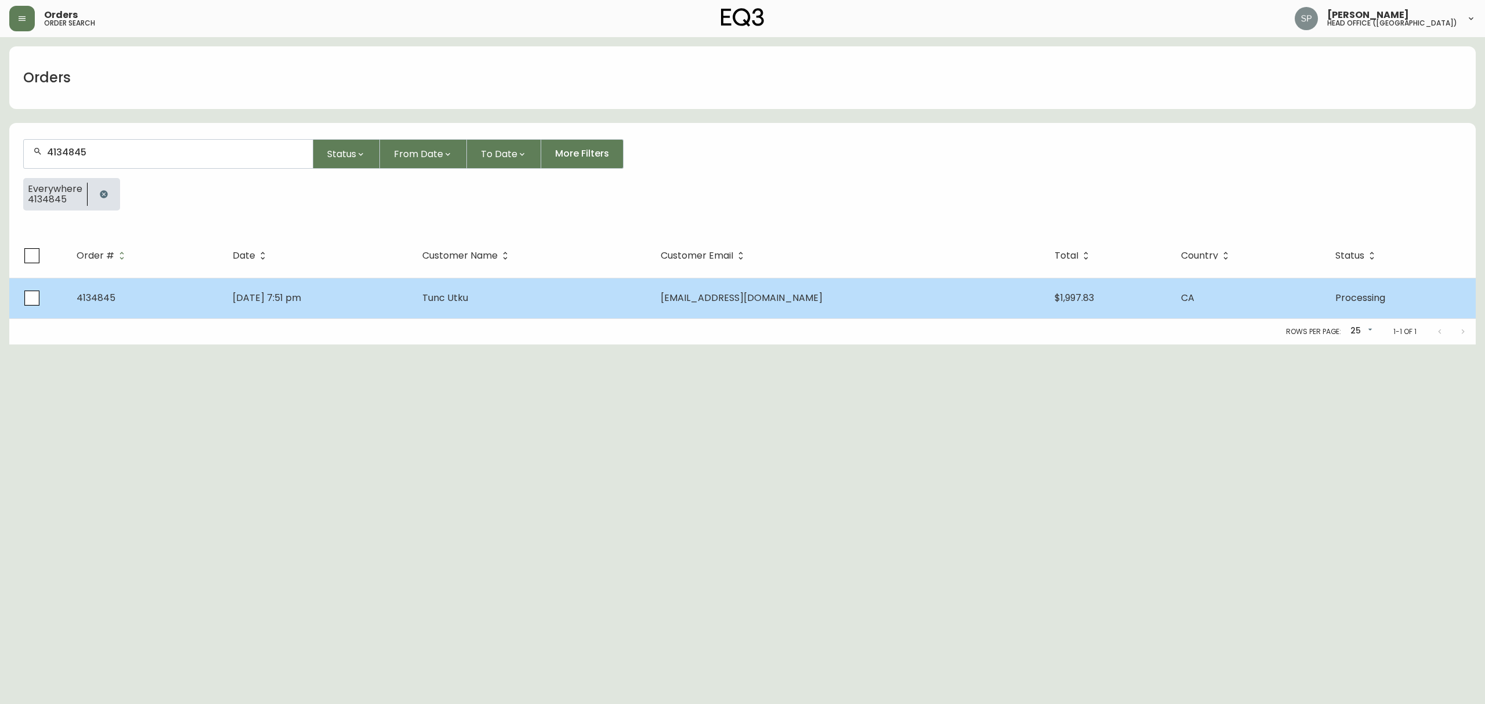
click at [414, 307] on td "Aug 25 2025, 7:51 pm" at bounding box center [318, 298] width 190 height 41
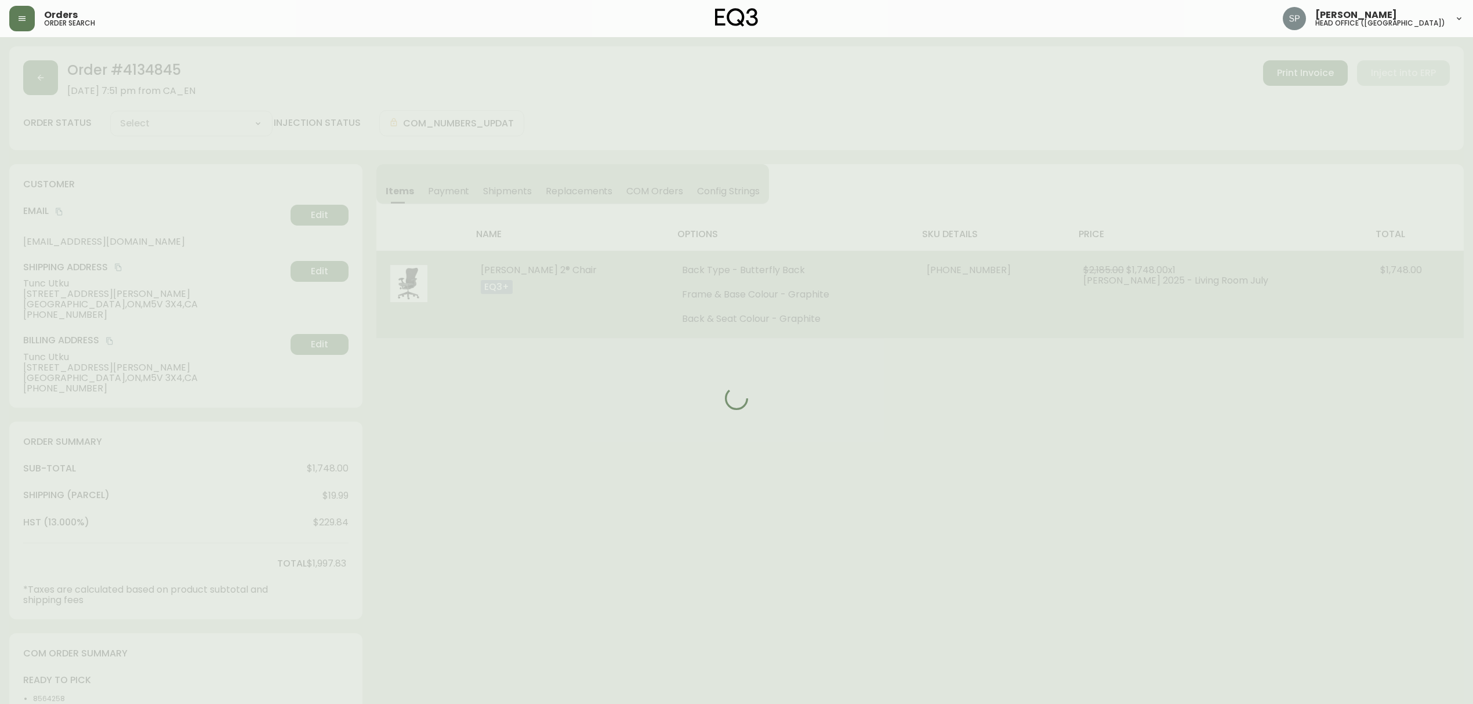
type input "Processing"
select select "PROCESSING"
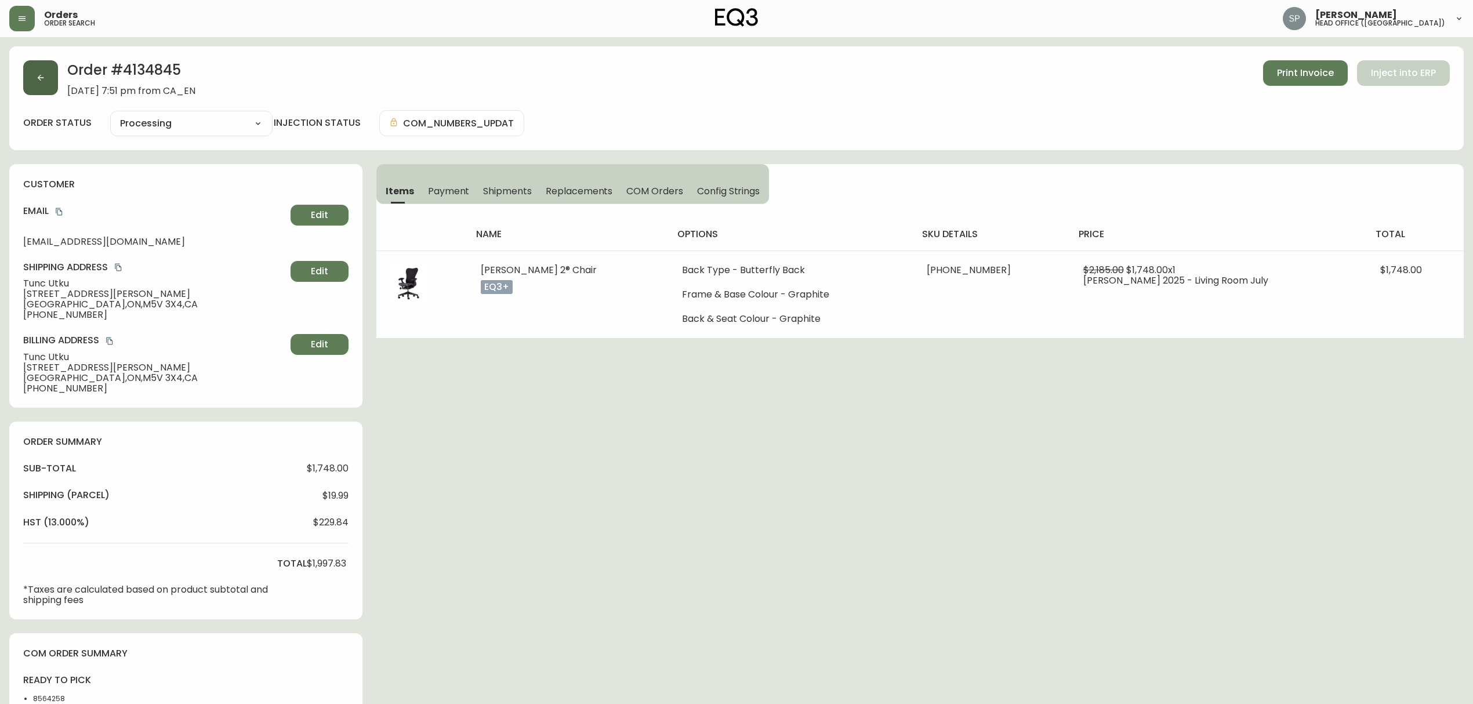
click at [38, 80] on icon "button" at bounding box center [40, 77] width 9 height 9
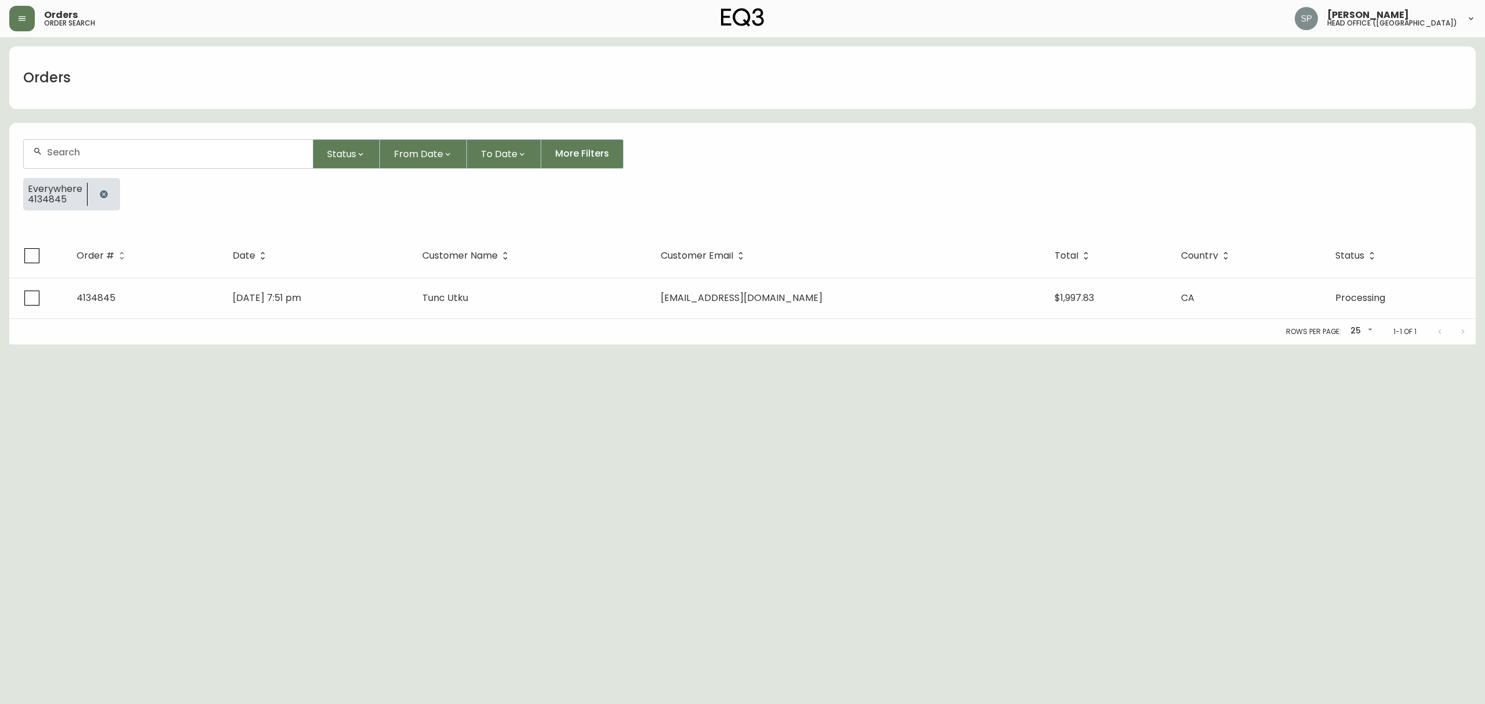
click at [146, 159] on div at bounding box center [168, 154] width 289 height 28
paste input "4134734"
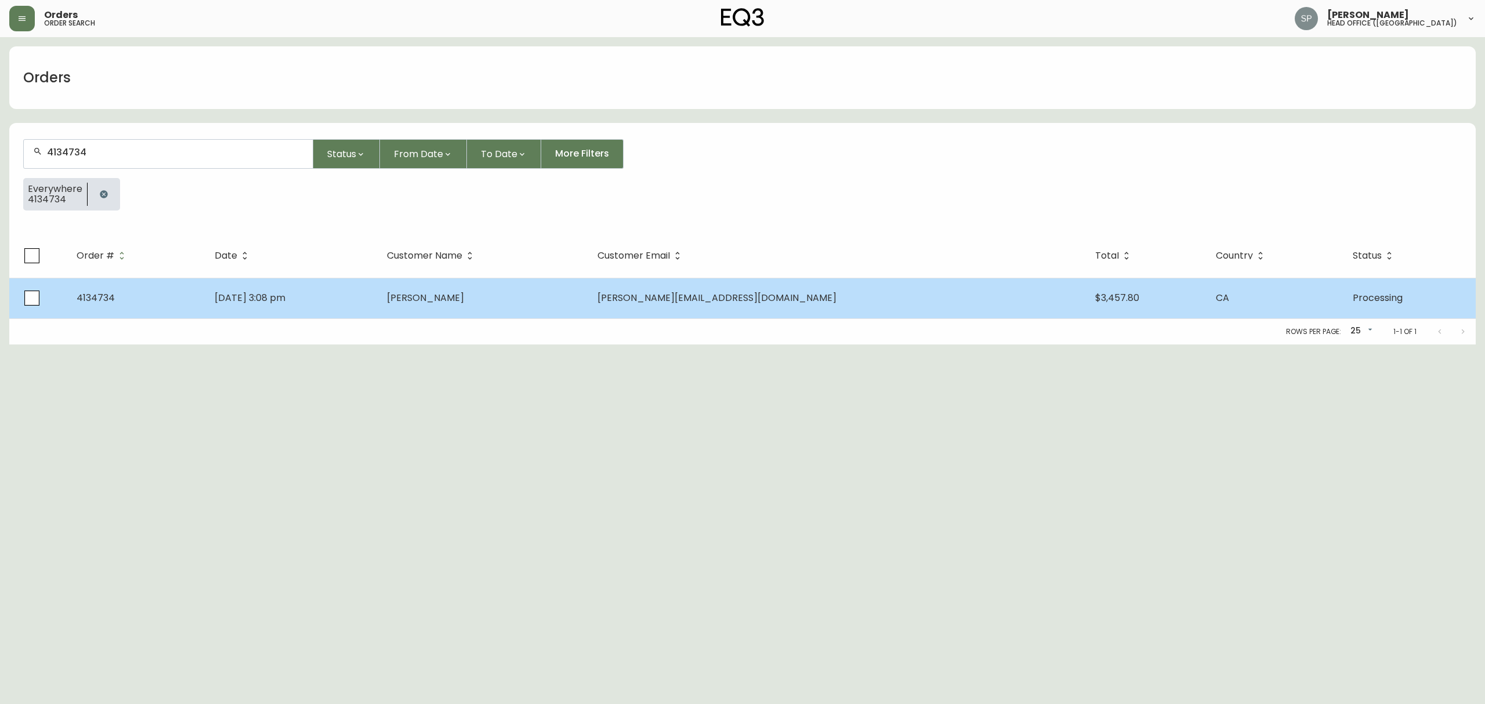
type input "4134734"
click at [378, 300] on td "Aug 21 2025, 3:08 pm" at bounding box center [291, 298] width 172 height 41
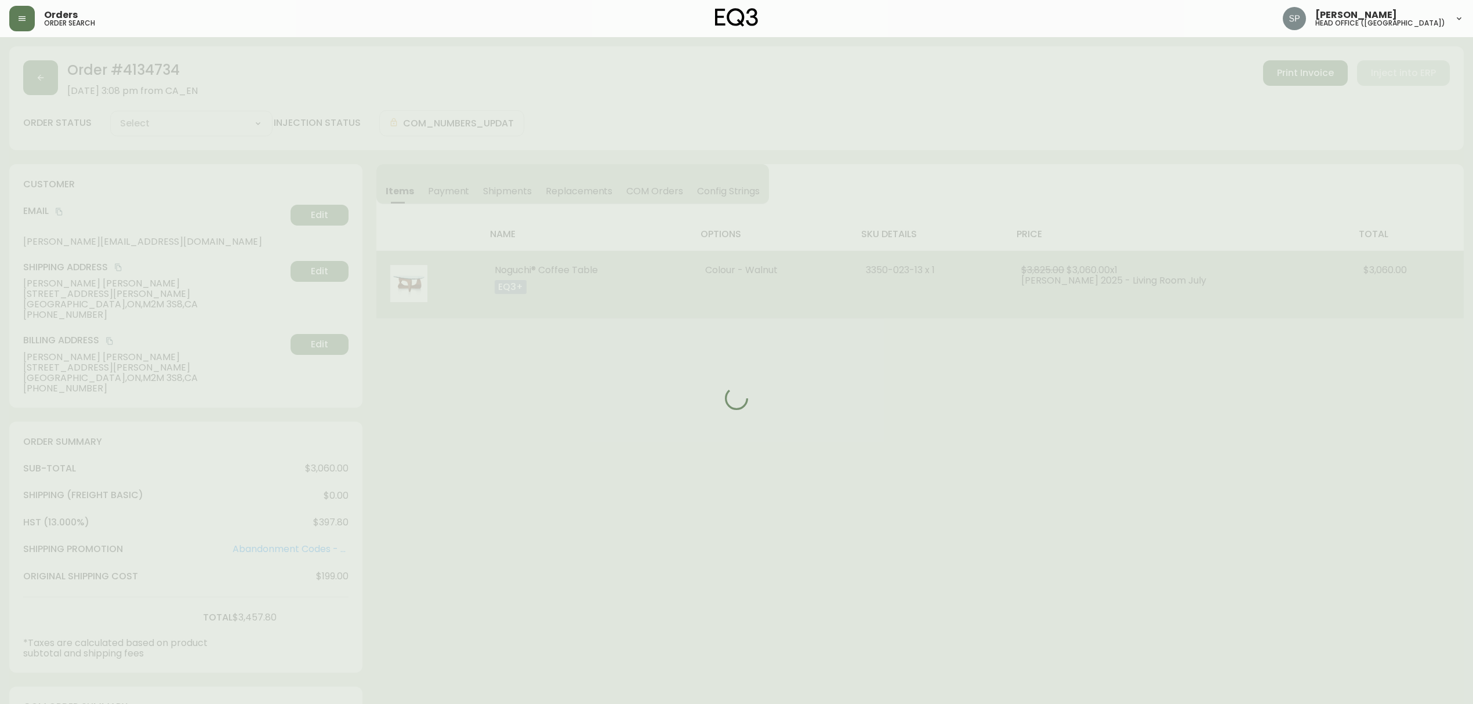
type input "Processing"
select select "PROCESSING"
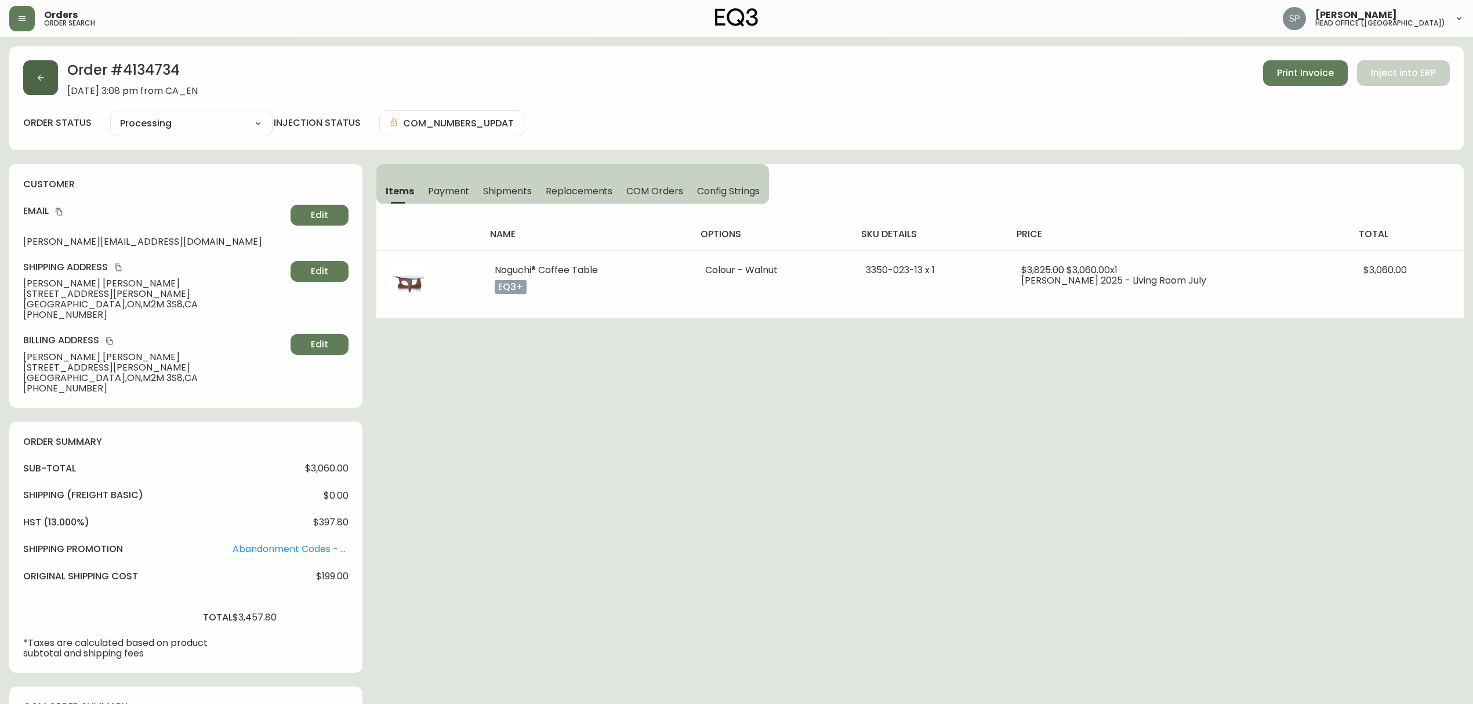
click at [28, 86] on button "button" at bounding box center [40, 77] width 35 height 35
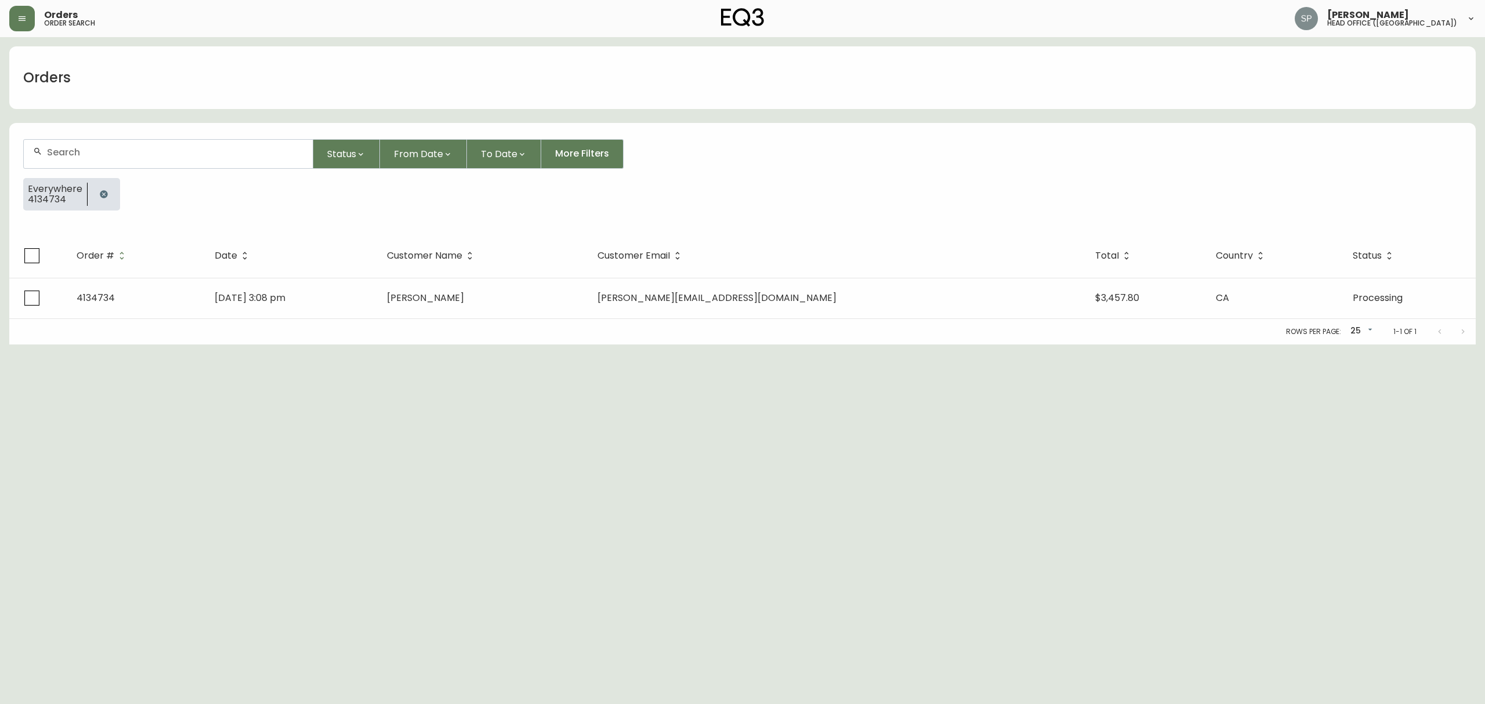
click at [137, 156] on input "text" at bounding box center [175, 152] width 256 height 11
paste input "4134825"
type input "4134825"
click at [430, 337] on div "Rows per page: 25 25 1-1 of 1" at bounding box center [742, 332] width 1466 height 26
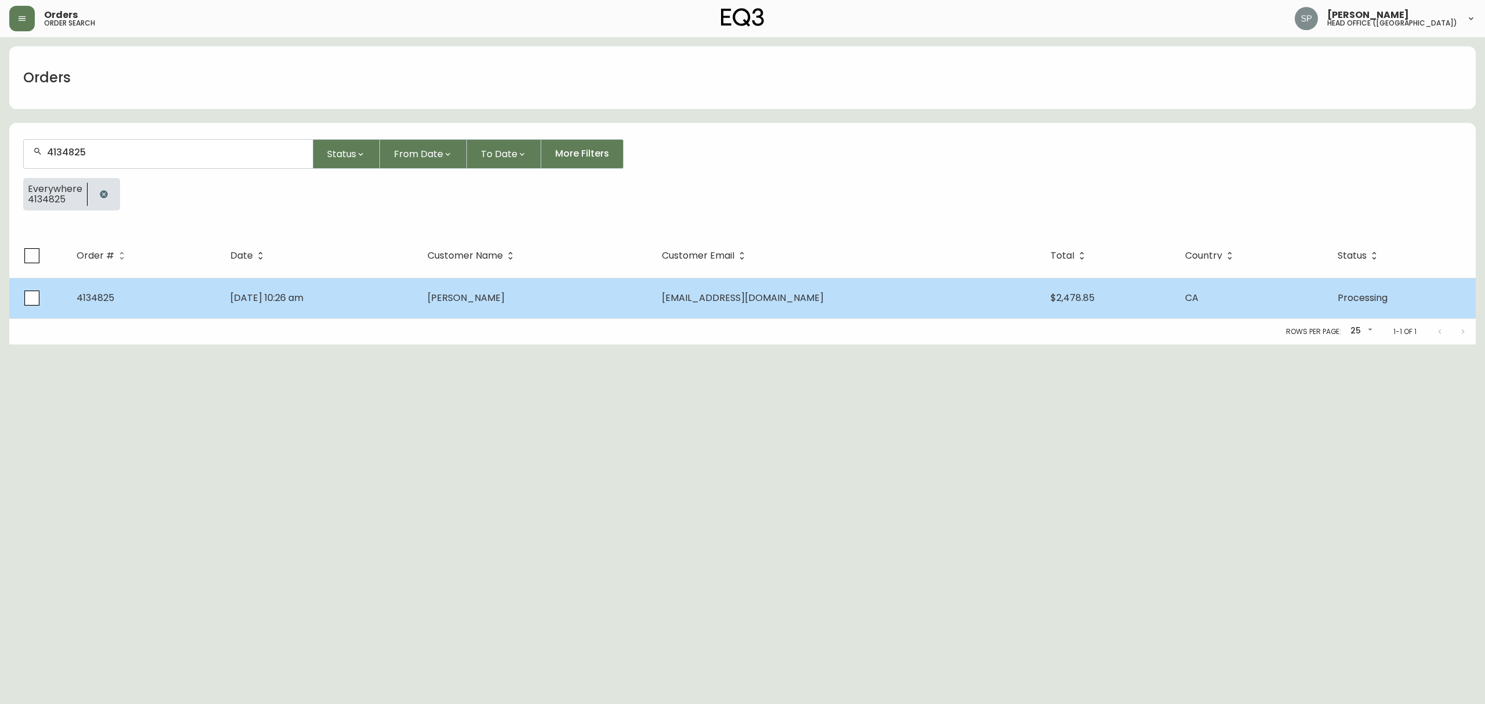
click at [414, 311] on td "Aug 25 2025, 10:26 am" at bounding box center [319, 298] width 197 height 41
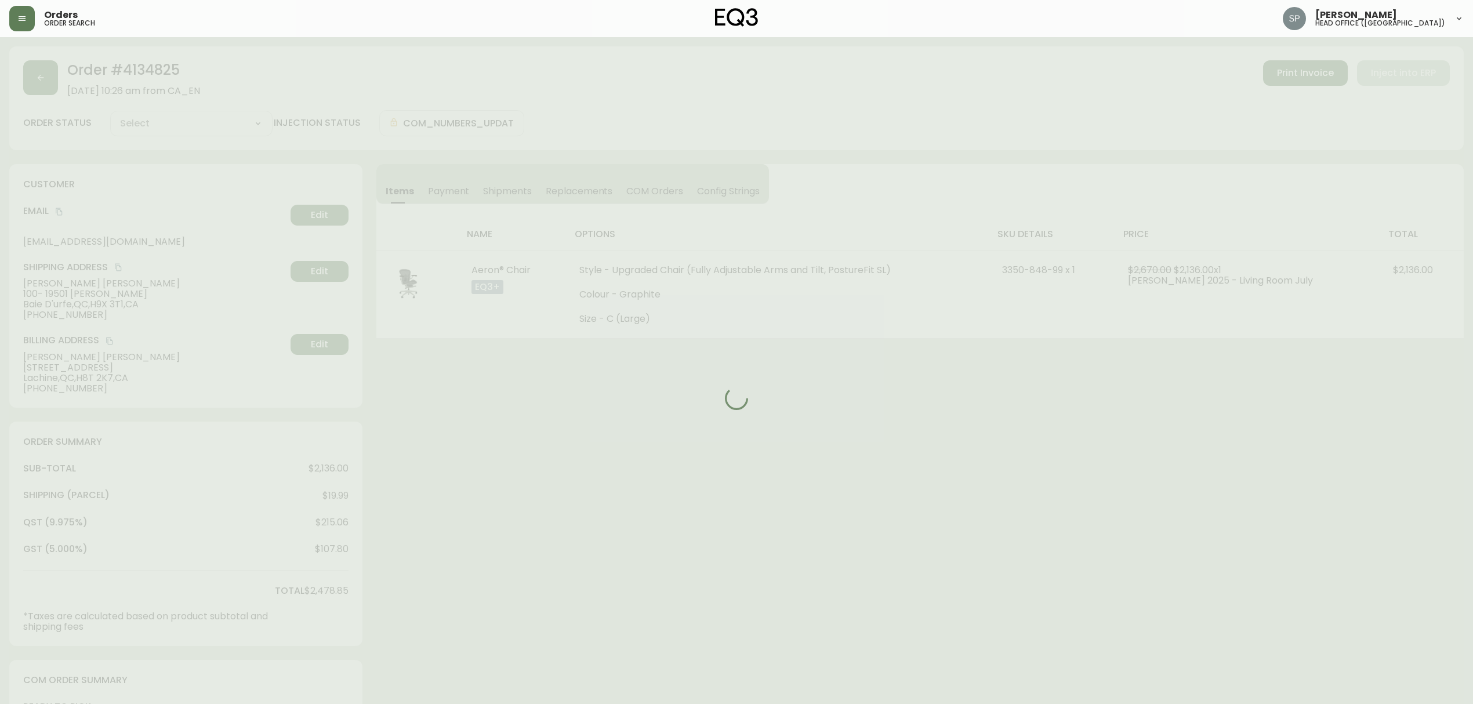
type input "Processing"
select select "PROCESSING"
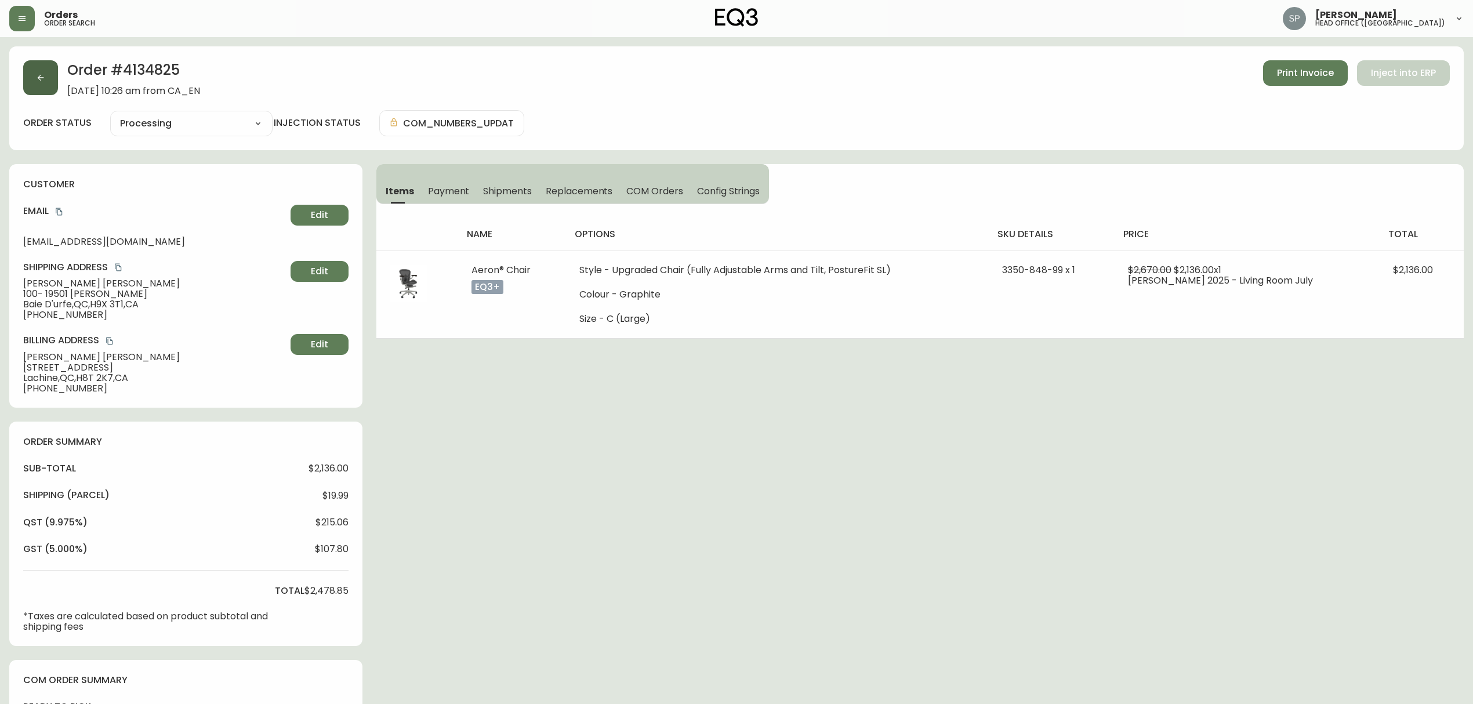
click at [36, 73] on icon "button" at bounding box center [40, 77] width 9 height 9
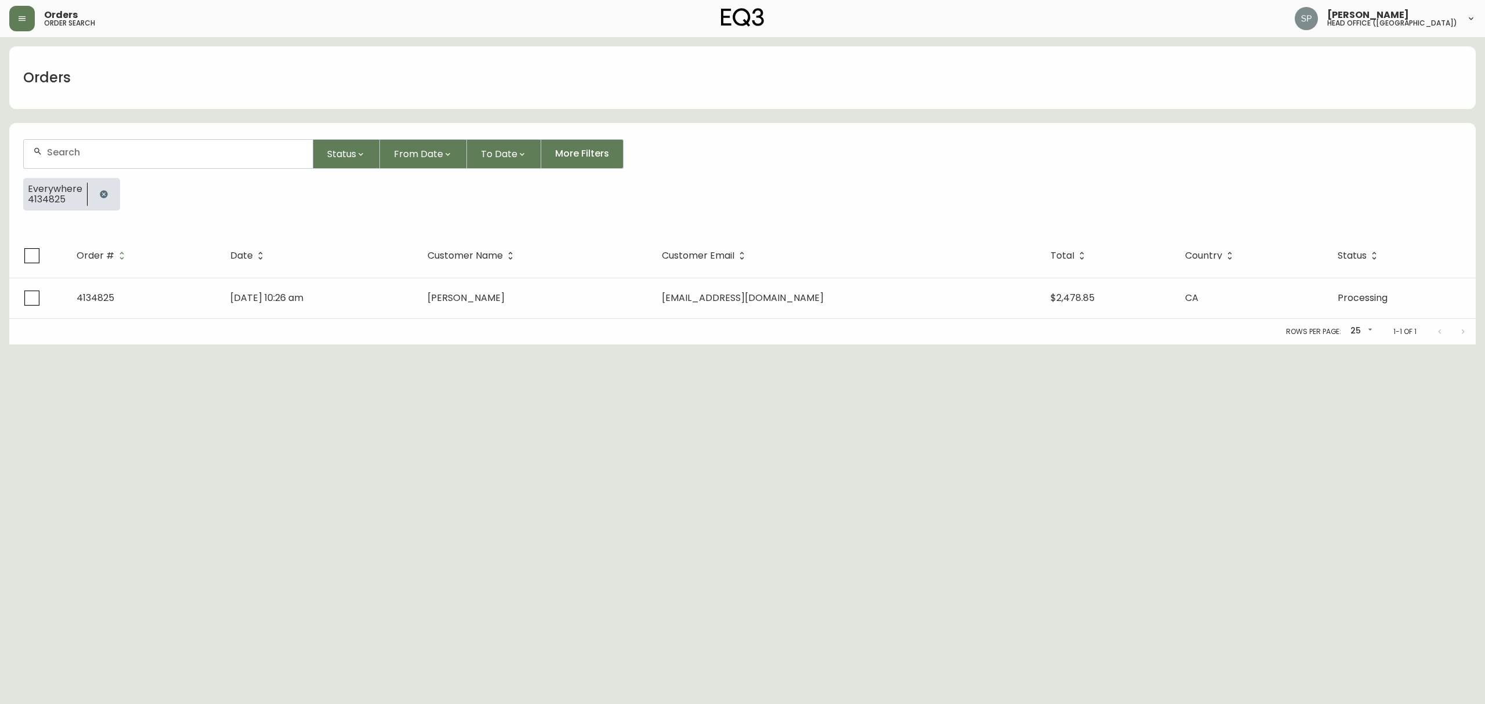
click at [180, 165] on div at bounding box center [168, 154] width 289 height 28
paste input "4134856"
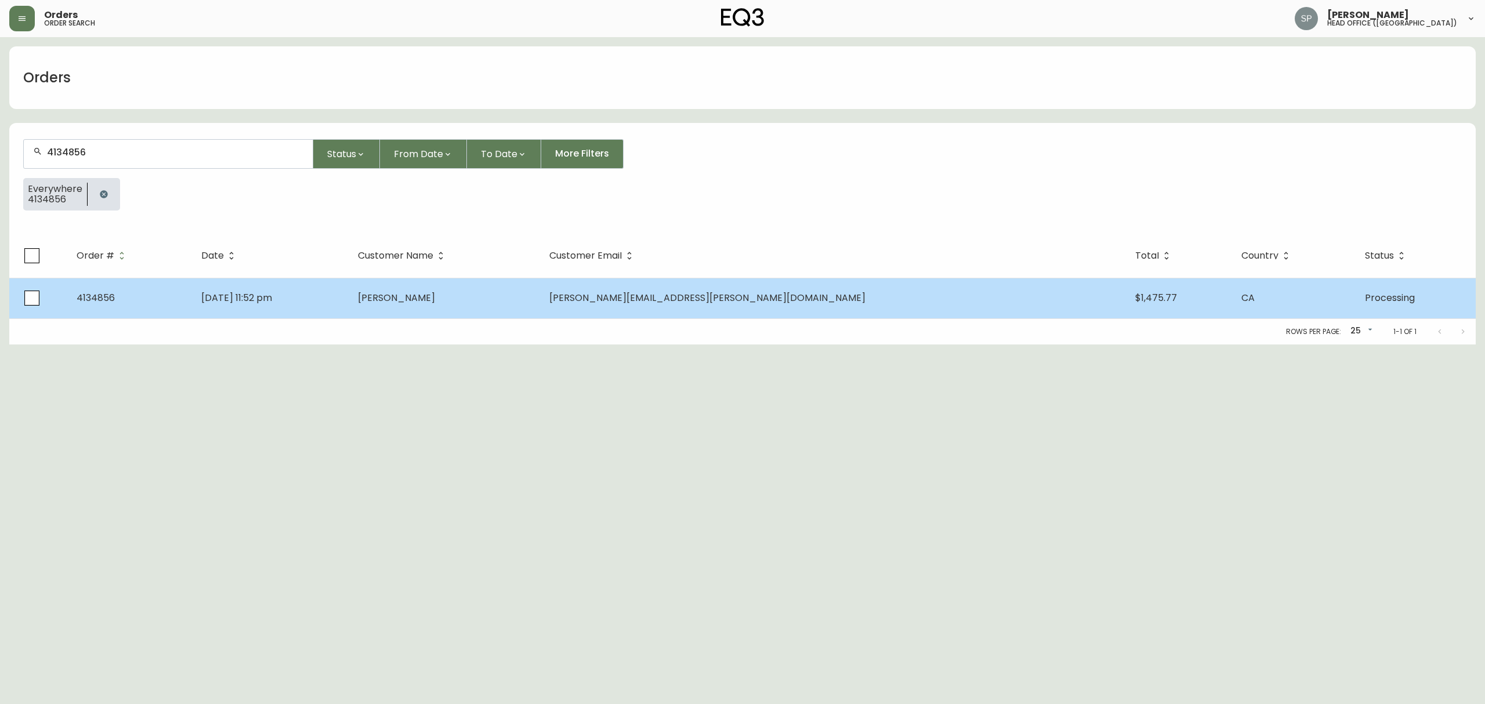
type input "4134856"
click at [508, 304] on td "Christopher Baptista" at bounding box center [444, 298] width 191 height 41
click at [509, 309] on td "Christopher Baptista" at bounding box center [444, 298] width 191 height 41
click at [539, 312] on td "Christopher Baptista" at bounding box center [444, 298] width 191 height 41
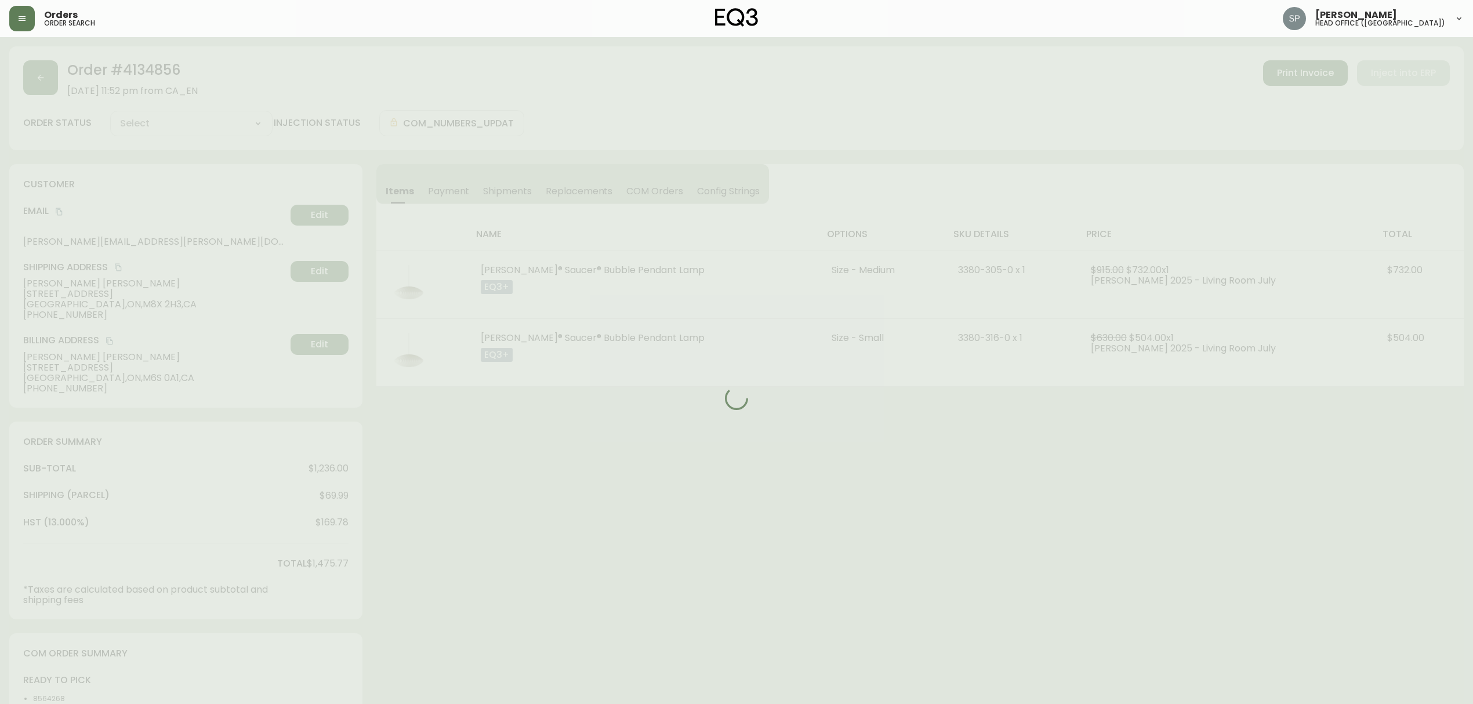
type input "Processing"
select select "PROCESSING"
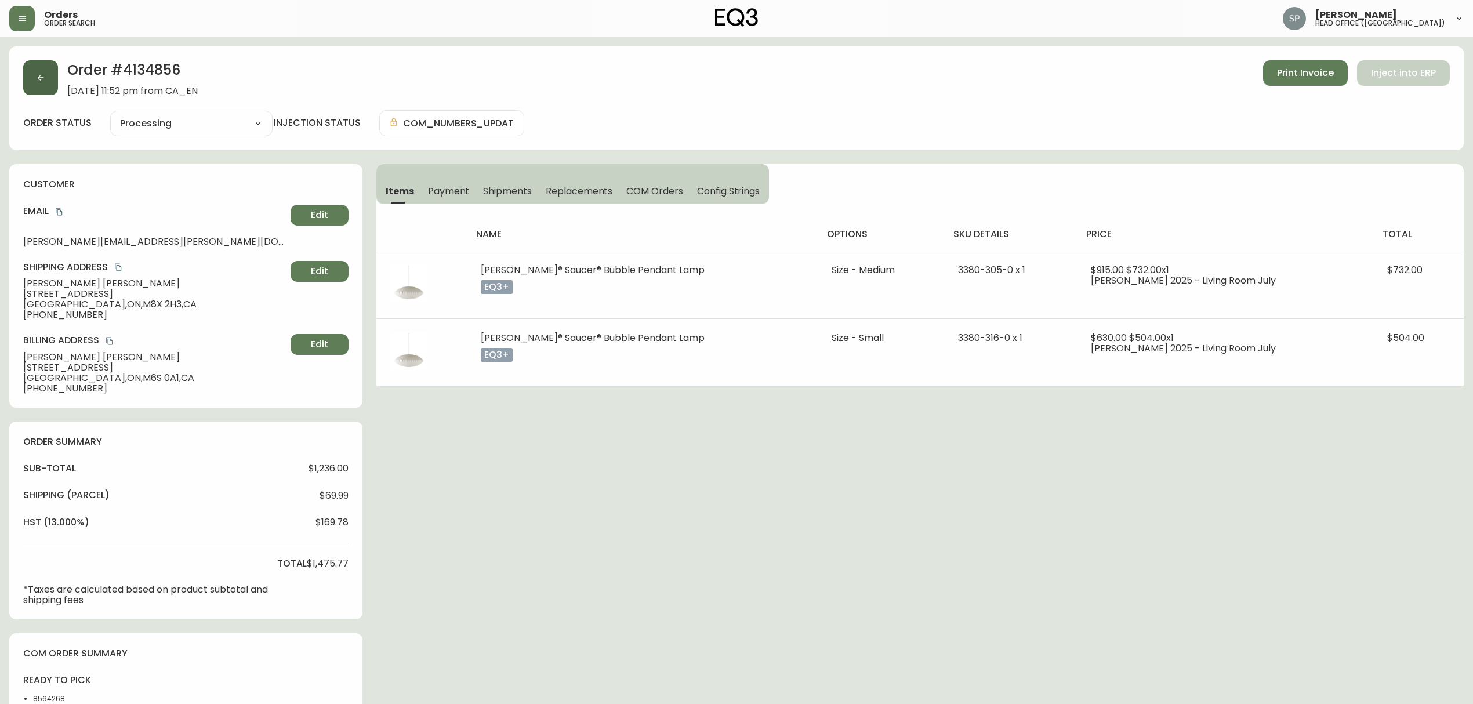
click at [42, 90] on button "button" at bounding box center [40, 77] width 35 height 35
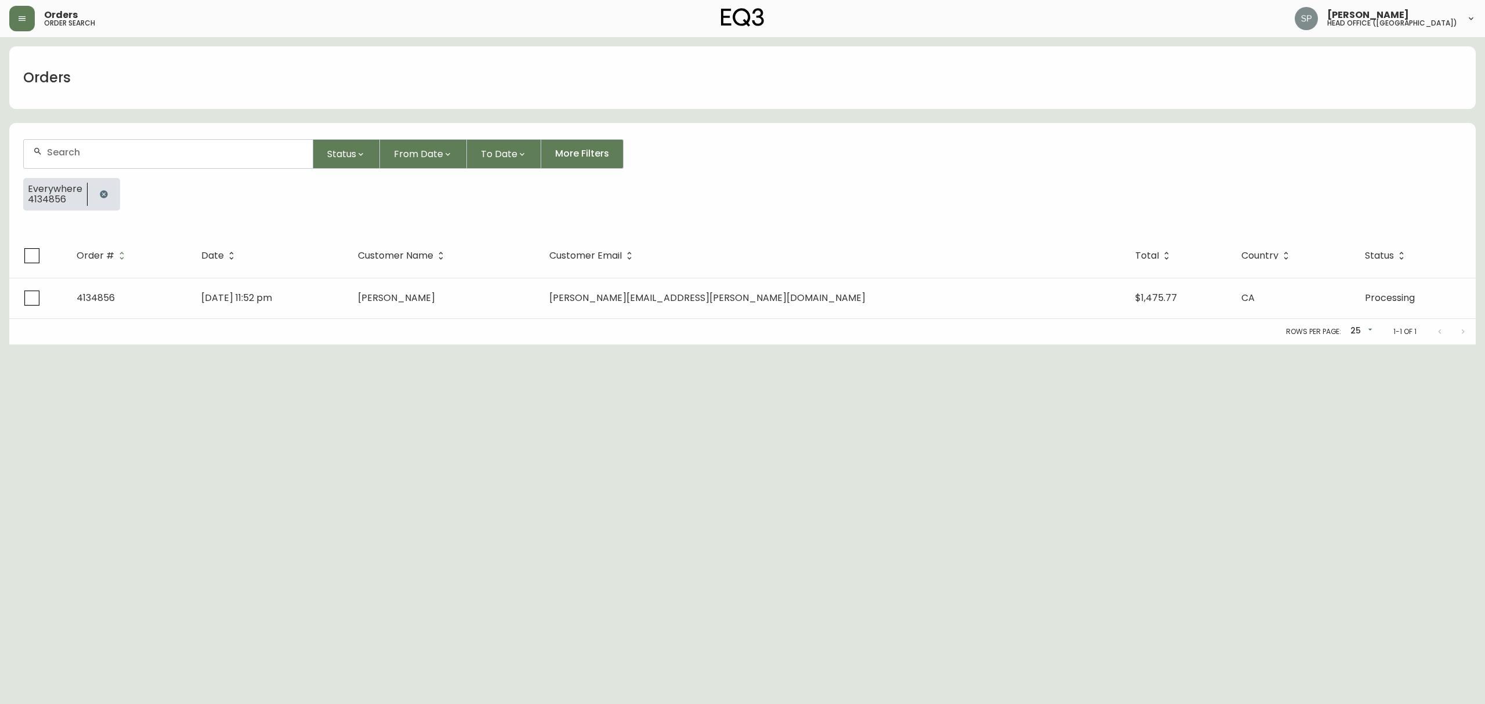
click at [131, 165] on div at bounding box center [168, 154] width 289 height 28
paste input "4134580"
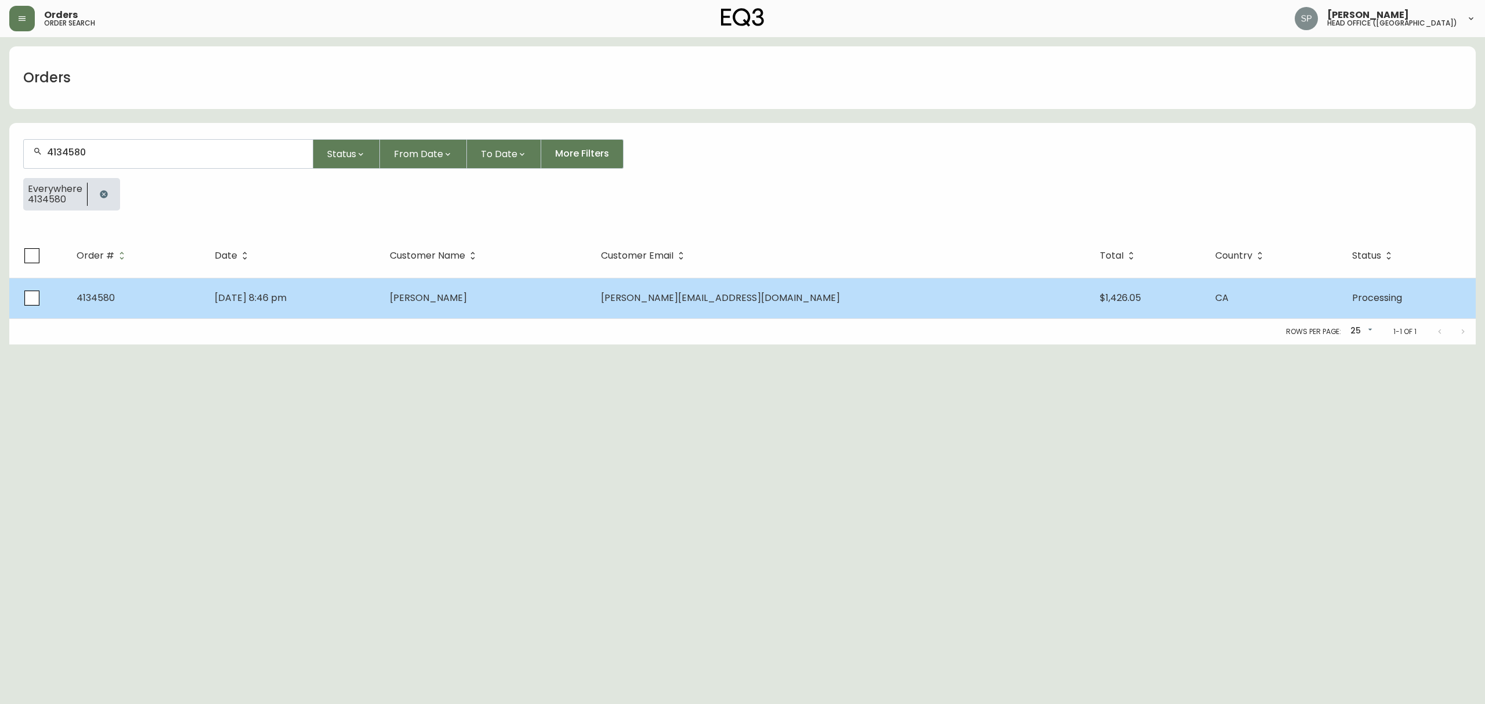
type input "4134580"
click at [490, 311] on td "Malcolm Thorburn" at bounding box center [485, 298] width 211 height 41
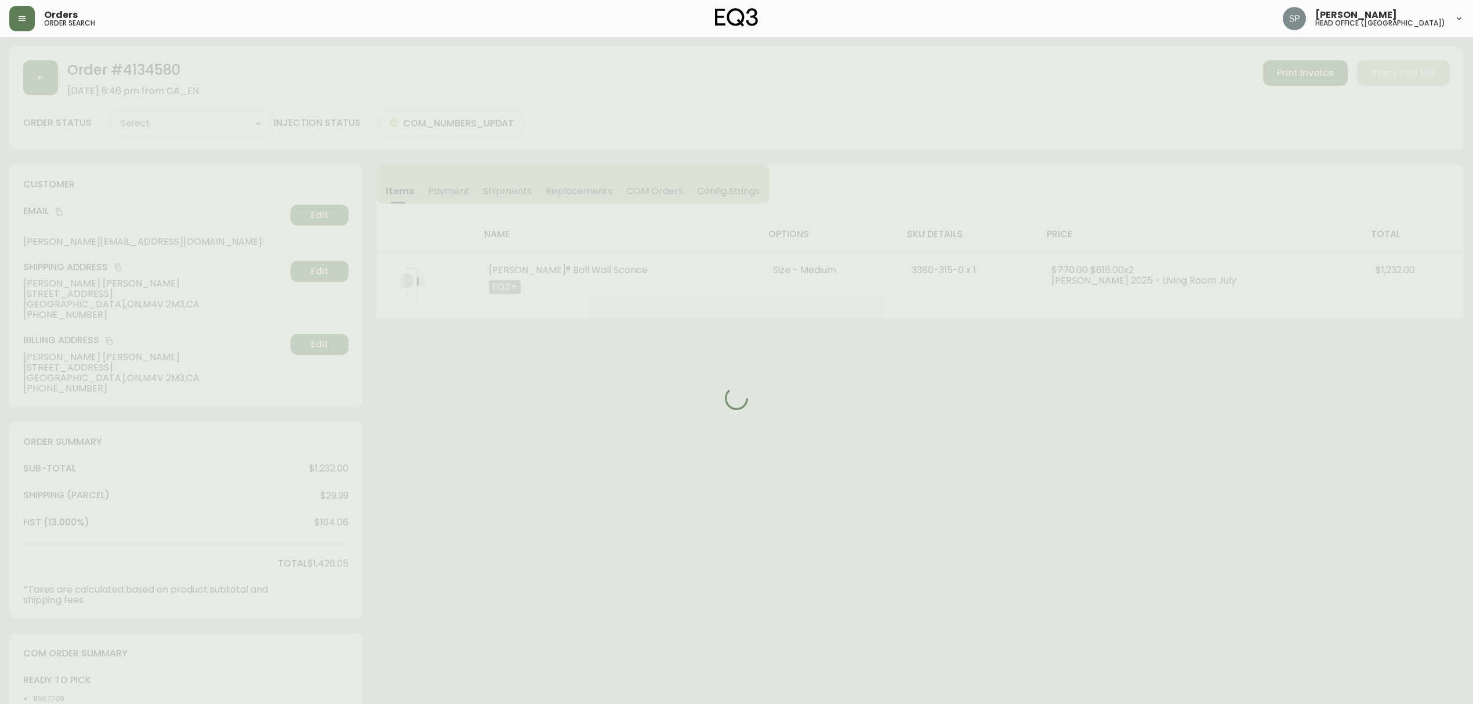
type input "Processing"
select select "PROCESSING"
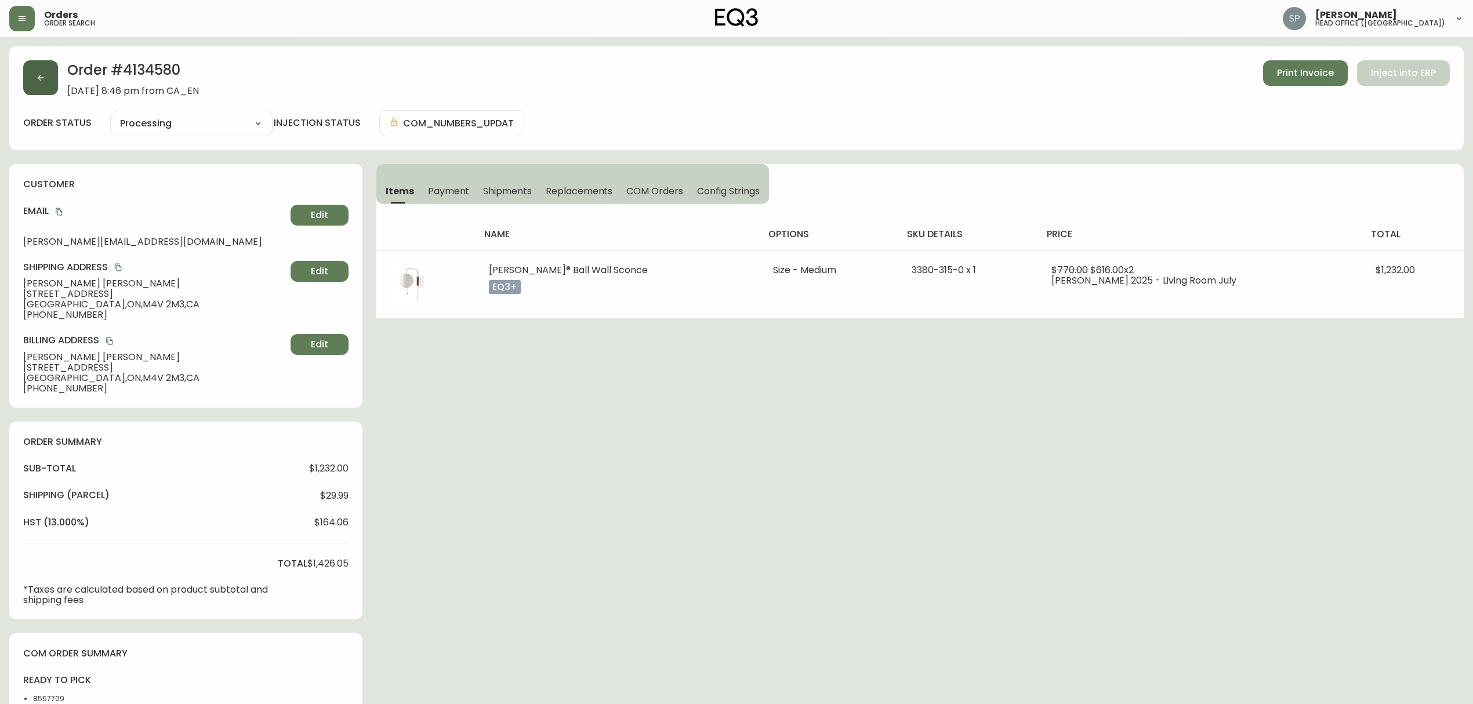
click at [39, 79] on icon "button" at bounding box center [40, 77] width 9 height 9
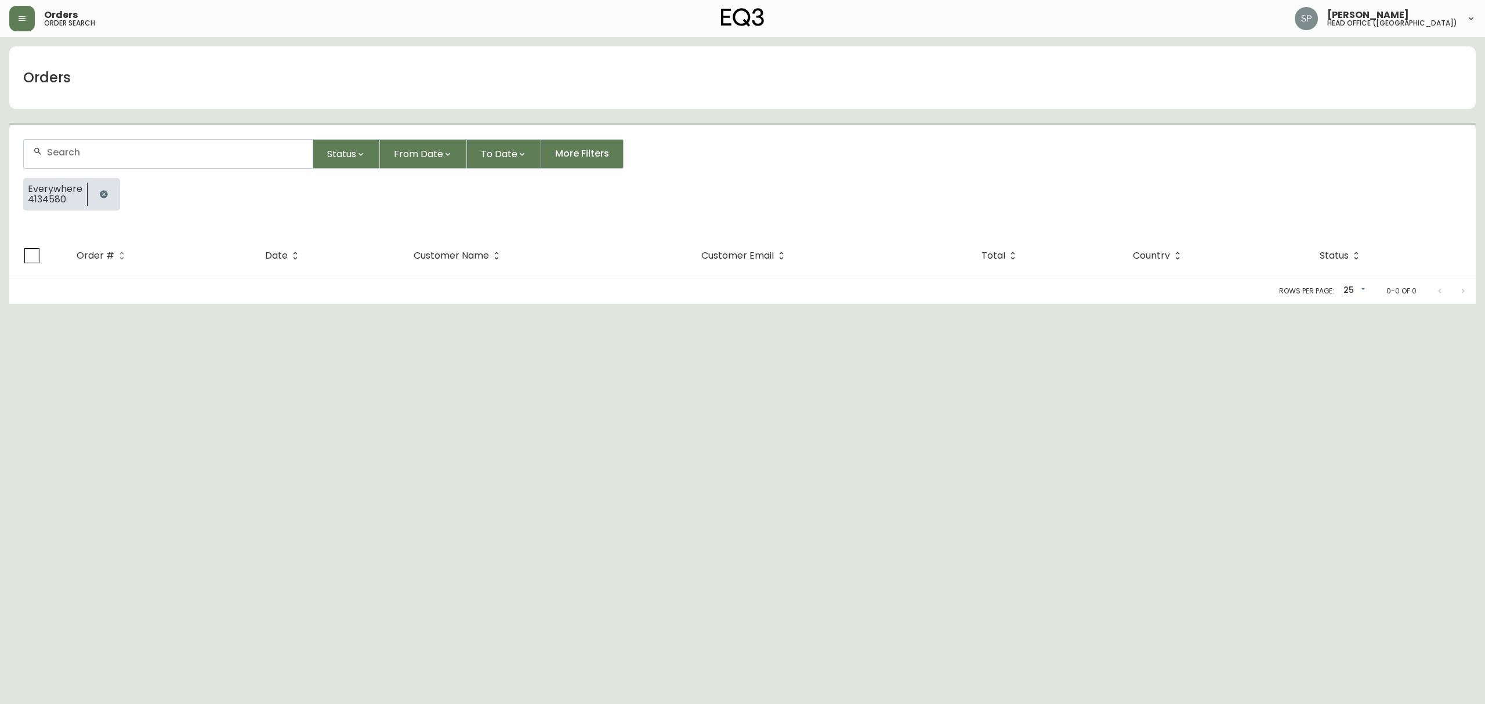
click at [154, 137] on form "Status From Date To Date More Filters Everywhere 4134580" at bounding box center [742, 179] width 1466 height 108
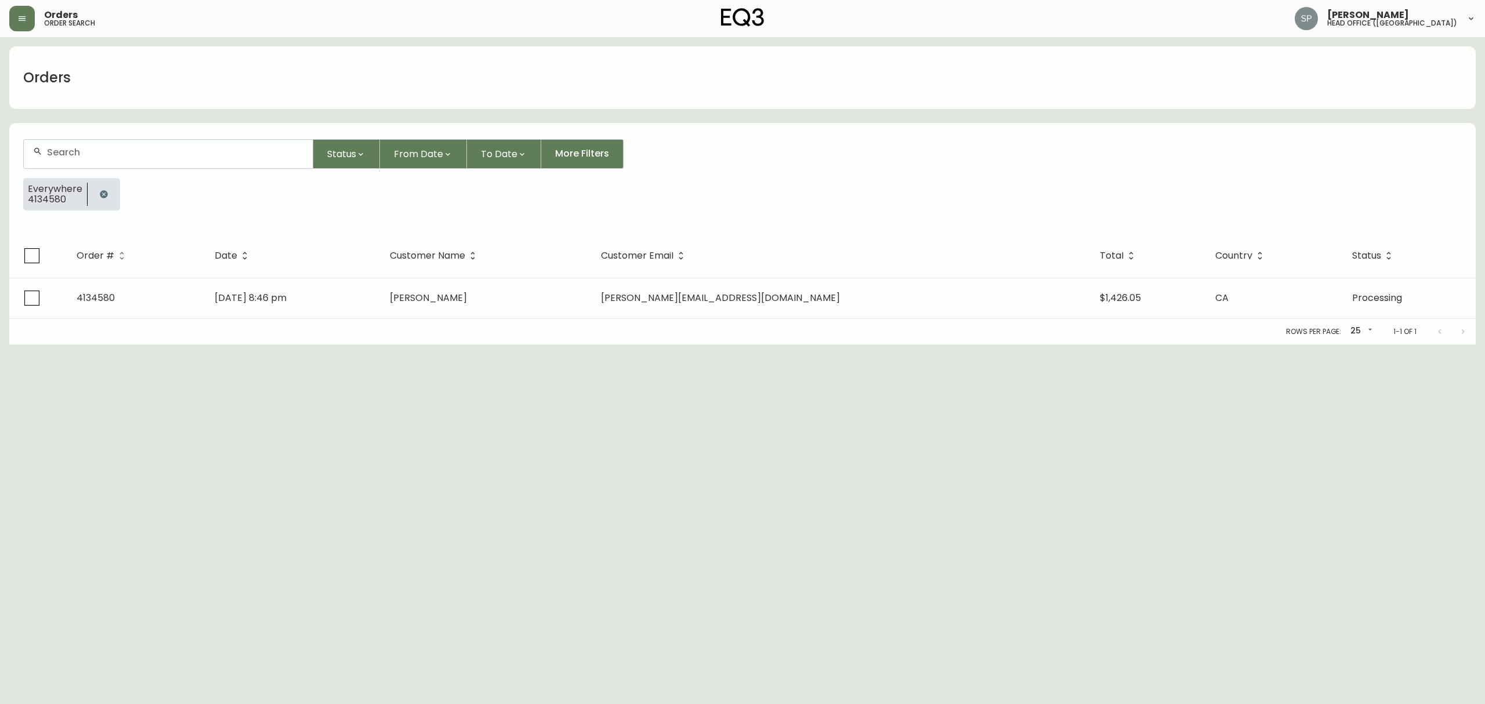
click at [171, 156] on input "text" at bounding box center [175, 152] width 256 height 11
paste input "4134354"
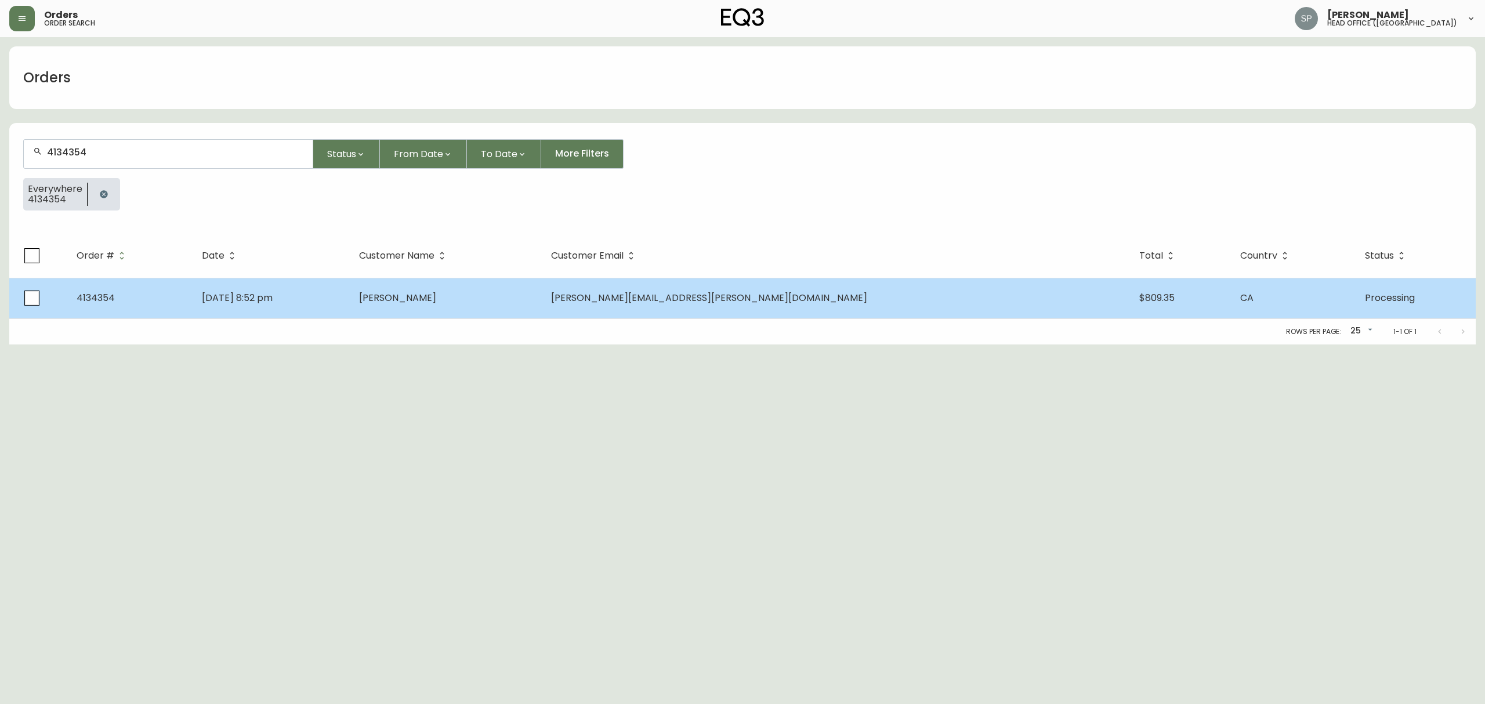
type input "4134354"
click at [436, 300] on span "Hanna Gong" at bounding box center [397, 297] width 77 height 13
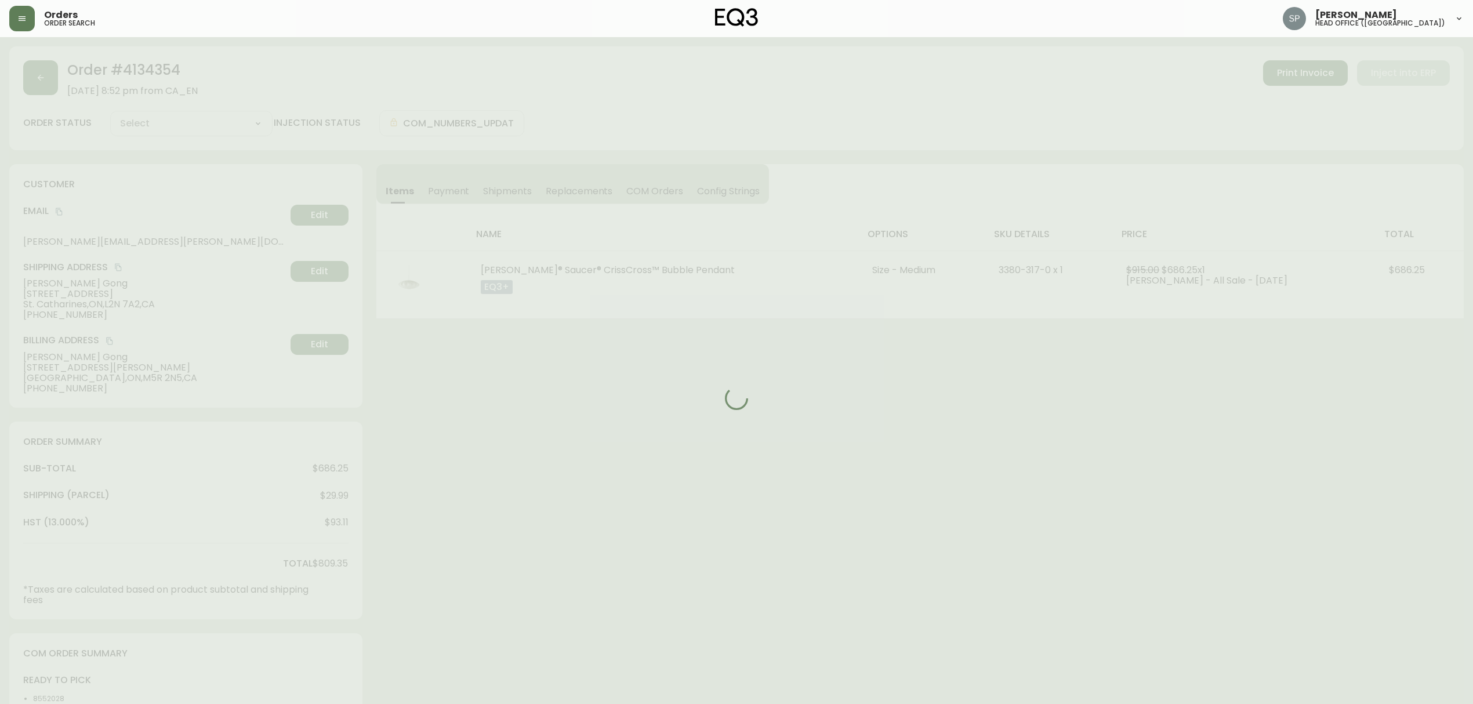
type input "Processing"
select select "PROCESSING"
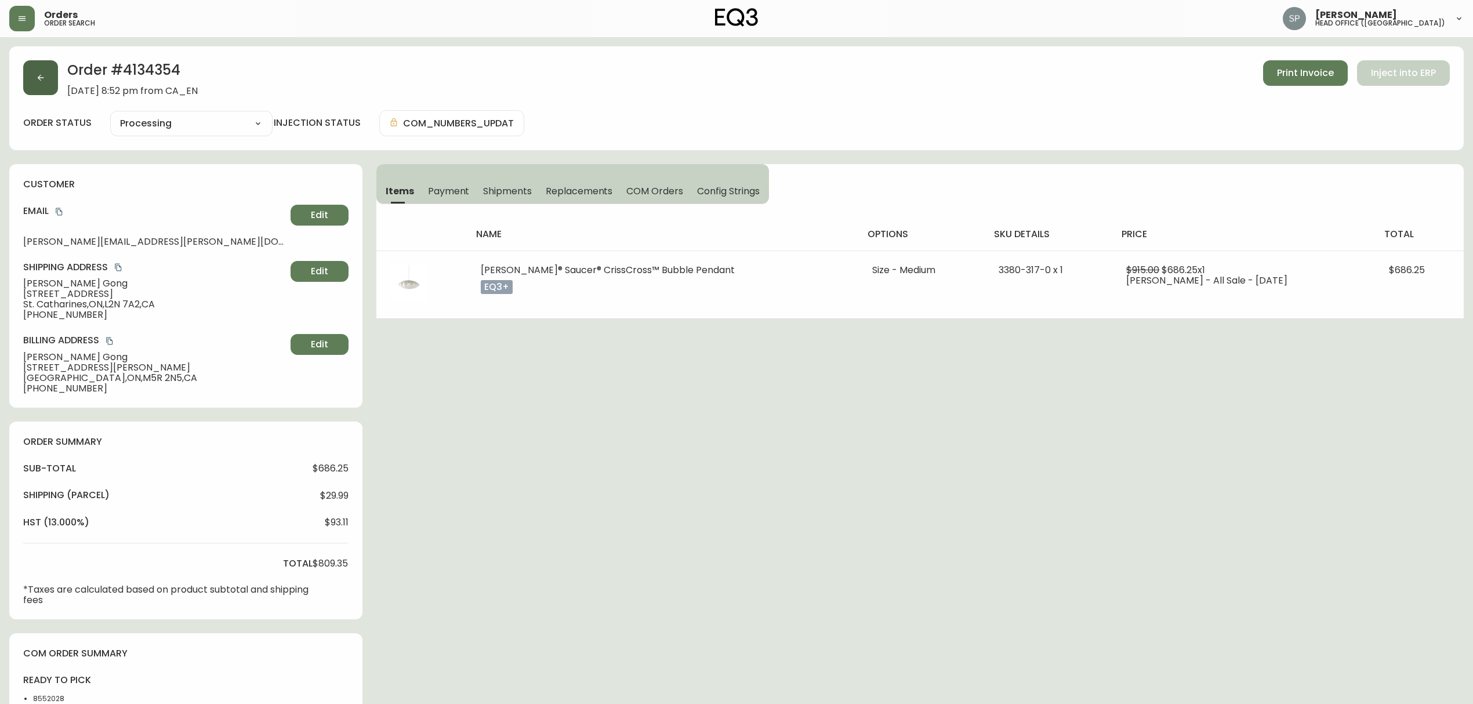
click at [40, 88] on button "button" at bounding box center [40, 77] width 35 height 35
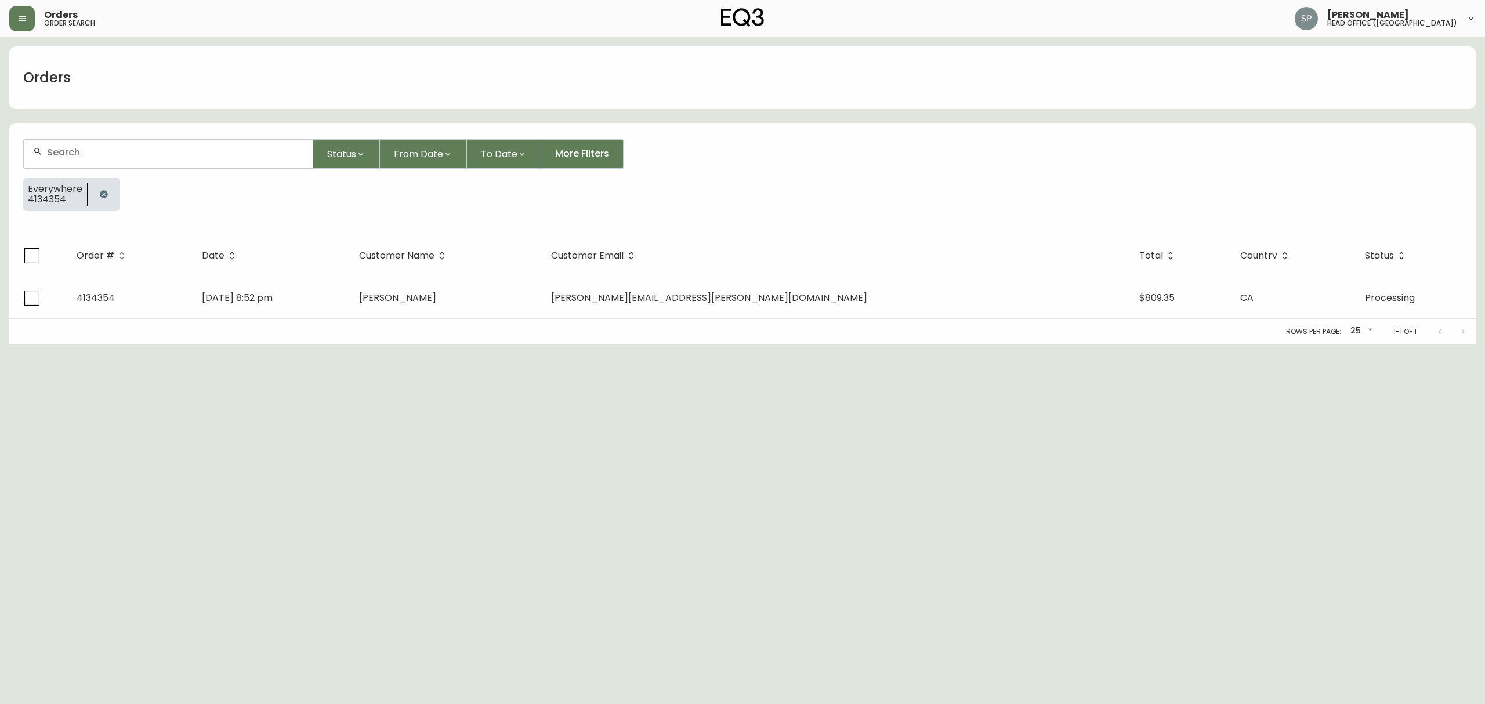
click at [173, 164] on div at bounding box center [168, 154] width 289 height 28
paste input "4134626"
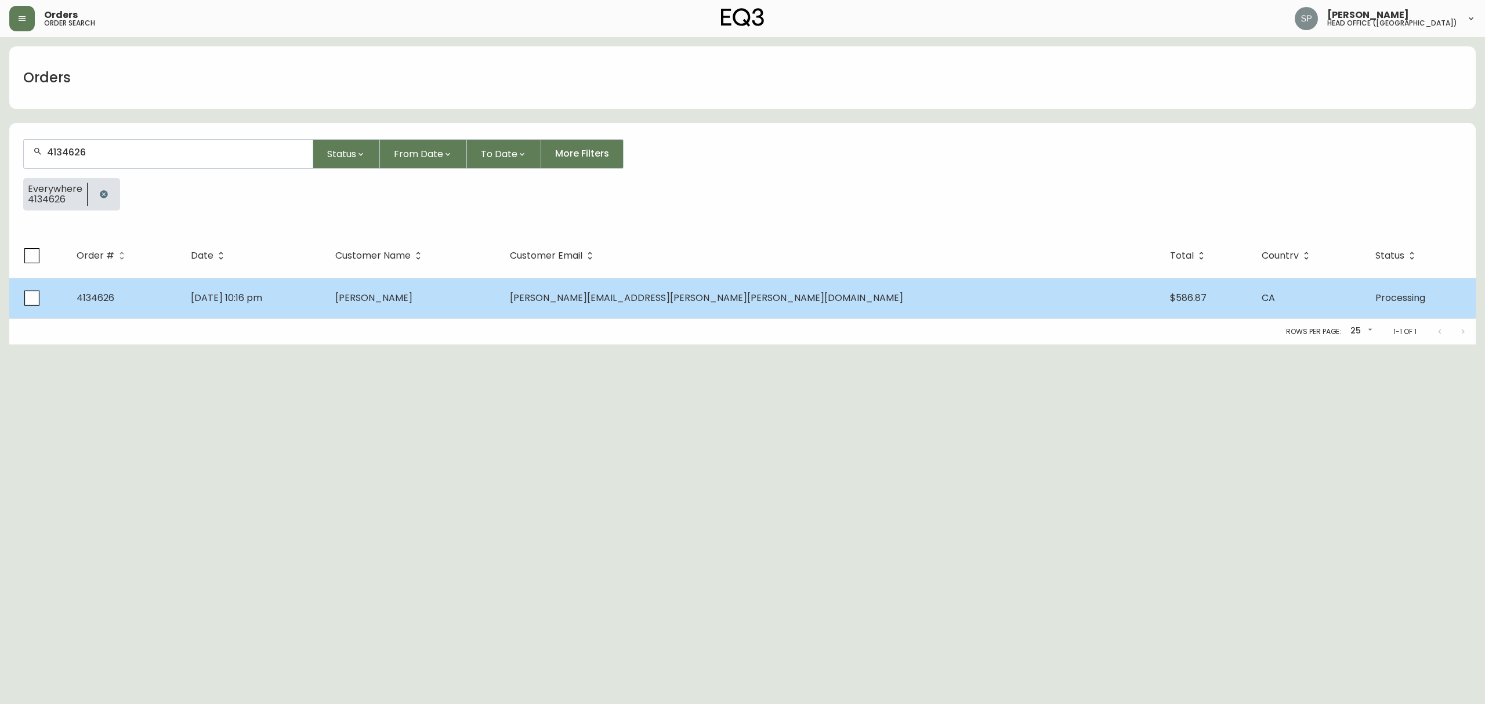
type input "4134626"
